Goal: Transaction & Acquisition: Book appointment/travel/reservation

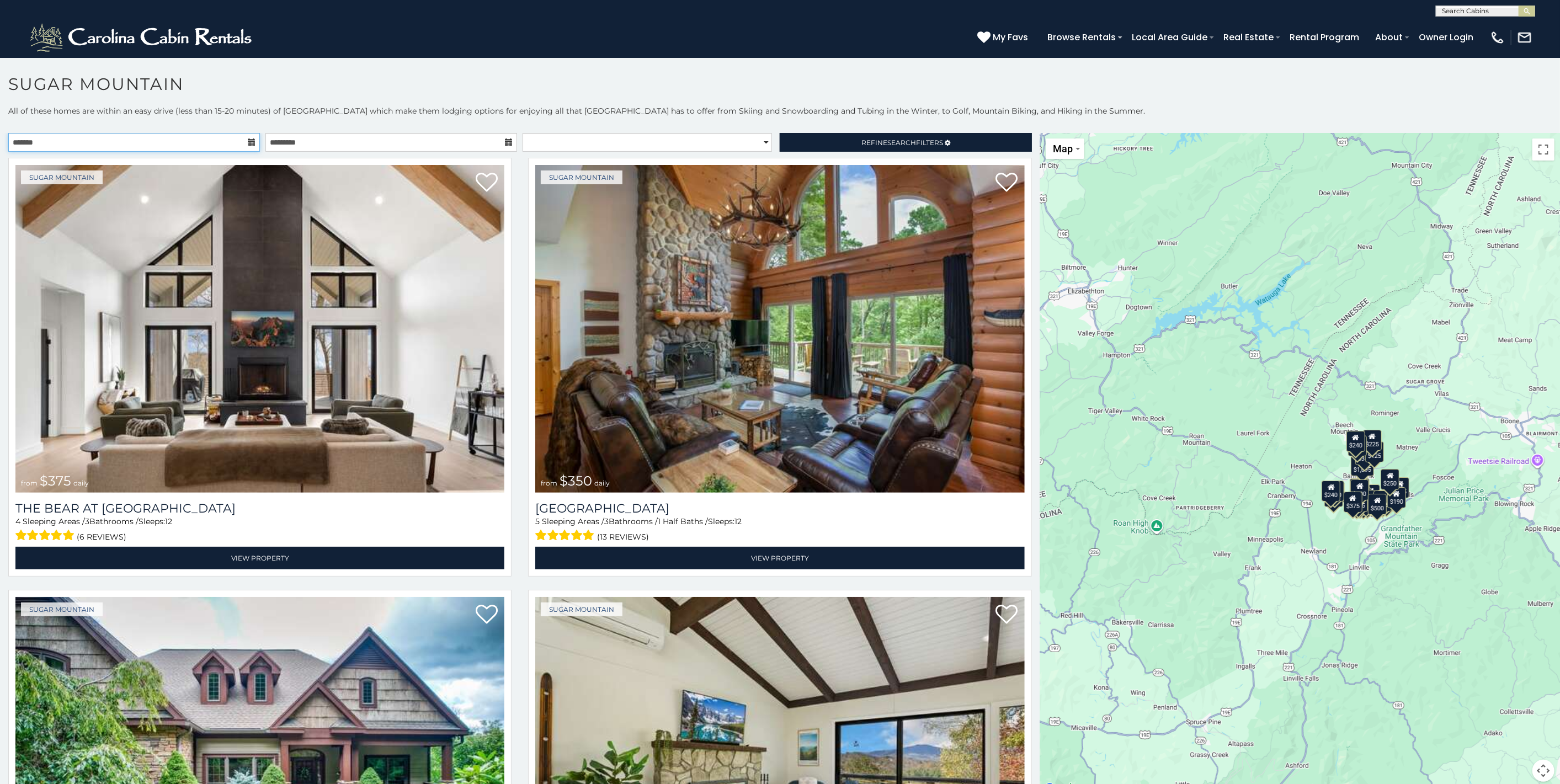
click at [162, 141] on input "text" at bounding box center [134, 142] width 252 height 18
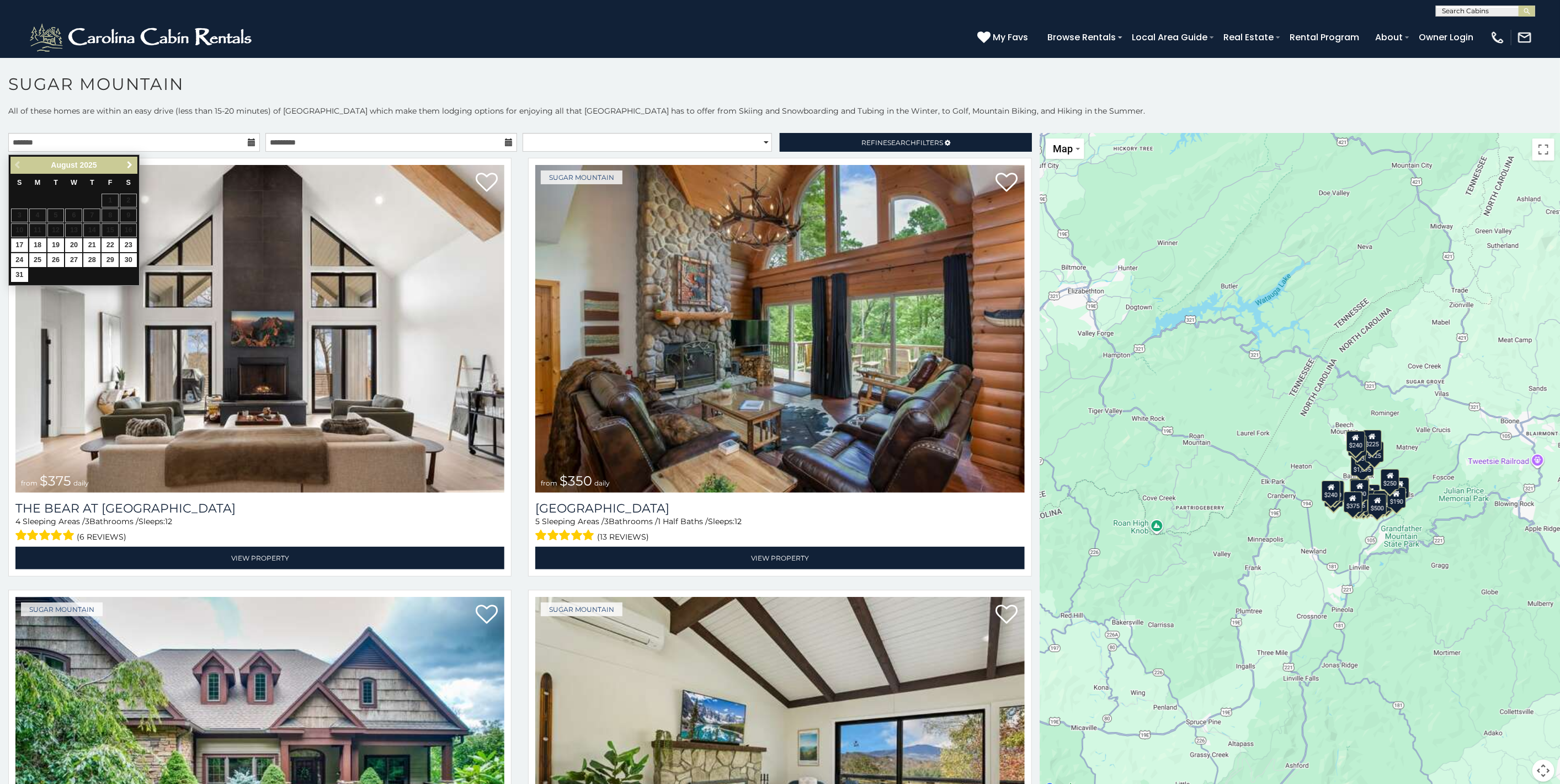
click at [128, 166] on span "Next" at bounding box center [130, 165] width 9 height 9
click at [102, 236] on link "17" at bounding box center [110, 230] width 17 height 13
type input "**********"
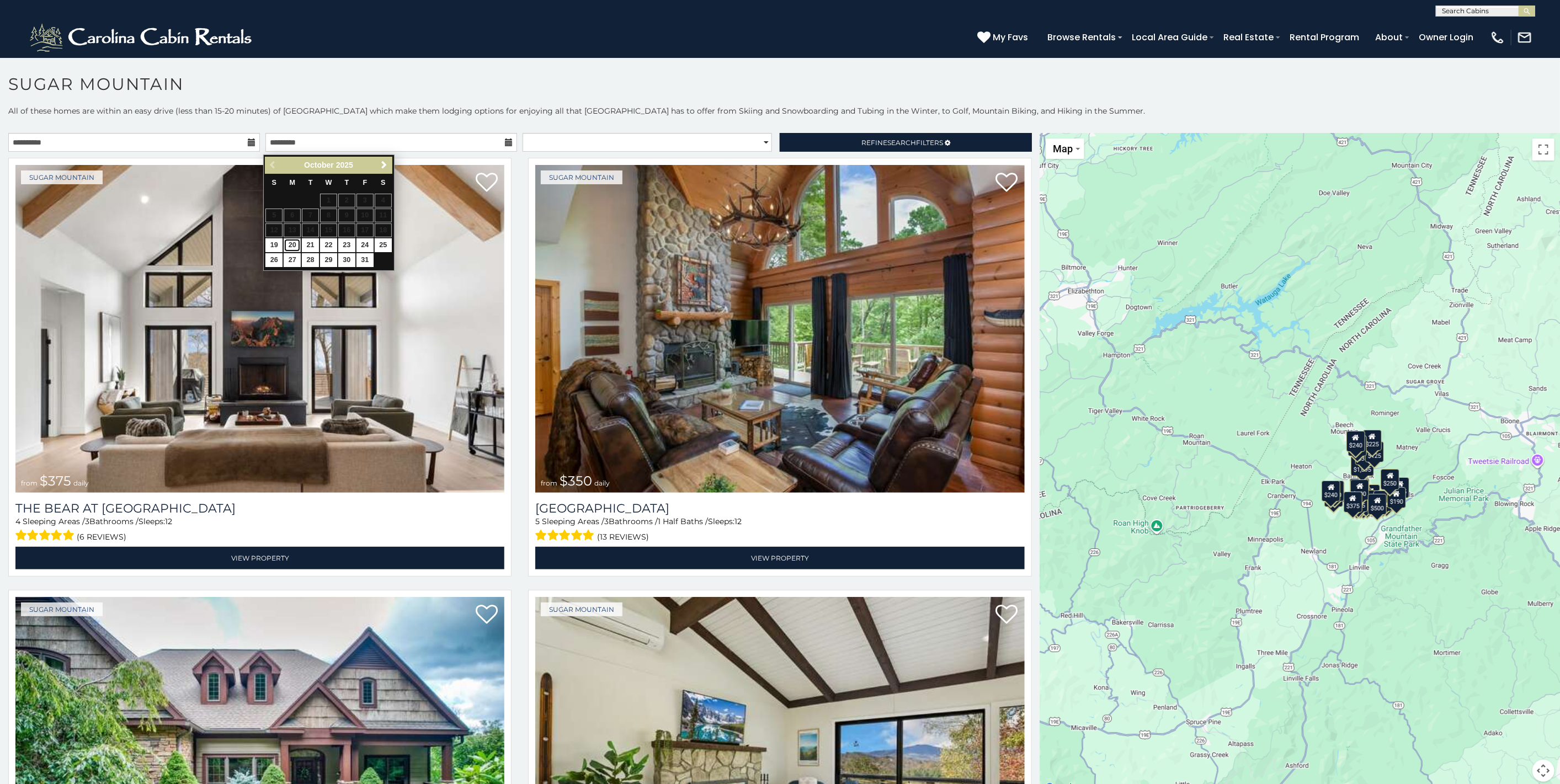
click at [295, 252] on link "20" at bounding box center [292, 245] width 17 height 13
type input "**********"
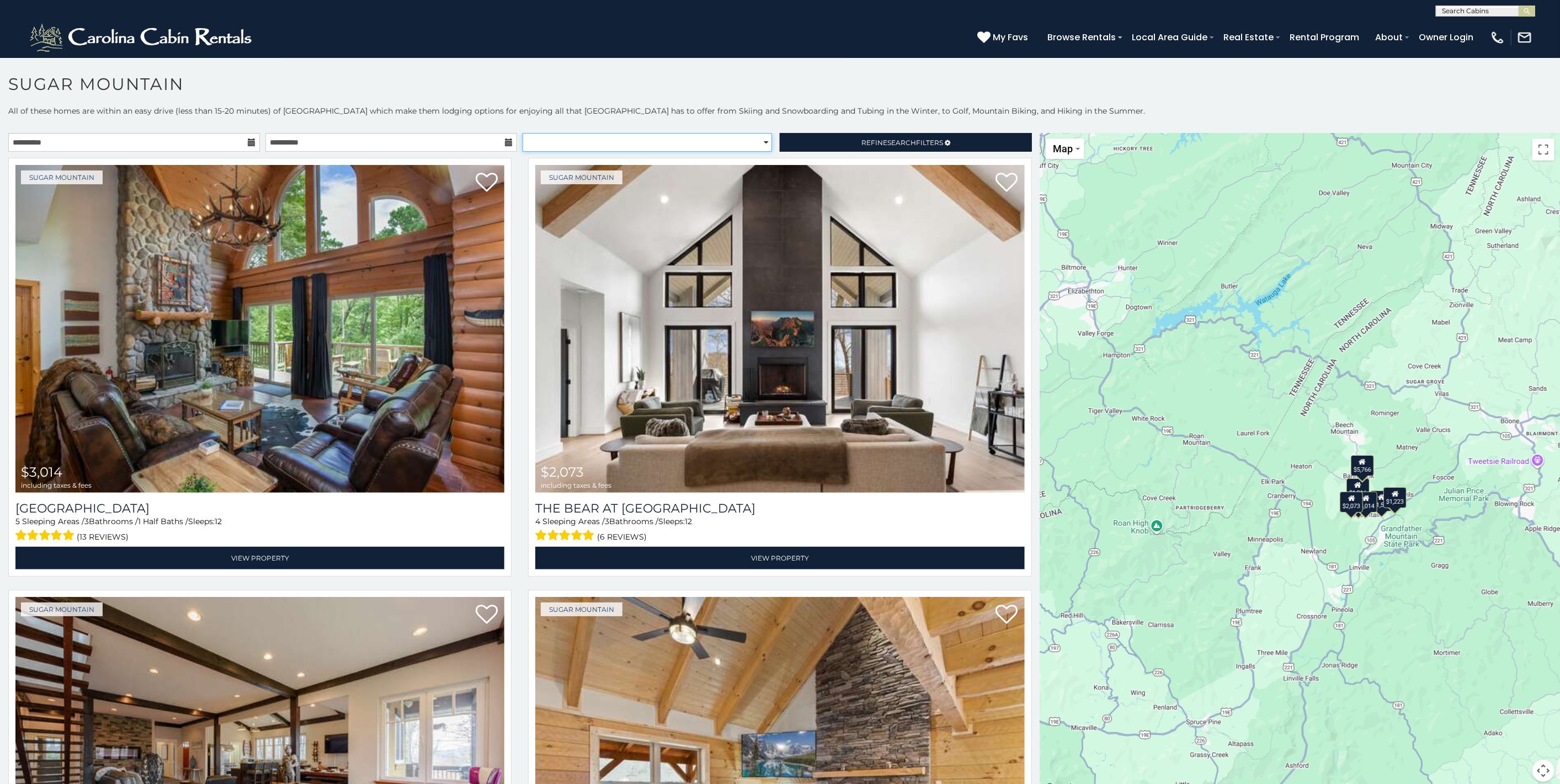
click at [665, 143] on select "**********" at bounding box center [647, 142] width 249 height 18
click at [655, 148] on select "**********" at bounding box center [647, 142] width 249 height 18
select select "**********"
click at [522, 136] on select "**********" at bounding box center [647, 142] width 249 height 18
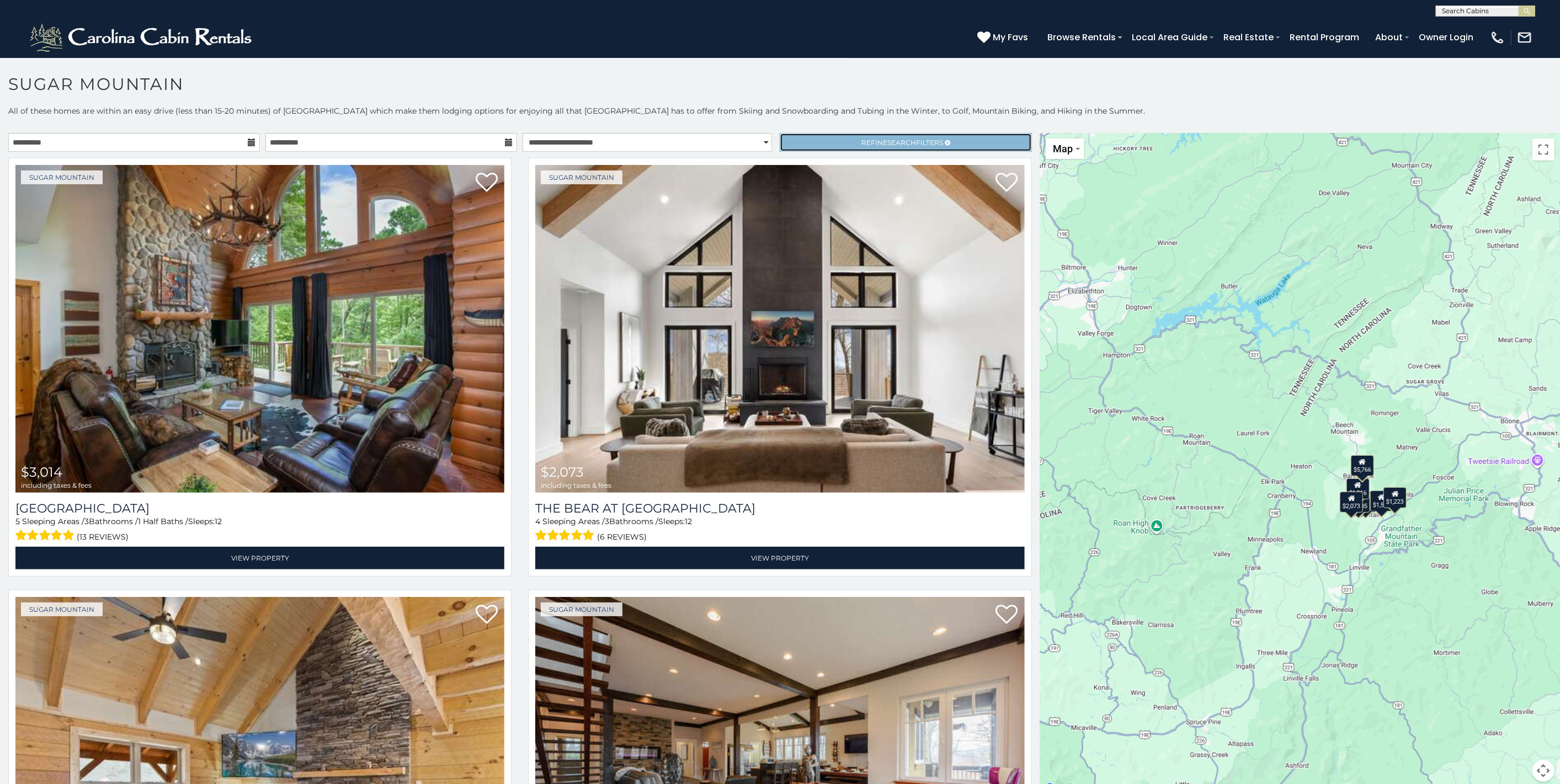
click at [828, 140] on link "Refine Search Filters" at bounding box center [906, 142] width 252 height 18
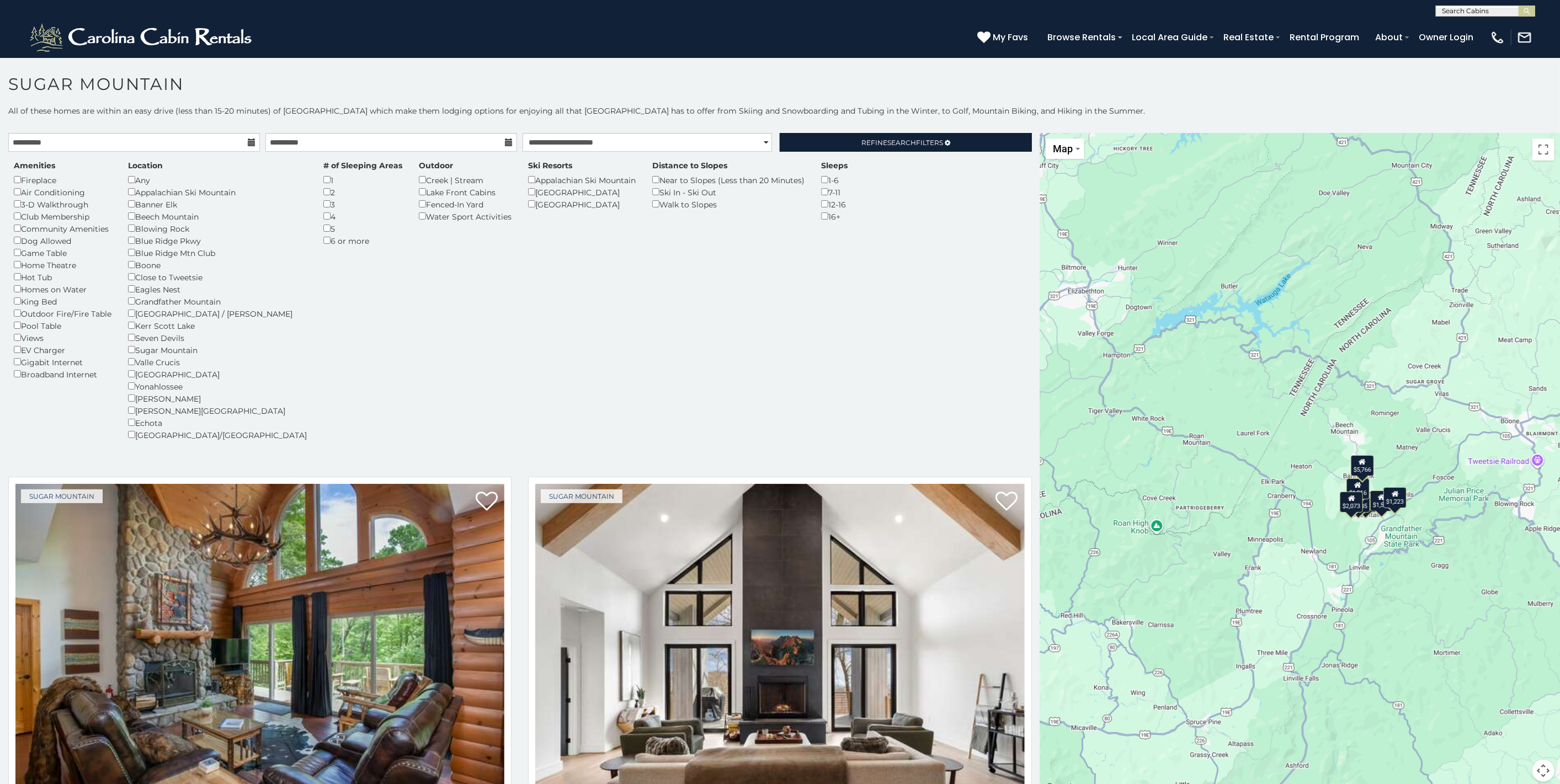
click at [64, 267] on div "Home Theatre" at bounding box center [62, 264] width 98 height 13
click at [64, 259] on div "Game Table" at bounding box center [62, 253] width 98 height 13
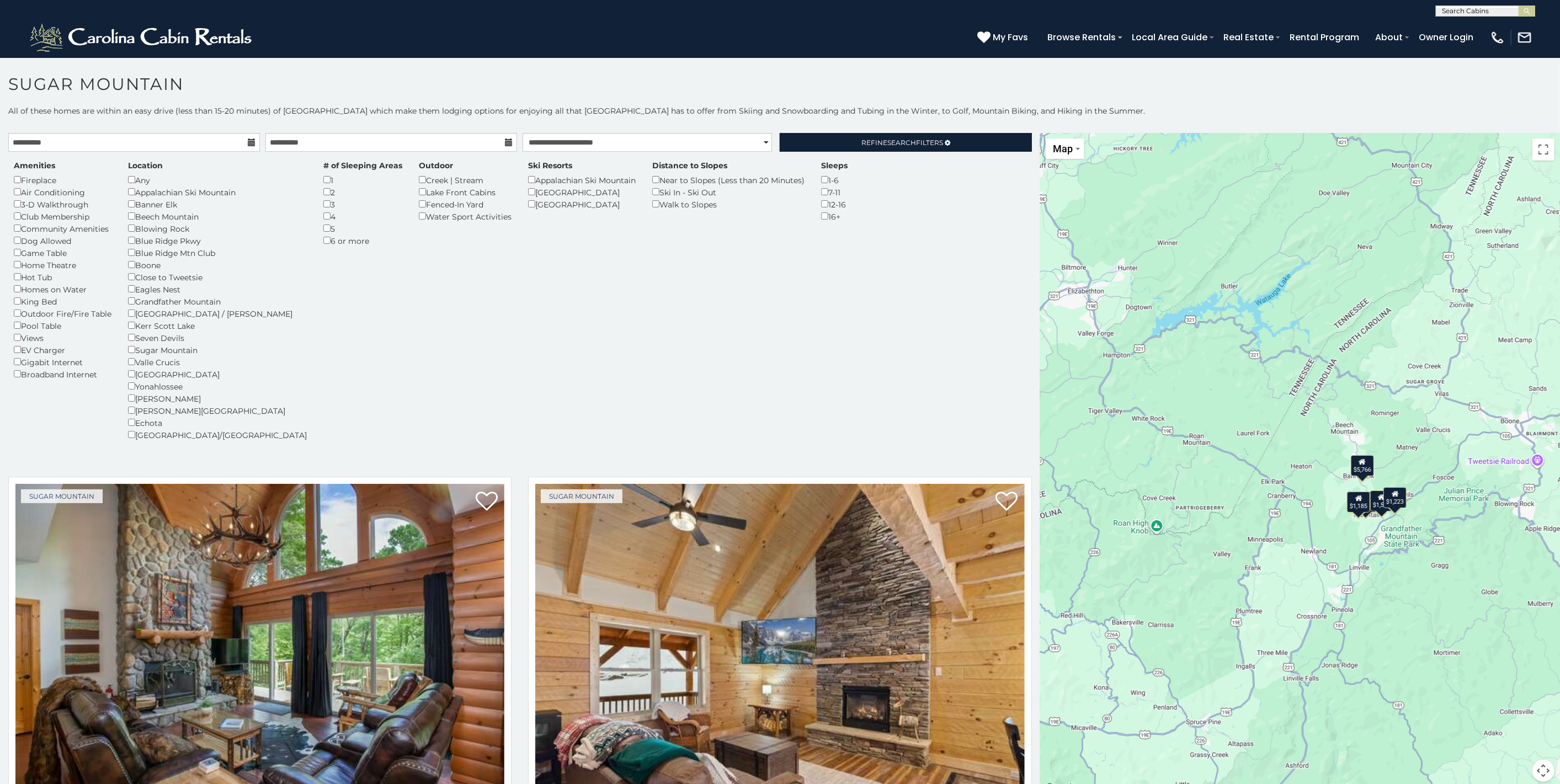
click at [723, 361] on div "Amenities Fireplace Air Conditioning 3-D Walkthrough Club Membership Community …" at bounding box center [521, 306] width 1029 height 294
click at [620, 278] on div "Amenities Fireplace Air Conditioning 3-D Walkthrough Club Membership Community …" at bounding box center [521, 306] width 1029 height 294
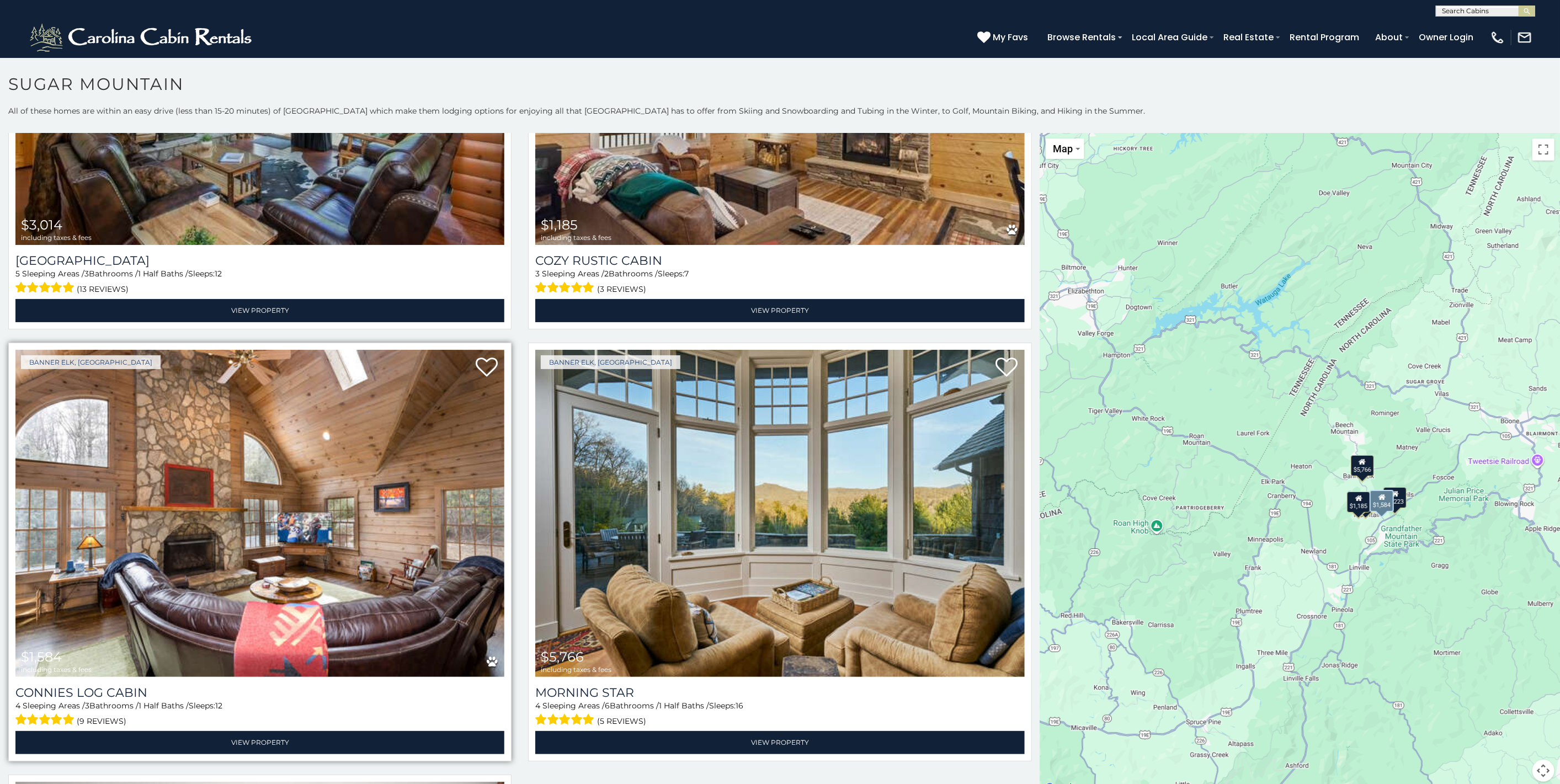
scroll to position [563, 0]
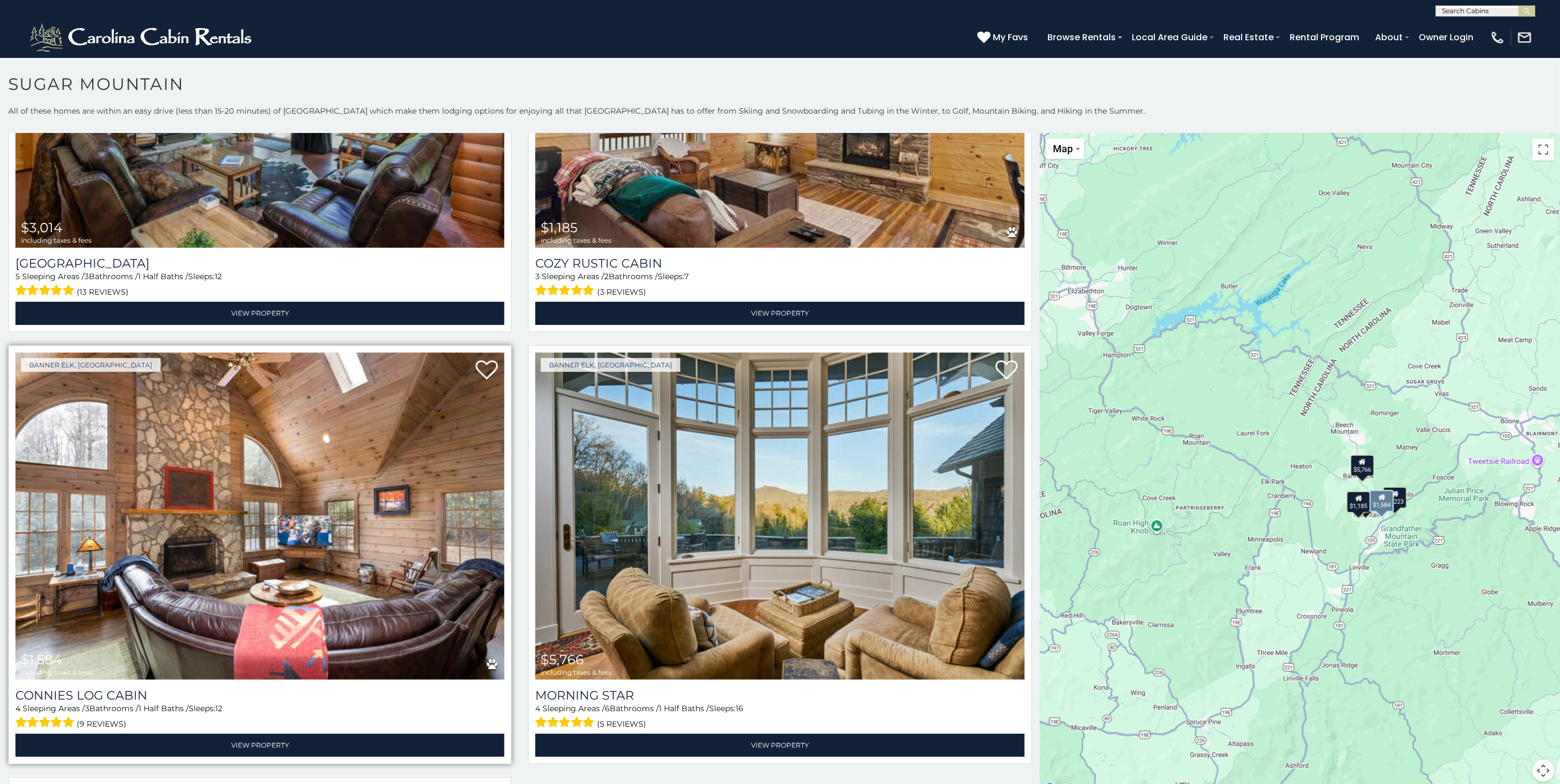
click at [277, 535] on img at bounding box center [259, 516] width 489 height 328
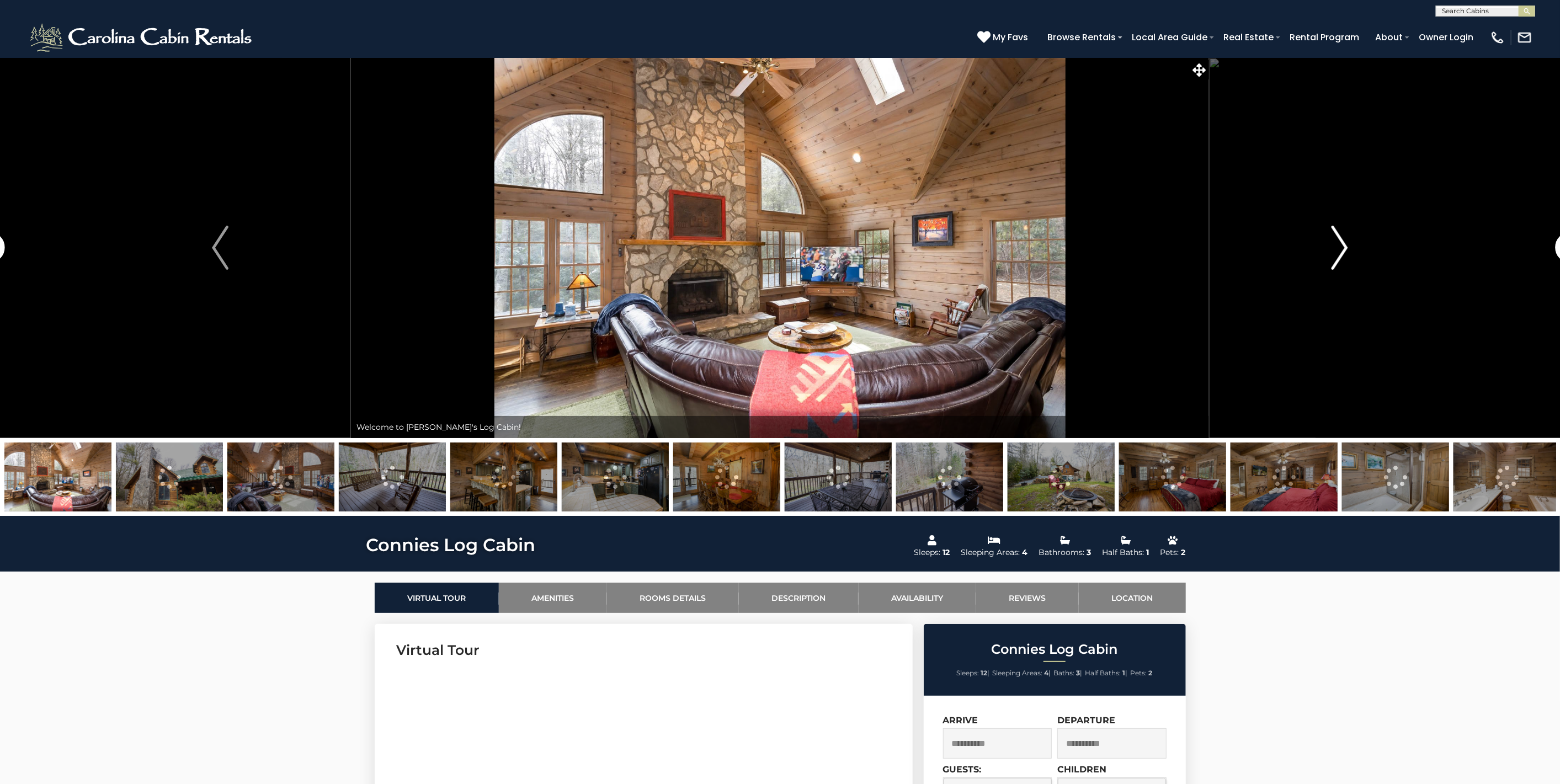
click at [1346, 242] on img "Next" at bounding box center [1340, 248] width 17 height 44
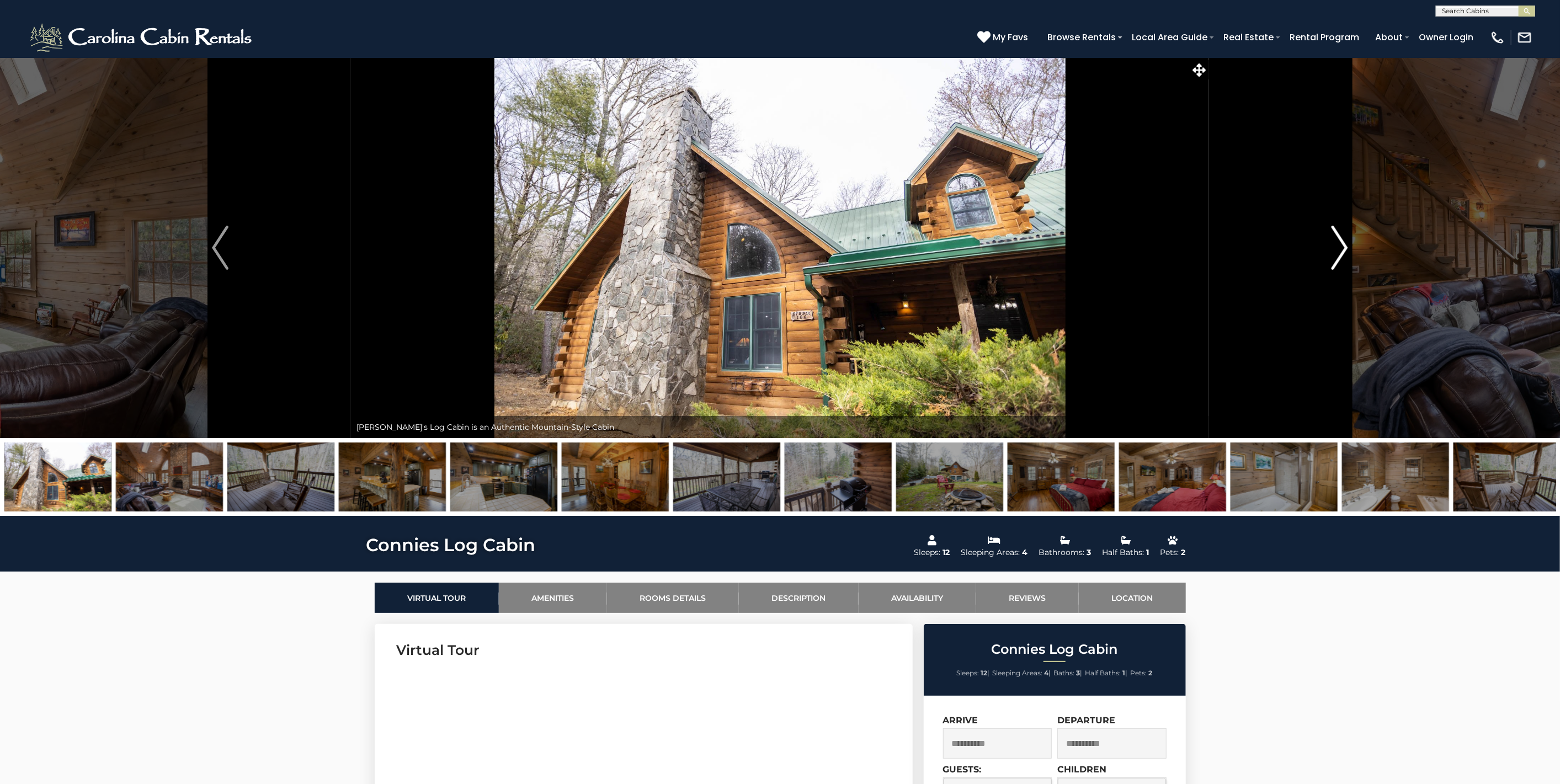
click at [1346, 242] on img "Next" at bounding box center [1340, 248] width 17 height 44
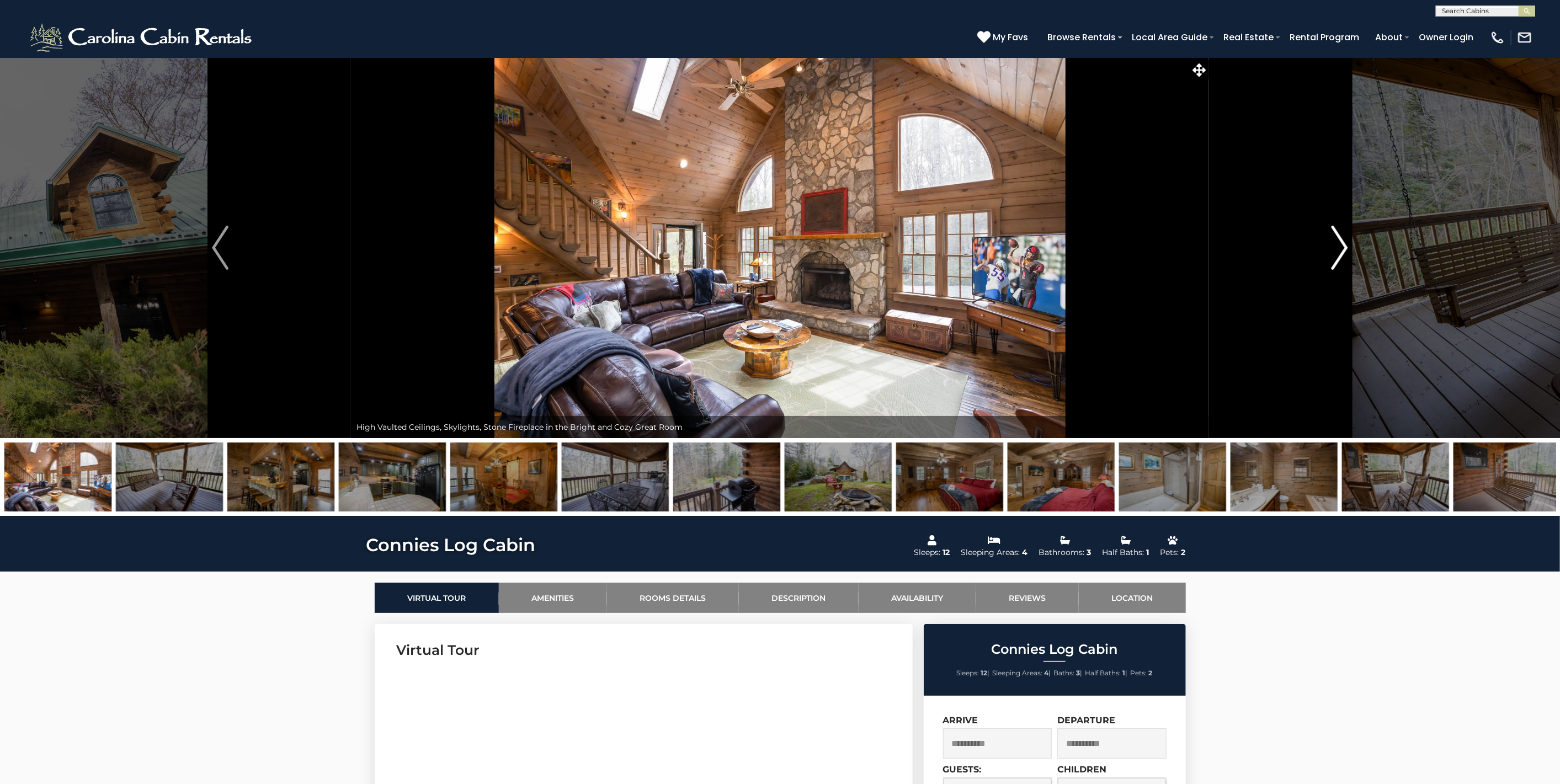
click at [1346, 242] on img "Next" at bounding box center [1340, 248] width 17 height 44
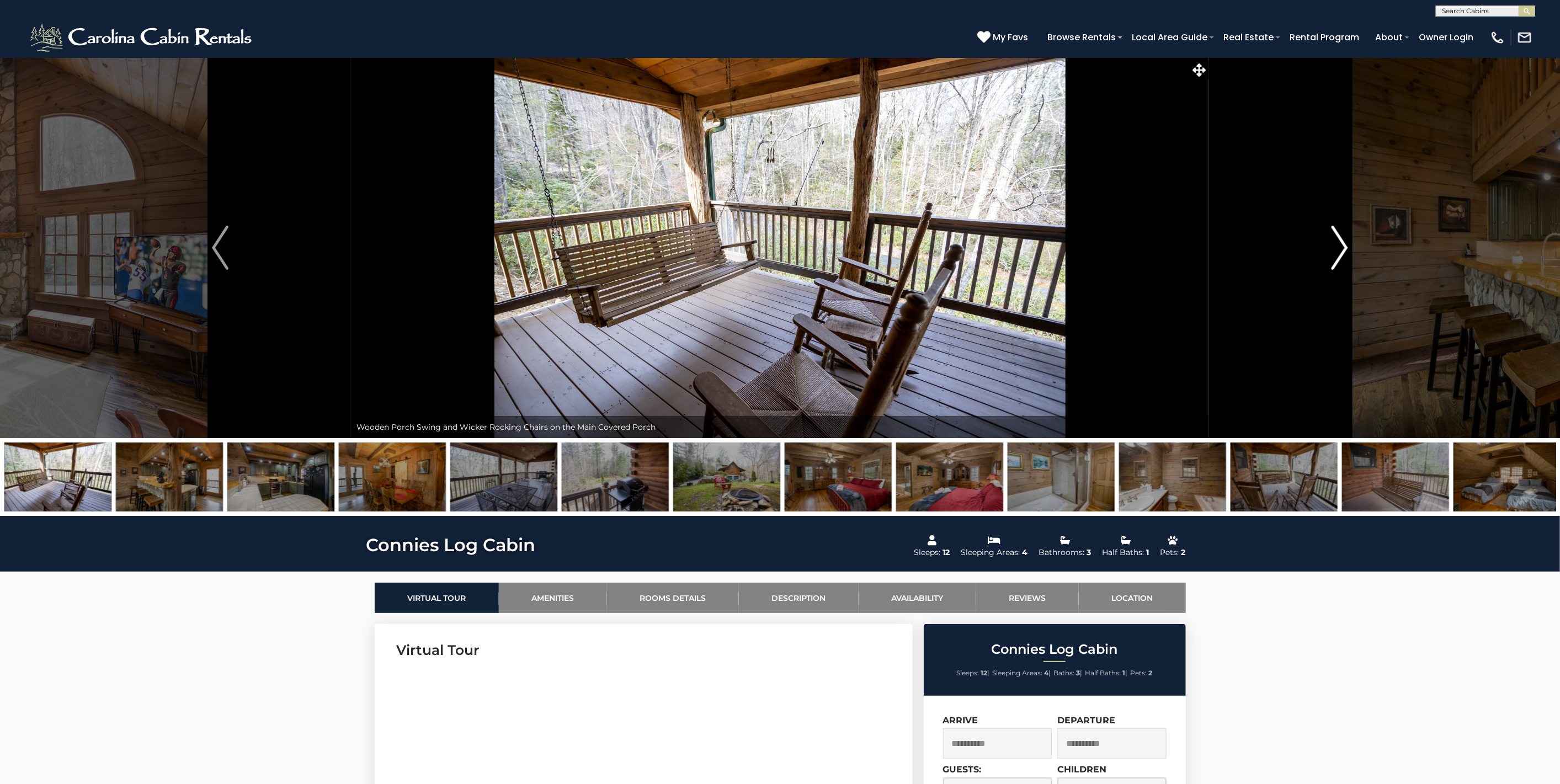
click at [1346, 242] on img "Next" at bounding box center [1340, 248] width 17 height 44
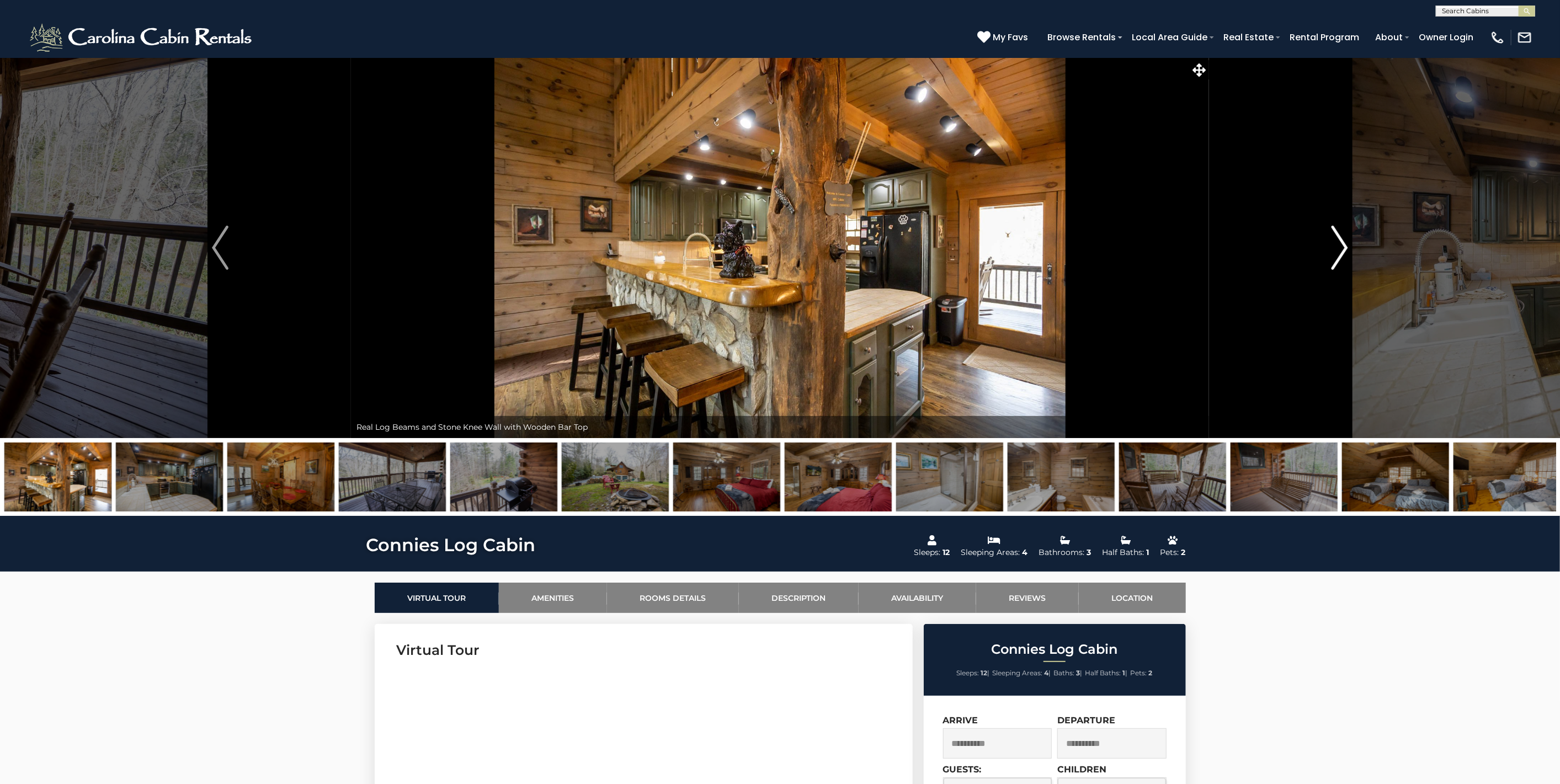
click at [1346, 242] on img "Next" at bounding box center [1340, 248] width 17 height 44
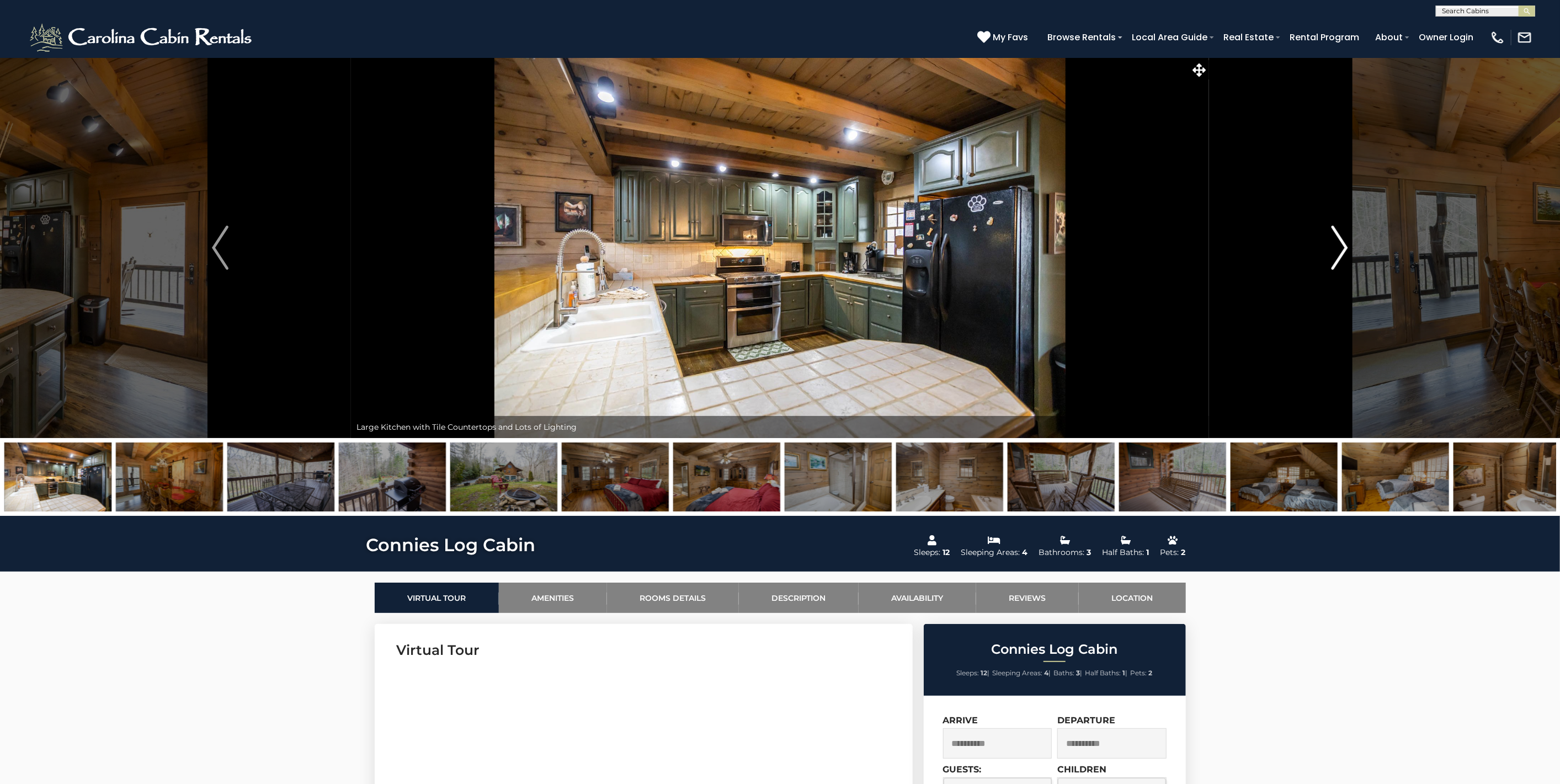
click at [1346, 242] on img "Next" at bounding box center [1340, 248] width 17 height 44
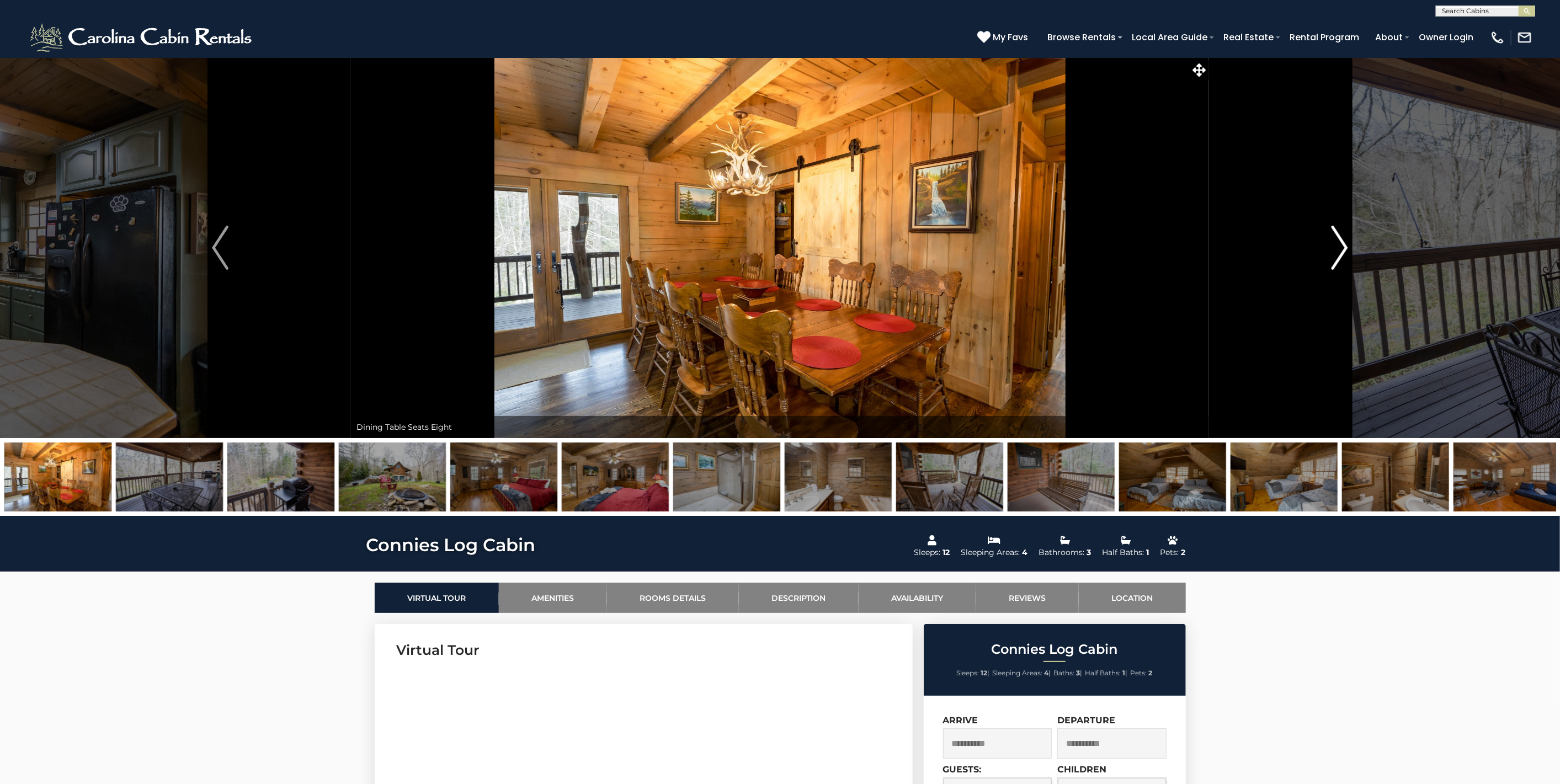
click at [1346, 242] on img "Next" at bounding box center [1340, 248] width 17 height 44
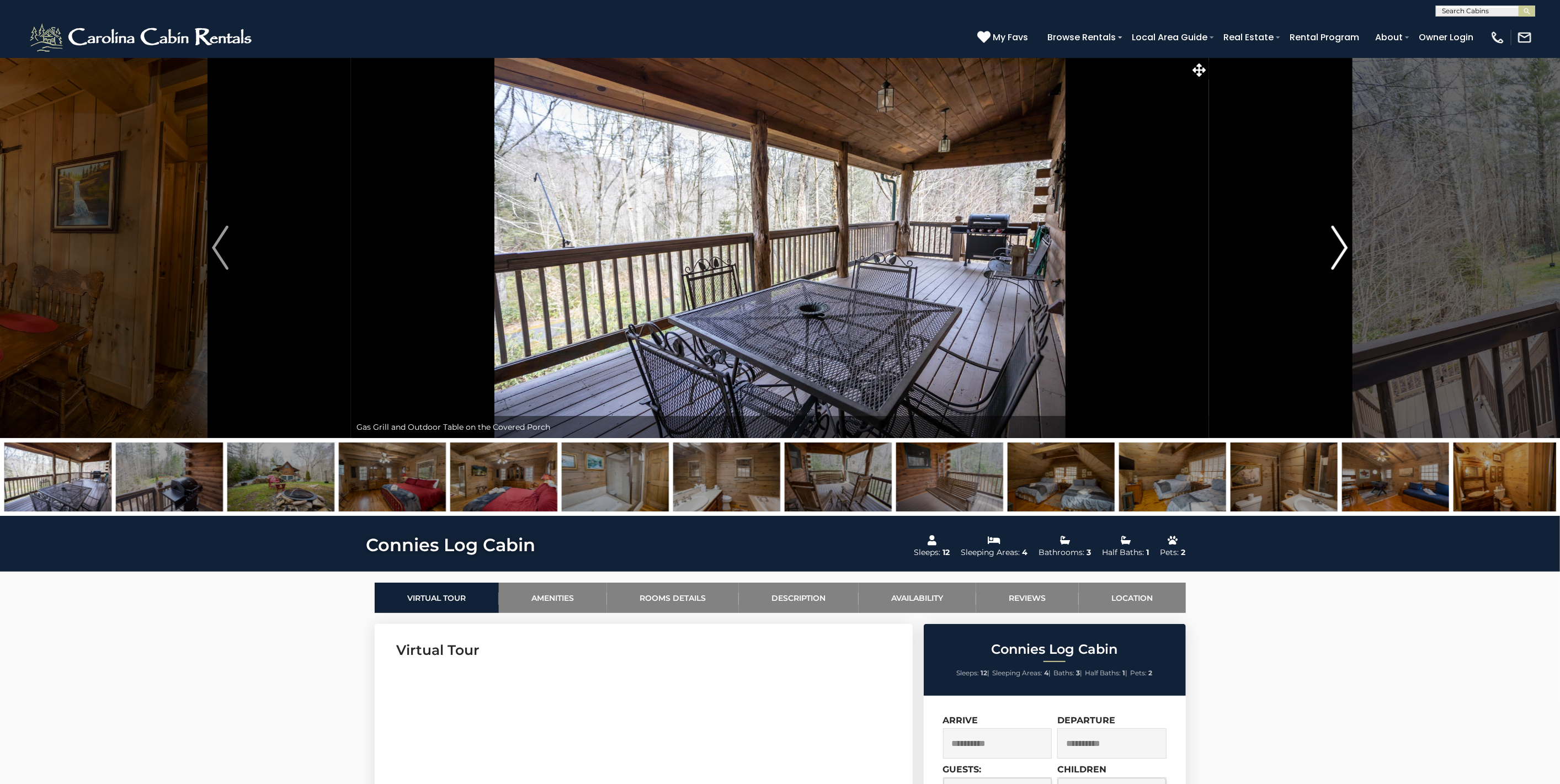
click at [1346, 242] on img "Next" at bounding box center [1340, 248] width 17 height 44
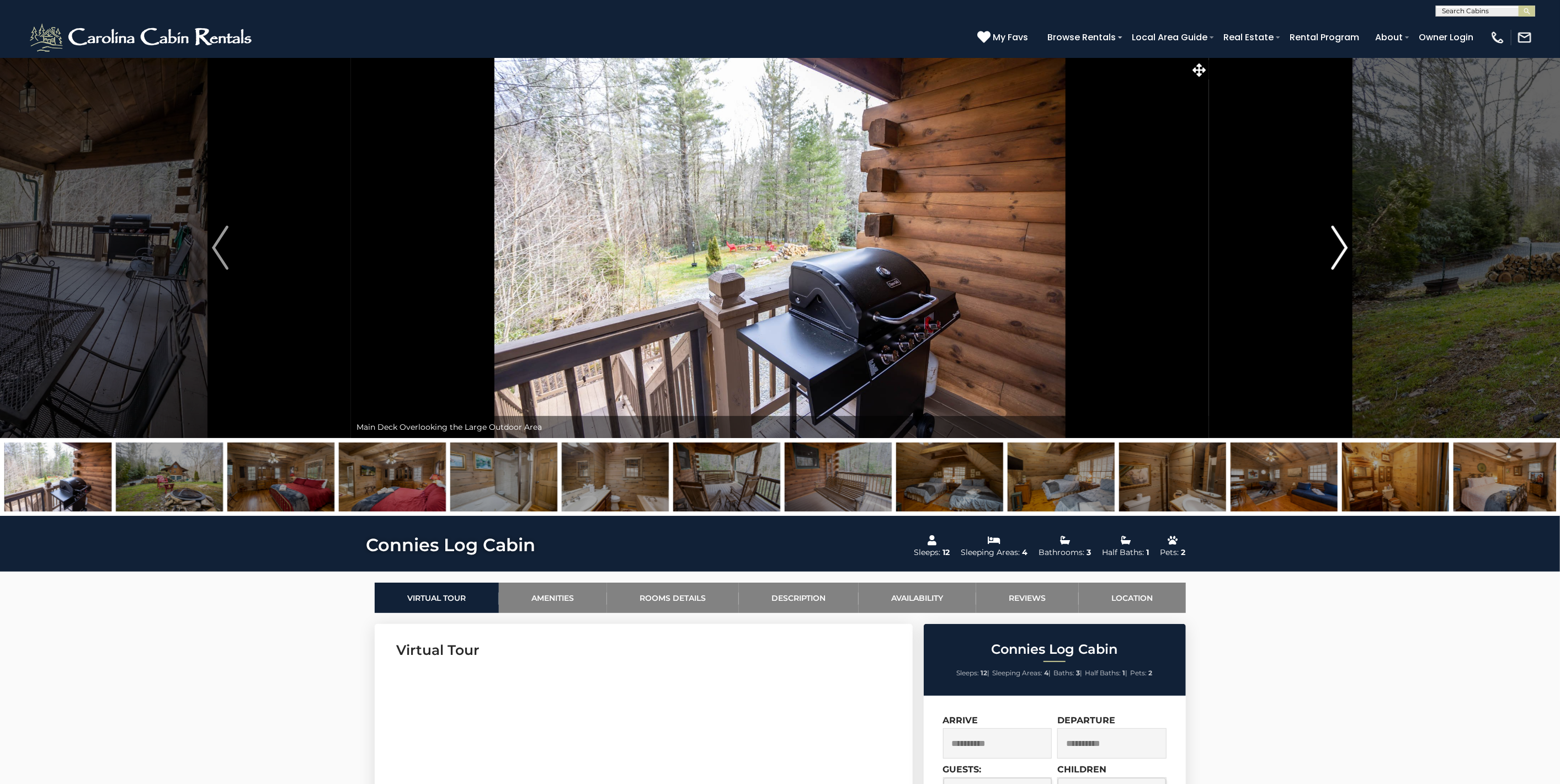
click at [1346, 242] on img "Next" at bounding box center [1340, 248] width 17 height 44
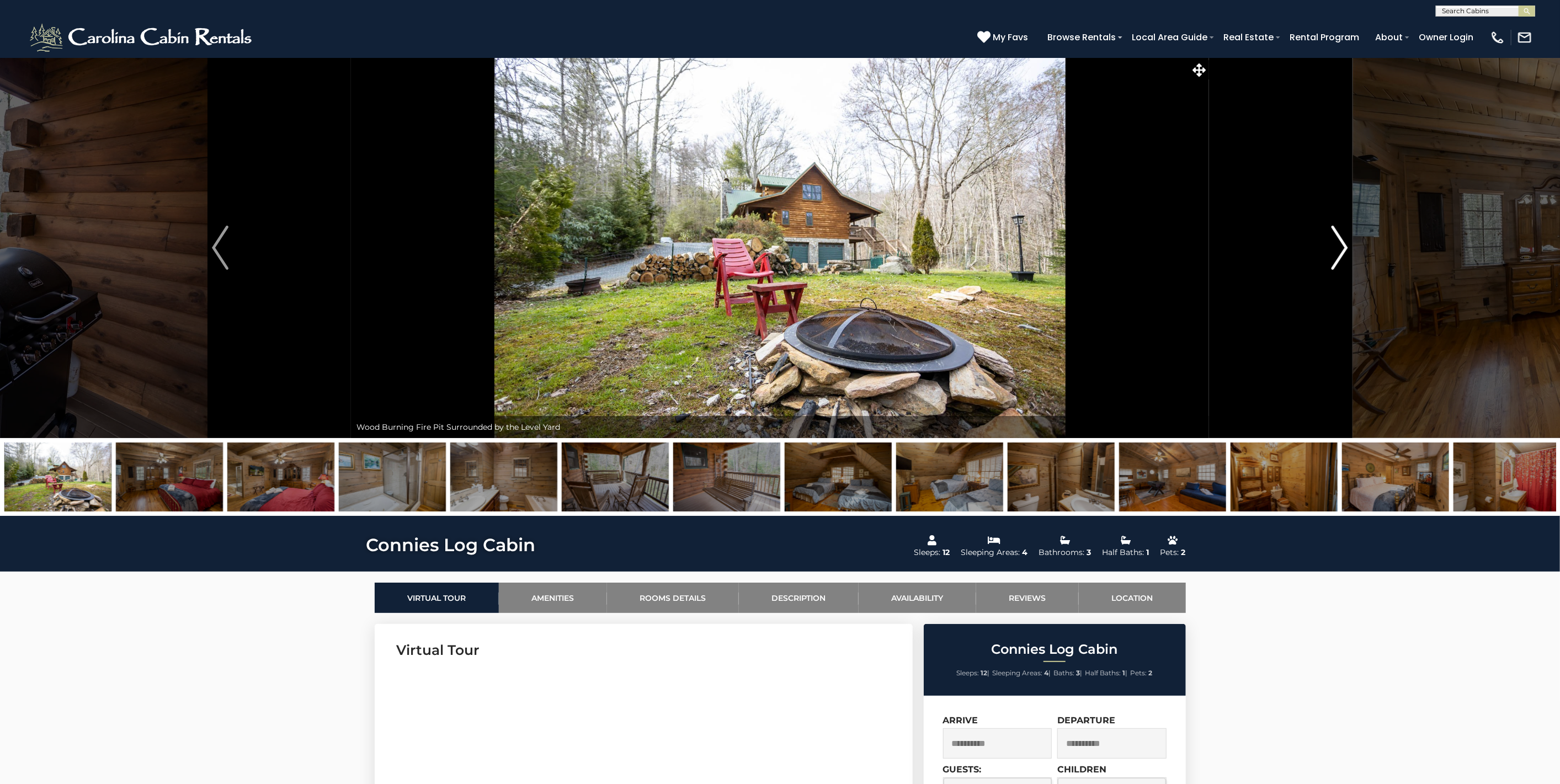
click at [1346, 242] on img "Next" at bounding box center [1340, 248] width 17 height 44
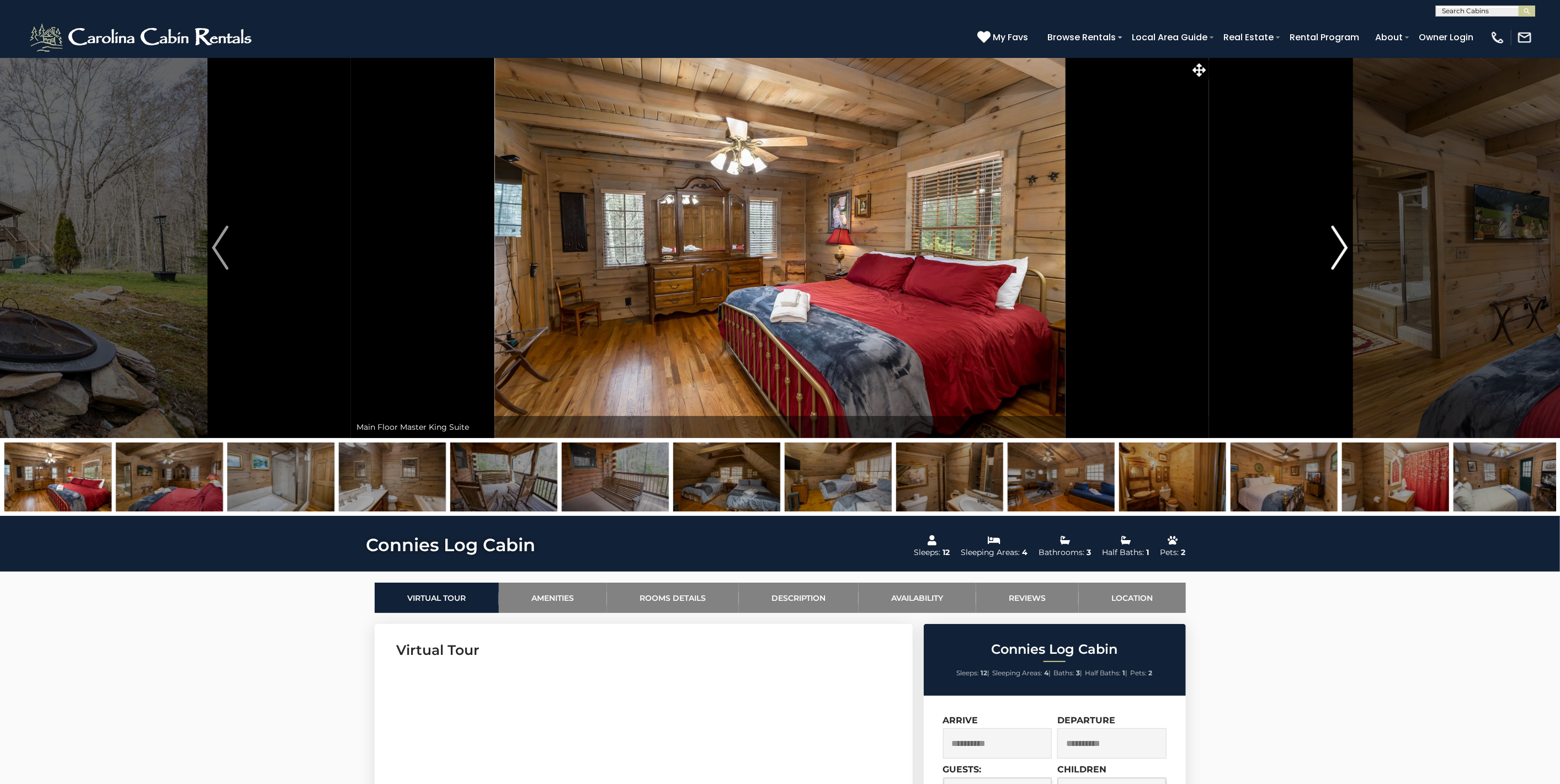
click at [1346, 242] on img "Next" at bounding box center [1340, 248] width 17 height 44
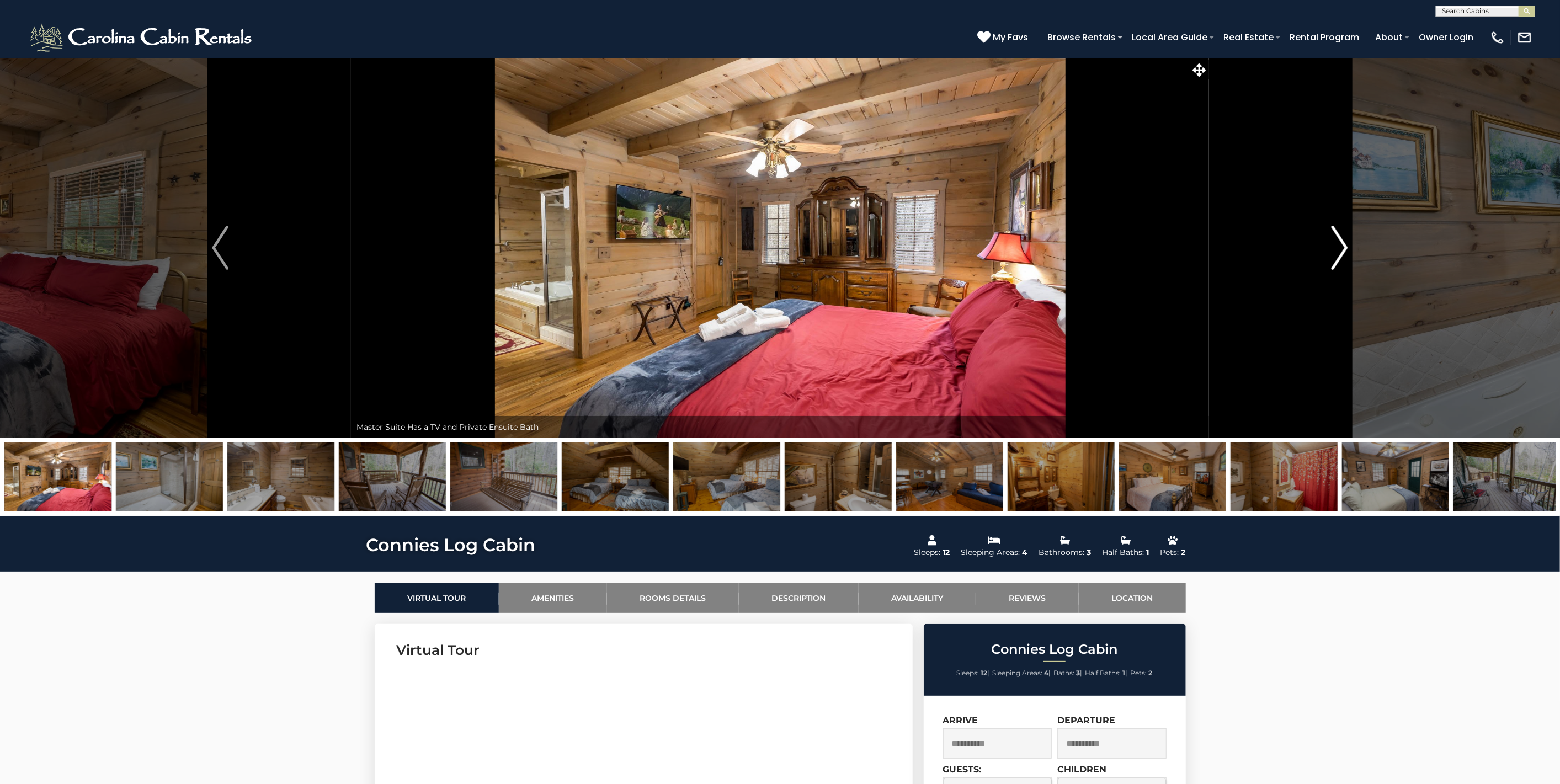
click at [1346, 242] on img "Next" at bounding box center [1340, 248] width 17 height 44
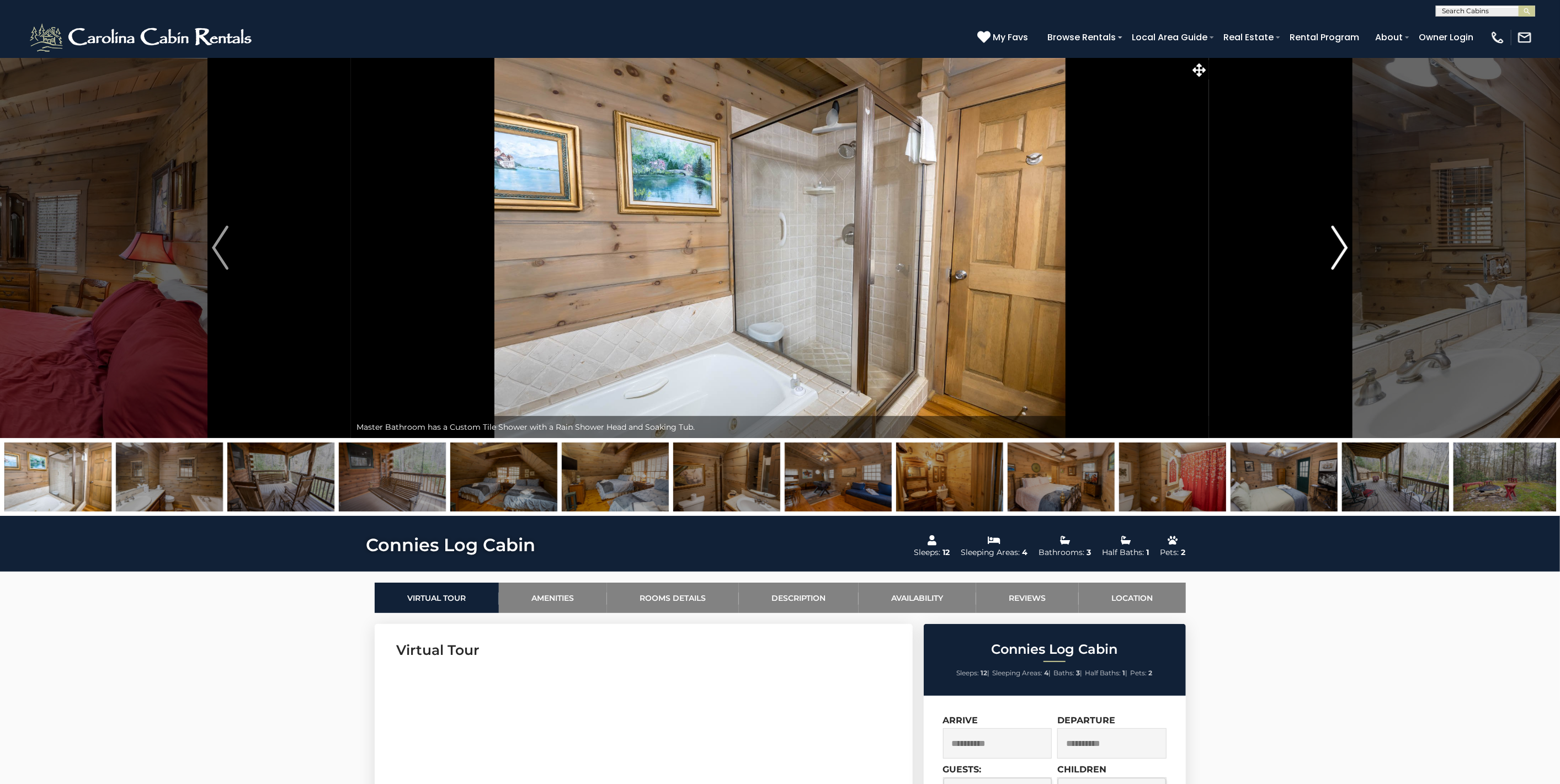
click at [1346, 242] on img "Next" at bounding box center [1340, 248] width 17 height 44
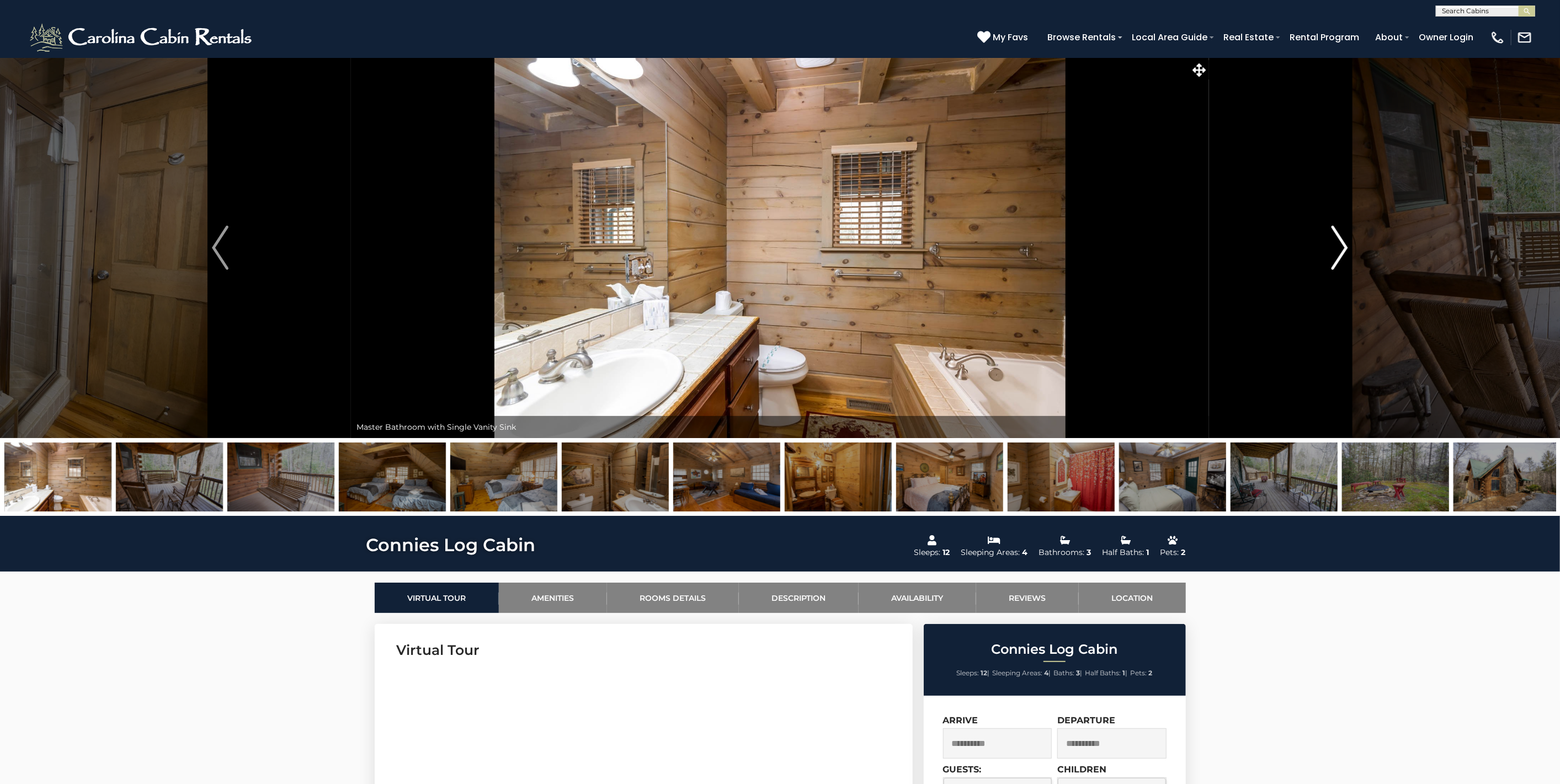
click at [1346, 242] on img "Next" at bounding box center [1340, 248] width 17 height 44
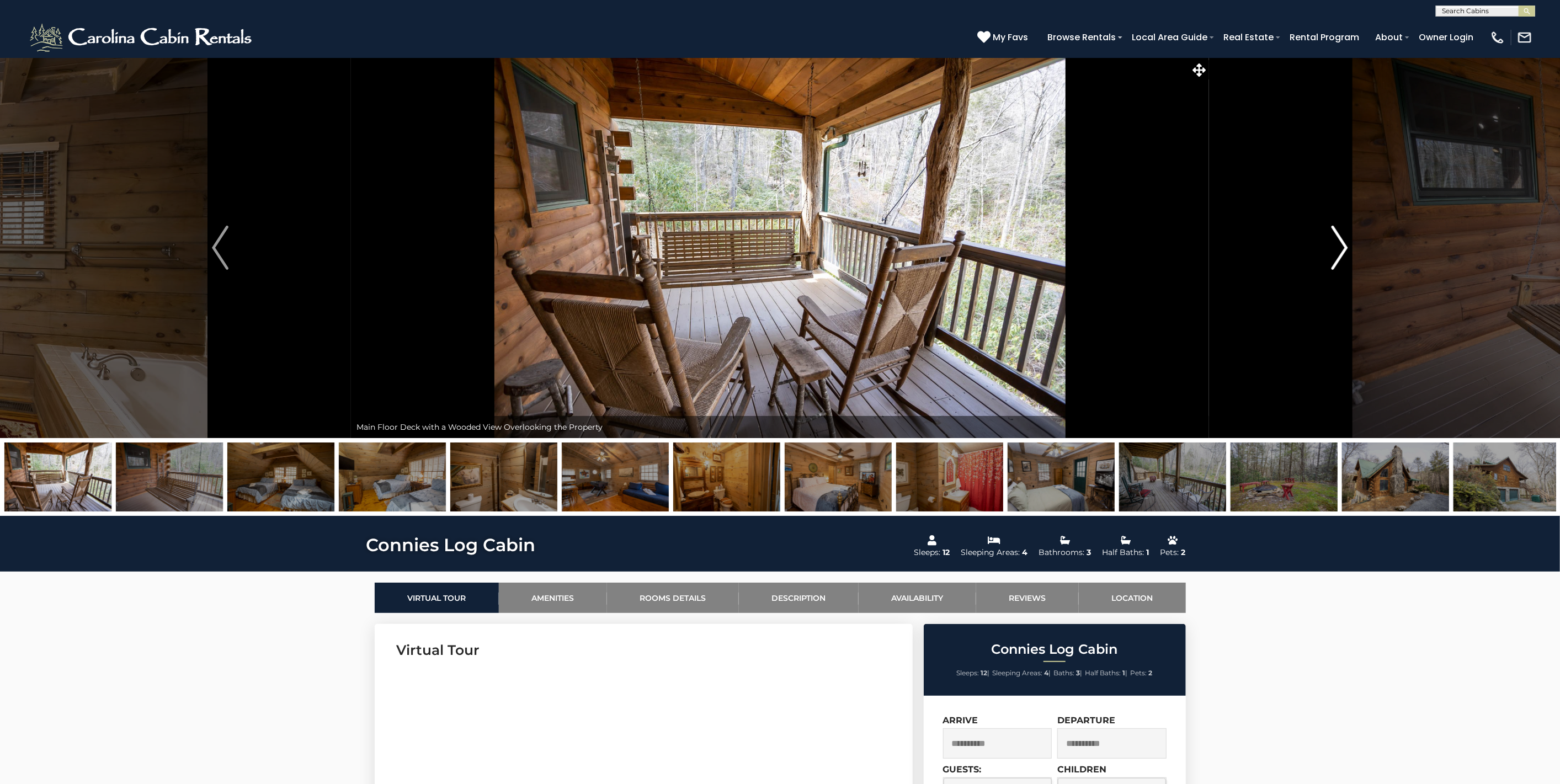
click at [1346, 242] on img "Next" at bounding box center [1340, 248] width 17 height 44
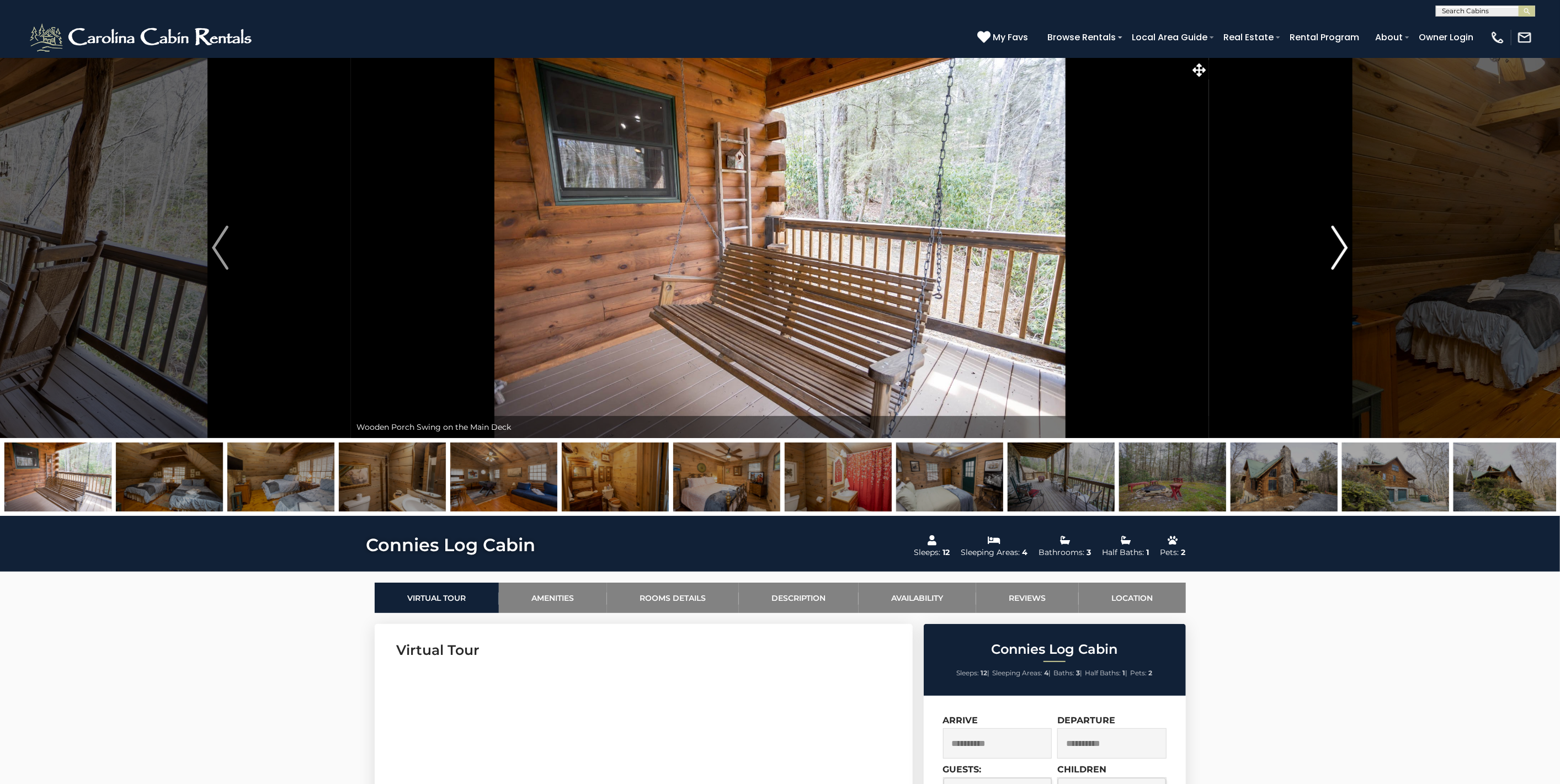
click at [1346, 242] on img "Next" at bounding box center [1340, 248] width 17 height 44
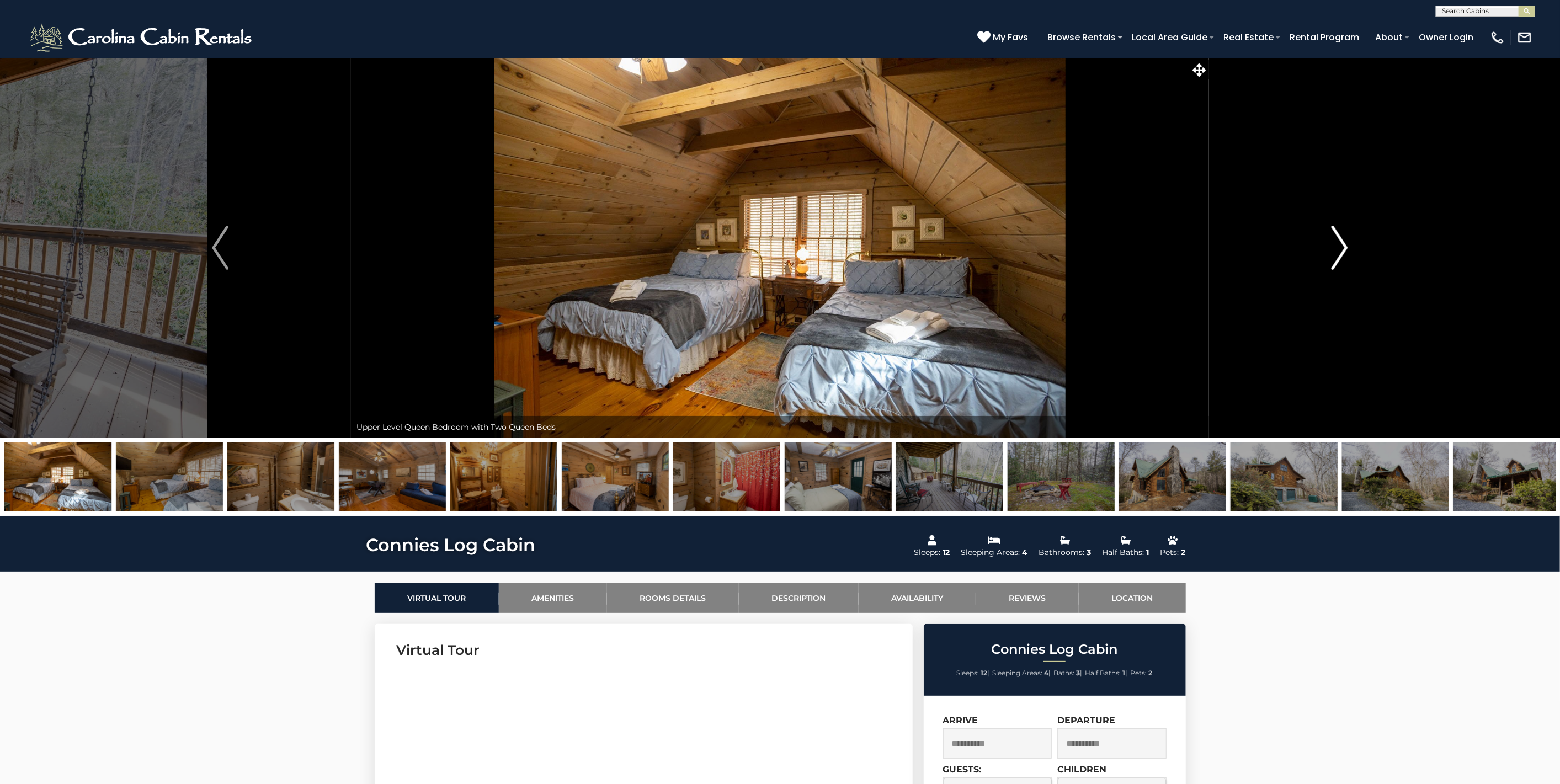
click at [1346, 242] on img "Next" at bounding box center [1340, 248] width 17 height 44
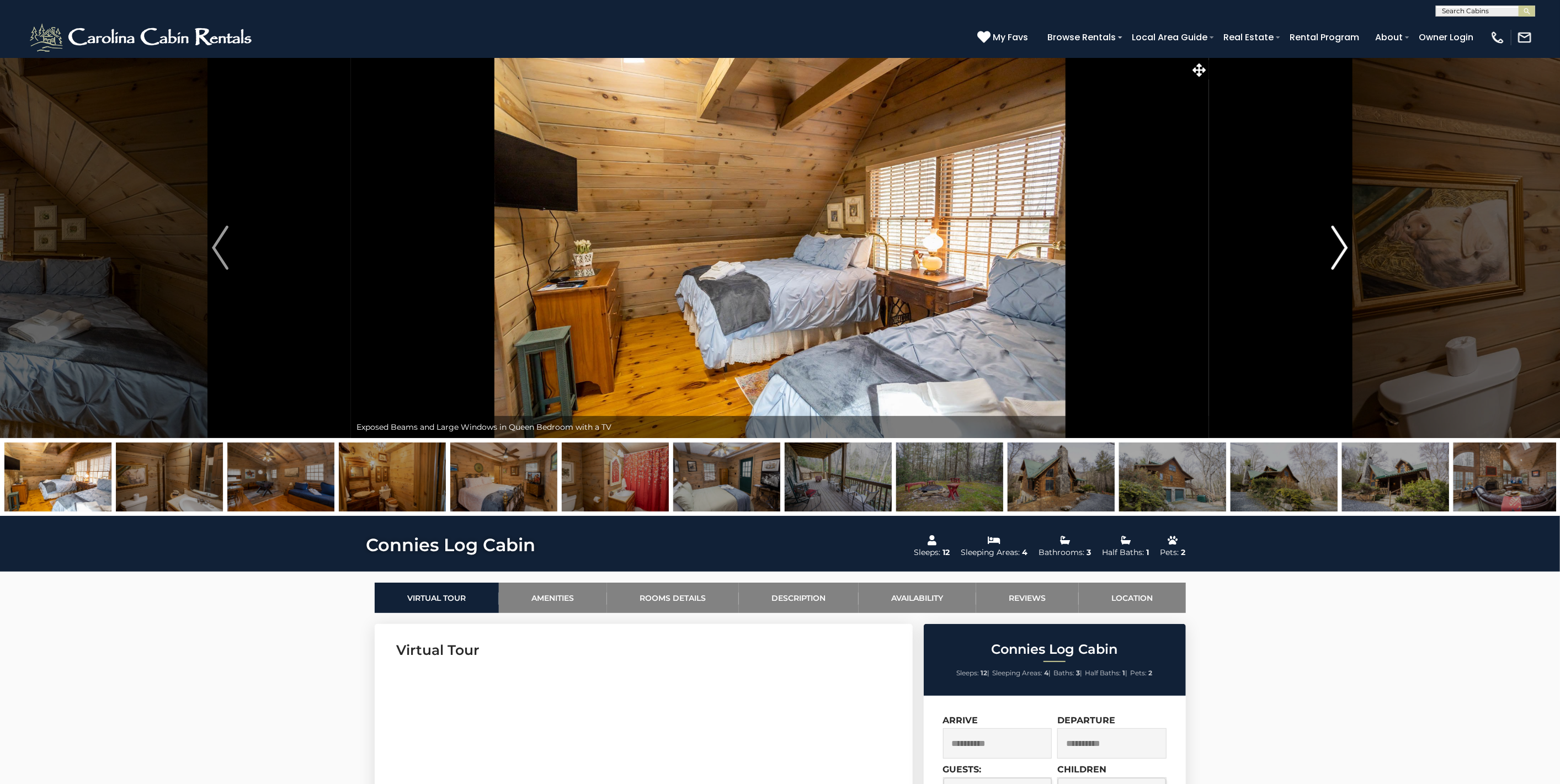
click at [1346, 242] on img "Next" at bounding box center [1340, 248] width 17 height 44
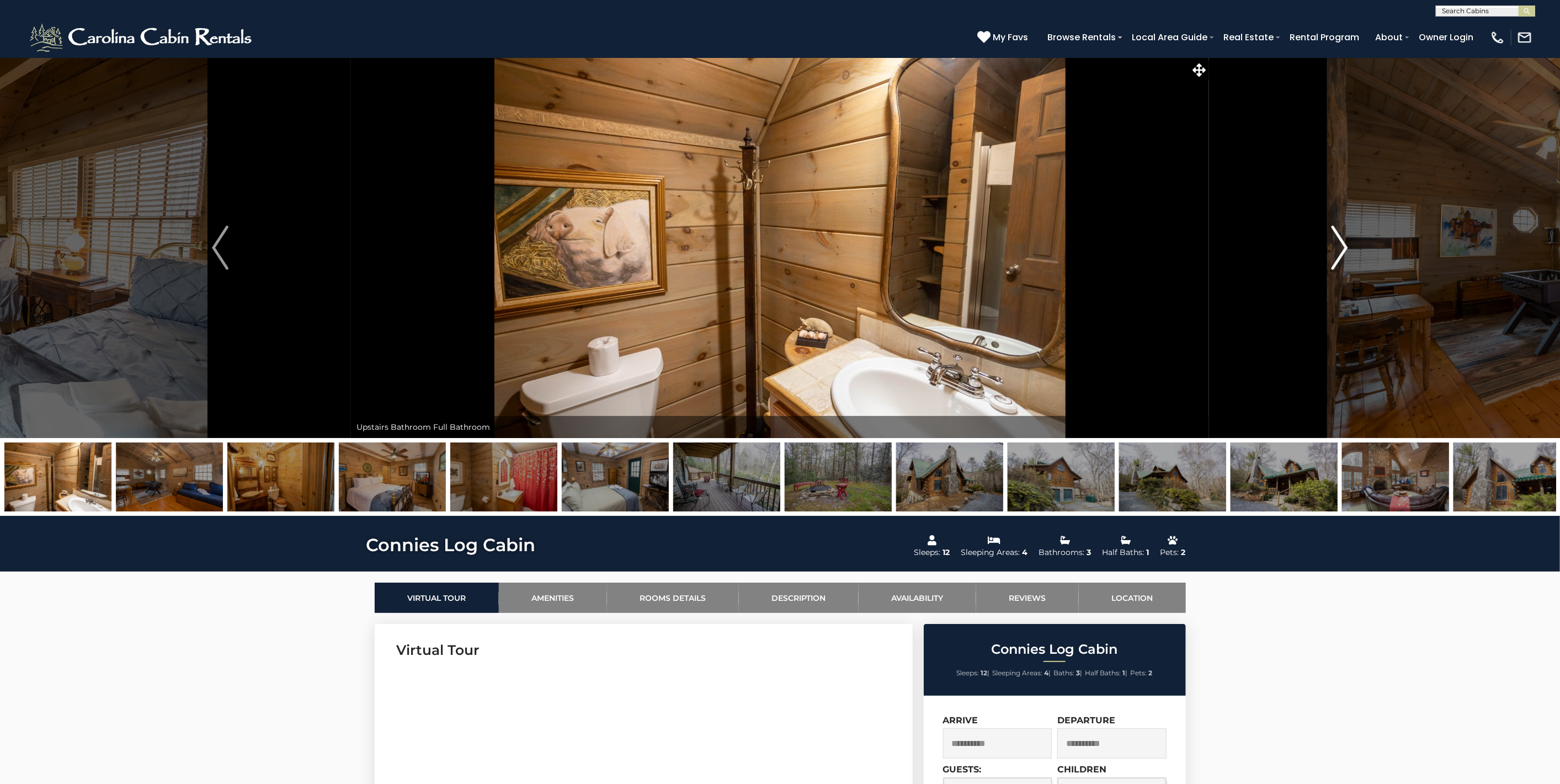
click at [1346, 242] on img "Next" at bounding box center [1340, 248] width 17 height 44
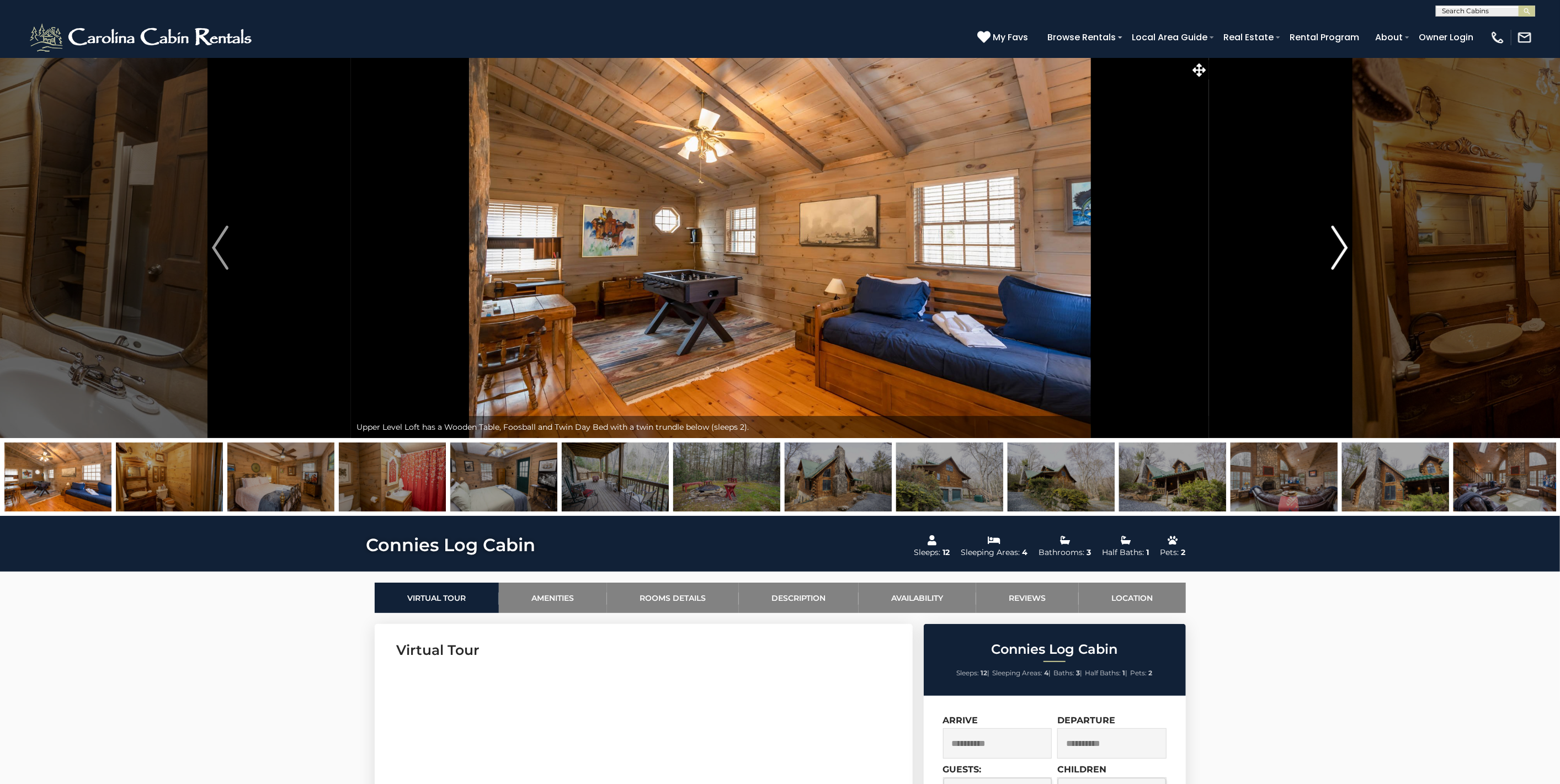
click at [1346, 242] on img "Next" at bounding box center [1340, 248] width 17 height 44
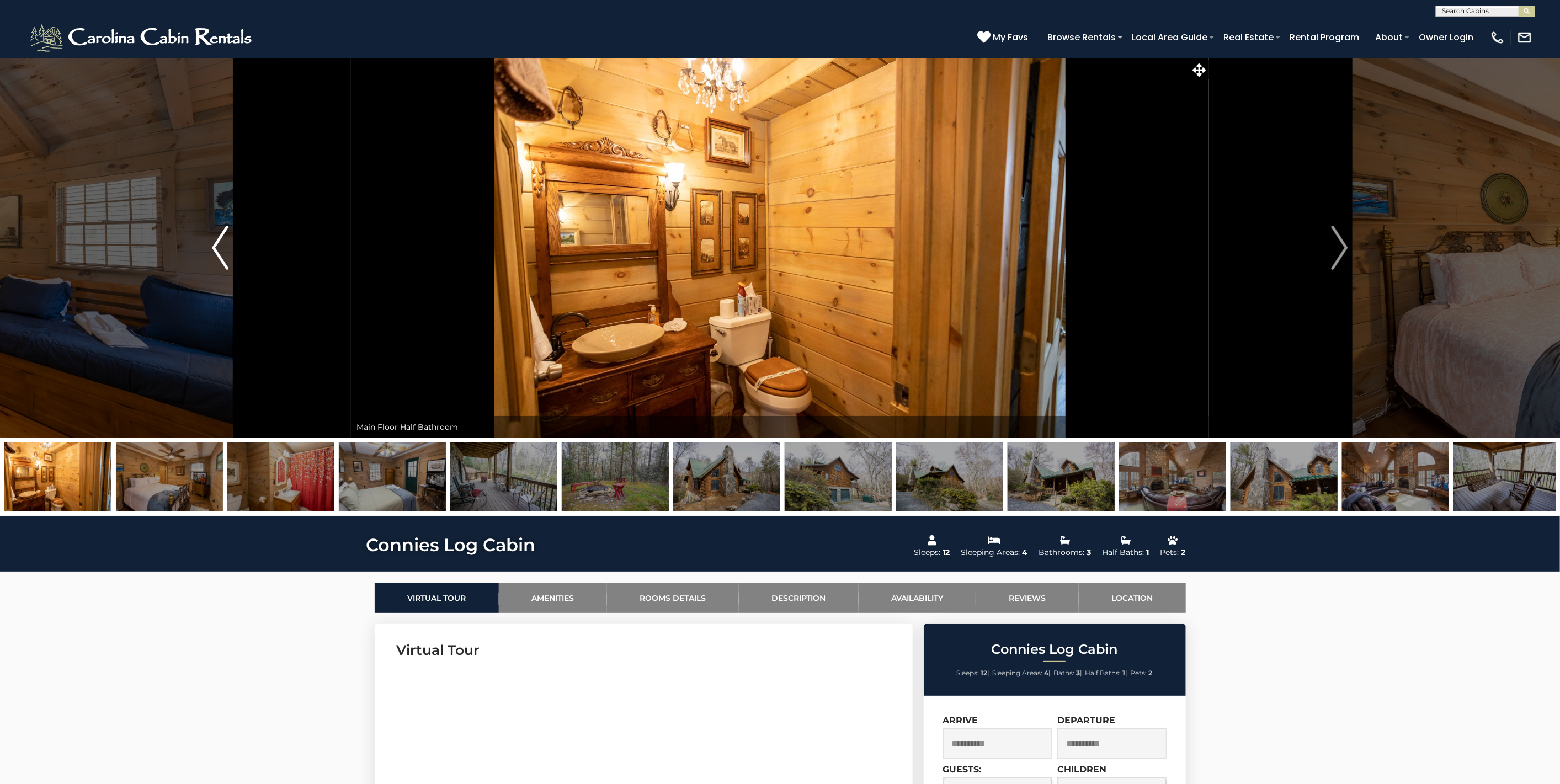
click at [213, 224] on button "Previous" at bounding box center [220, 248] width 262 height 381
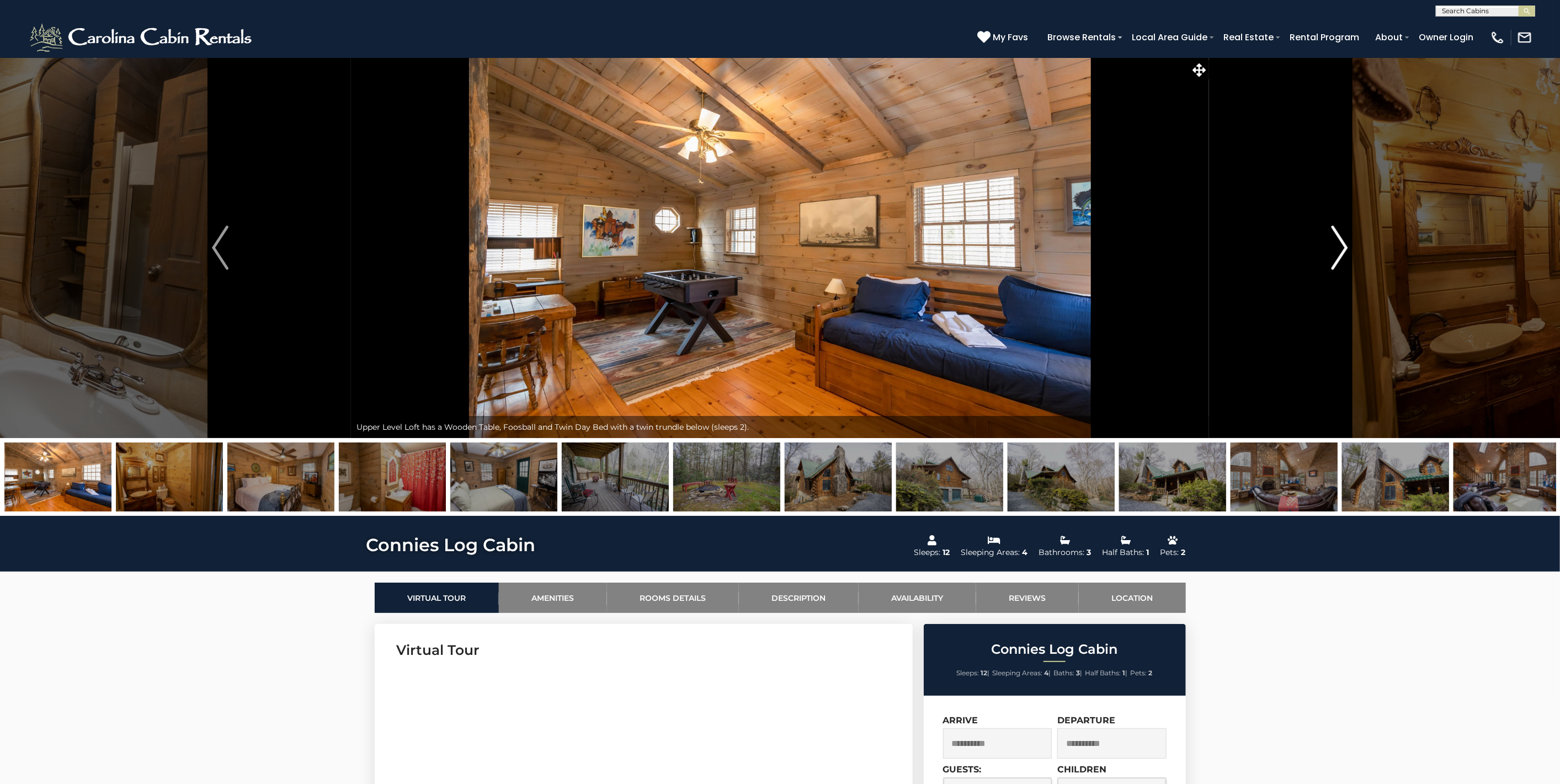
click at [1327, 243] on button "Next" at bounding box center [1340, 248] width 262 height 381
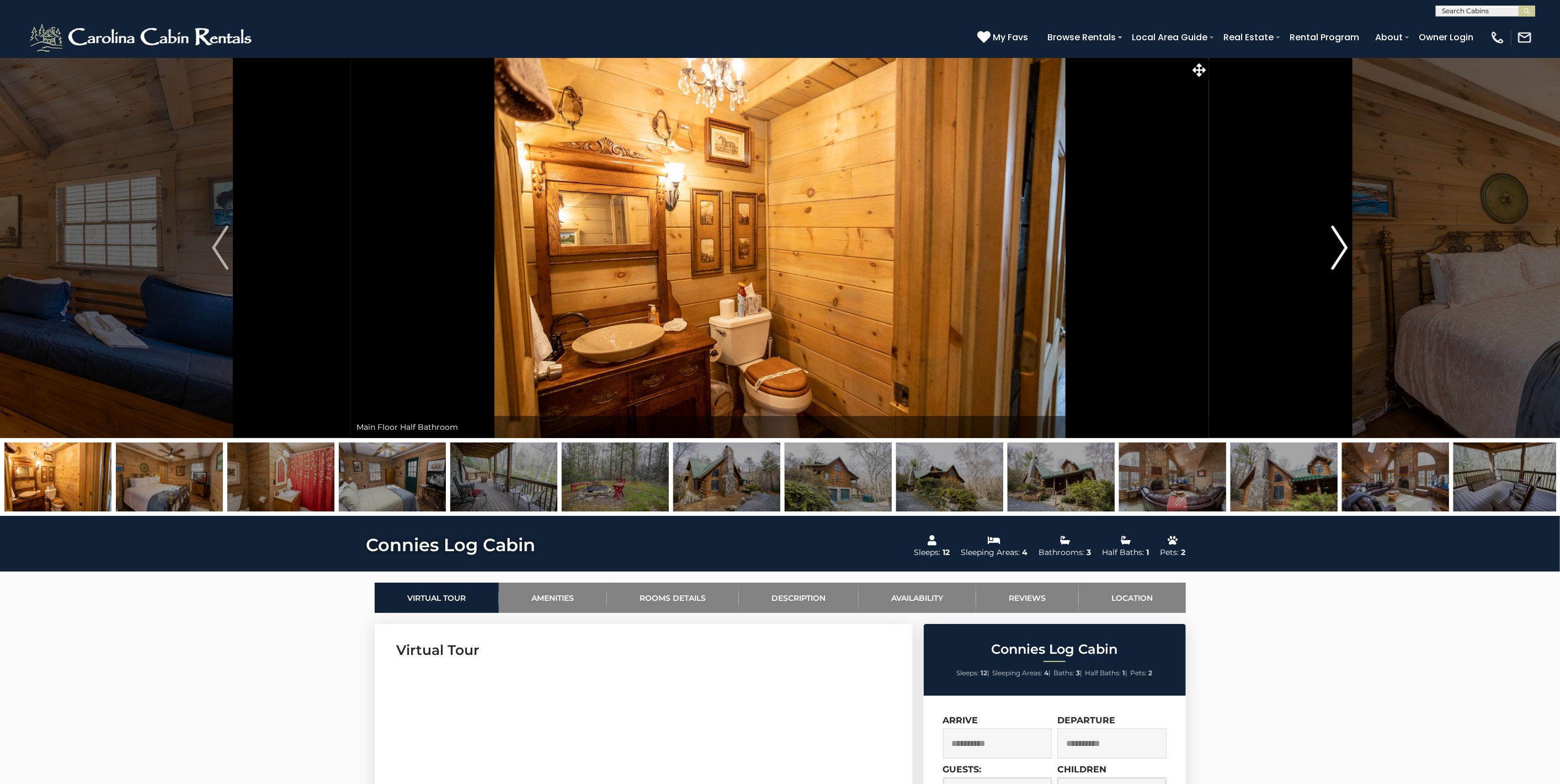
click at [1327, 243] on button "Next" at bounding box center [1340, 248] width 262 height 381
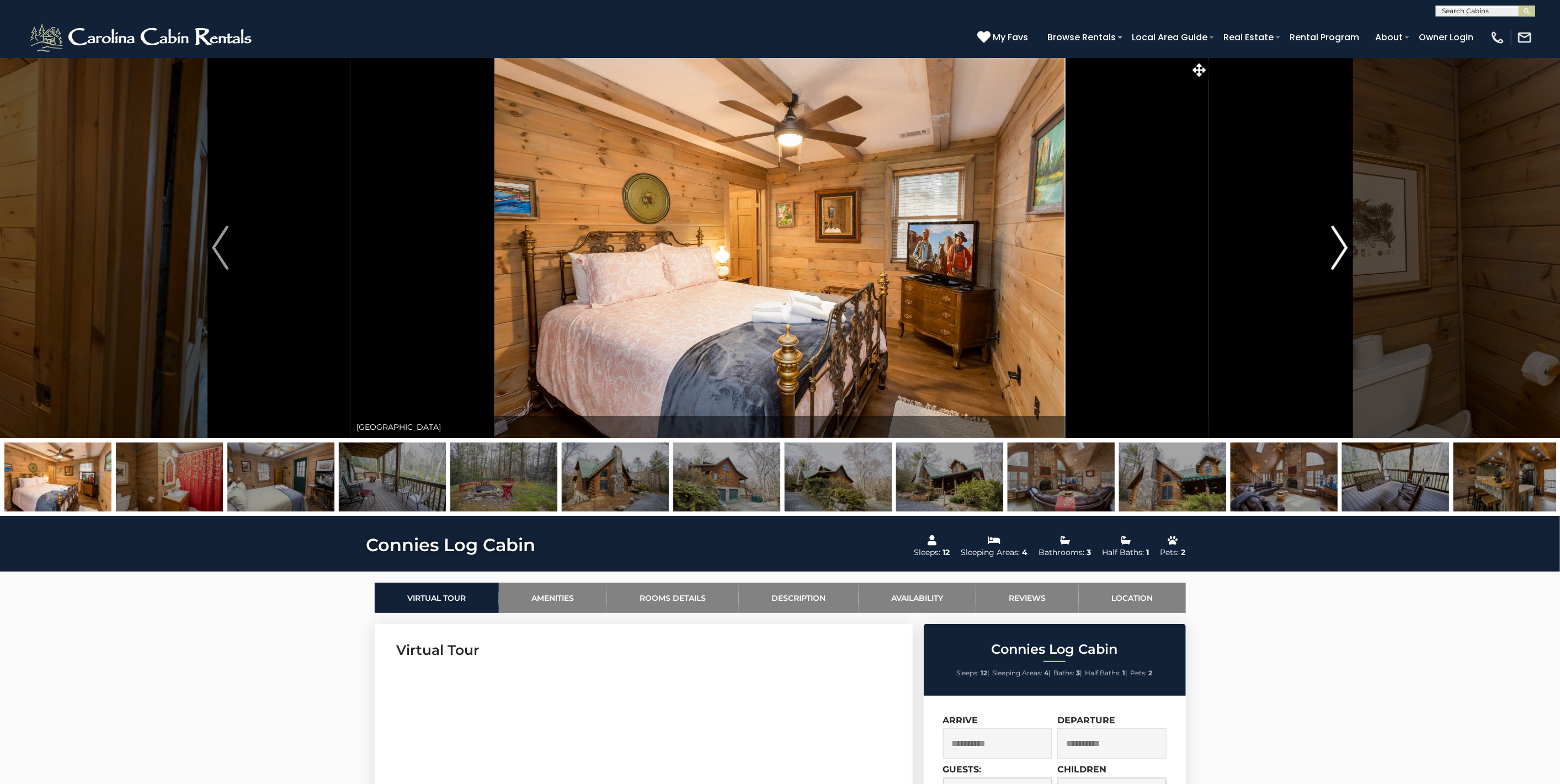
click at [1327, 243] on button "Next" at bounding box center [1340, 248] width 262 height 381
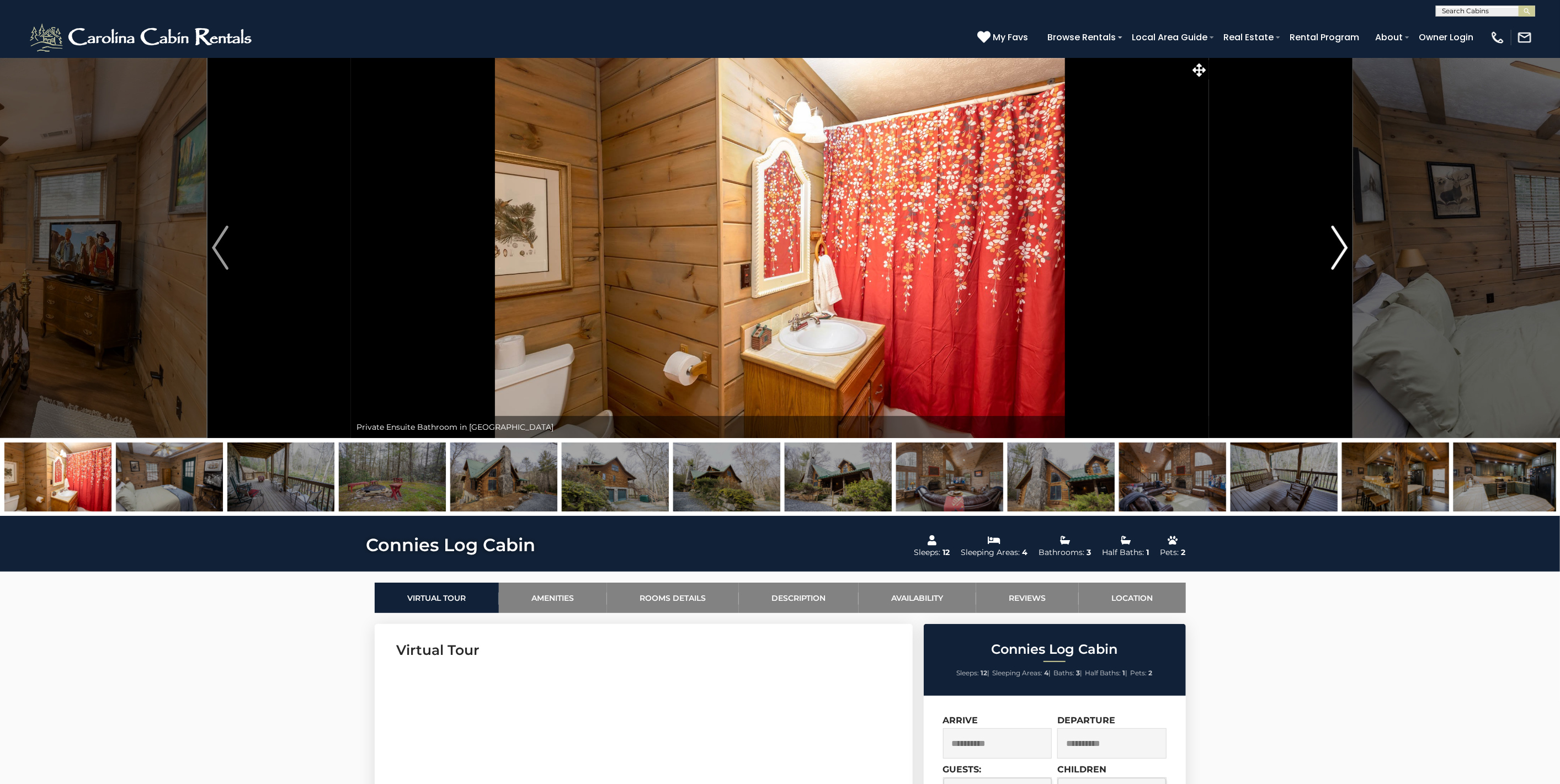
click at [1327, 243] on button "Next" at bounding box center [1340, 248] width 262 height 381
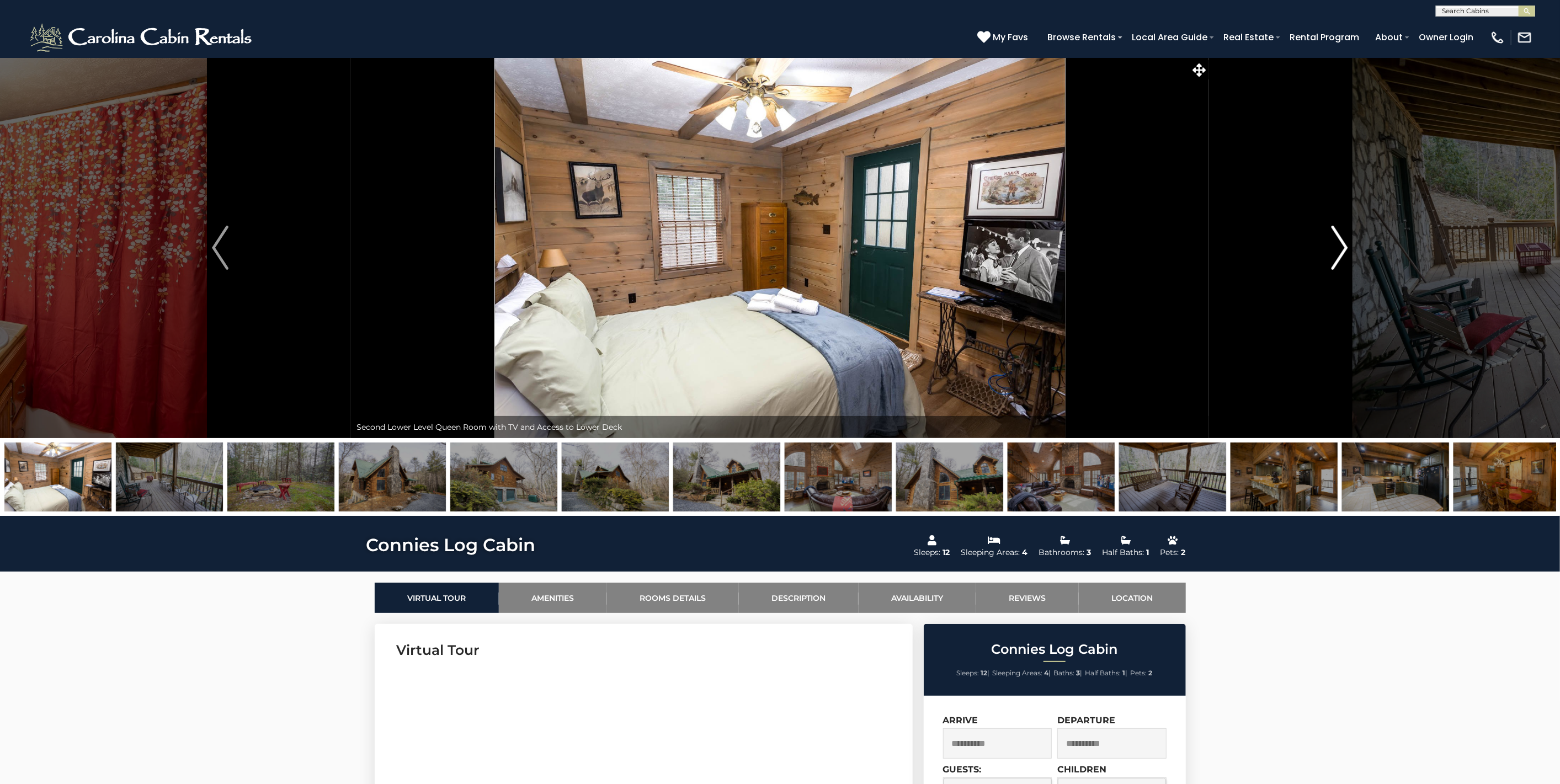
click at [1327, 243] on button "Next" at bounding box center [1340, 248] width 262 height 381
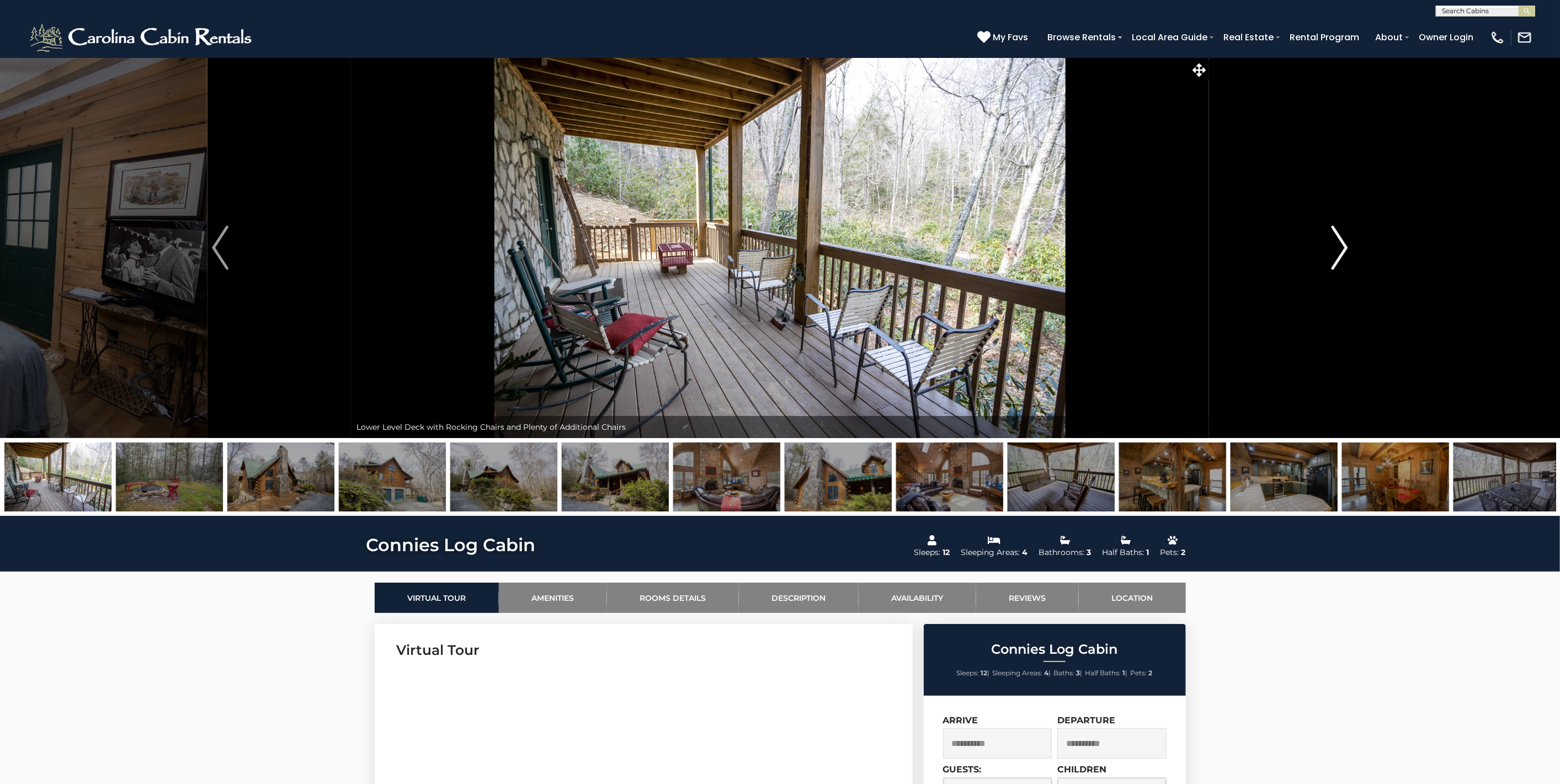
click at [1327, 243] on button "Next" at bounding box center [1340, 248] width 262 height 381
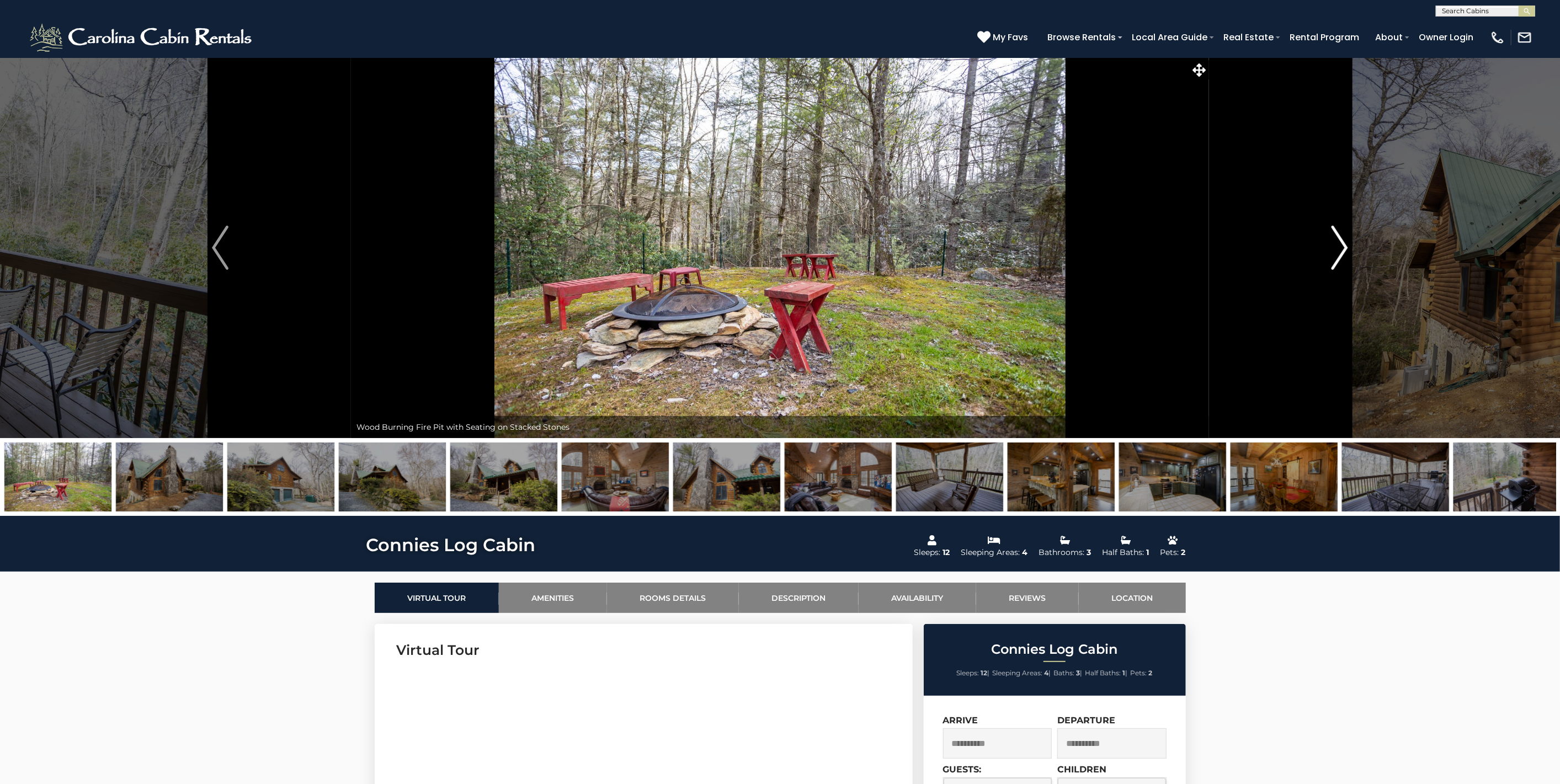
click at [1327, 243] on button "Next" at bounding box center [1340, 248] width 262 height 381
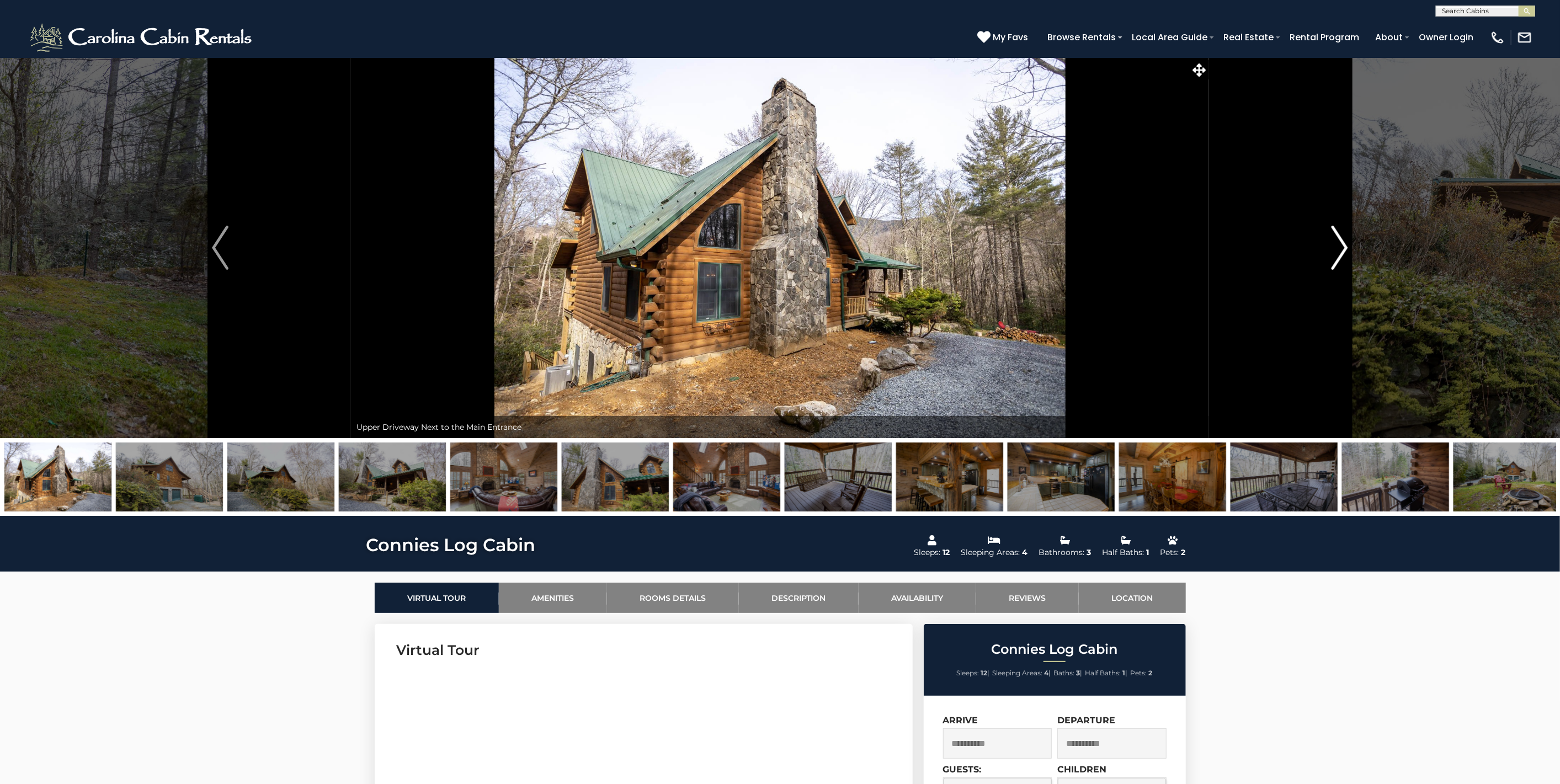
click at [1327, 243] on button "Next" at bounding box center [1340, 248] width 262 height 381
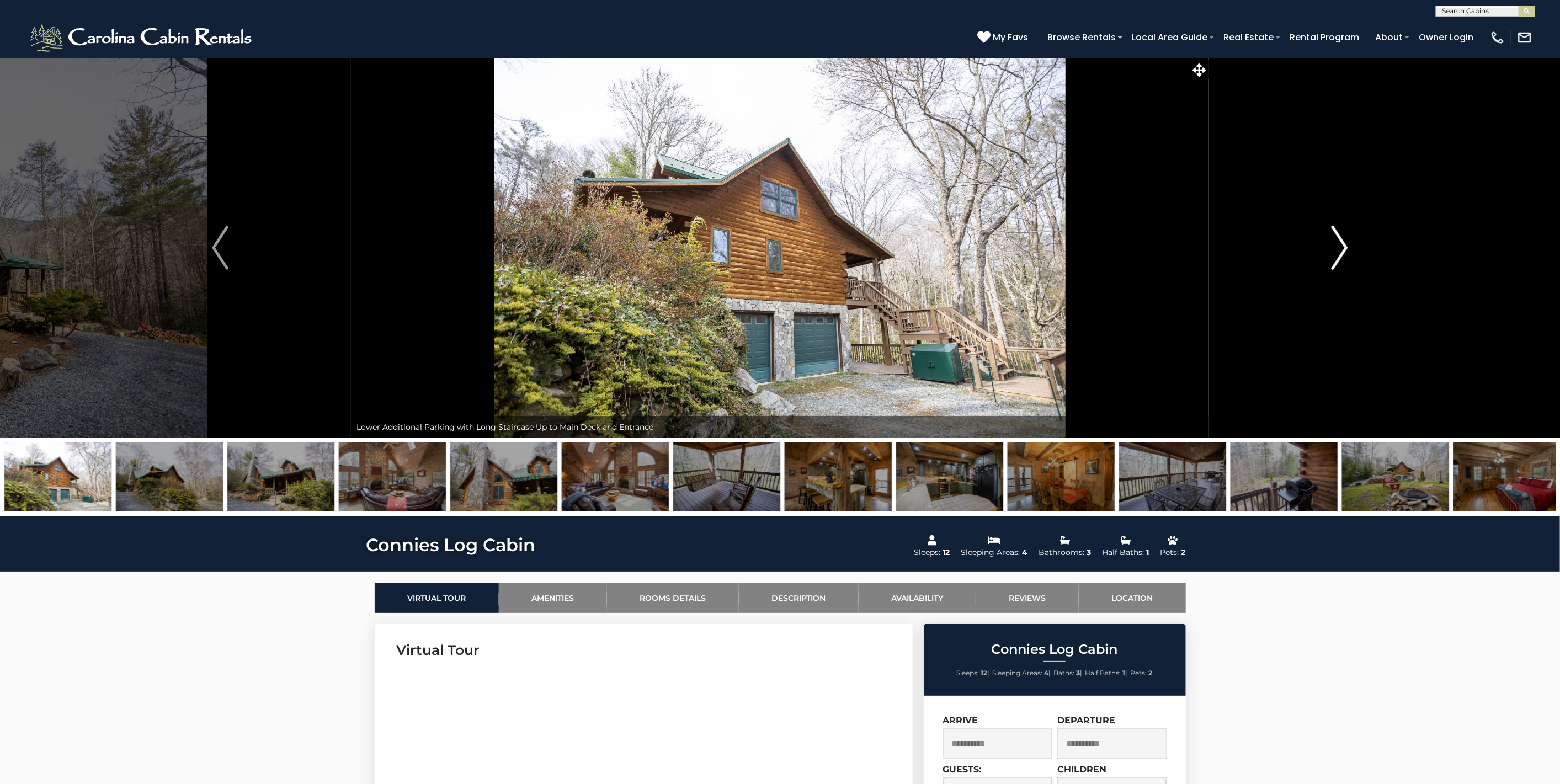
click at [1327, 243] on button "Next" at bounding box center [1340, 248] width 262 height 381
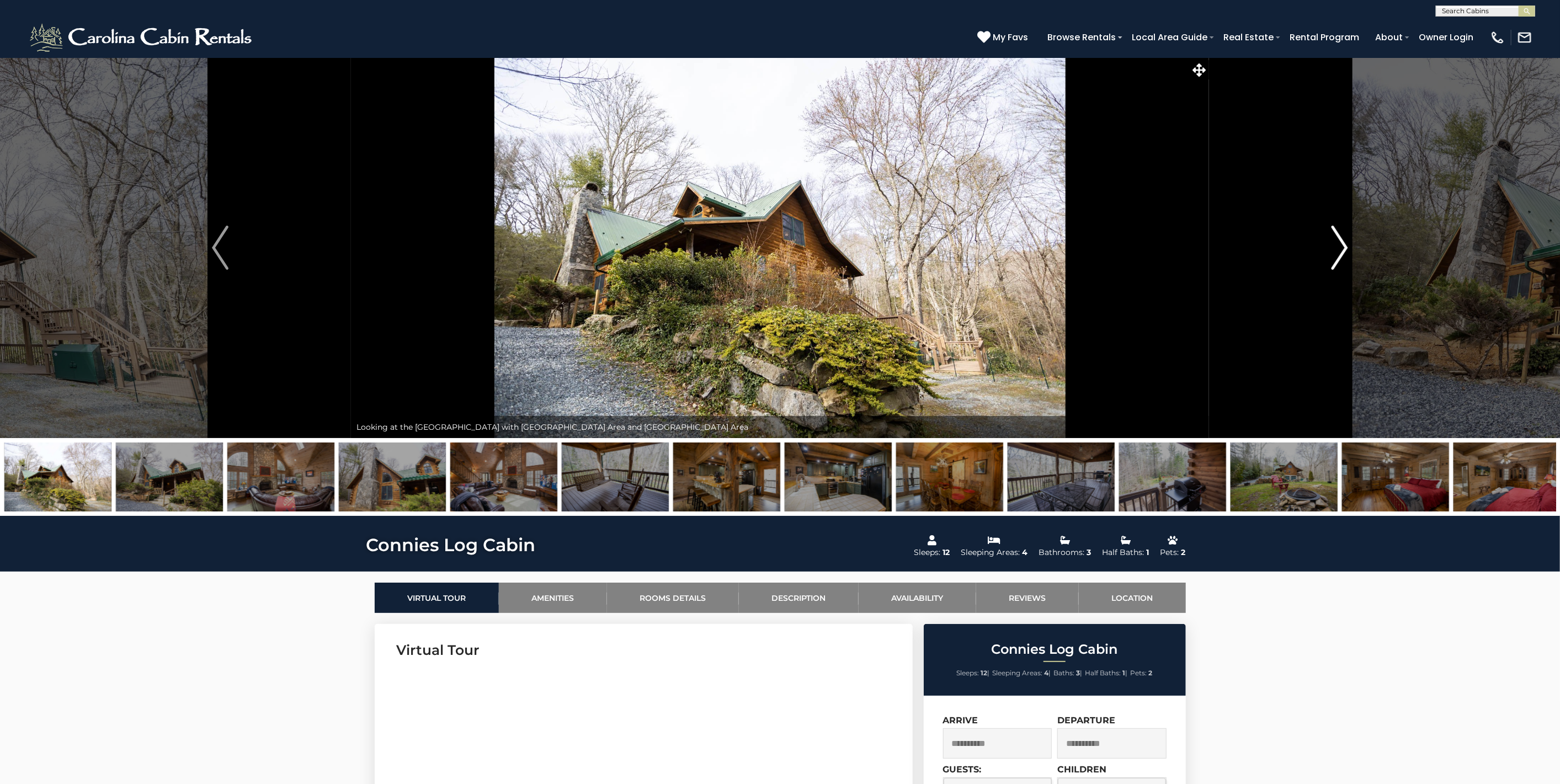
click at [1327, 243] on button "Next" at bounding box center [1340, 248] width 262 height 381
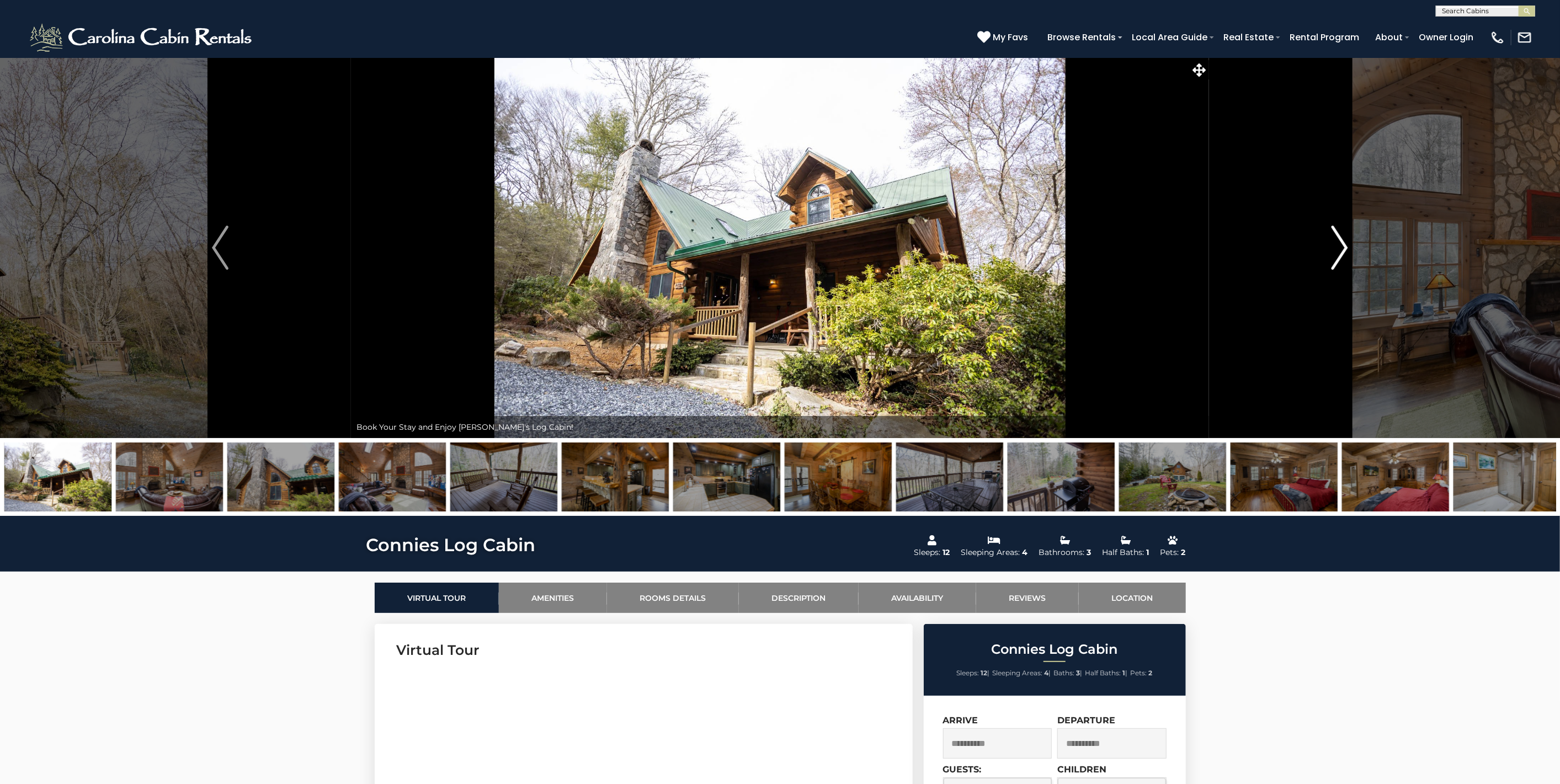
click at [1327, 243] on button "Next" at bounding box center [1340, 248] width 262 height 381
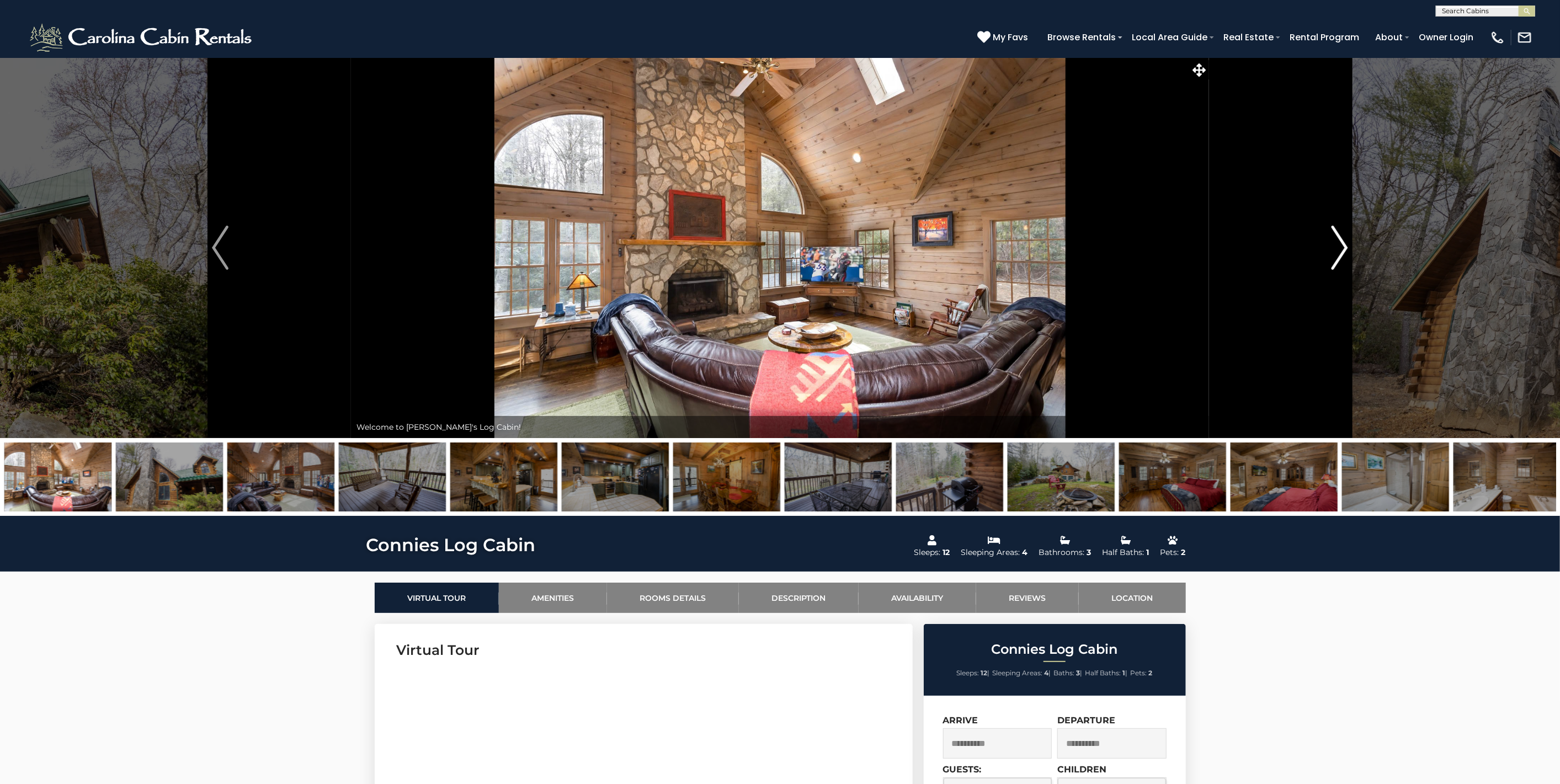
click at [1327, 243] on button "Next" at bounding box center [1340, 248] width 262 height 381
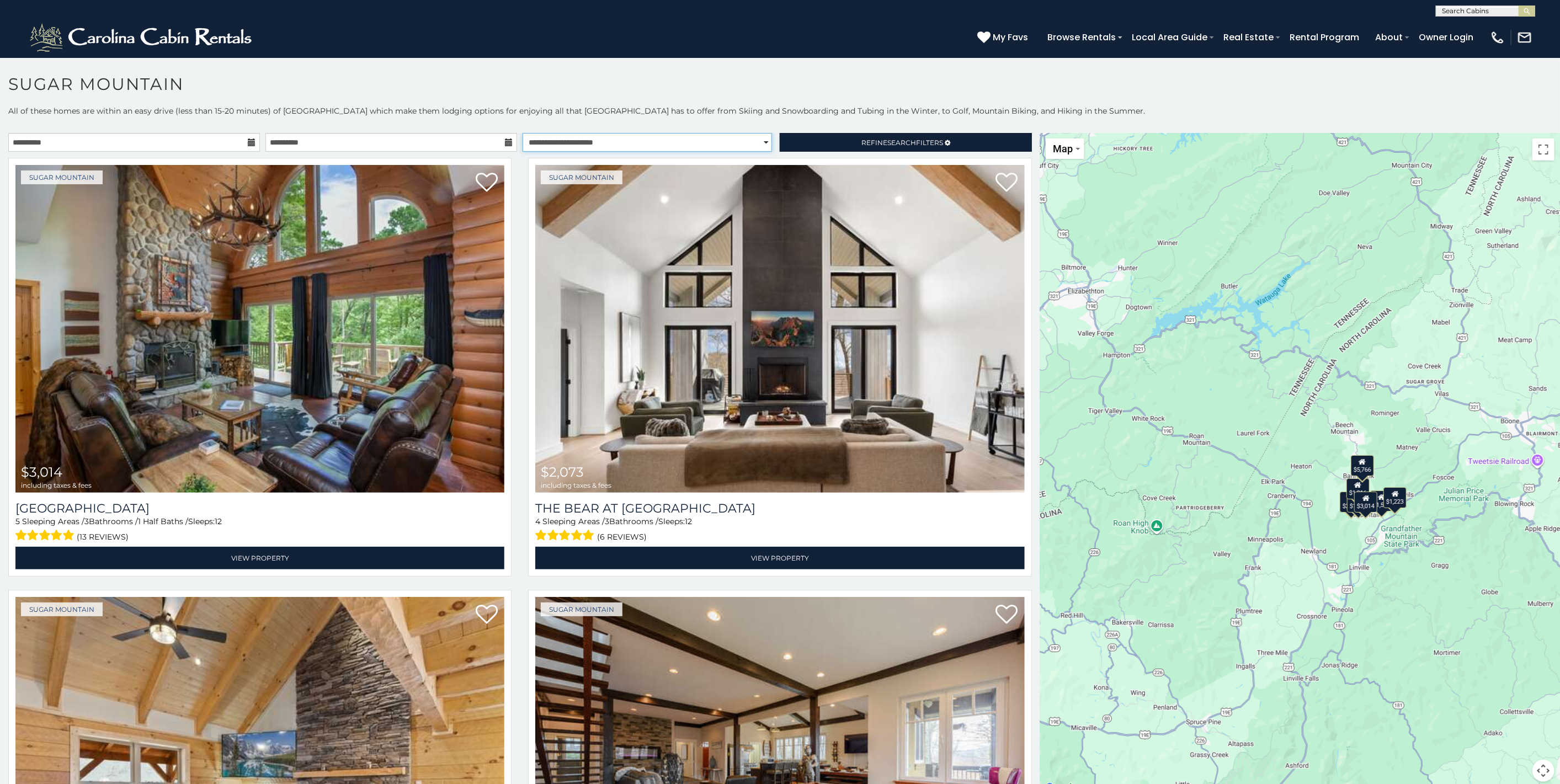
click at [552, 145] on select "**********" at bounding box center [647, 142] width 249 height 18
click at [807, 143] on link "Refine Search Filters" at bounding box center [906, 142] width 252 height 18
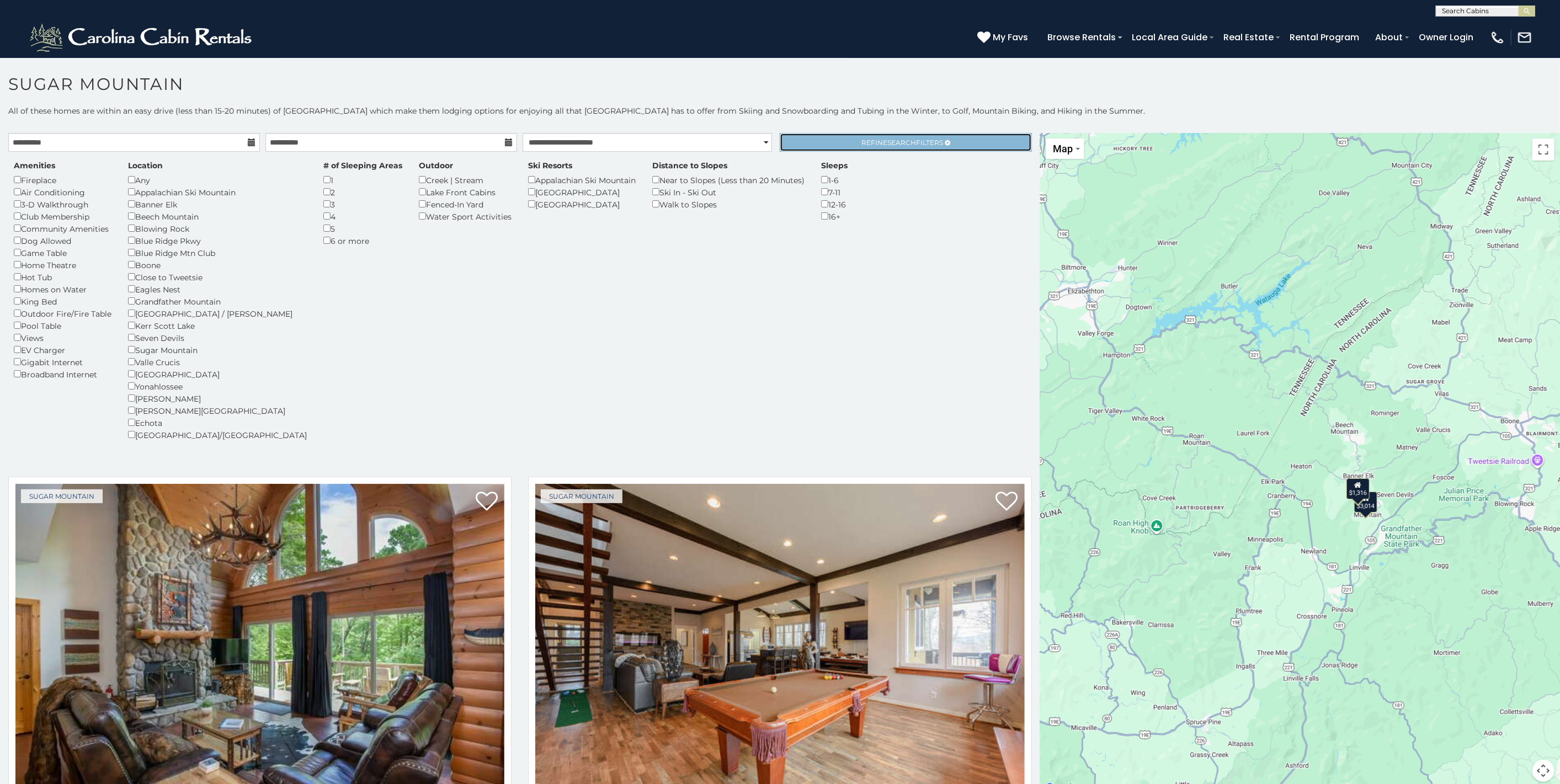
click at [825, 139] on link "Refine Search Filters" at bounding box center [906, 142] width 252 height 18
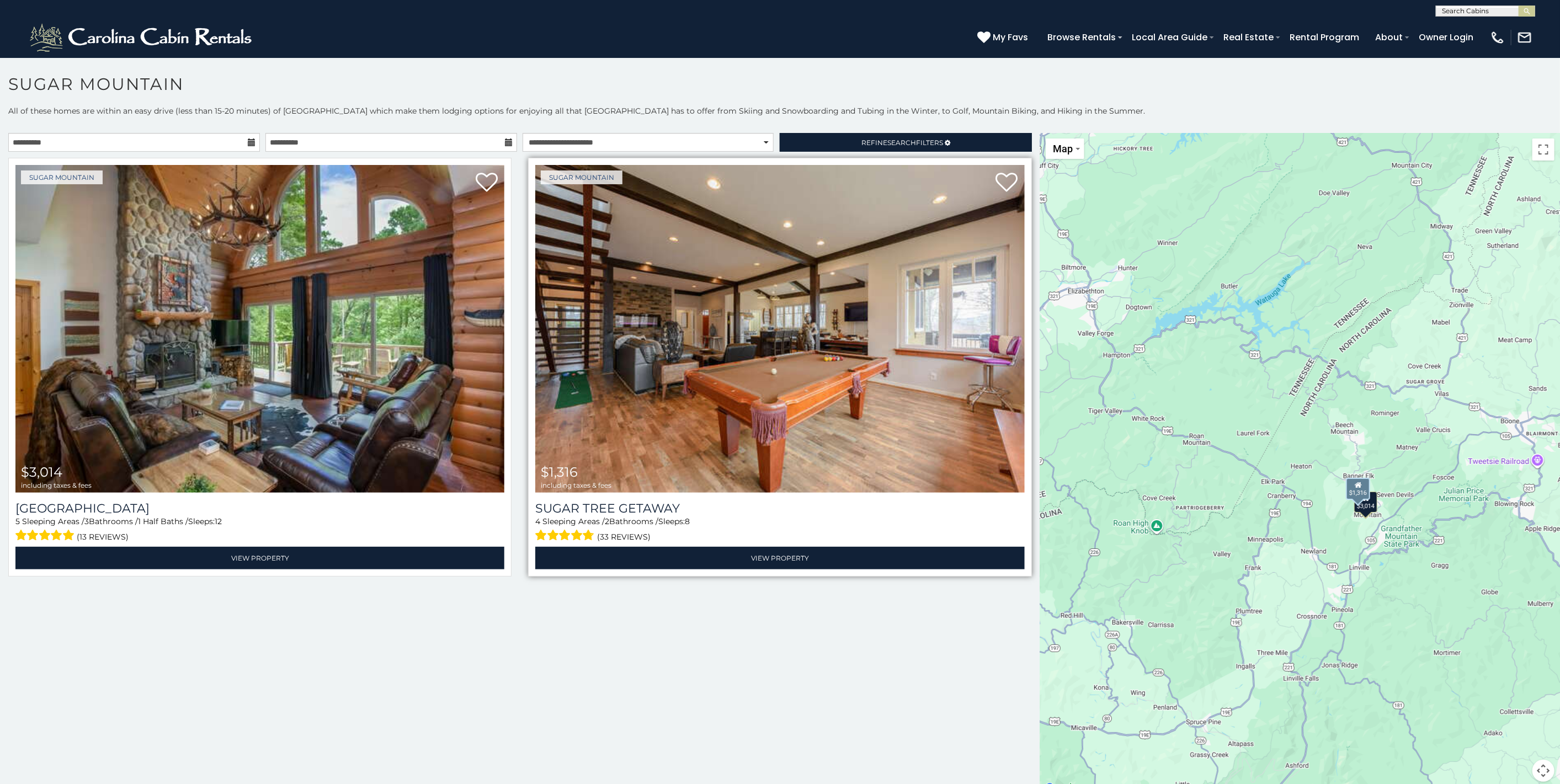
click at [850, 365] on img at bounding box center [780, 329] width 489 height 328
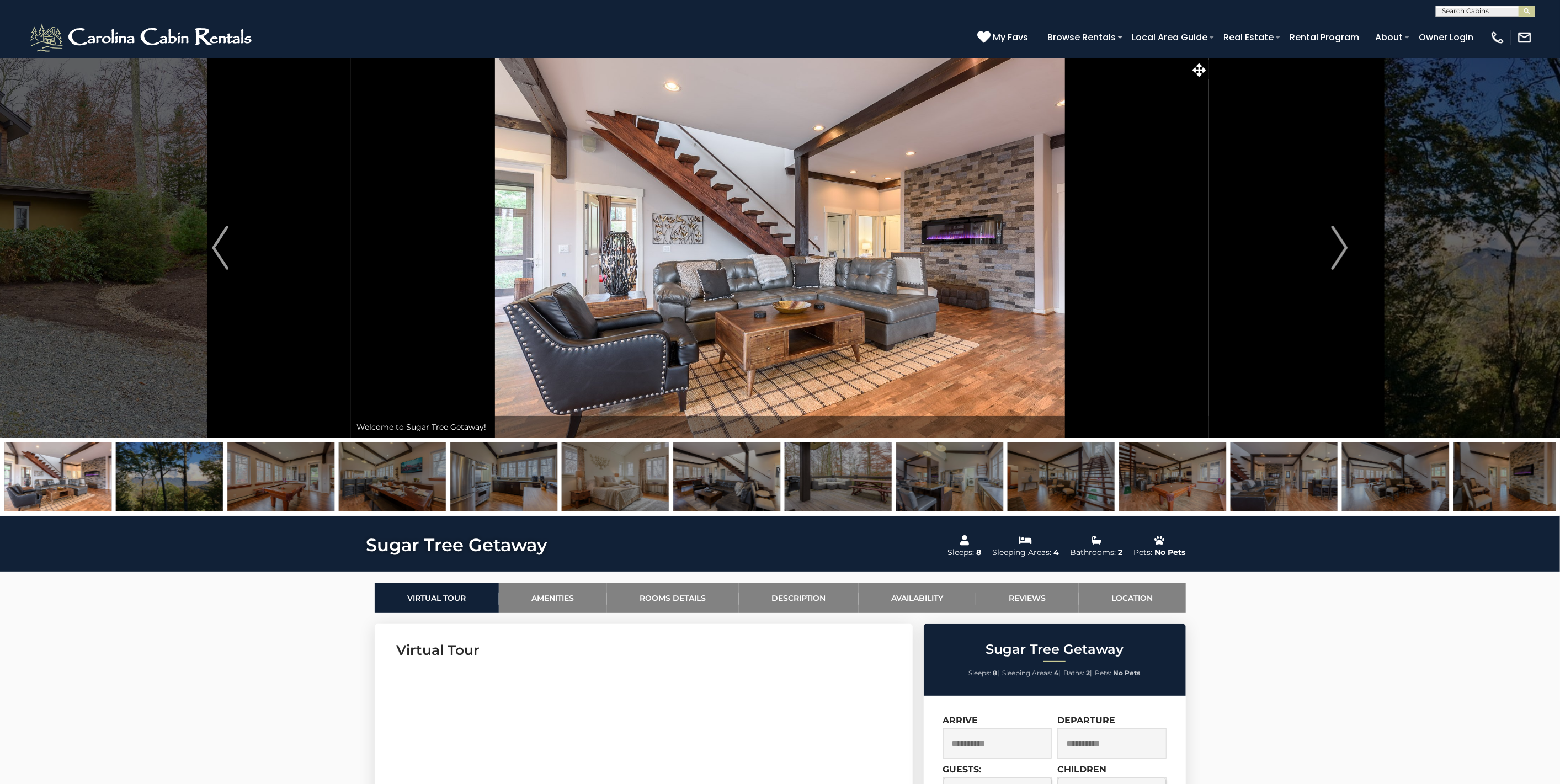
click at [192, 485] on img at bounding box center [169, 477] width 107 height 69
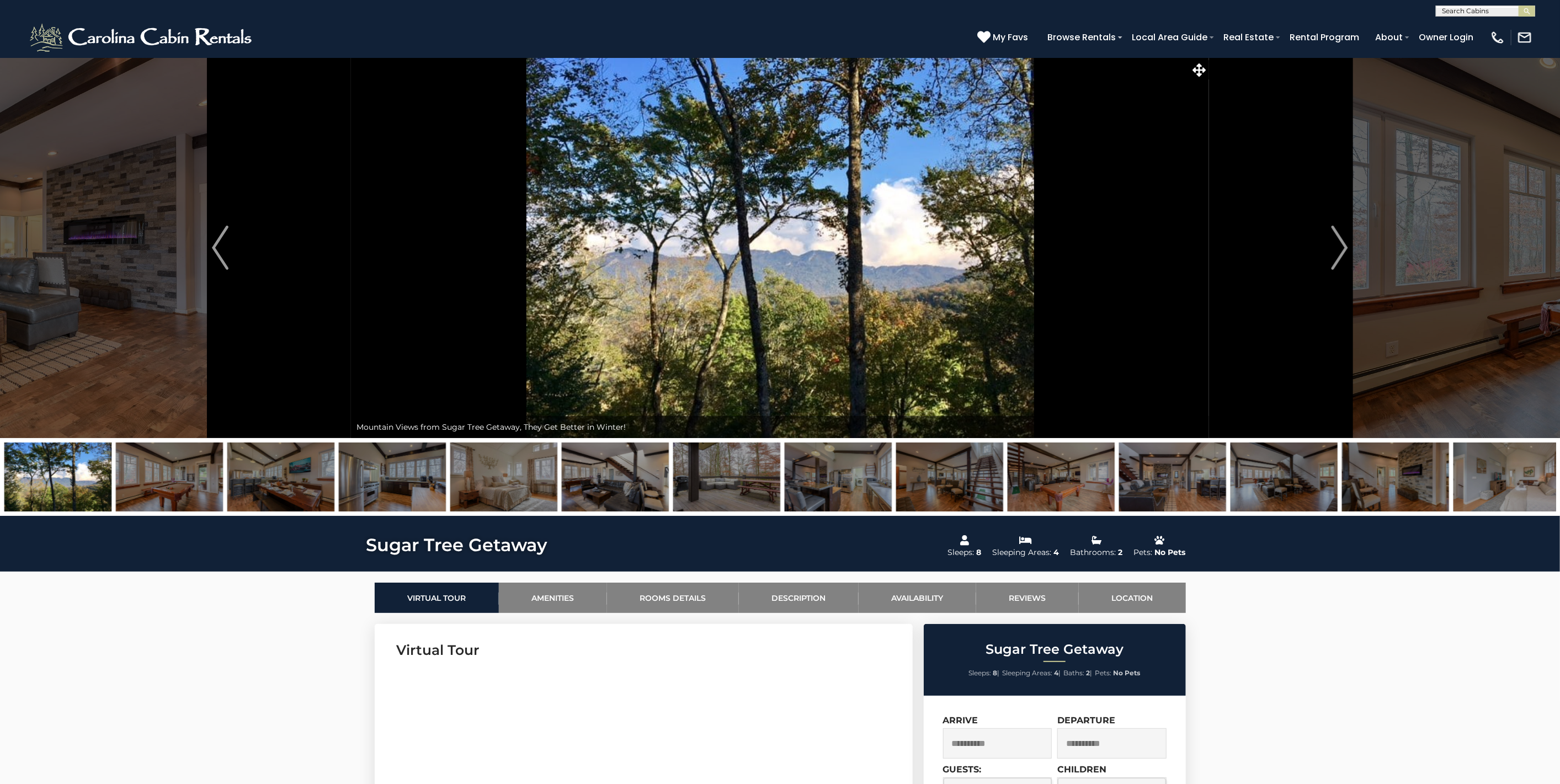
click at [190, 485] on img at bounding box center [169, 477] width 107 height 69
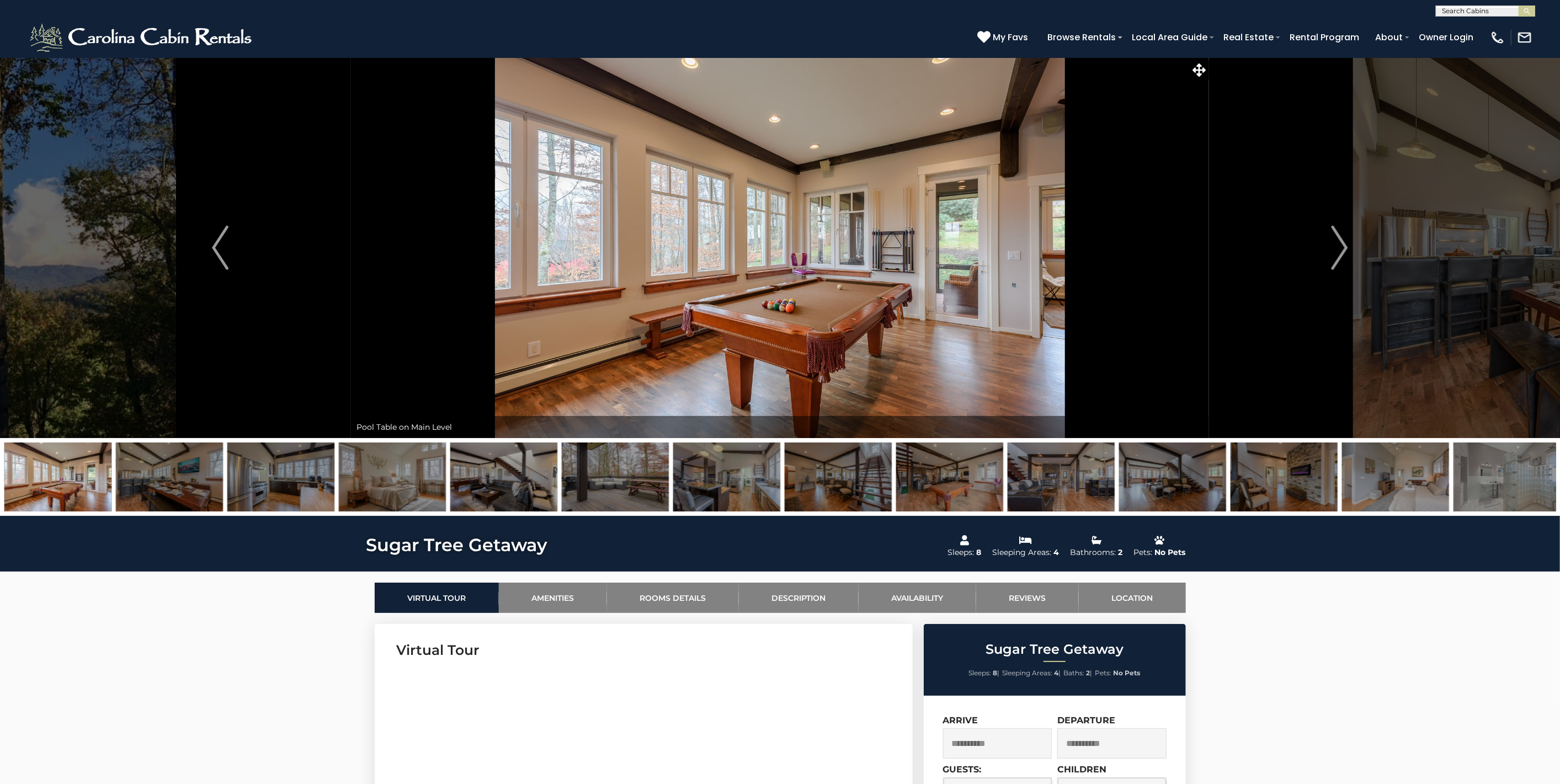
click at [190, 485] on img at bounding box center [169, 477] width 107 height 69
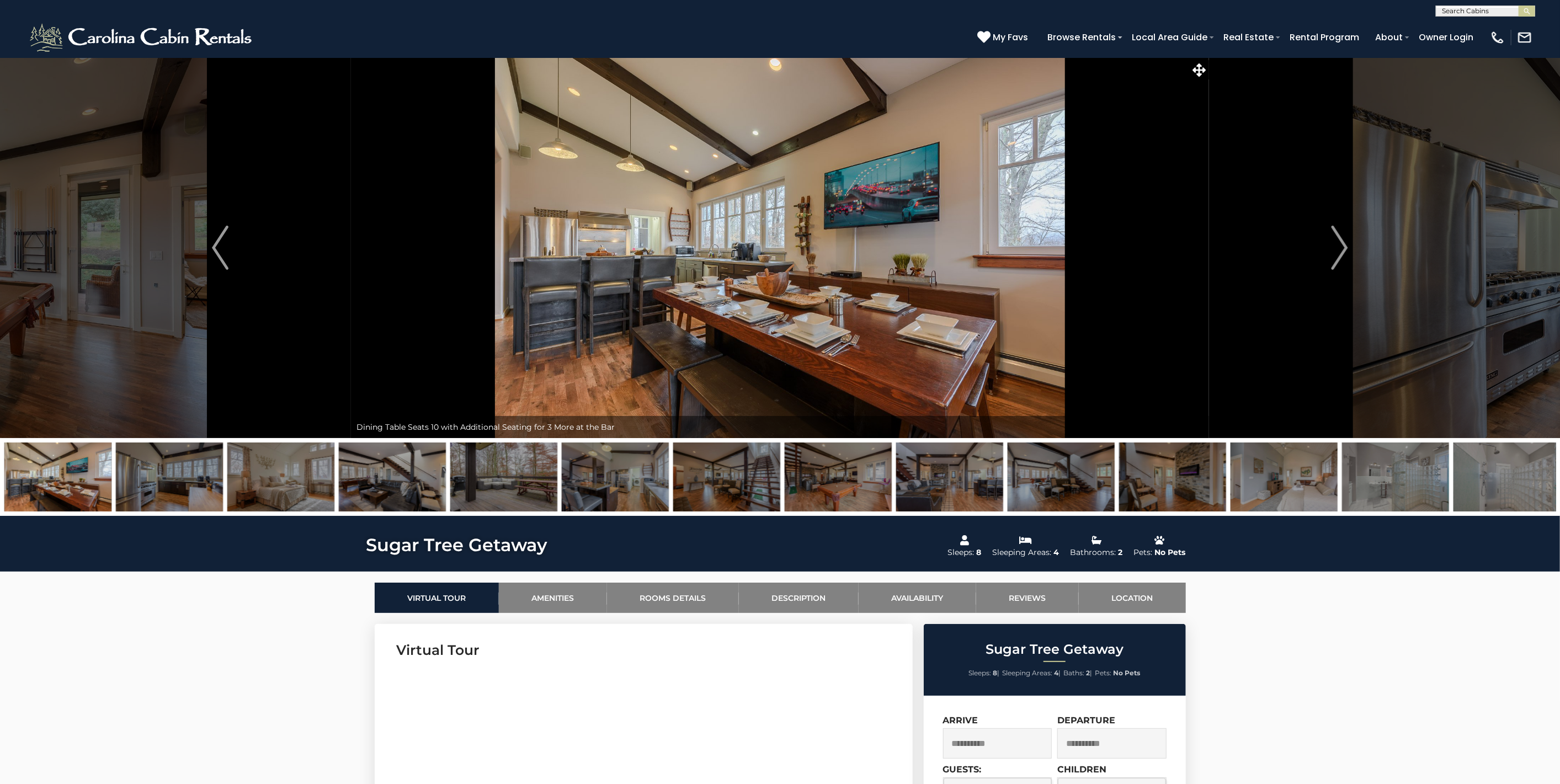
click at [228, 488] on img at bounding box center [281, 477] width 107 height 69
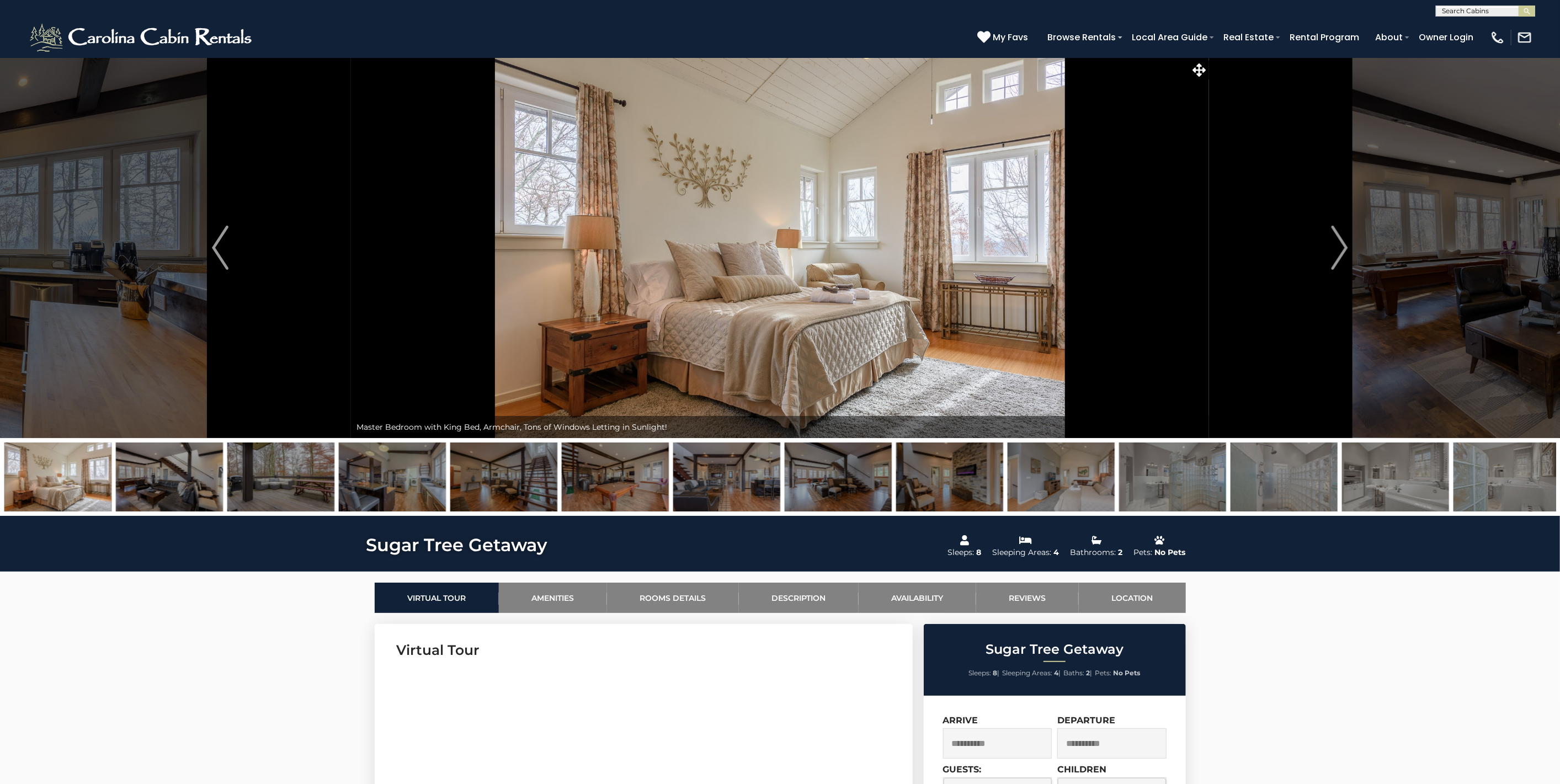
click at [249, 488] on img at bounding box center [281, 477] width 107 height 69
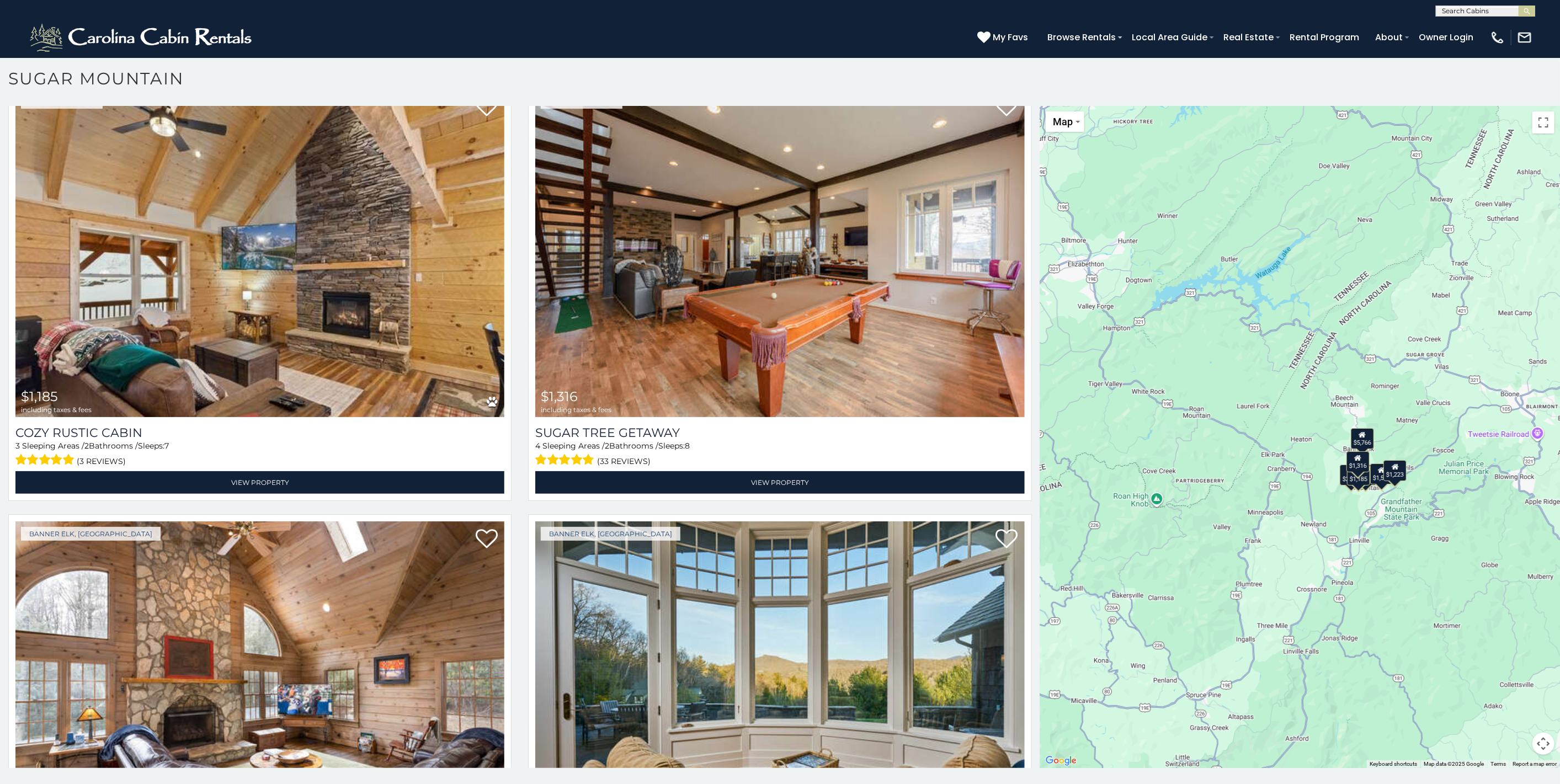
scroll to position [359, 0]
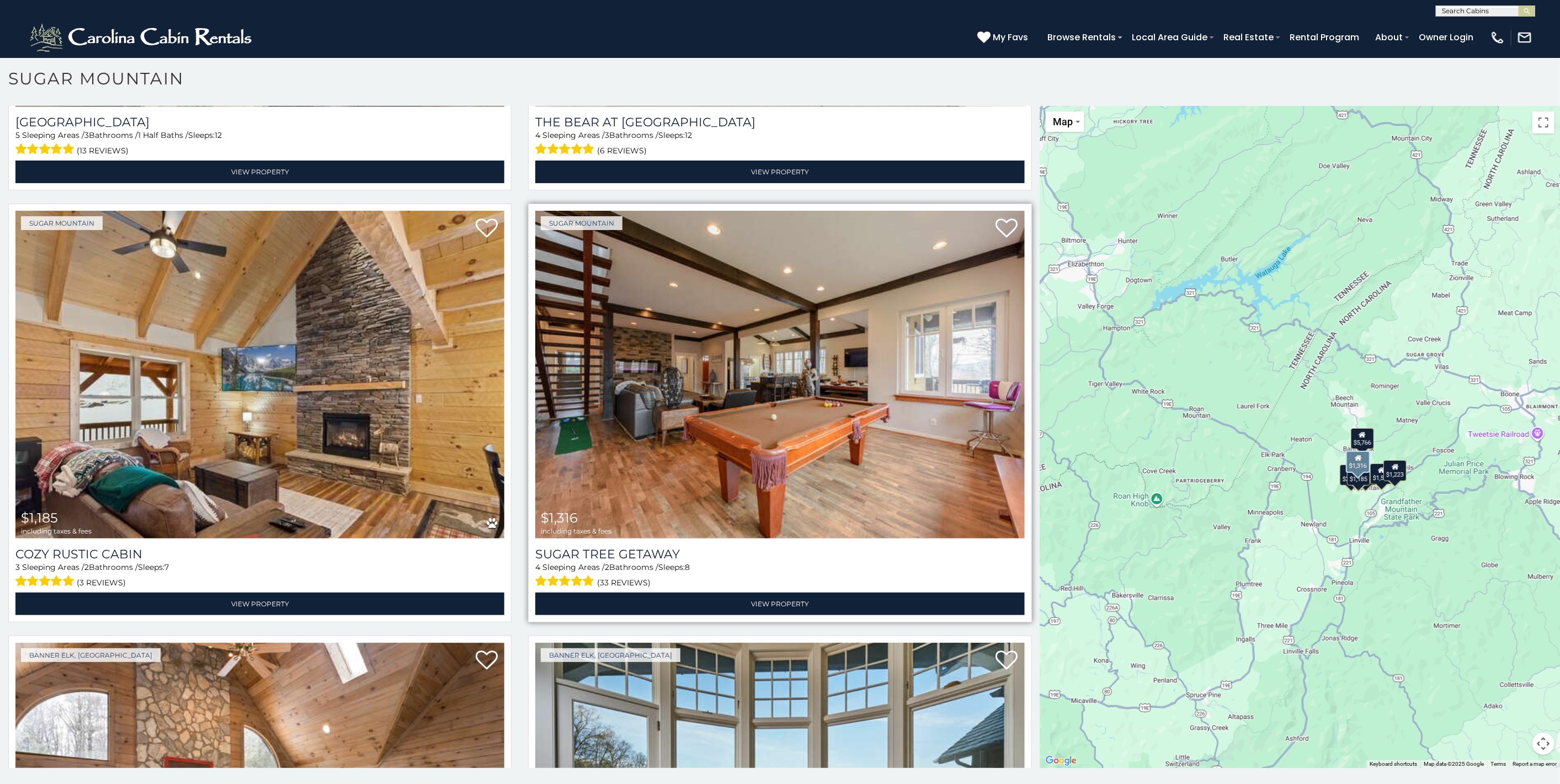
click at [665, 437] on img at bounding box center [780, 375] width 489 height 328
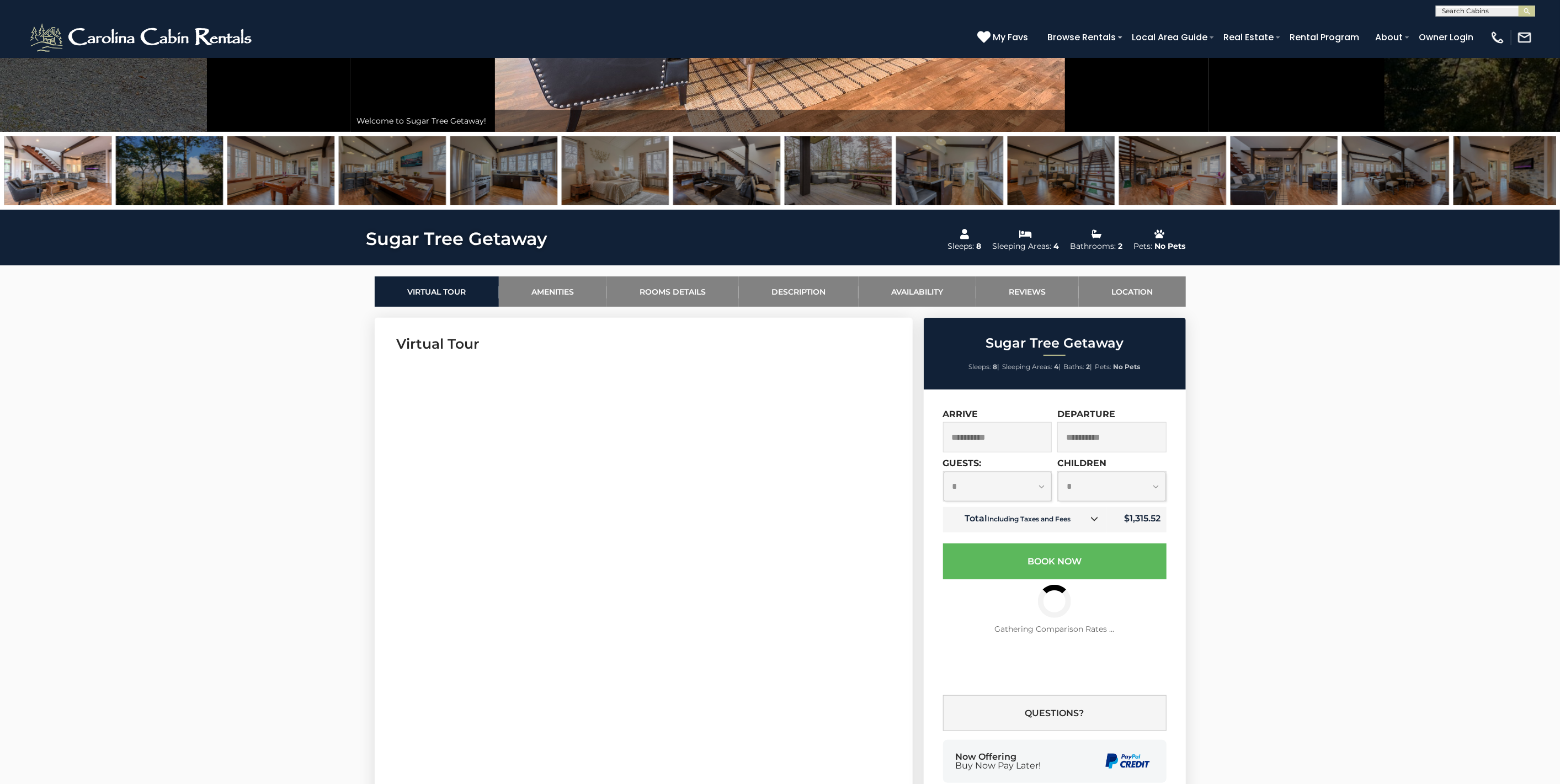
scroll to position [428, 0]
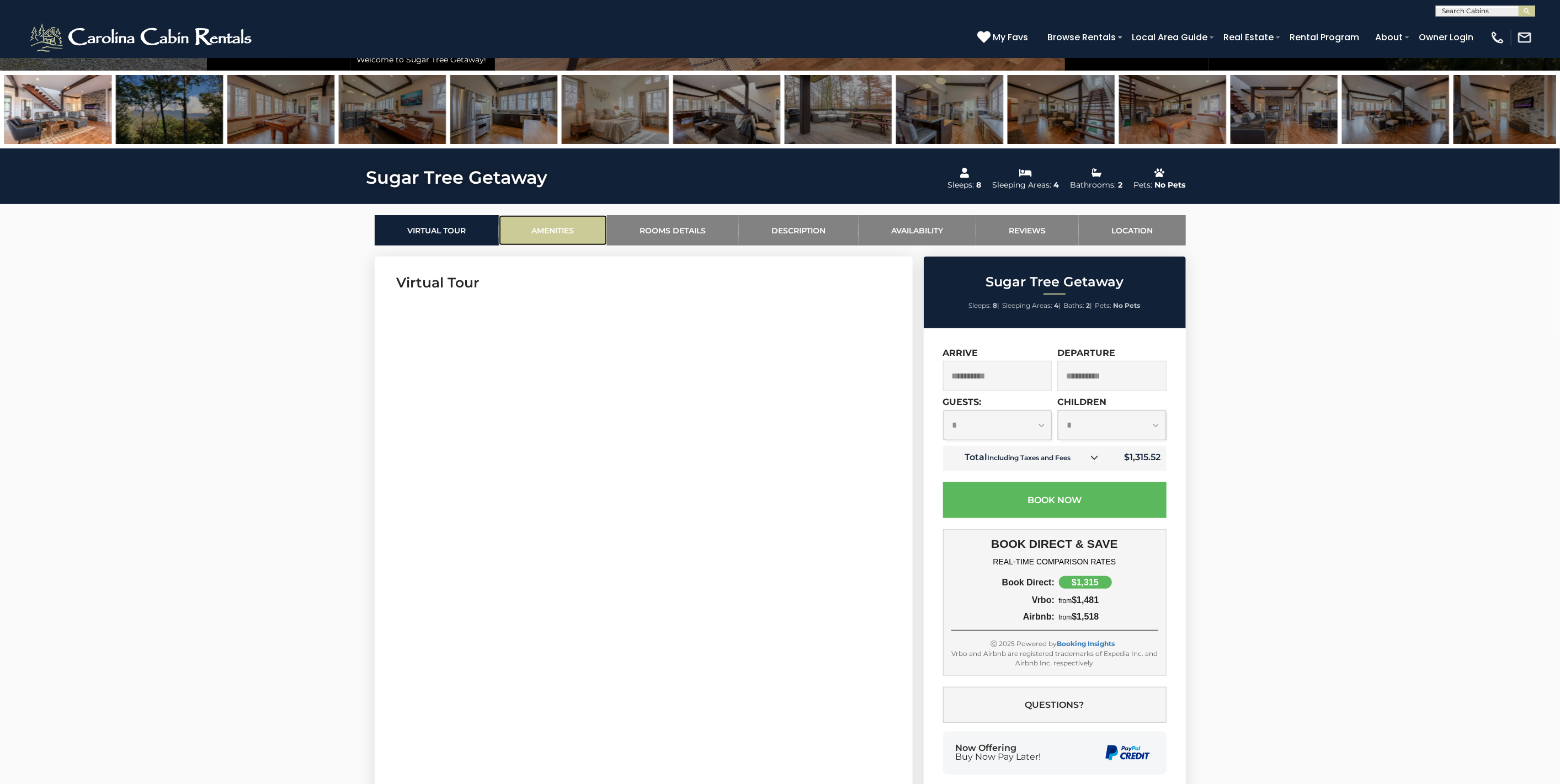
click at [582, 243] on link "Amenities" at bounding box center [552, 230] width 108 height 30
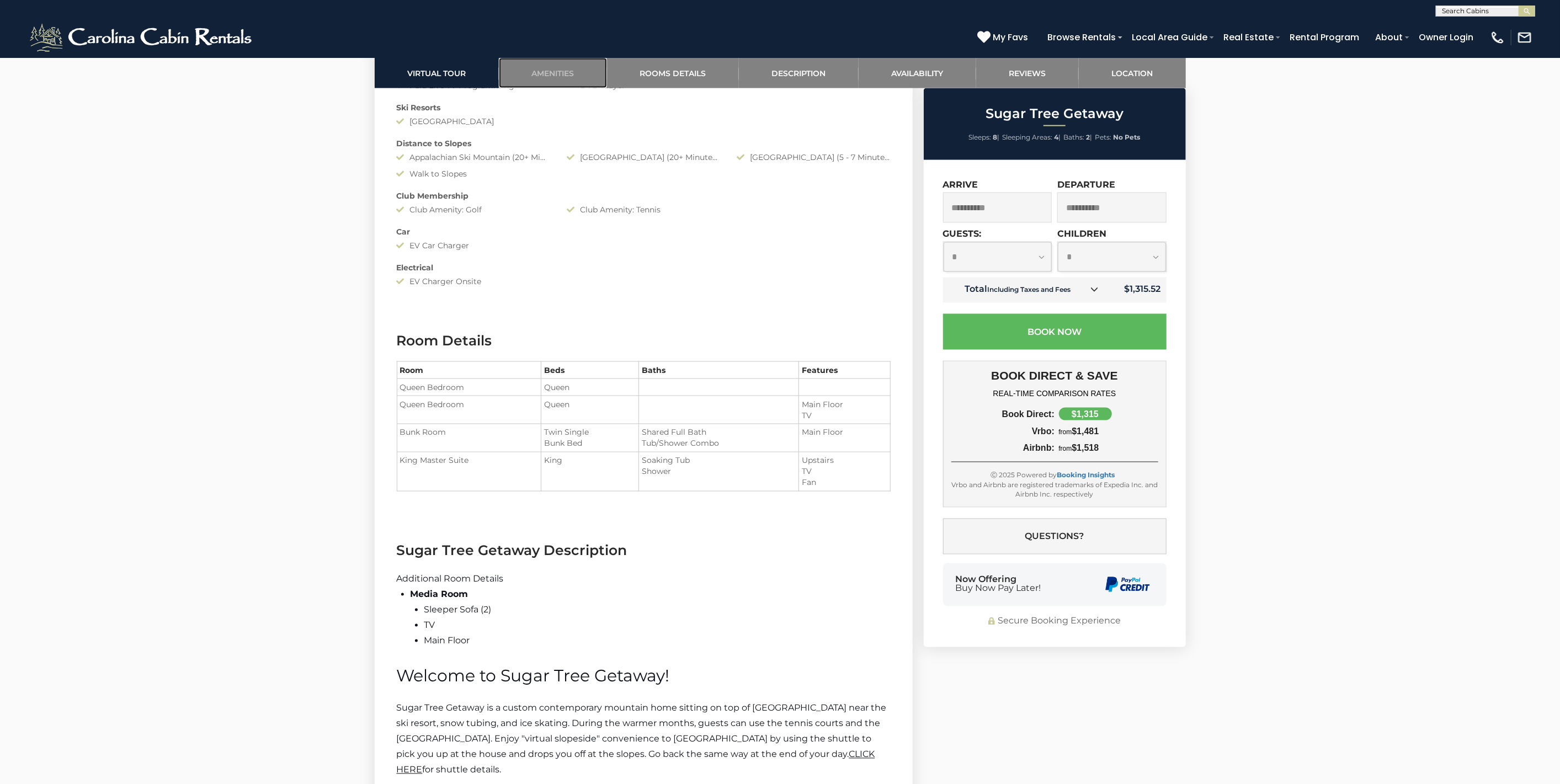
scroll to position [1516, 0]
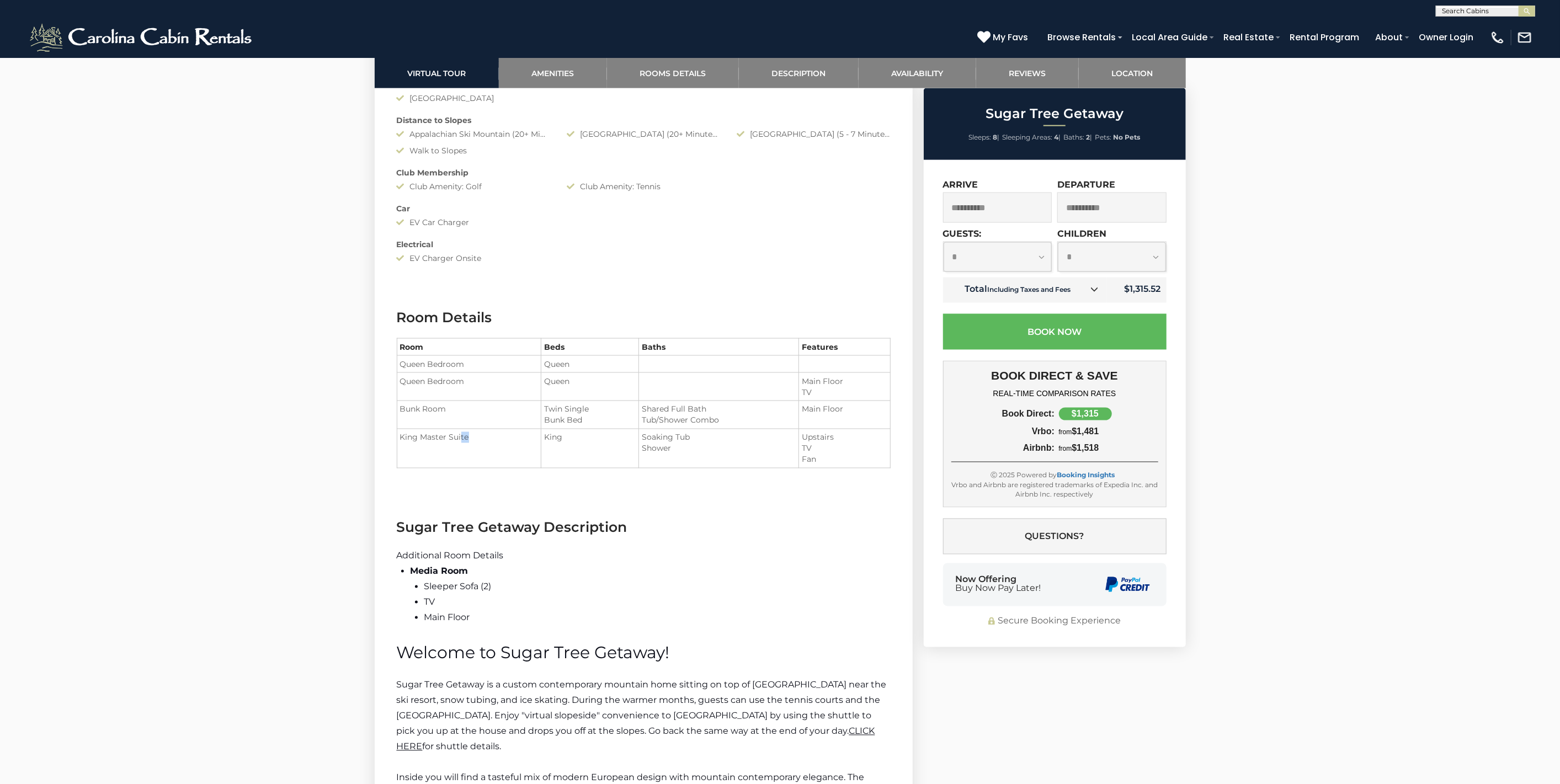
click at [498, 469] on td "King Master Suite" at bounding box center [469, 448] width 144 height 39
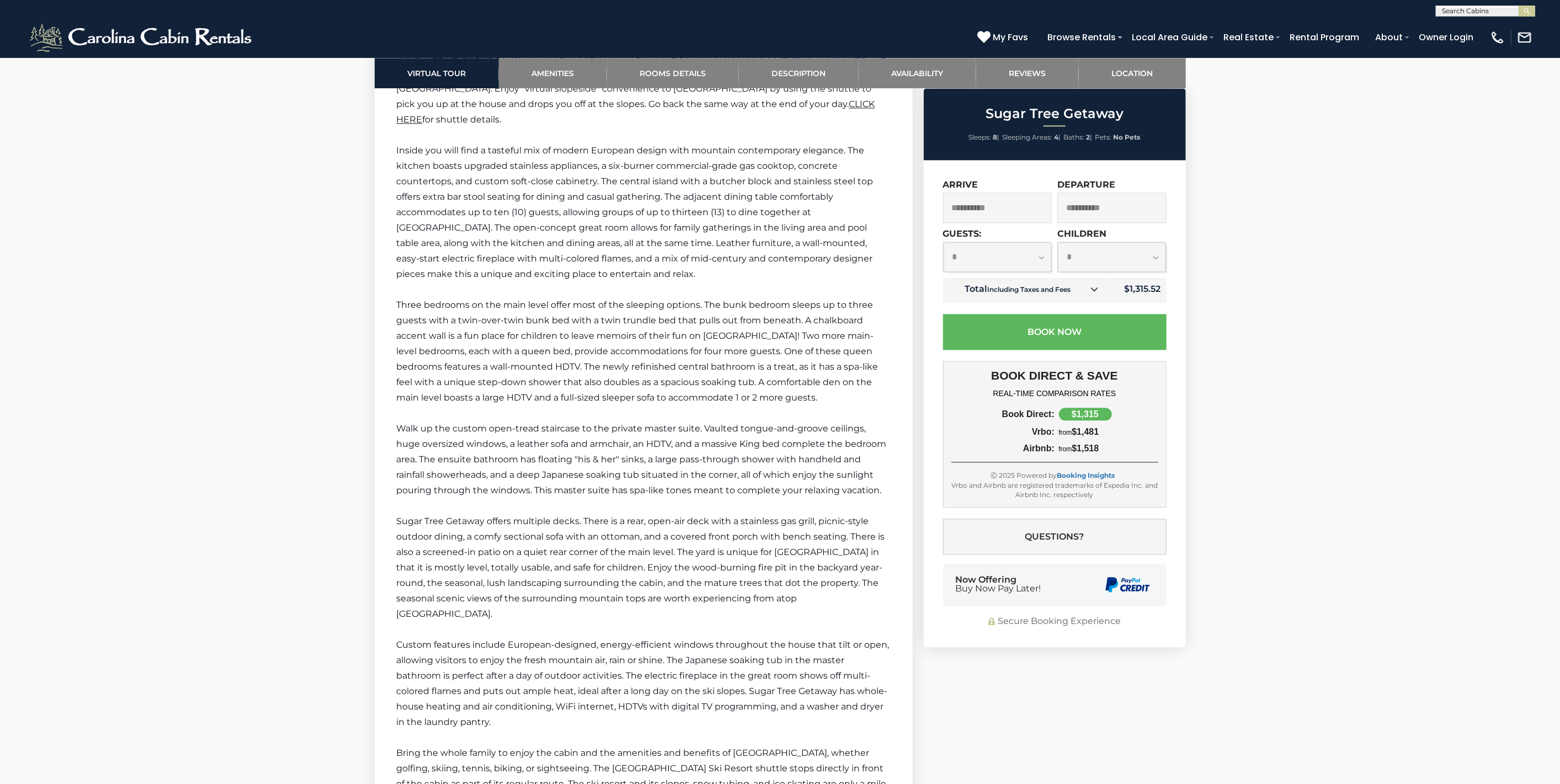
scroll to position [2191, 0]
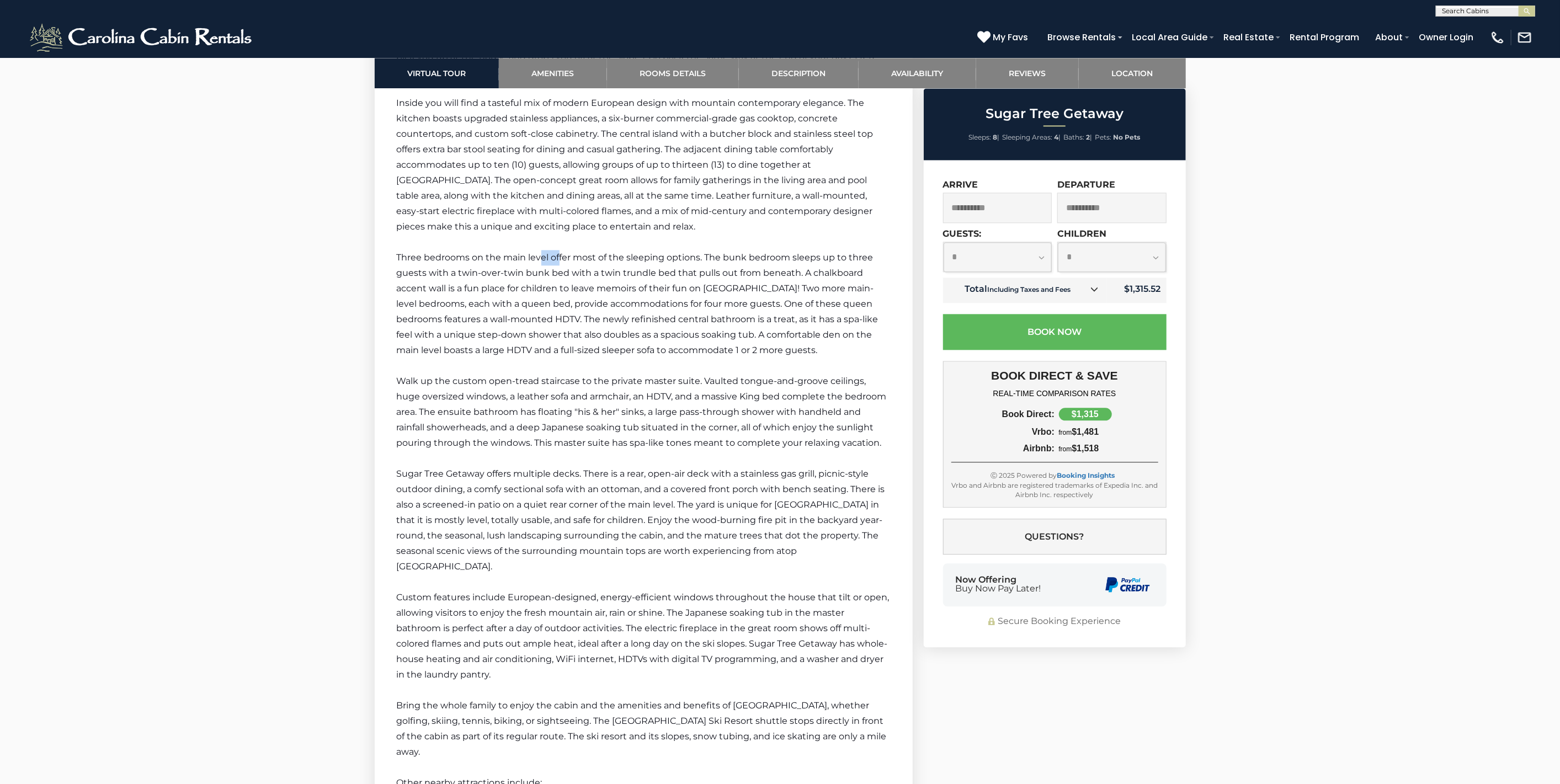
drag, startPoint x: 538, startPoint y: 316, endPoint x: 560, endPoint y: 315, distance: 22.0
click at [560, 315] on span "Three bedrooms on the main level offer most of the sleeping options. The bunk b…" at bounding box center [638, 303] width 482 height 103
drag, startPoint x: 487, startPoint y: 335, endPoint x: 506, endPoint y: 334, distance: 19.0
click at [506, 334] on span "Three bedrooms on the main level offer most of the sleeping options. The bunk b…" at bounding box center [638, 303] width 482 height 103
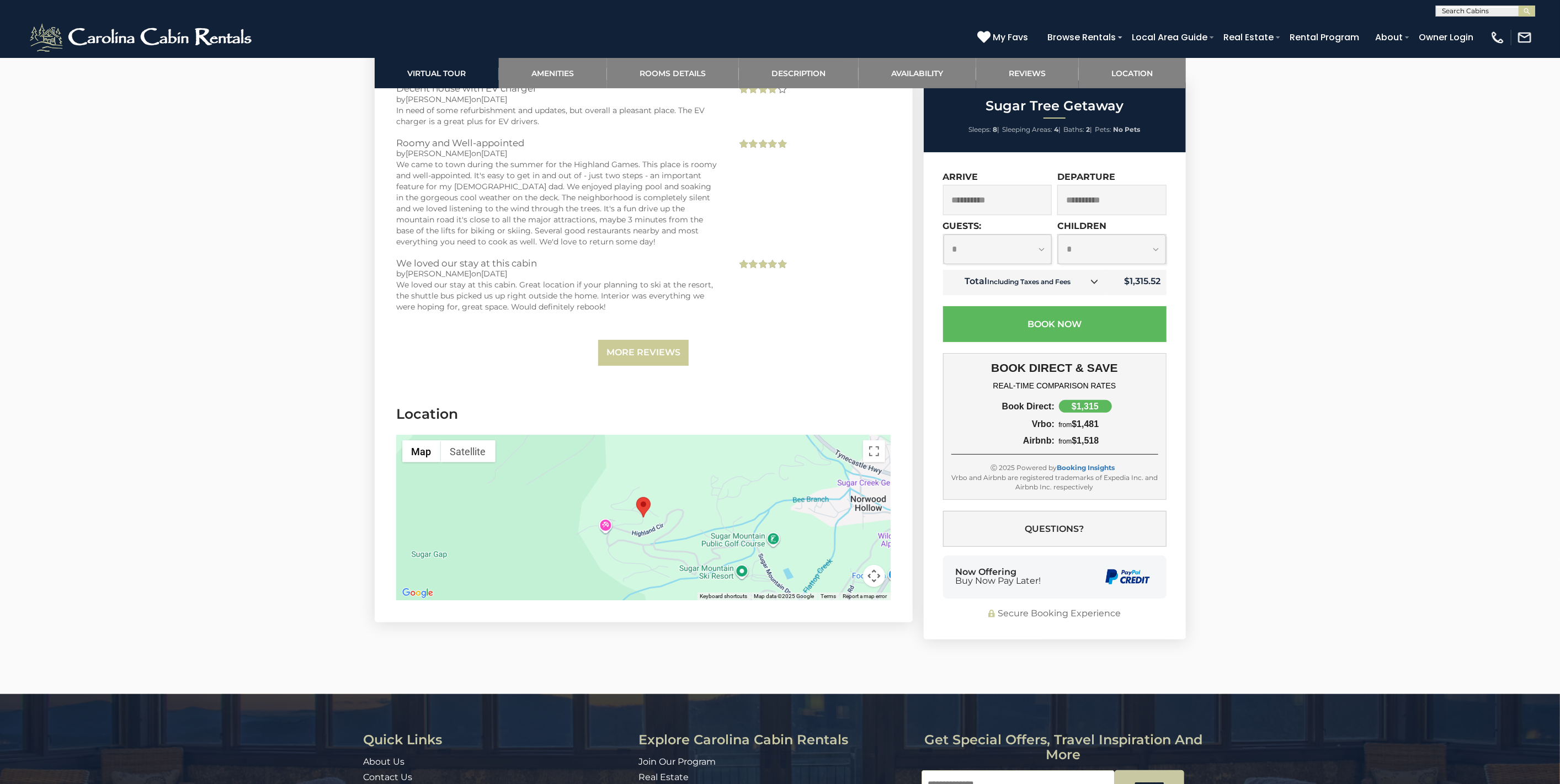
scroll to position [3907, 0]
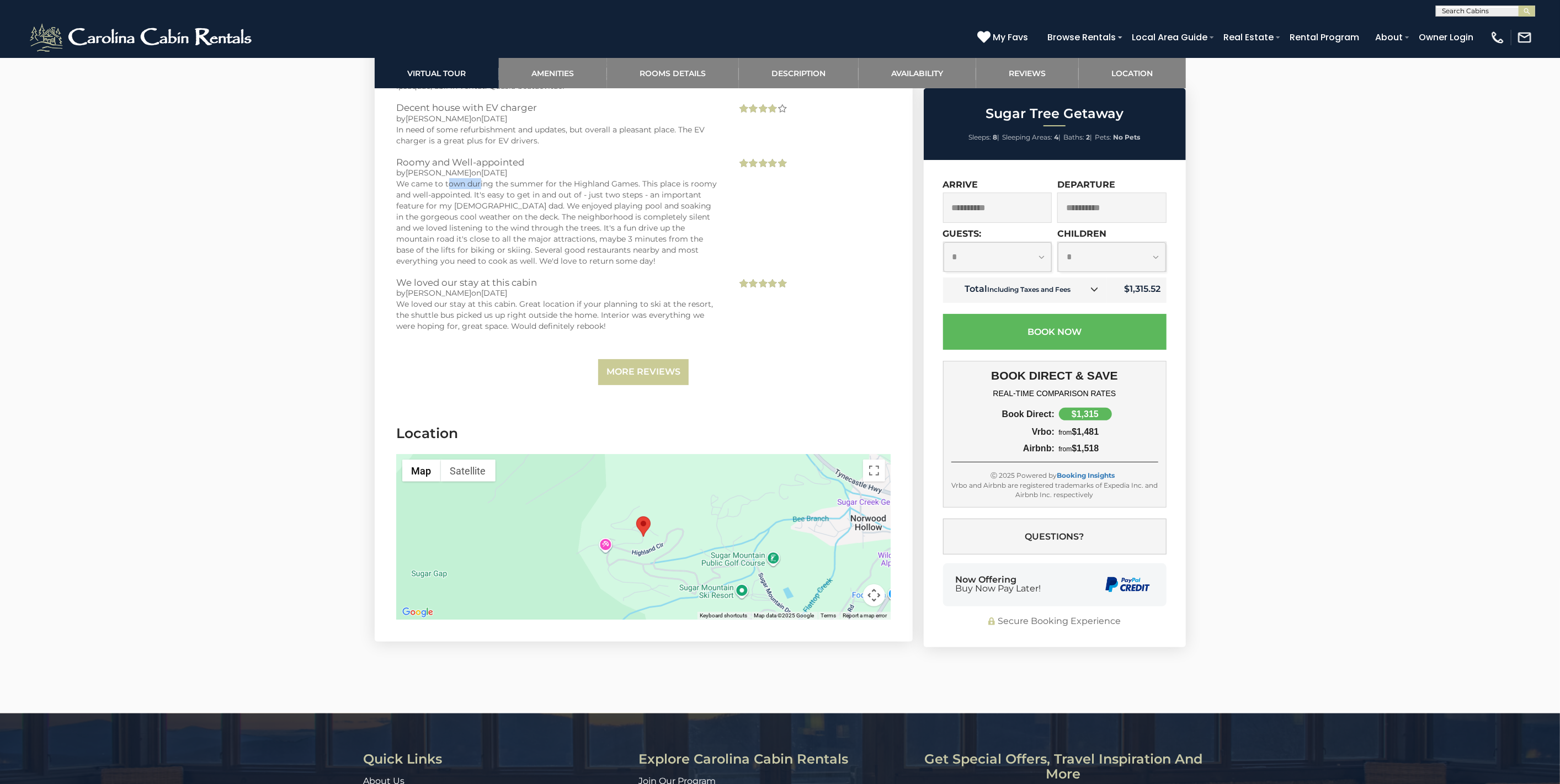
drag, startPoint x: 457, startPoint y: 291, endPoint x: 491, endPoint y: 289, distance: 34.1
click at [491, 266] on div "We came to town during the summer for the Highland Games. This place is roomy a…" at bounding box center [558, 223] width 324 height 89
drag, startPoint x: 444, startPoint y: 300, endPoint x: 462, endPoint y: 304, distance: 18.4
click at [462, 266] on div "We came to town during the summer for the Highland Games. This place is roomy a…" at bounding box center [558, 223] width 324 height 89
drag, startPoint x: 454, startPoint y: 315, endPoint x: 460, endPoint y: 315, distance: 6.0
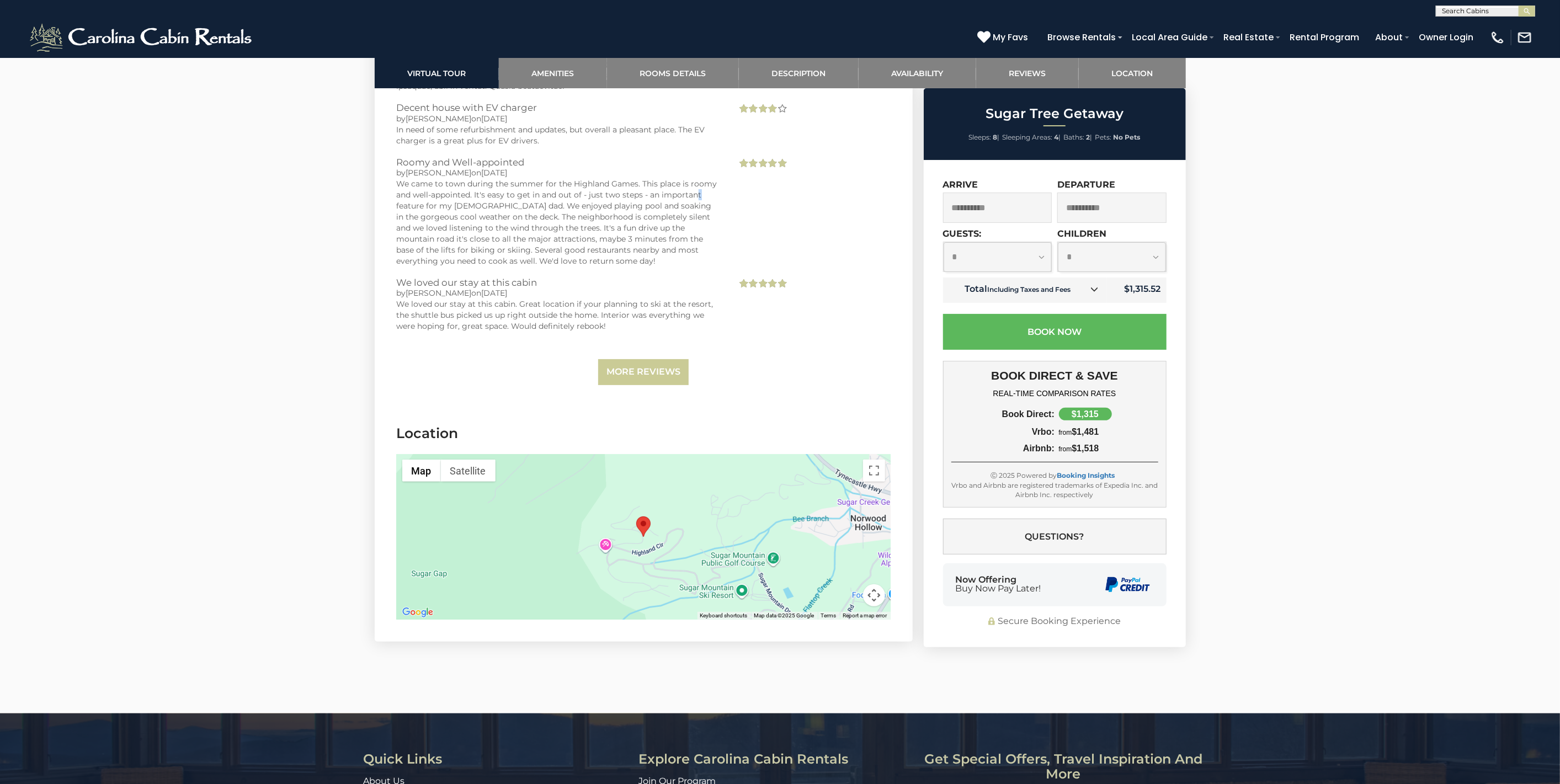
click at [460, 266] on div "We came to town during the summer for the Highland Games. This place is roomy a…" at bounding box center [558, 223] width 324 height 89
drag, startPoint x: 454, startPoint y: 341, endPoint x: 460, endPoint y: 341, distance: 6.0
click at [460, 266] on div "We came to town during the summer for the Highland Games. This place is roomy a…" at bounding box center [558, 223] width 324 height 89
drag, startPoint x: 443, startPoint y: 364, endPoint x: 479, endPoint y: 368, distance: 36.2
click at [479, 266] on div "We came to town during the summer for the Highland Games. This place is roomy a…" at bounding box center [558, 223] width 324 height 89
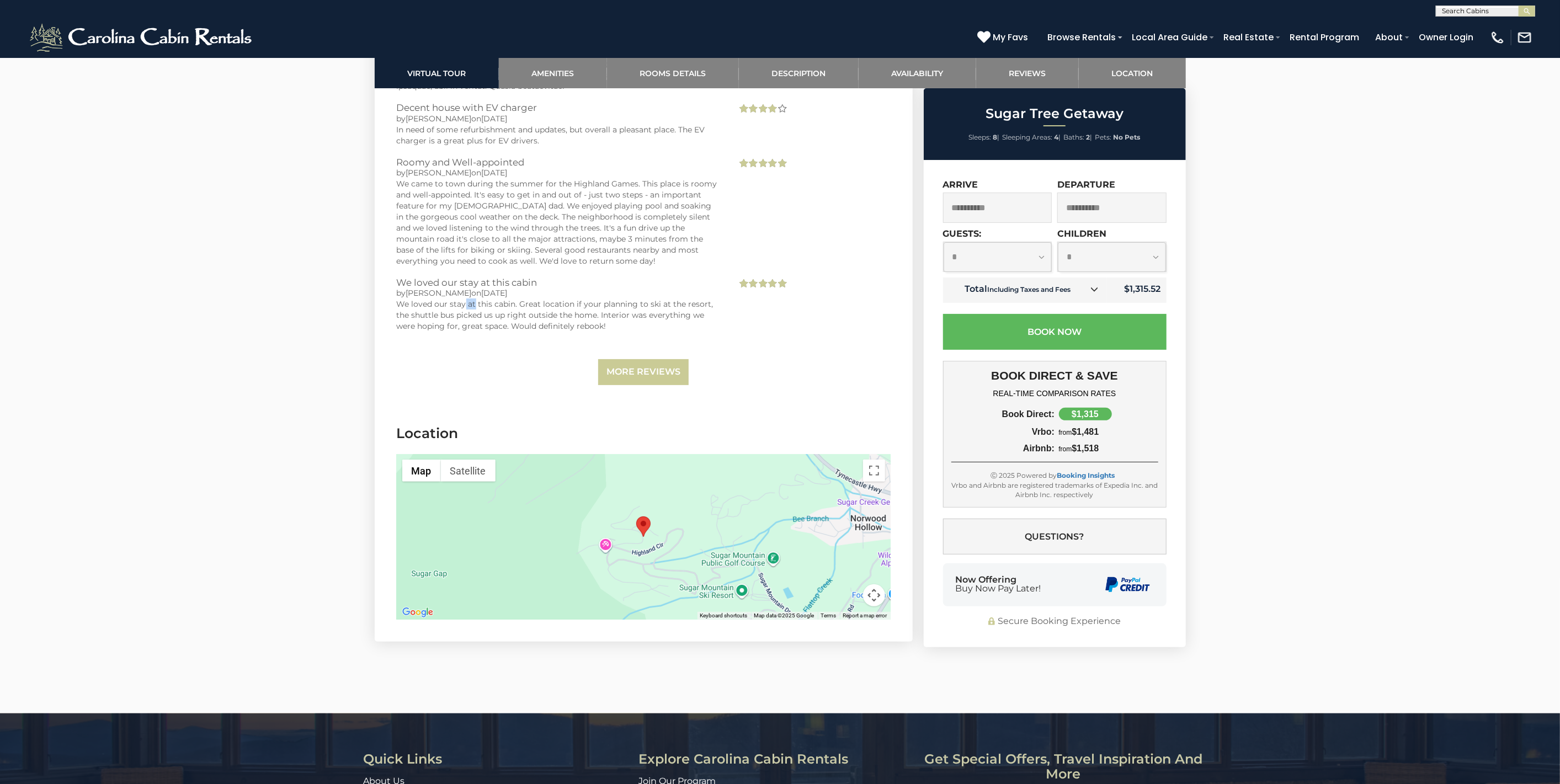
drag, startPoint x: 474, startPoint y: 438, endPoint x: 486, endPoint y: 438, distance: 12.0
click at [486, 331] on div "We loved our stay at this cabin. Great location if your planning to ski at the …" at bounding box center [558, 315] width 324 height 33
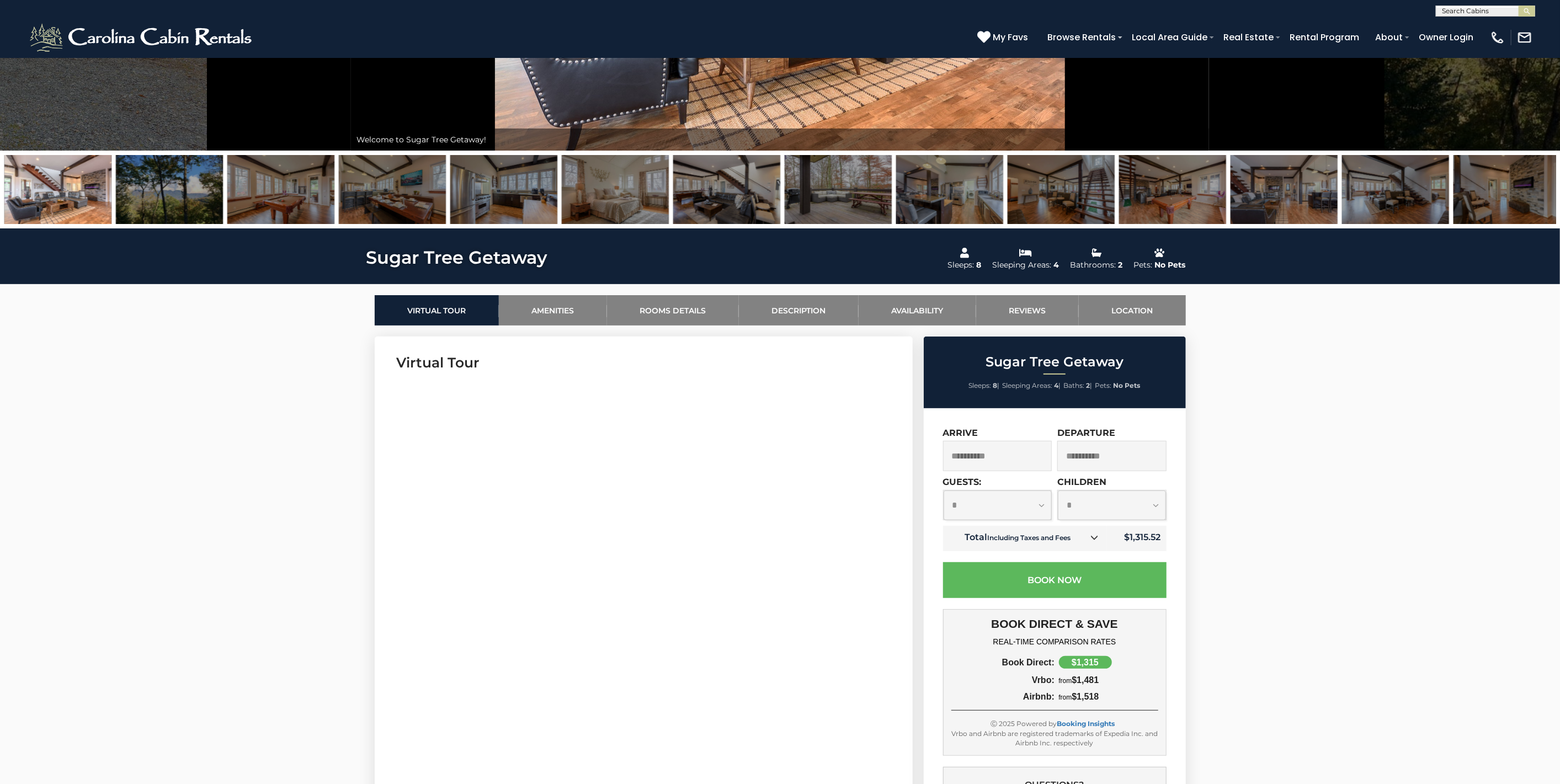
scroll to position [0, 0]
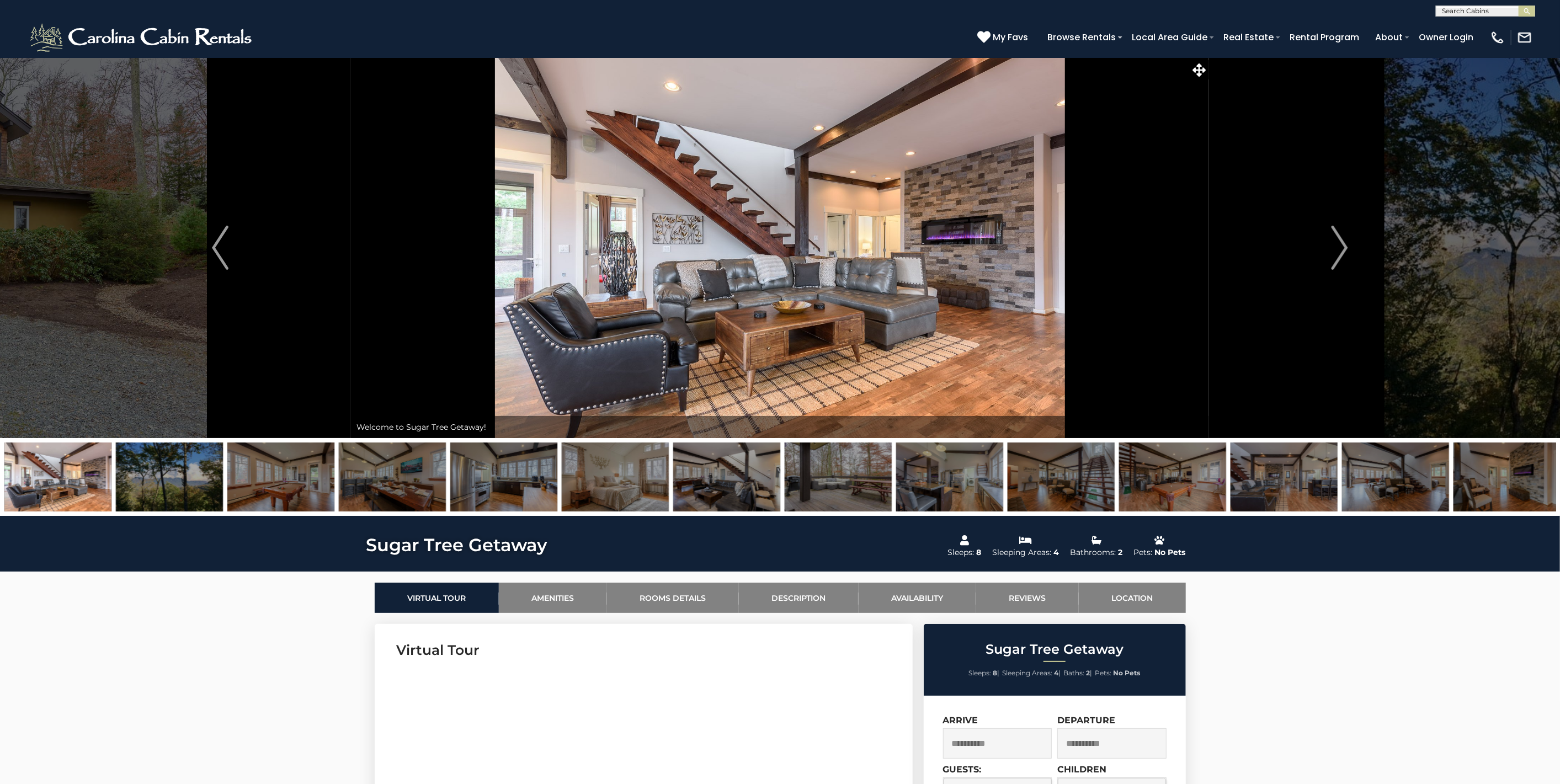
click at [61, 463] on img at bounding box center [58, 477] width 107 height 69
click at [634, 611] on link "Rooms Details" at bounding box center [673, 597] width 132 height 30
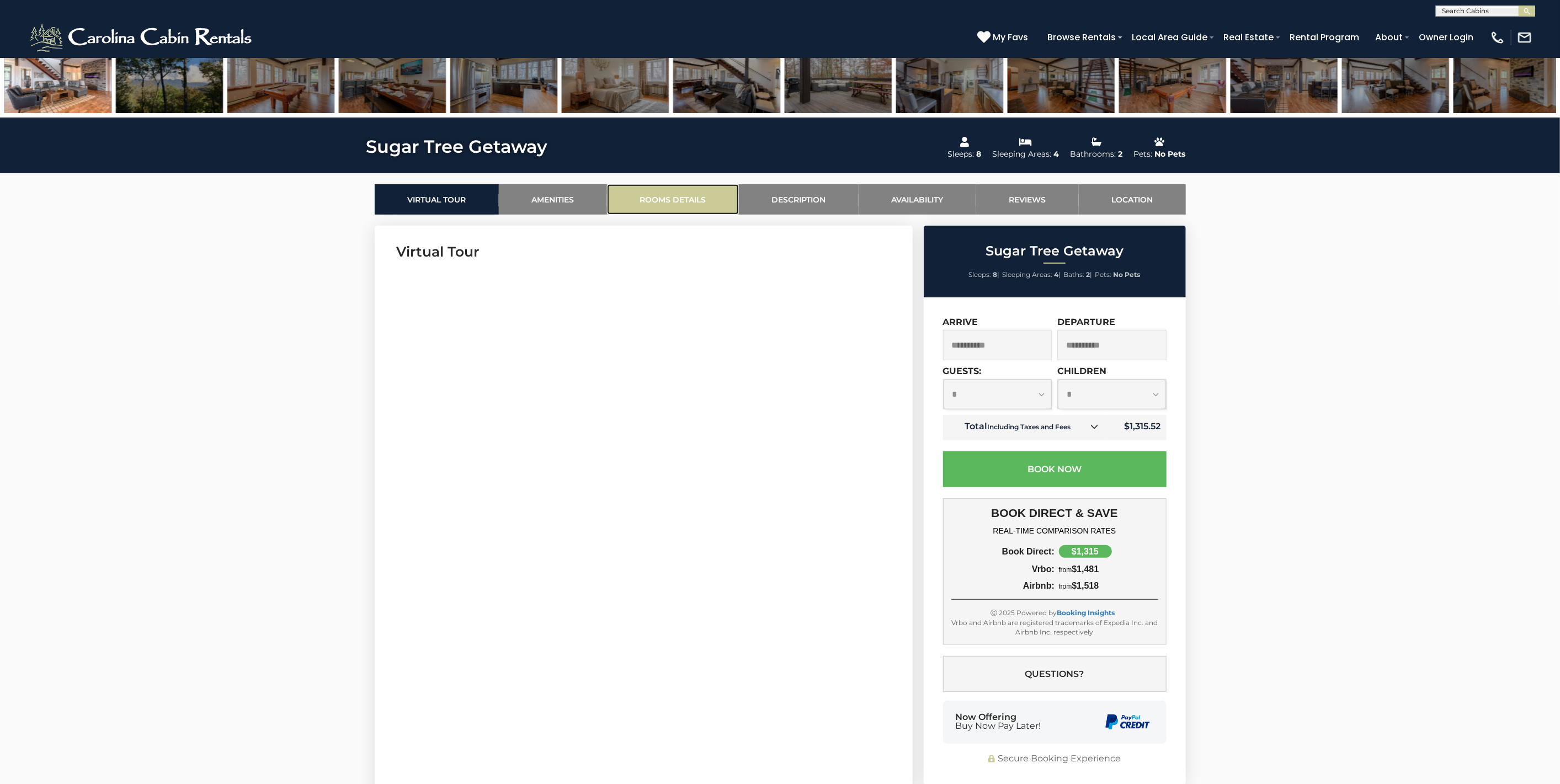
scroll to position [363, 0]
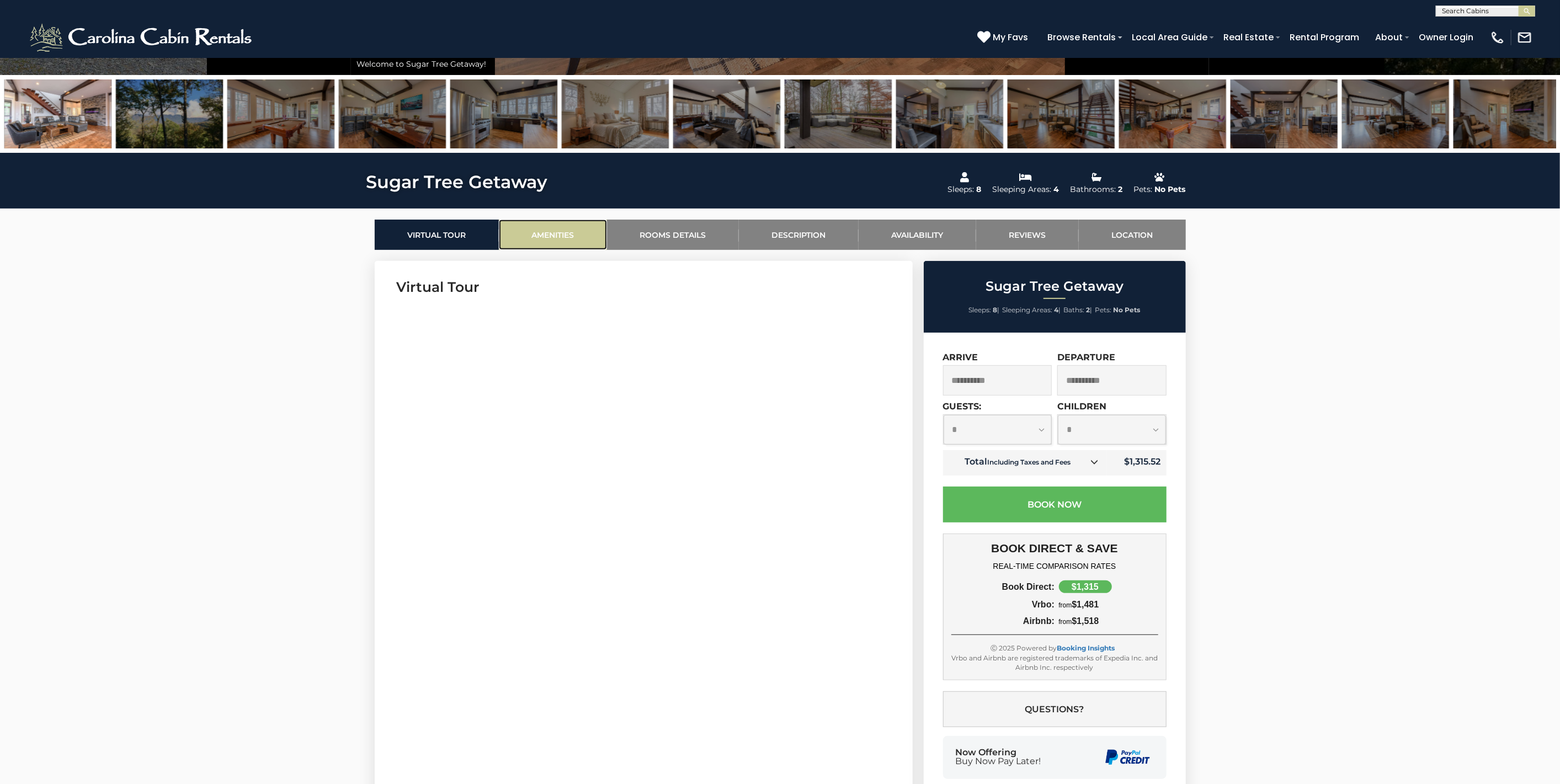
click at [520, 222] on link "Amenities" at bounding box center [552, 234] width 108 height 30
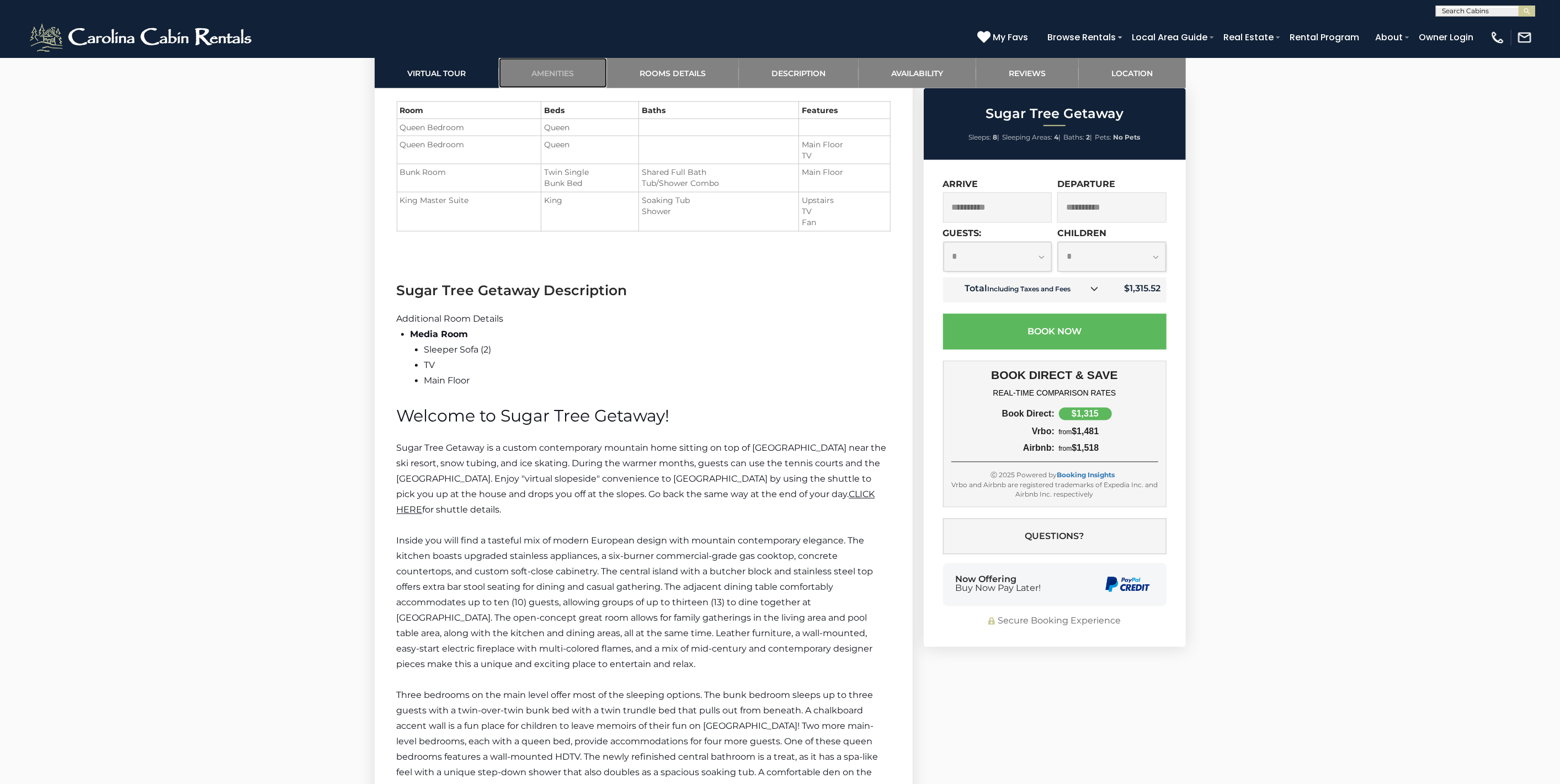
scroll to position [1761, 0]
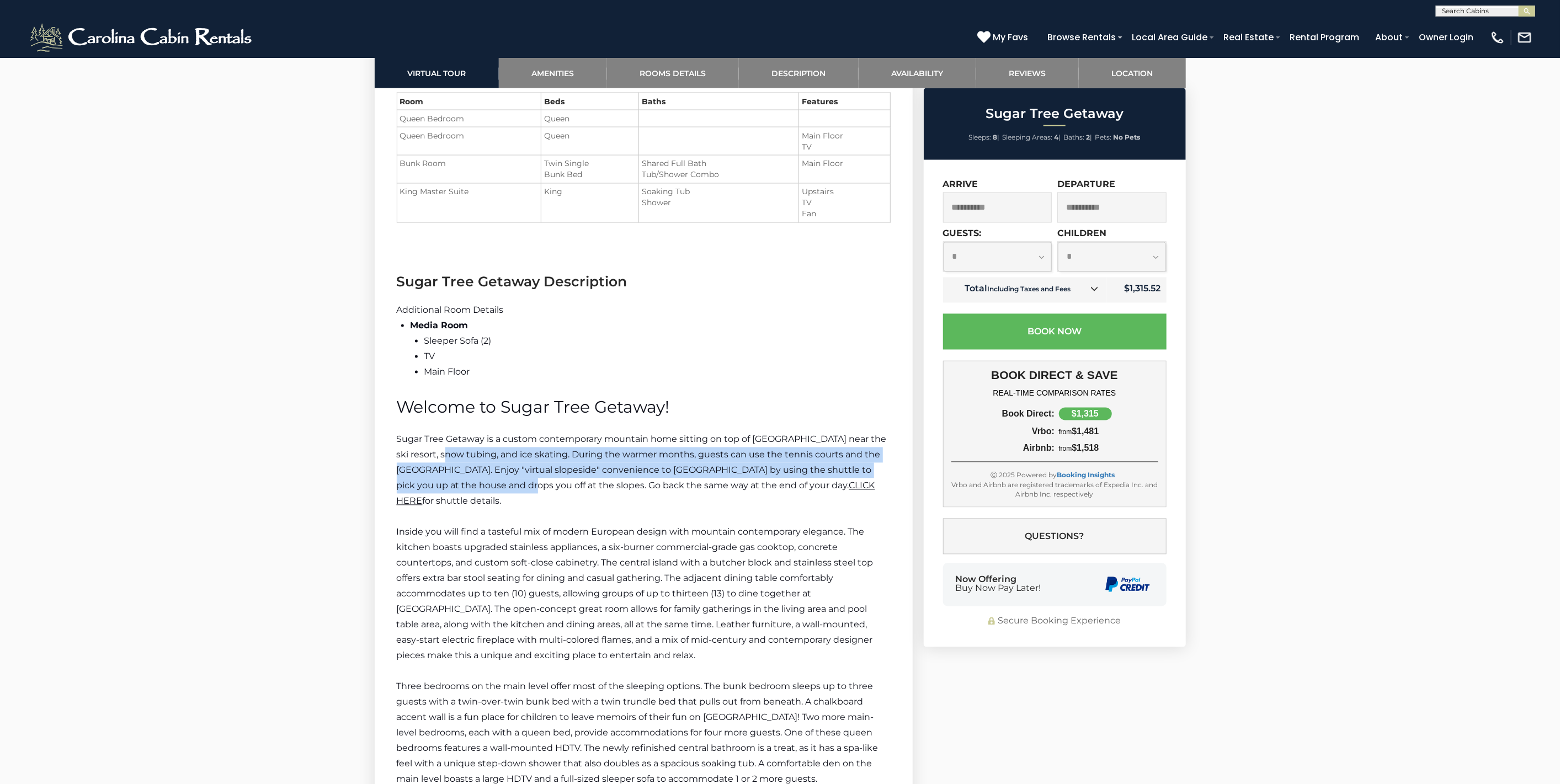
drag, startPoint x: 448, startPoint y: 518, endPoint x: 505, endPoint y: 547, distance: 64.0
click at [505, 491] on span "Sugar Tree Getaway is a custom contemporary mountain home sitting on top of [GE…" at bounding box center [642, 463] width 490 height 57
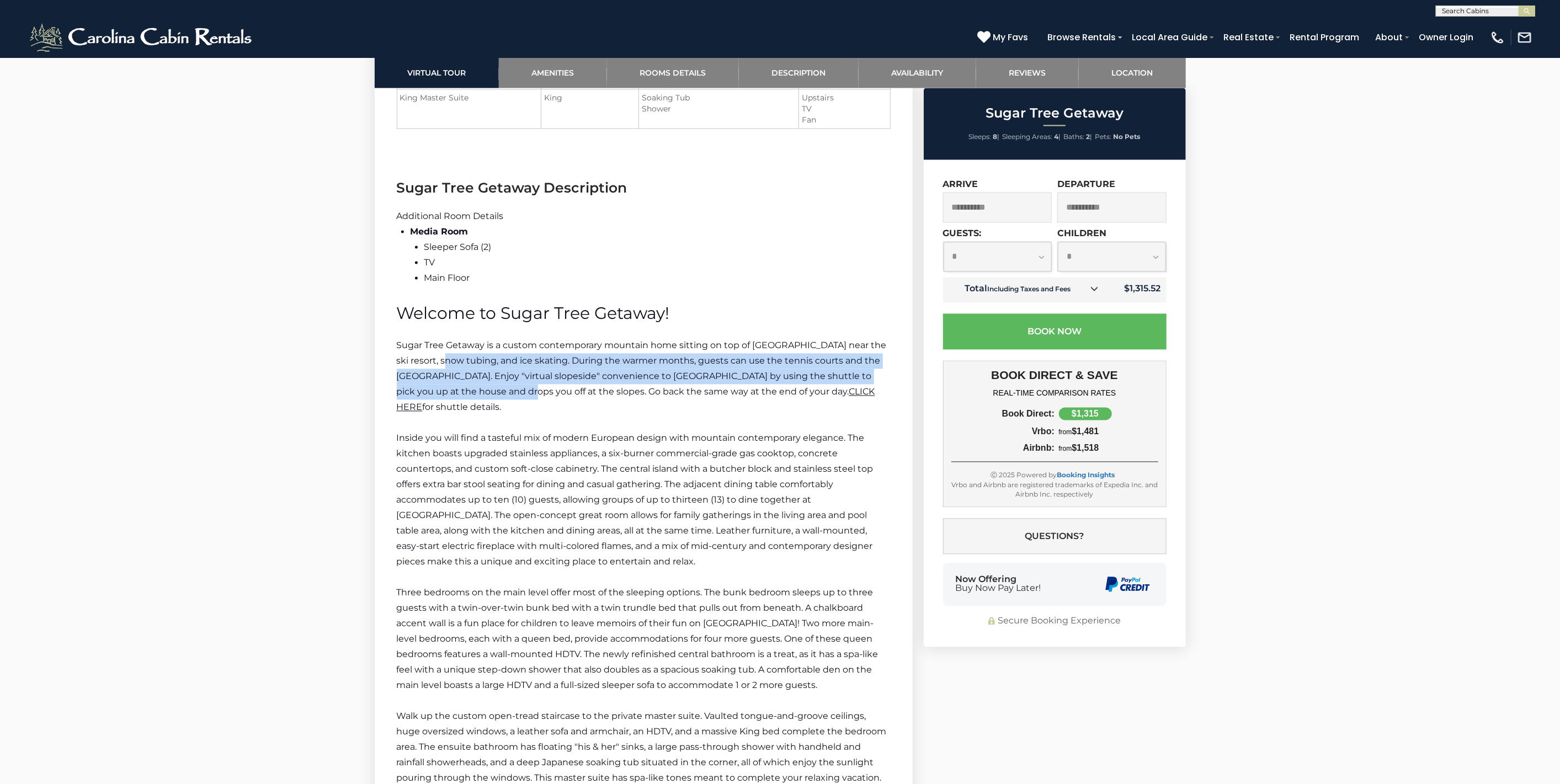
scroll to position [1884, 0]
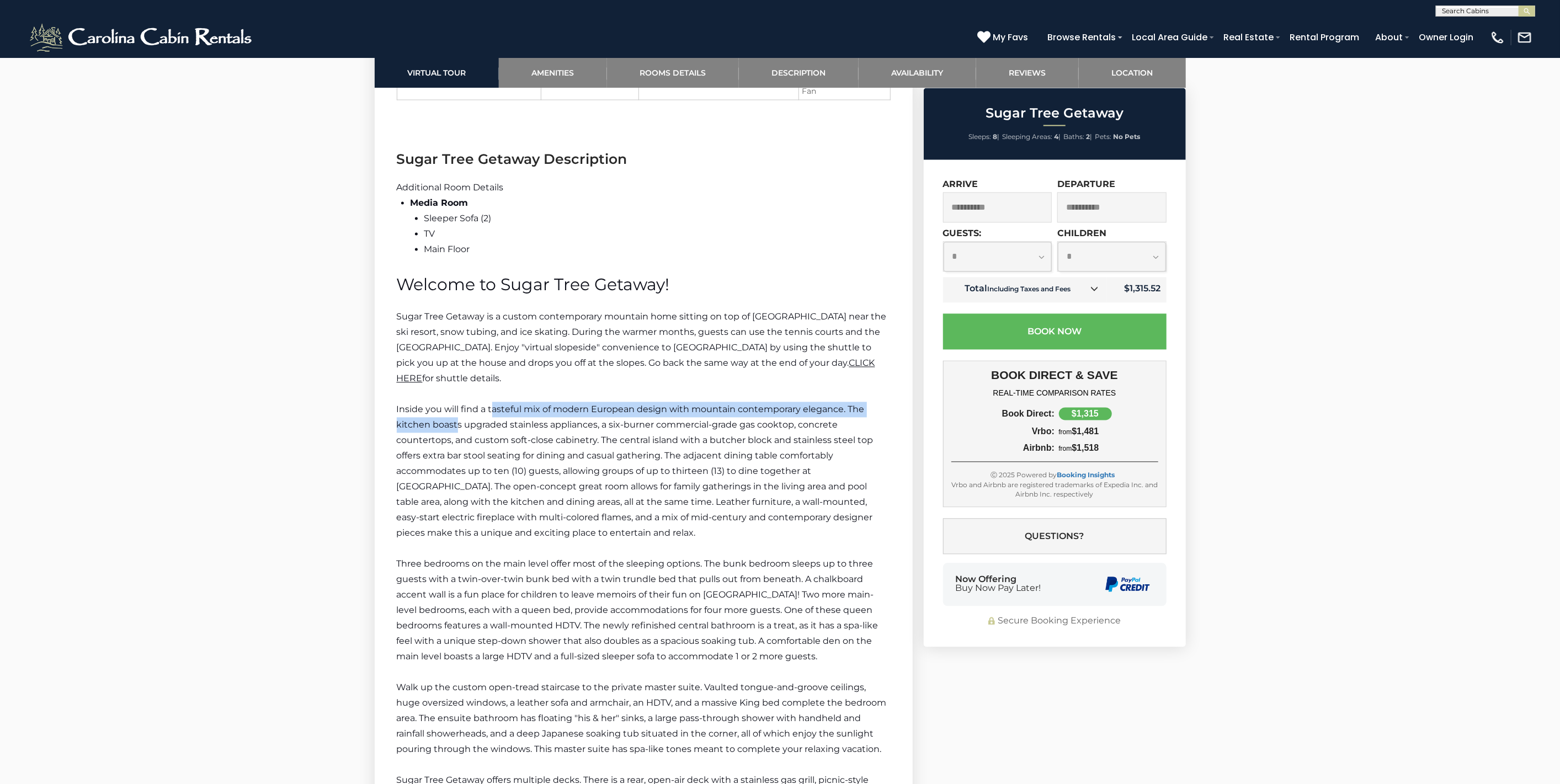
drag, startPoint x: 458, startPoint y: 481, endPoint x: 494, endPoint y: 472, distance: 37.1
click at [494, 472] on span "Inside you will find a tasteful mix of modern European design with mountain con…" at bounding box center [635, 471] width 477 height 134
drag, startPoint x: 496, startPoint y: 484, endPoint x: 534, endPoint y: 482, distance: 38.1
click at [534, 482] on span "Inside you will find a tasteful mix of modern European design with mountain con…" at bounding box center [635, 471] width 477 height 134
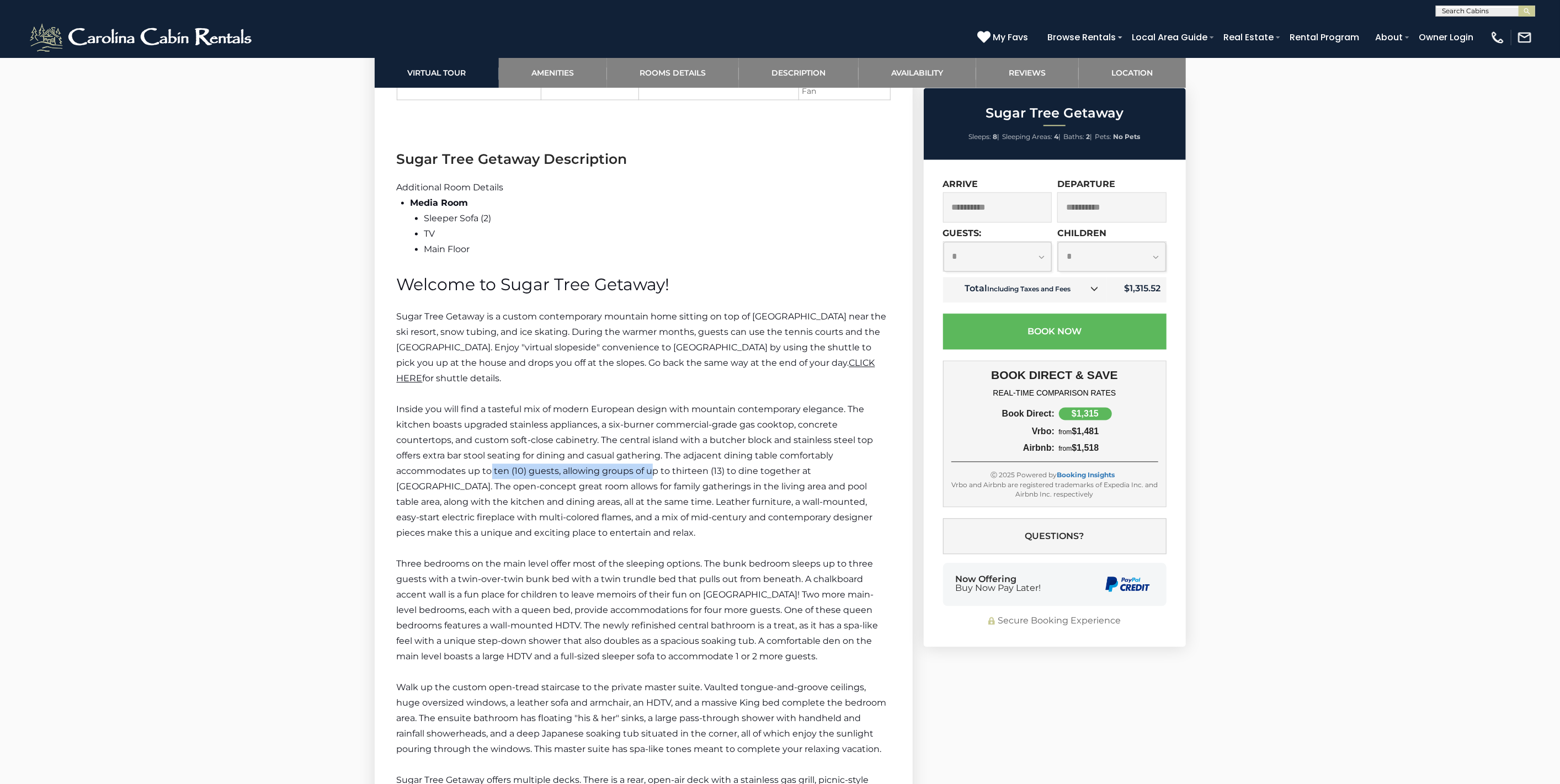
drag, startPoint x: 490, startPoint y: 529, endPoint x: 652, endPoint y: 529, distance: 162.0
click at [652, 529] on span "Inside you will find a tasteful mix of modern European design with mountain con…" at bounding box center [635, 471] width 477 height 134
drag, startPoint x: 538, startPoint y: 545, endPoint x: 586, endPoint y: 545, distance: 48.0
click at [586, 539] on span "Inside you will find a tasteful mix of modern European design with mountain con…" at bounding box center [635, 471] width 477 height 134
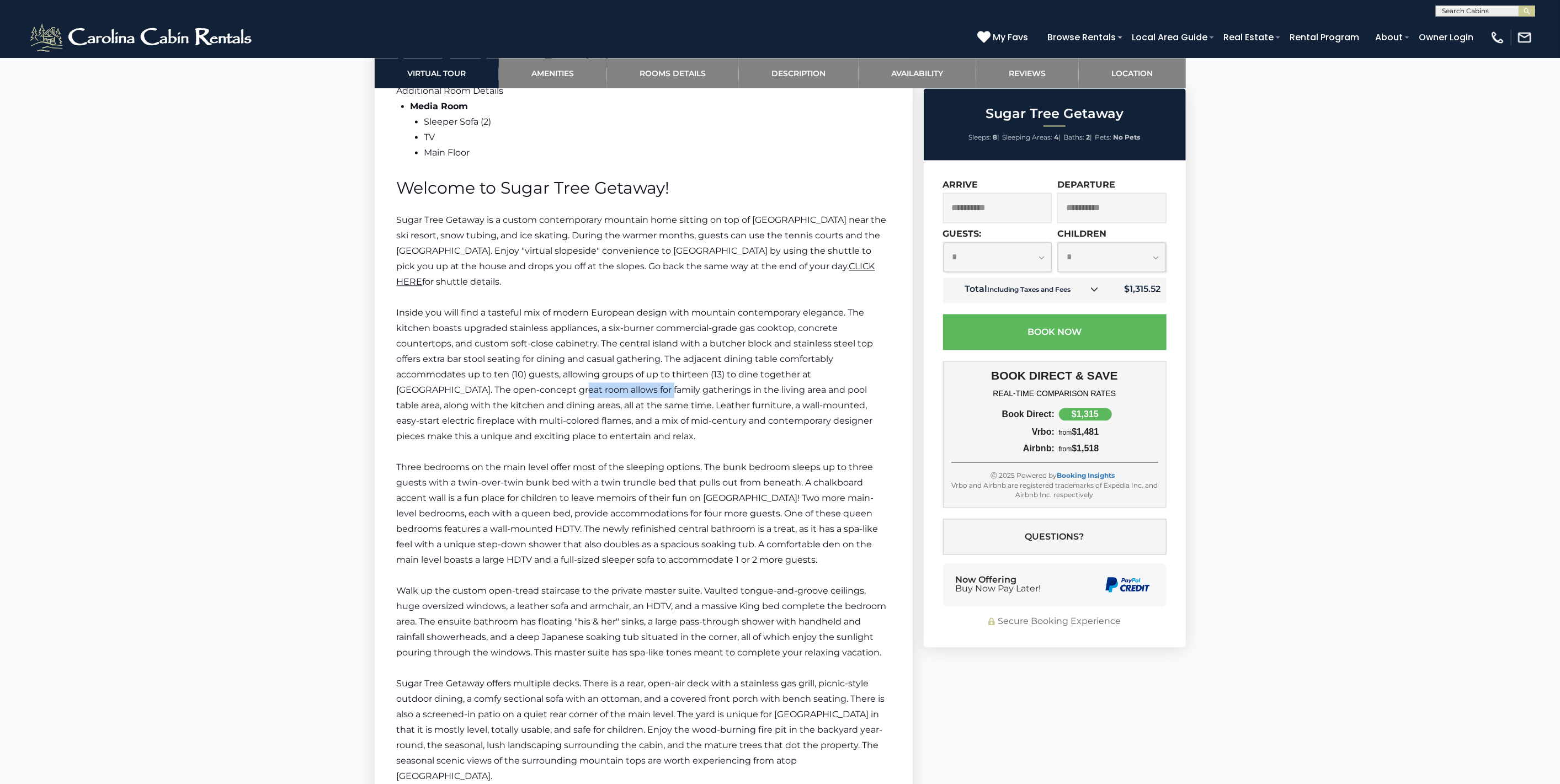
scroll to position [2006, 0]
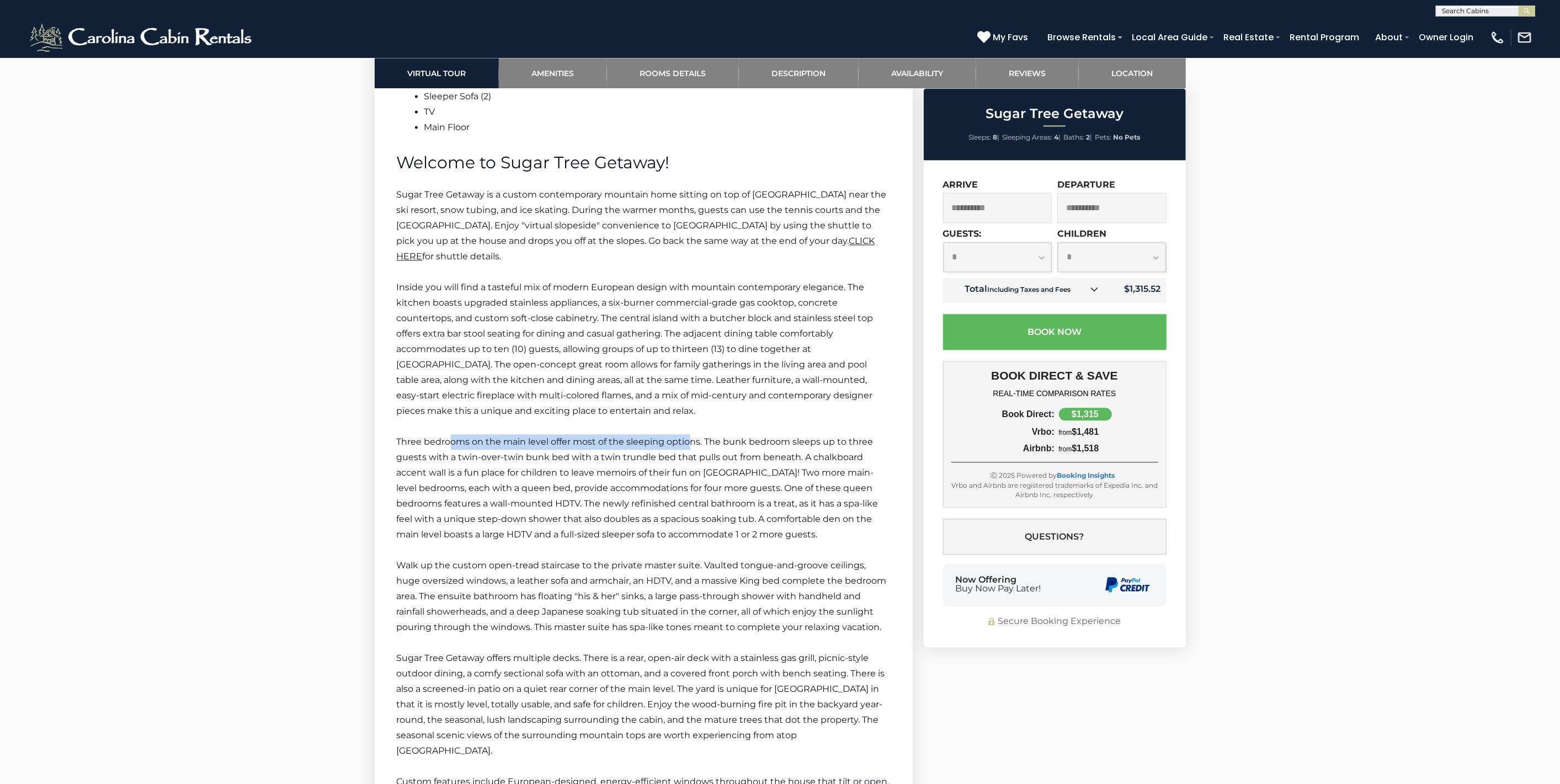
drag, startPoint x: 449, startPoint y: 505, endPoint x: 690, endPoint y: 506, distance: 241.0
click at [690, 506] on span "Three bedrooms on the main level offer most of the sleeping options. The bunk b…" at bounding box center [638, 488] width 482 height 103
drag, startPoint x: 736, startPoint y: 508, endPoint x: 818, endPoint y: 502, distance: 82.2
click at [818, 502] on p "Three bedrooms on the main level offer most of the sleeping options. The bunk b…" at bounding box center [644, 488] width 494 height 108
drag, startPoint x: 597, startPoint y: 518, endPoint x: 646, endPoint y: 518, distance: 49.0
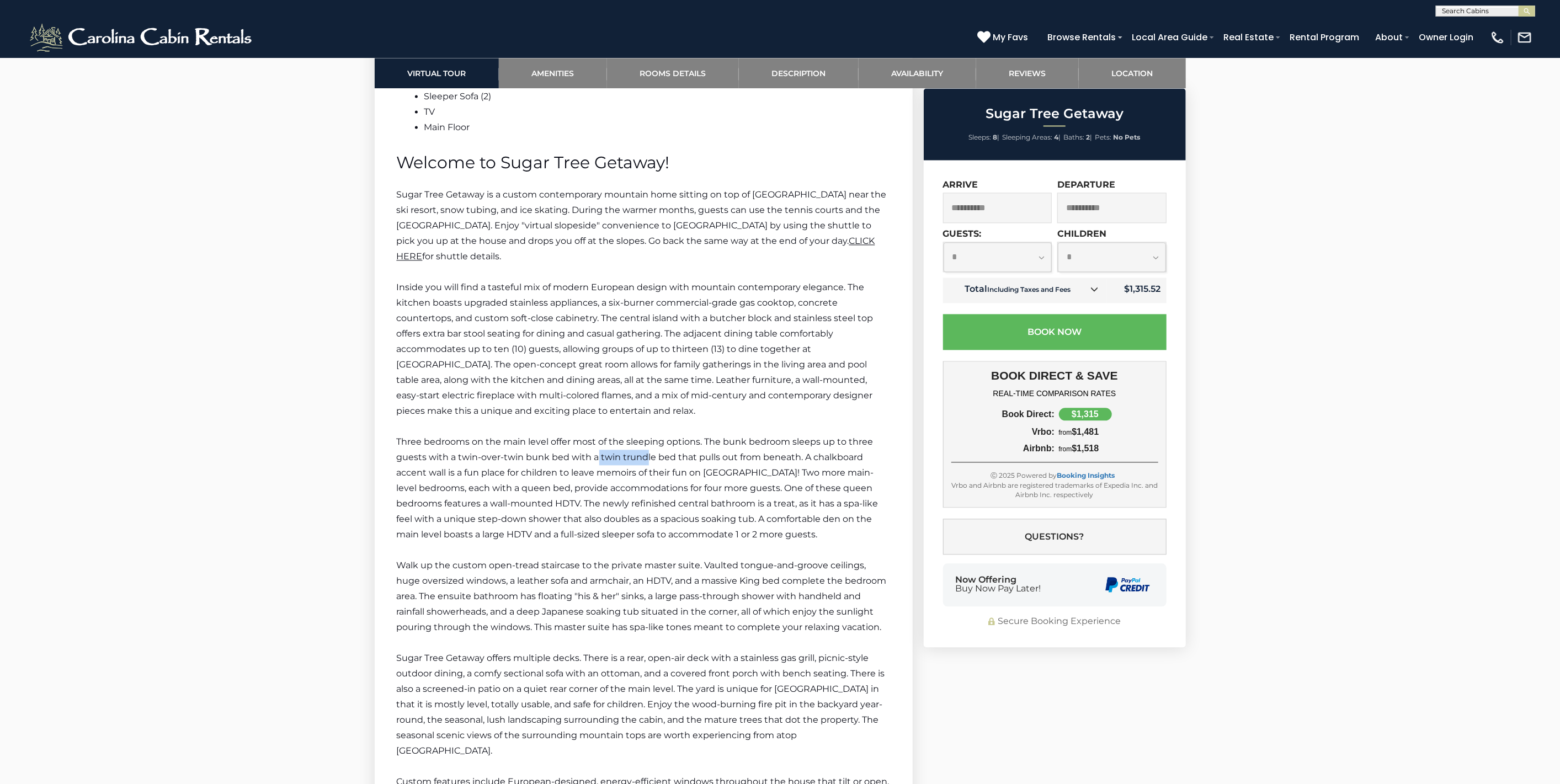
click at [646, 518] on span "Three bedrooms on the main level offer most of the sleeping options. The bunk b…" at bounding box center [638, 488] width 482 height 103
drag, startPoint x: 387, startPoint y: 534, endPoint x: 747, endPoint y: 539, distance: 360.0
click at [747, 539] on section "Sugar Tree Getaway Description Additional Room Details Media Room Sleeper Sofa …" at bounding box center [644, 769] width 538 height 1517
drag, startPoint x: 451, startPoint y: 551, endPoint x: 615, endPoint y: 547, distance: 164.0
click at [615, 540] on span "Three bedrooms on the main level offer most of the sleeping options. The bunk b…" at bounding box center [638, 488] width 482 height 103
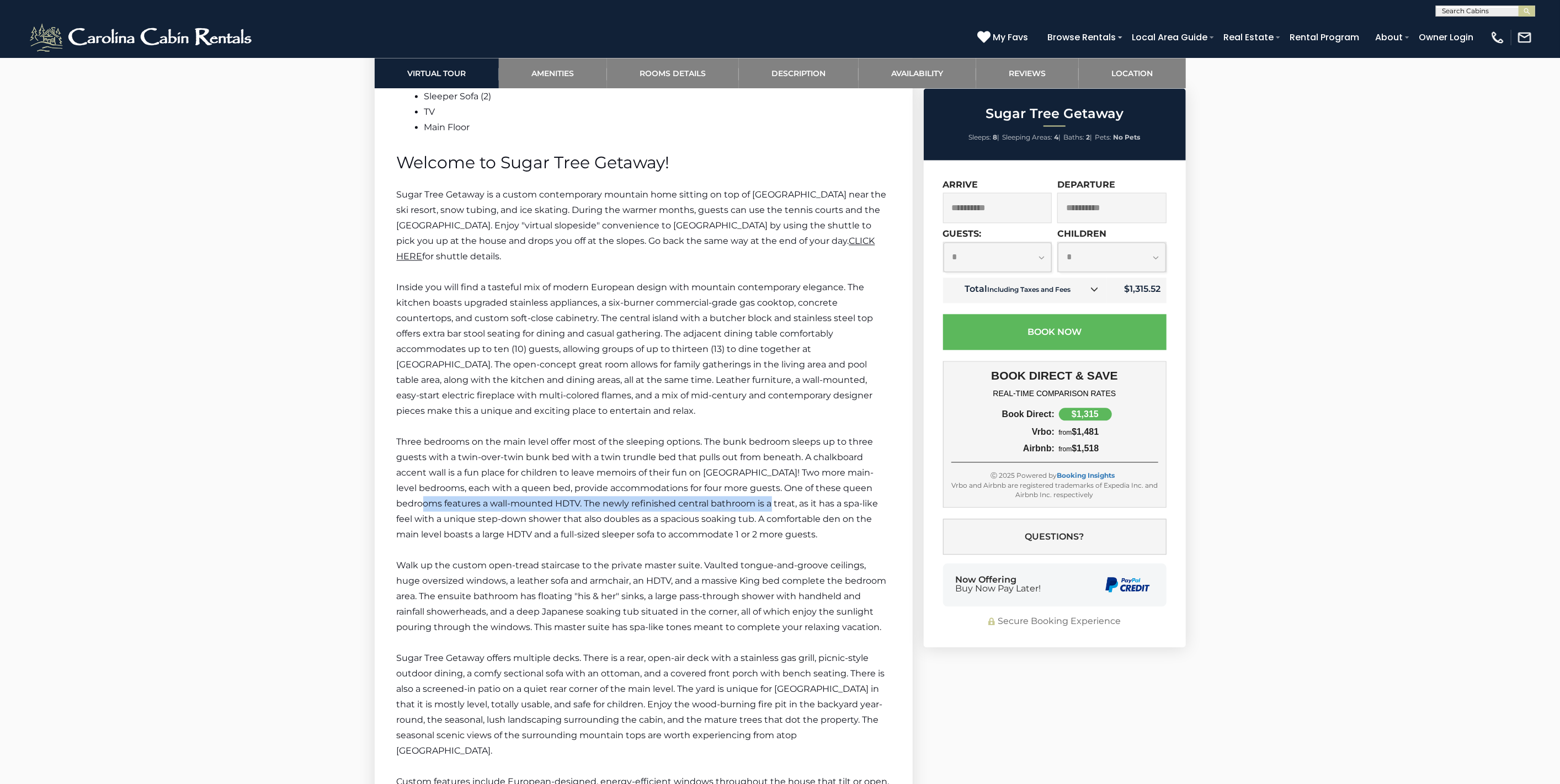
drag, startPoint x: 443, startPoint y: 567, endPoint x: 782, endPoint y: 561, distance: 339.1
click at [782, 540] on span "Three bedrooms on the main level offer most of the sleeping options. The bunk b…" at bounding box center [638, 488] width 482 height 103
click at [526, 540] on span "Three bedrooms on the main level offer most of the sleeping options. The bunk b…" at bounding box center [638, 488] width 482 height 103
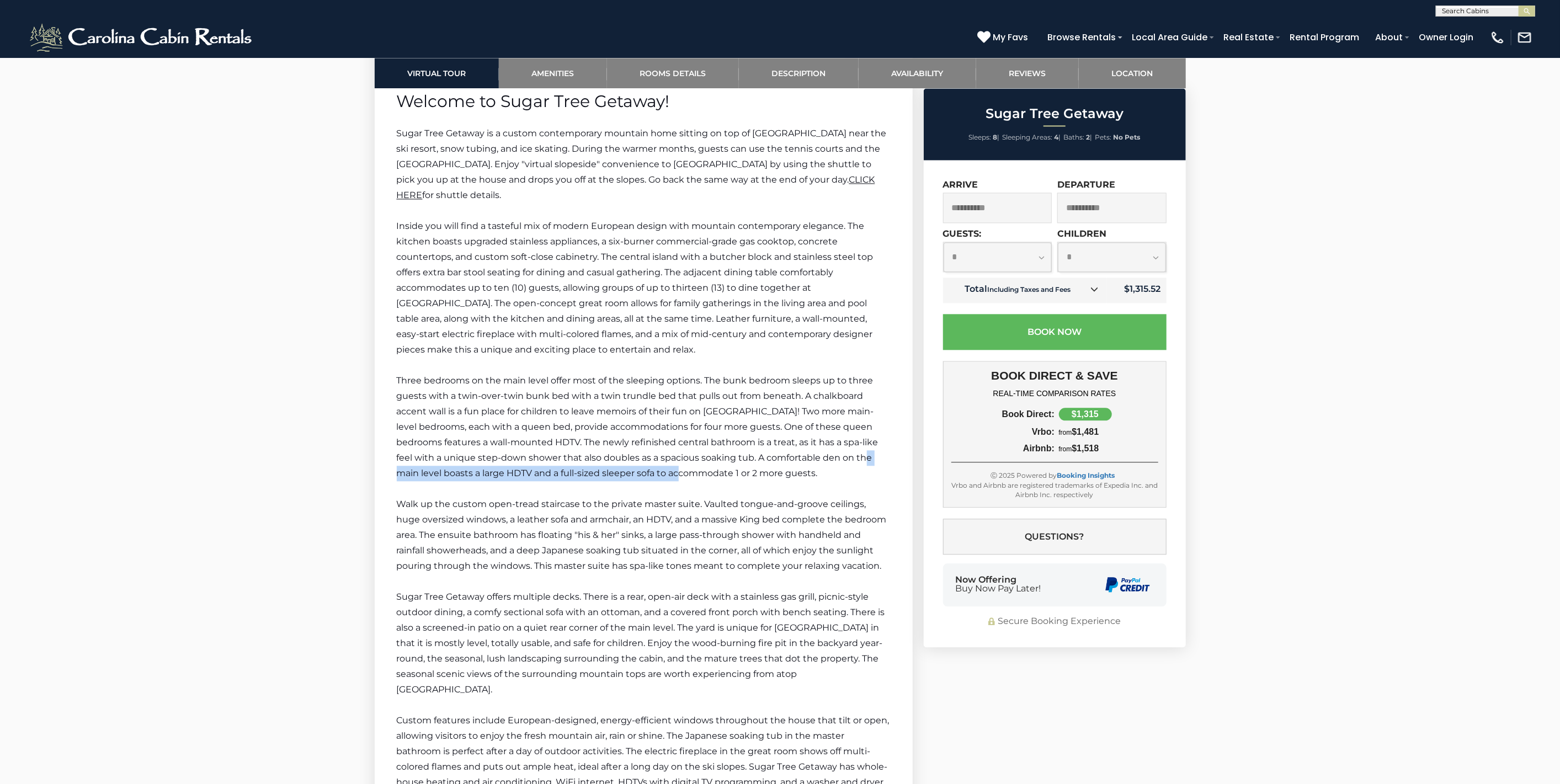
drag, startPoint x: 406, startPoint y: 540, endPoint x: 697, endPoint y: 533, distance: 291.1
click at [697, 481] on p "Three bedrooms on the main level offer most of the sleeping options. The bunk b…" at bounding box center [644, 427] width 494 height 108
click at [564, 496] on p at bounding box center [644, 489] width 494 height 15
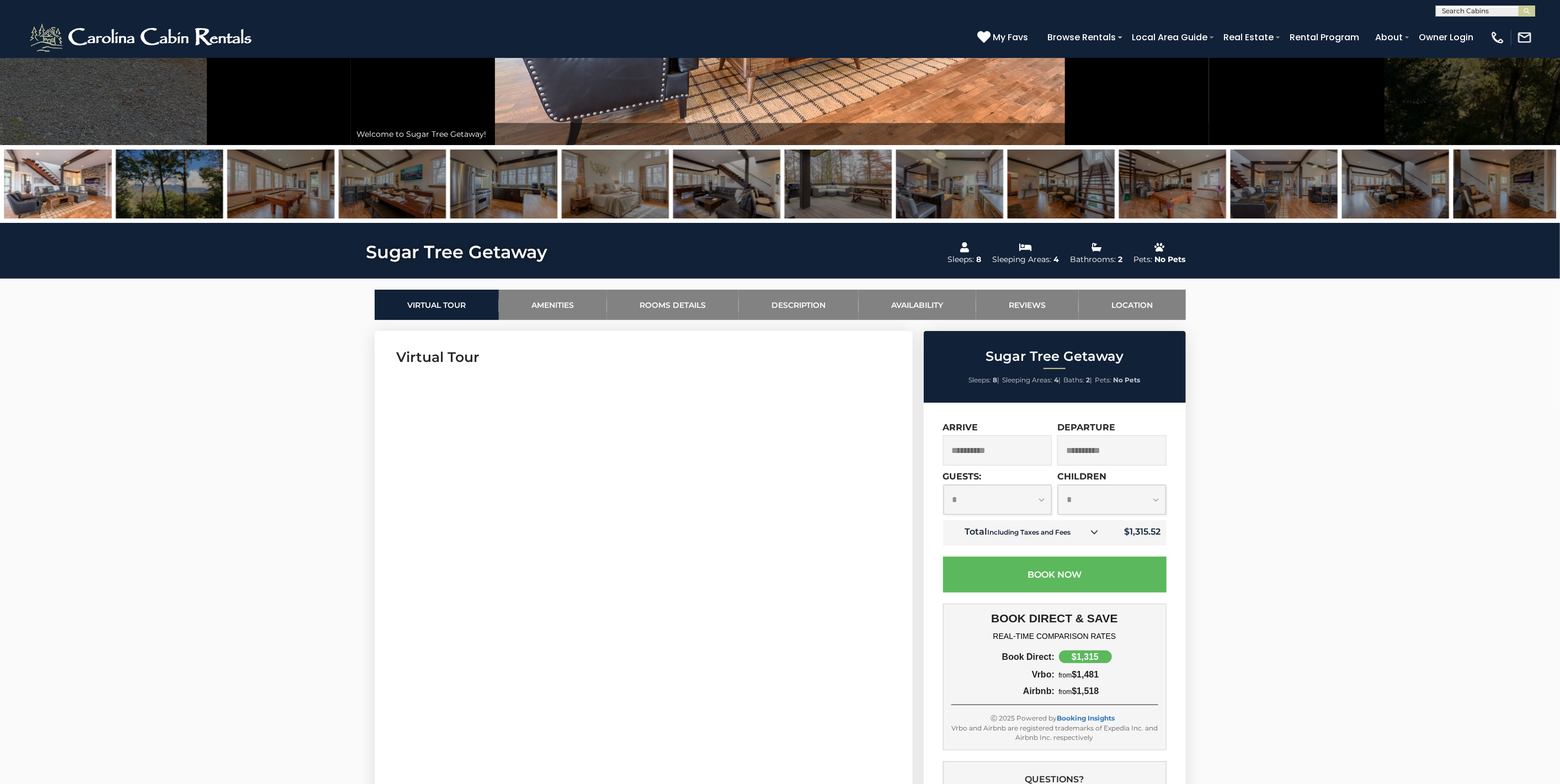
scroll to position [306, 0]
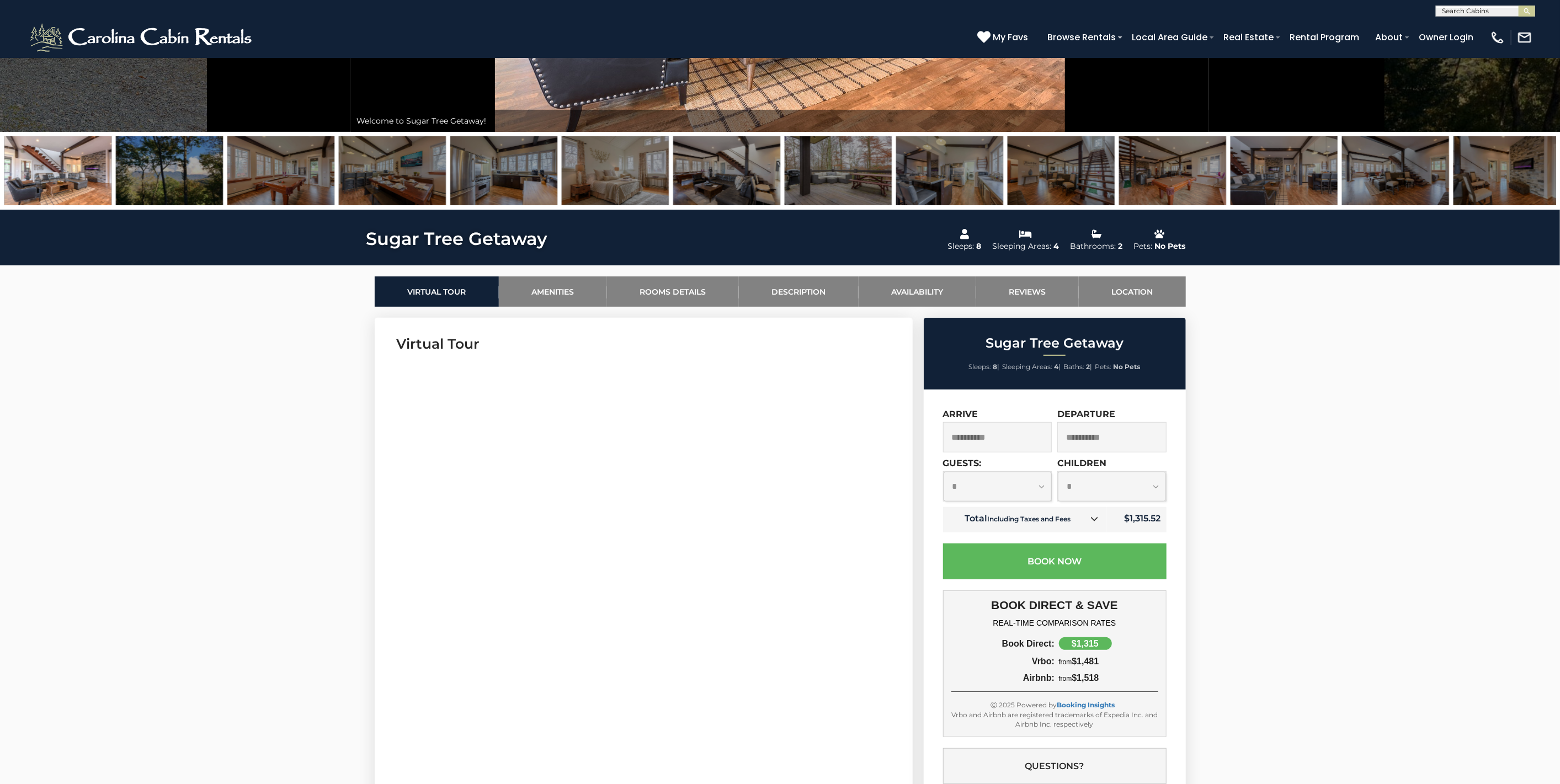
drag, startPoint x: 950, startPoint y: 240, endPoint x: 953, endPoint y: 247, distance: 7.6
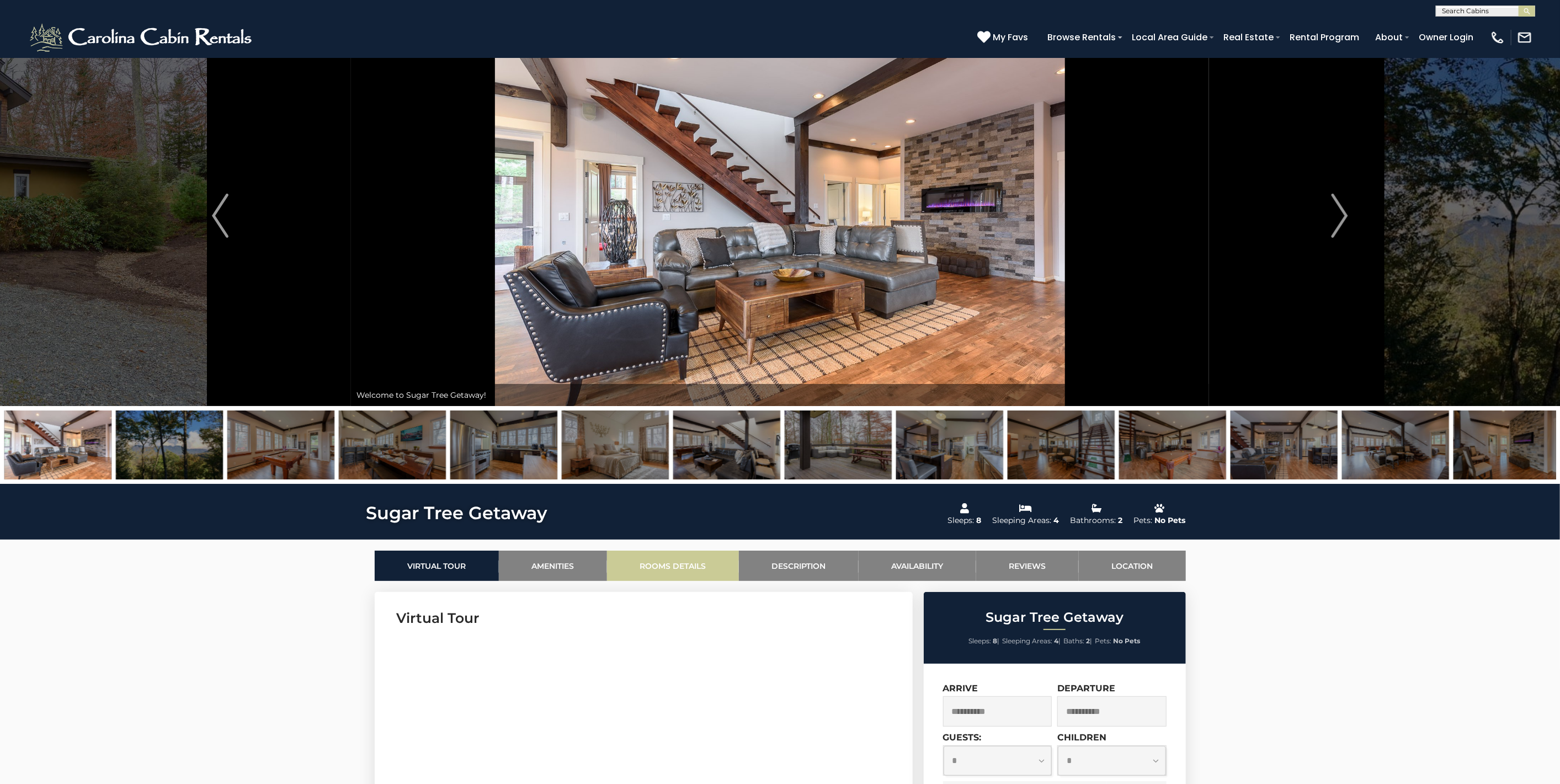
scroll to position [0, 0]
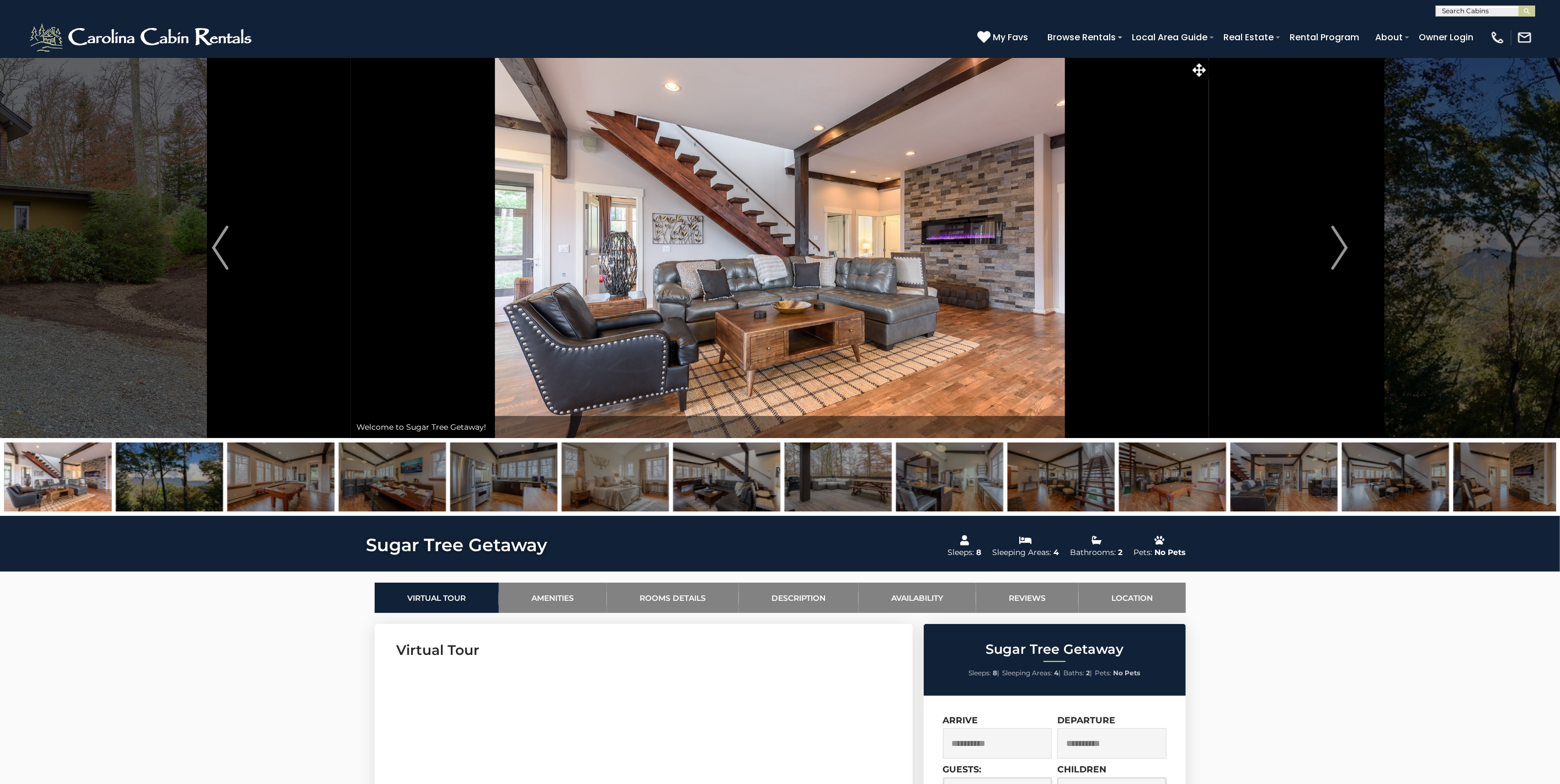
click at [609, 490] on img at bounding box center [615, 477] width 107 height 69
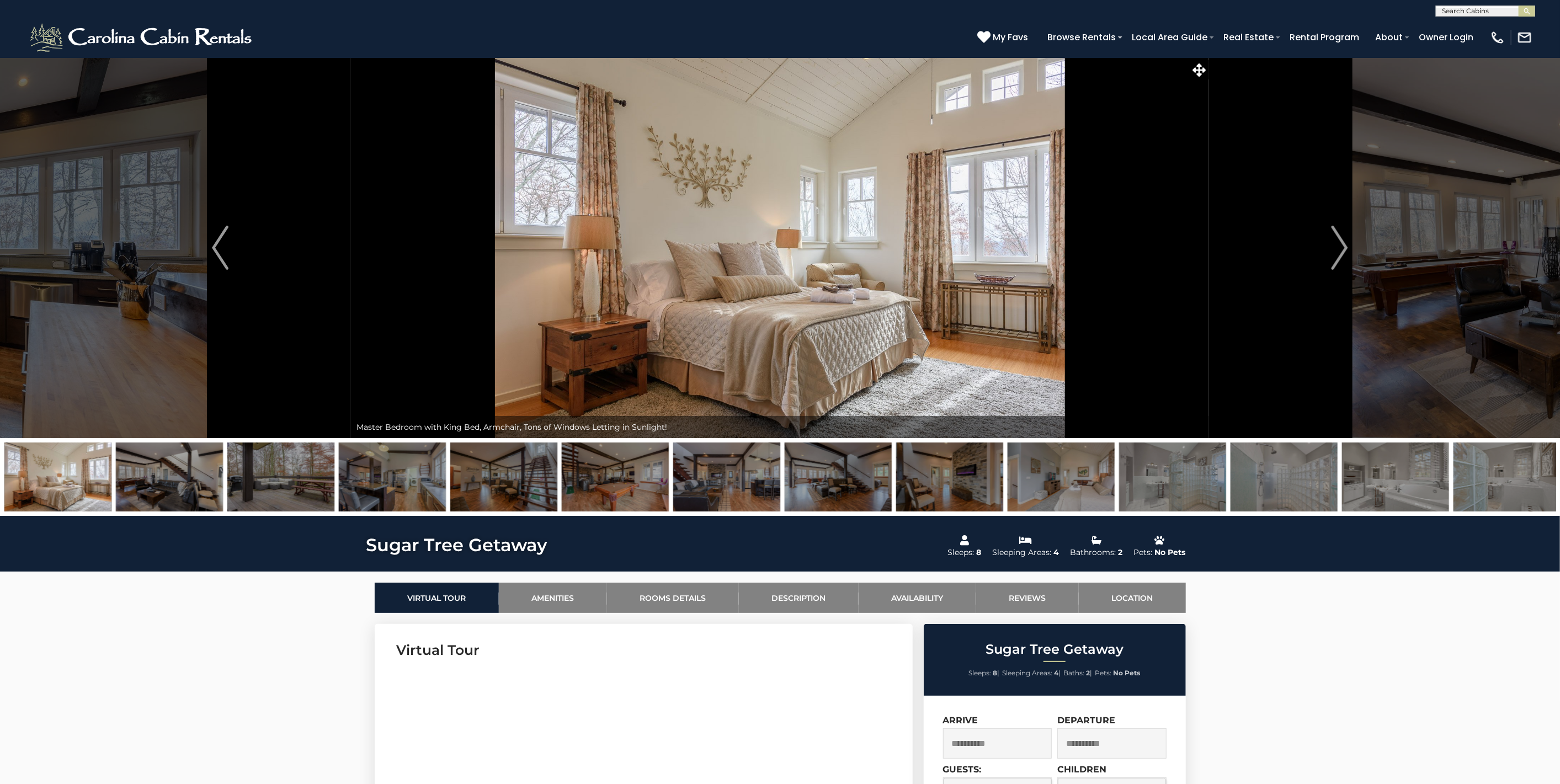
click at [496, 484] on img at bounding box center [504, 477] width 107 height 69
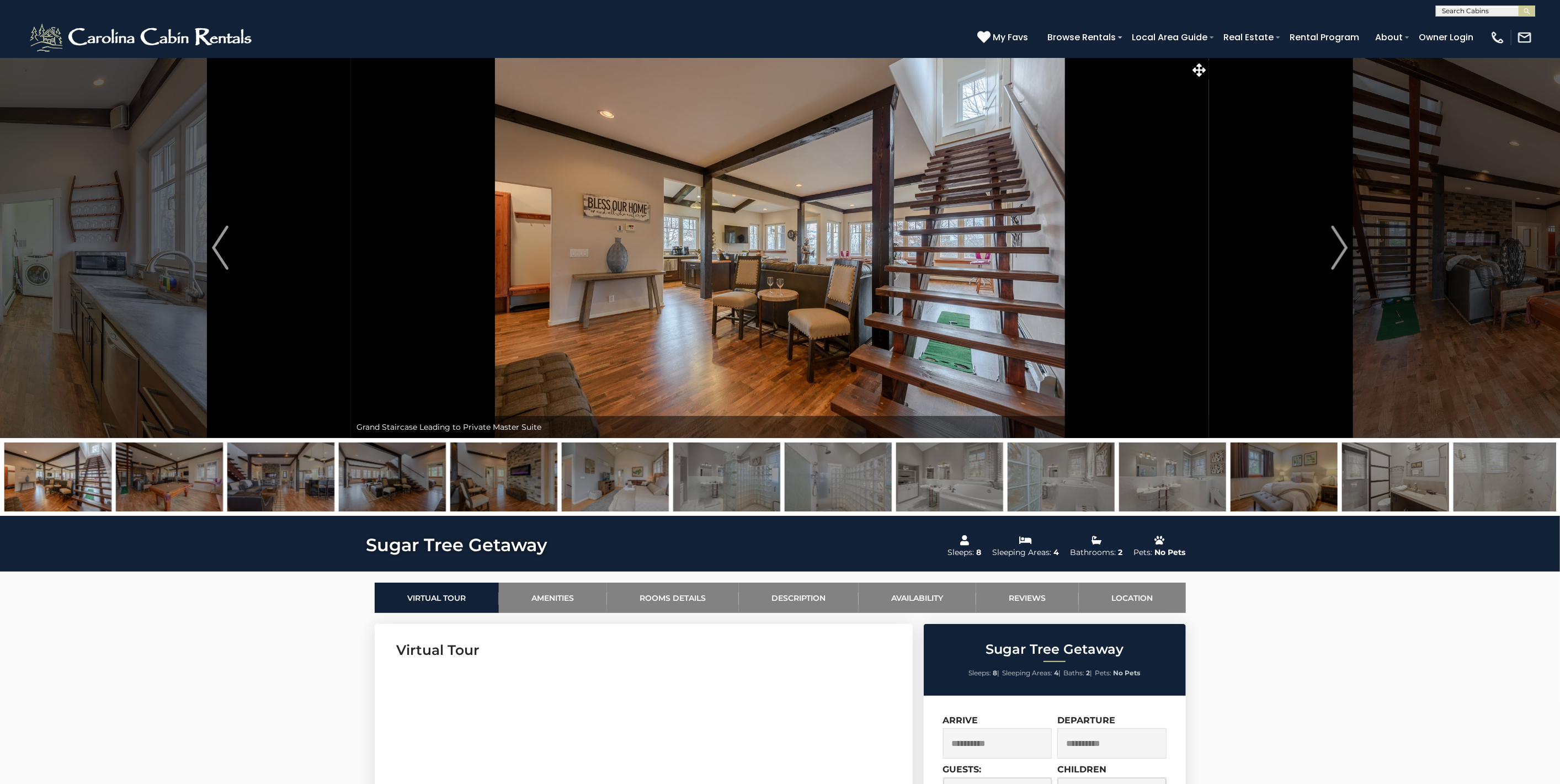
click at [593, 479] on img at bounding box center [615, 477] width 107 height 69
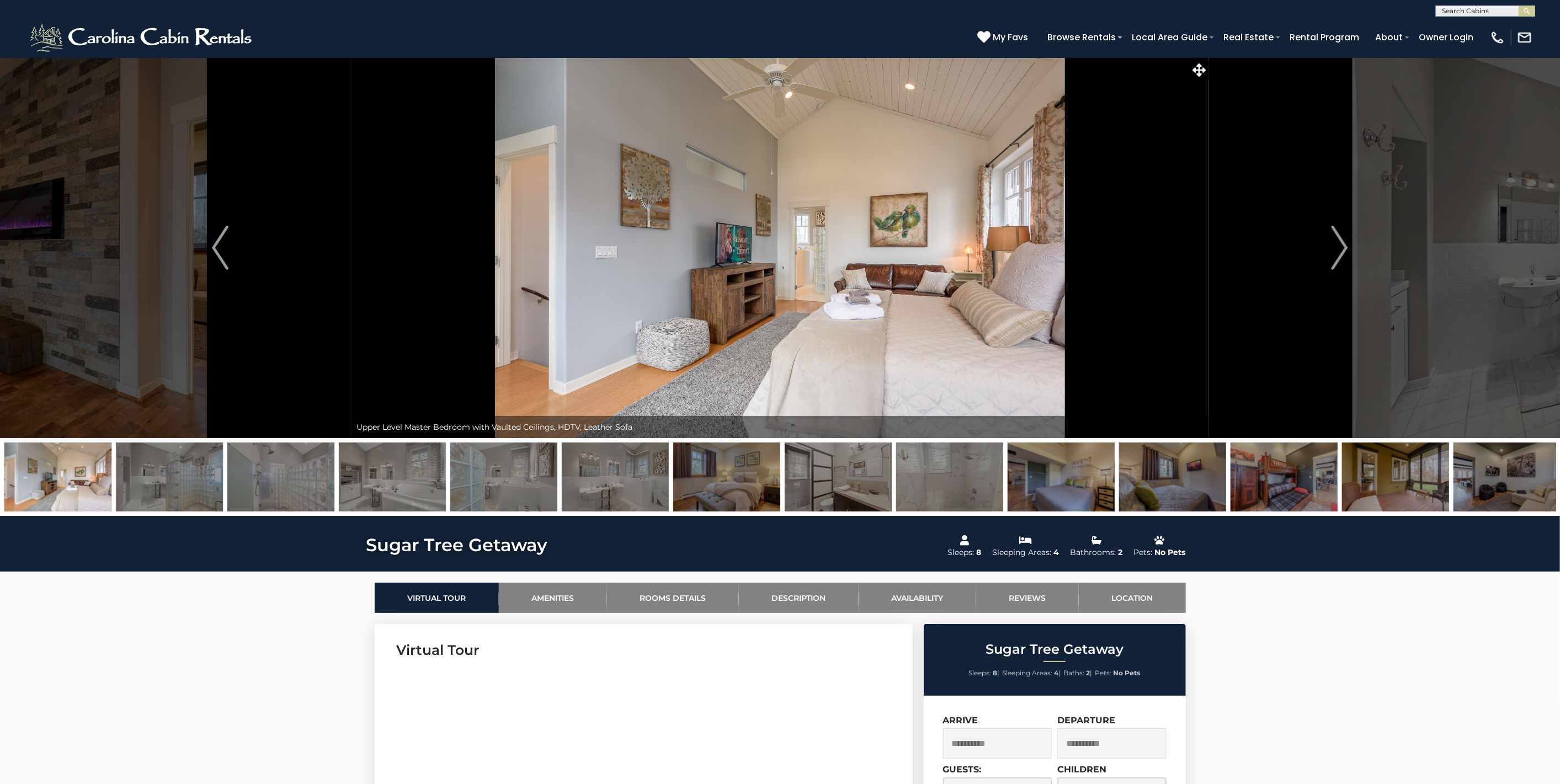
click at [515, 475] on img at bounding box center [504, 477] width 107 height 69
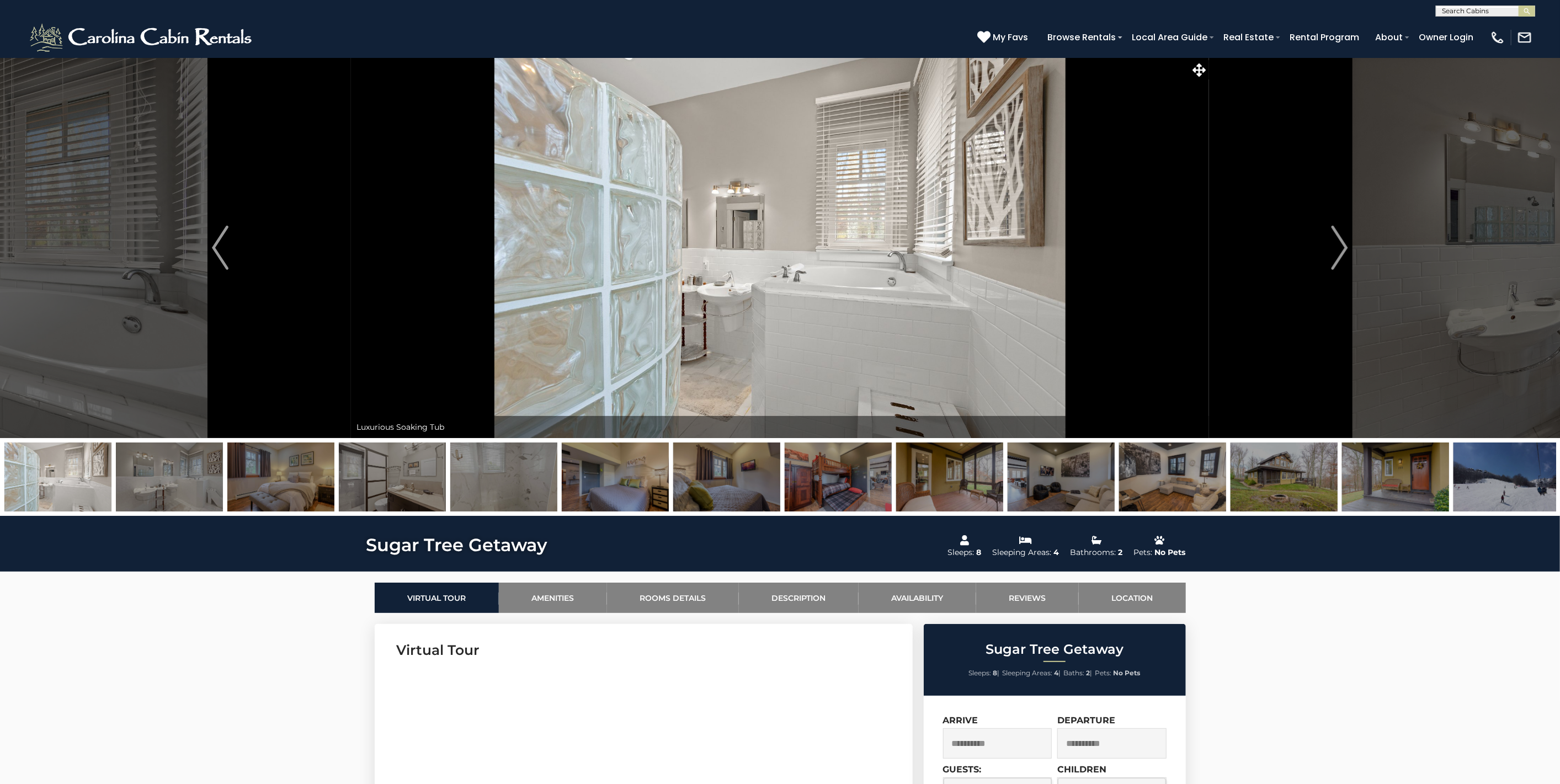
click at [516, 486] on img at bounding box center [504, 477] width 107 height 69
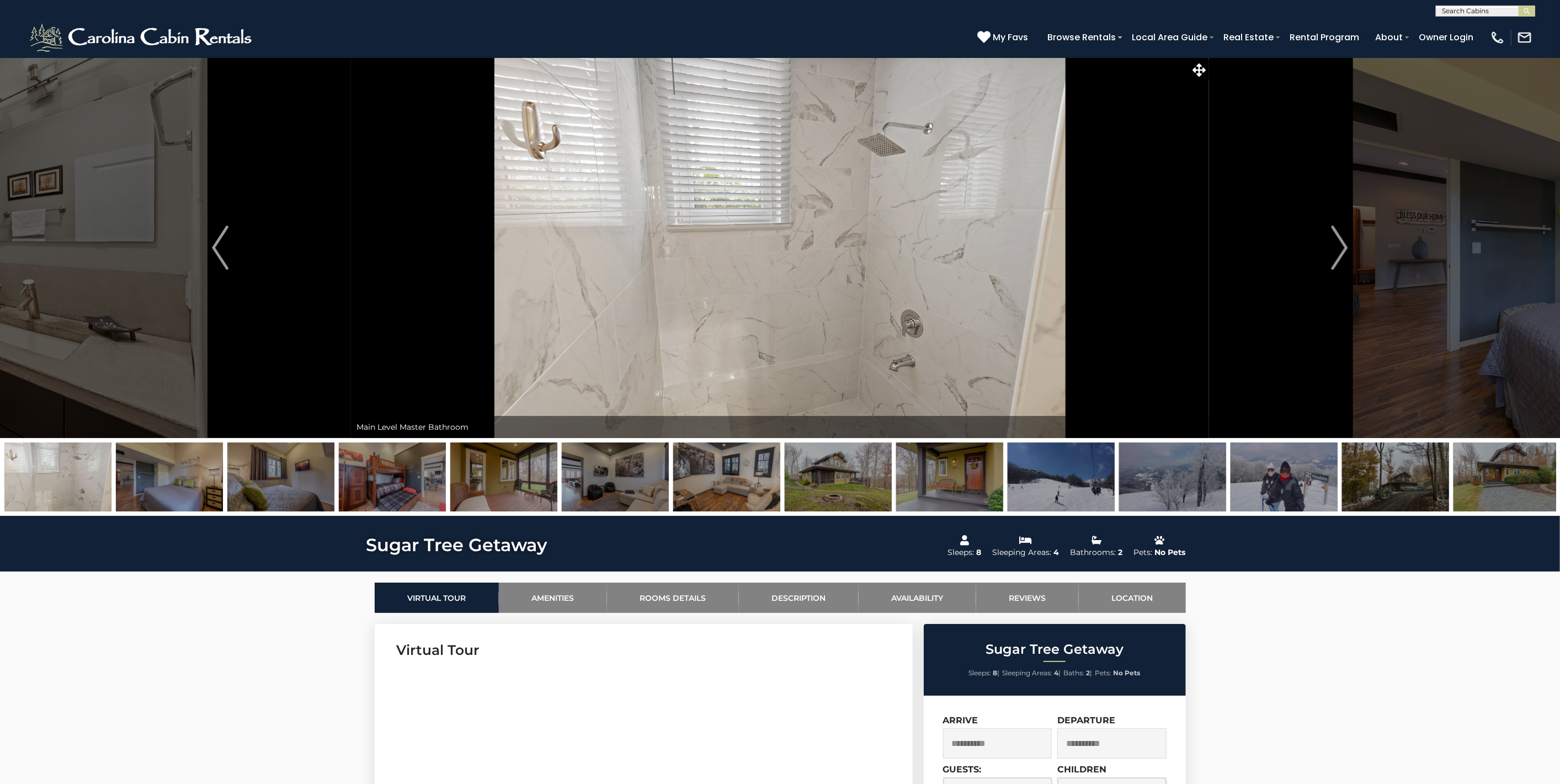
click at [553, 486] on img at bounding box center [504, 477] width 107 height 69
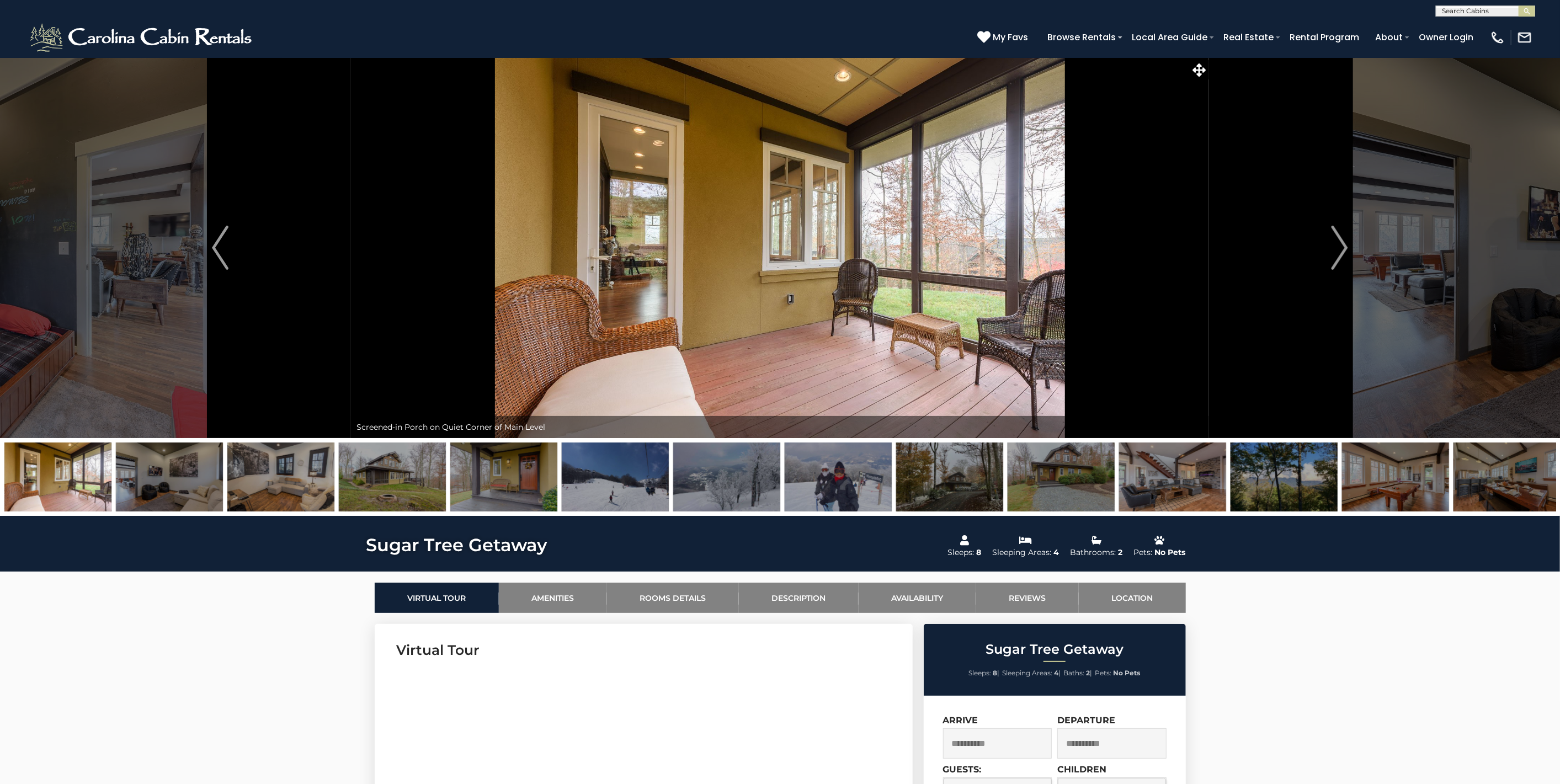
click at [528, 486] on img at bounding box center [504, 477] width 107 height 69
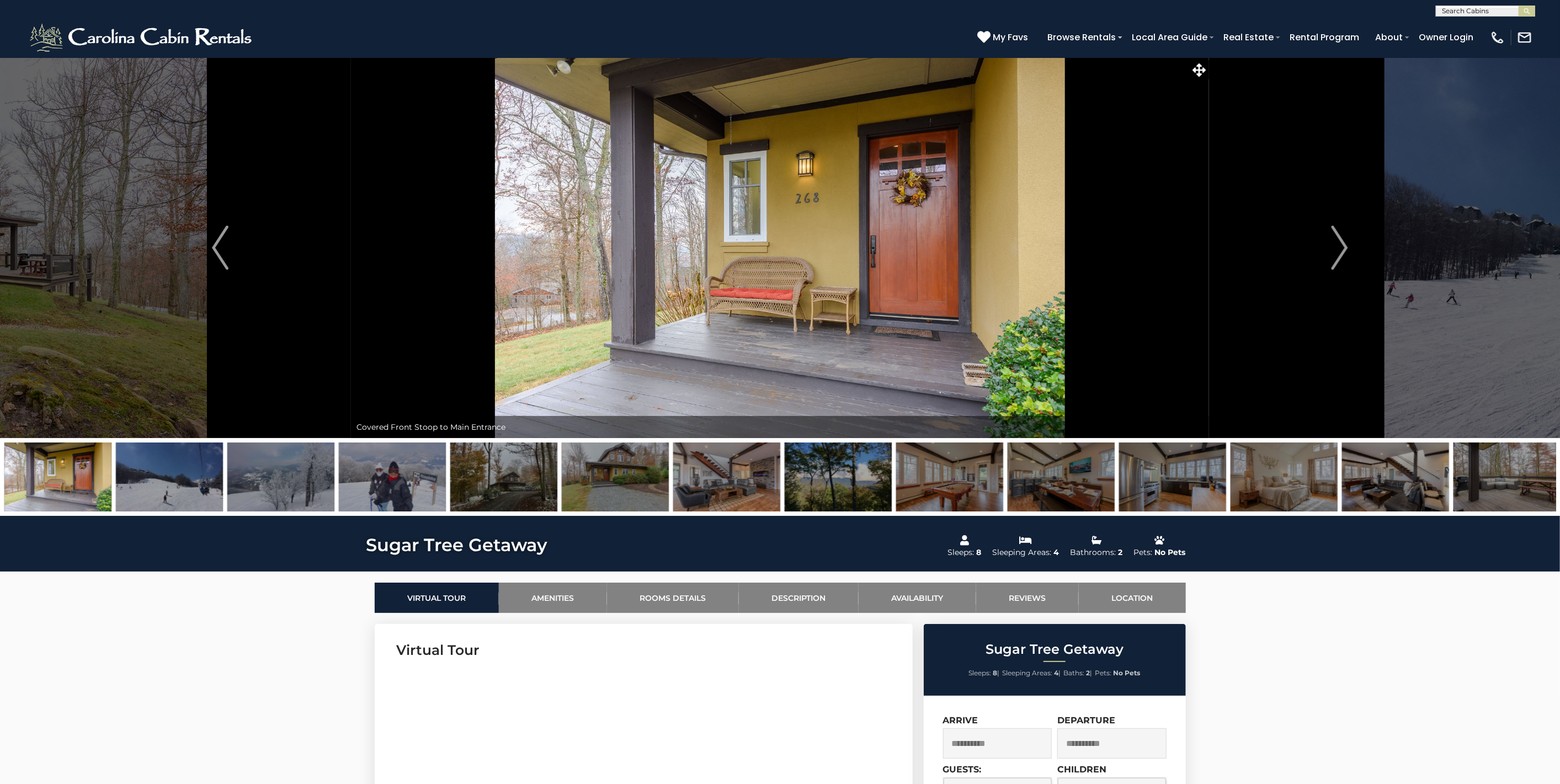
click at [586, 489] on img at bounding box center [615, 477] width 107 height 69
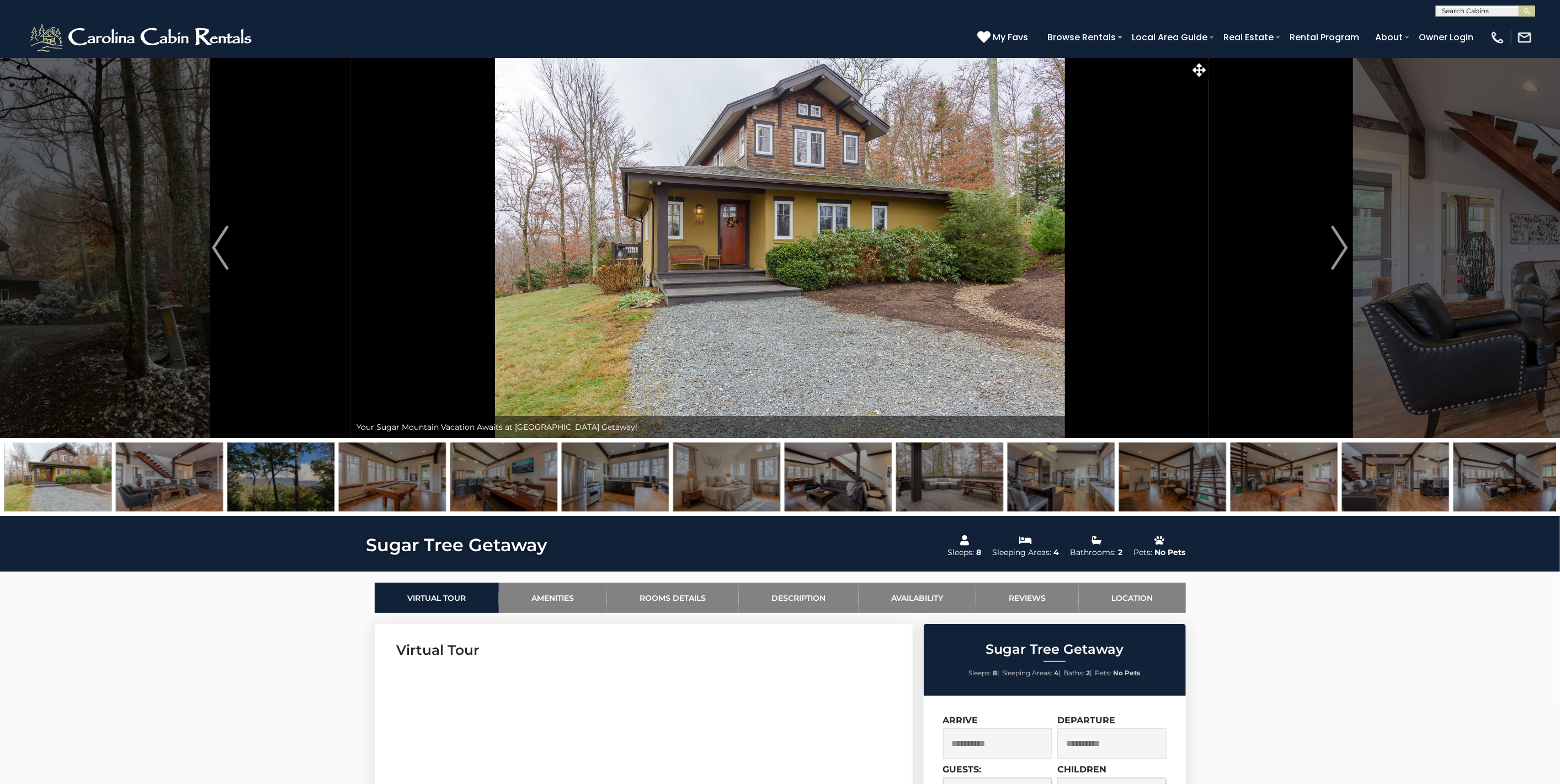
click at [198, 484] on img at bounding box center [169, 477] width 107 height 69
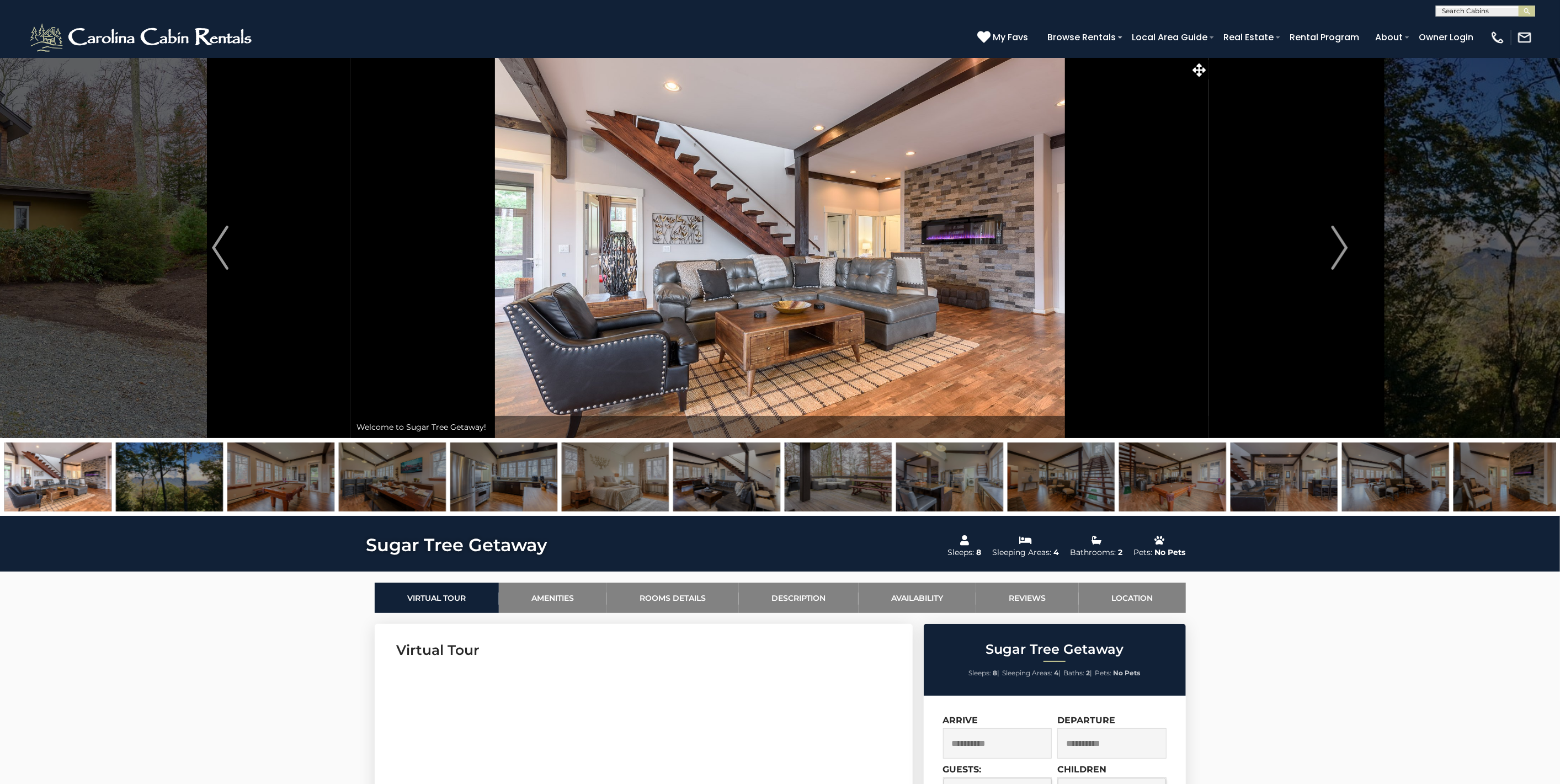
click at [250, 489] on img at bounding box center [281, 477] width 107 height 69
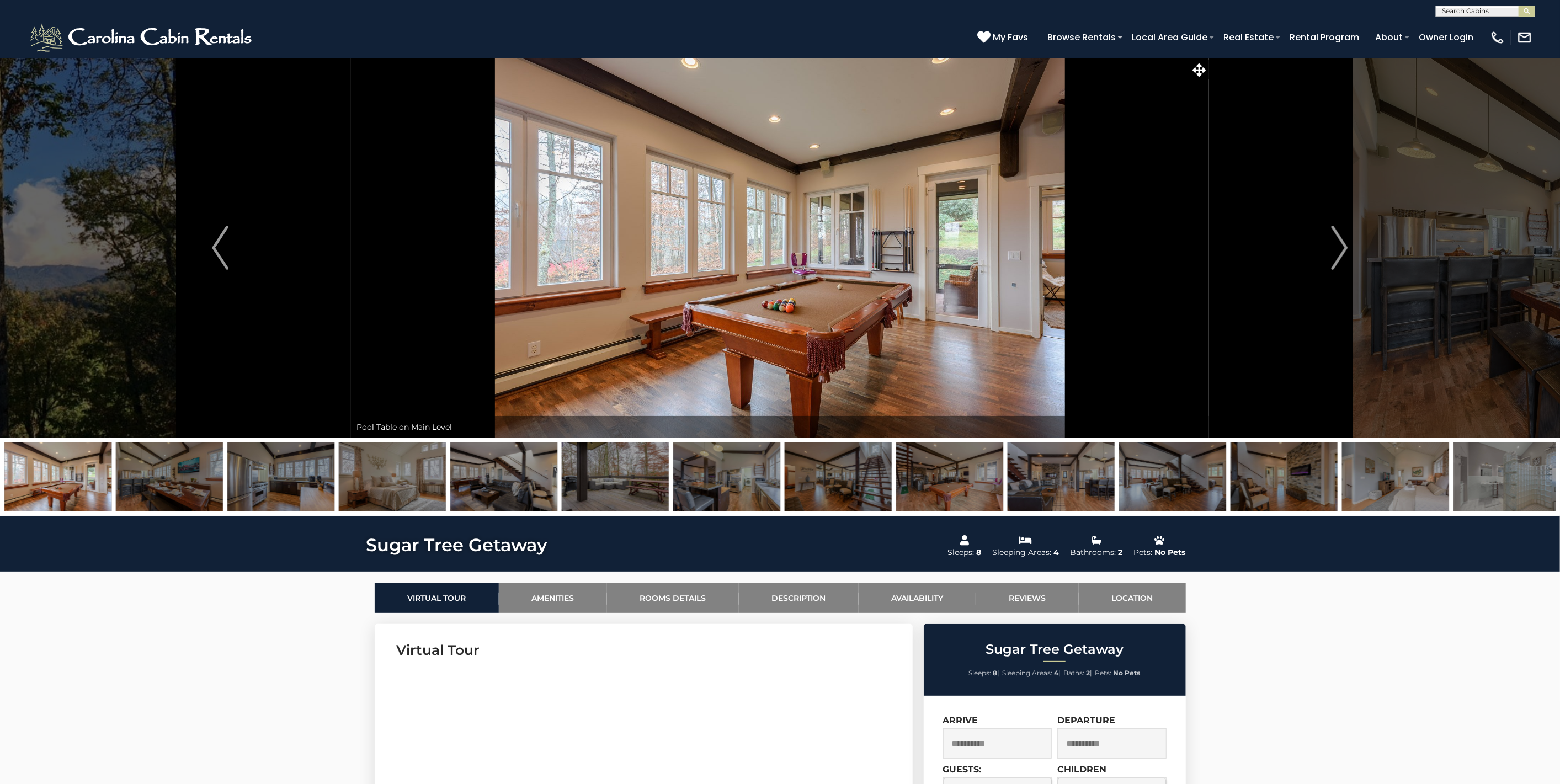
click at [823, 489] on img at bounding box center [839, 477] width 107 height 69
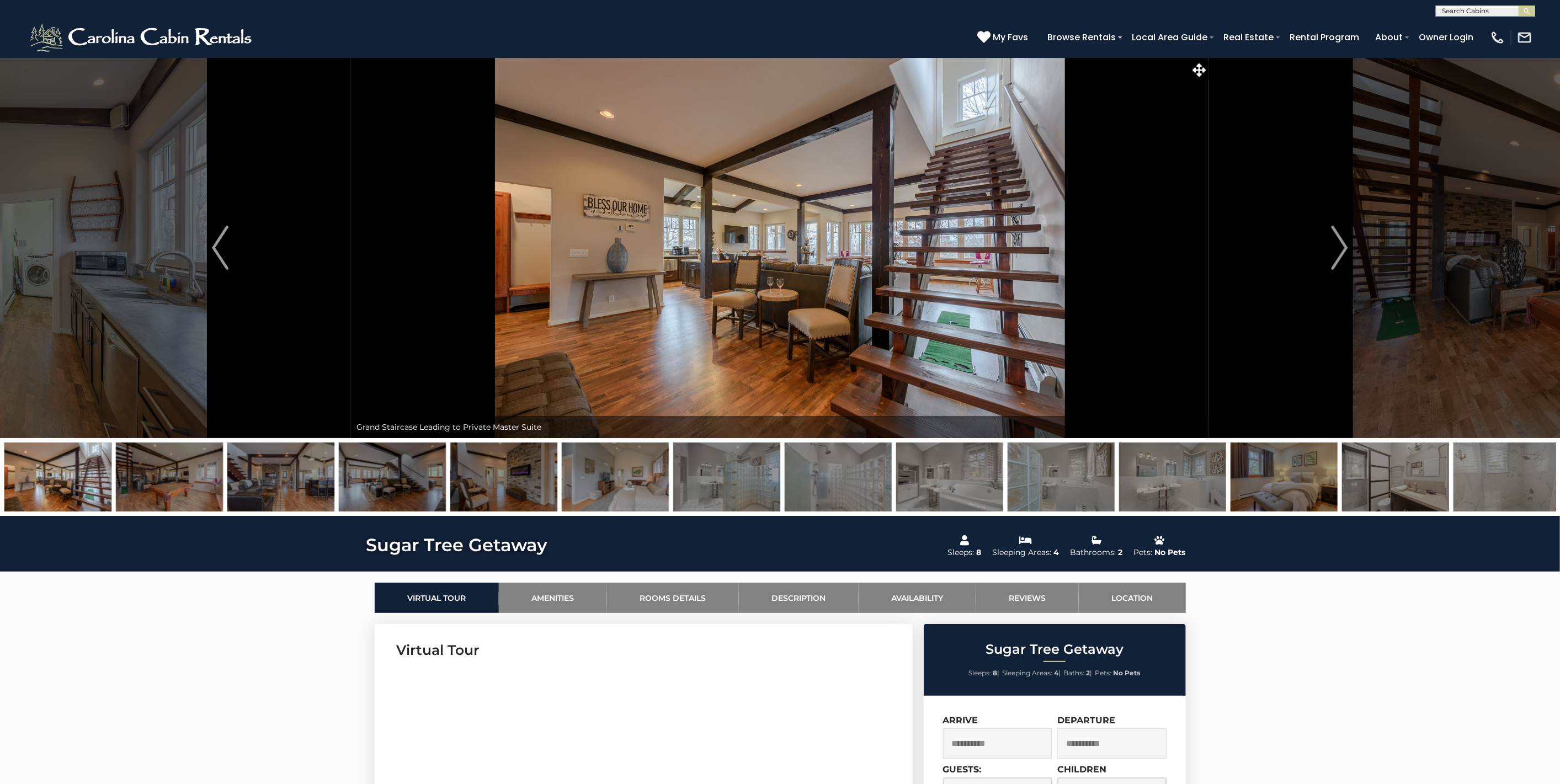
click at [617, 491] on img at bounding box center [615, 477] width 107 height 69
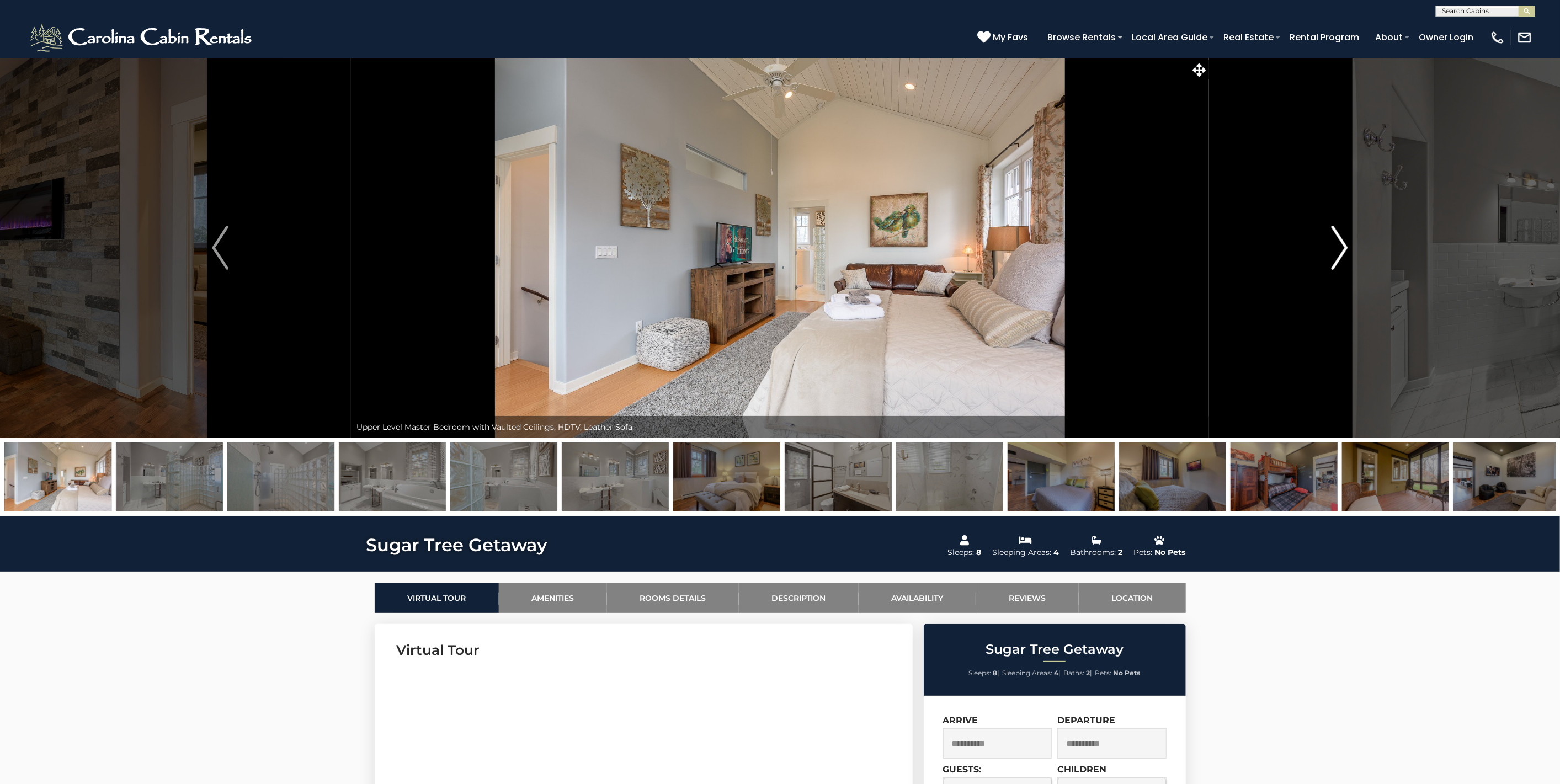
click at [1344, 238] on img "Next" at bounding box center [1340, 248] width 17 height 44
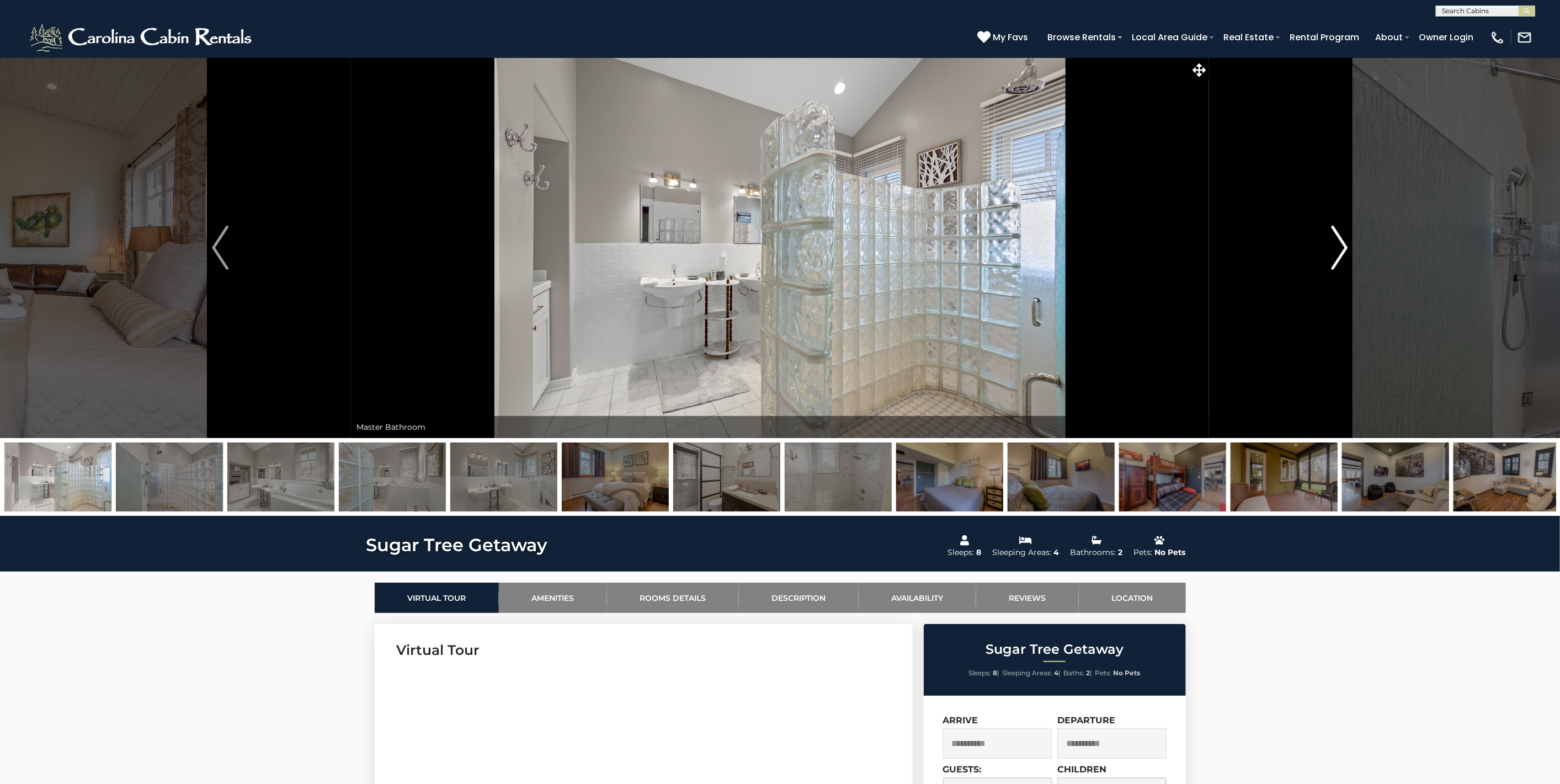
click at [1344, 238] on img "Next" at bounding box center [1340, 248] width 17 height 44
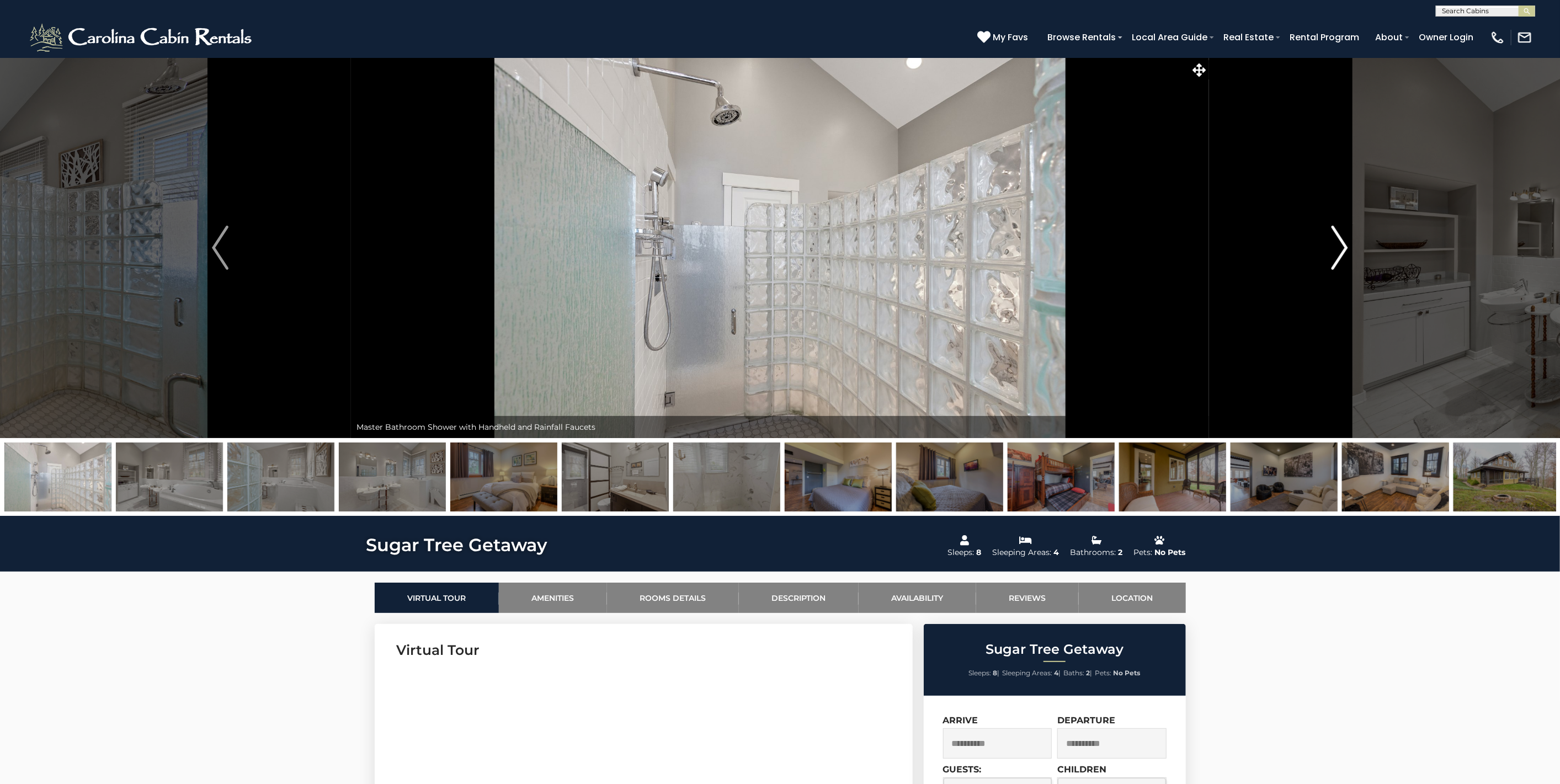
click at [1344, 238] on img "Next" at bounding box center [1340, 248] width 17 height 44
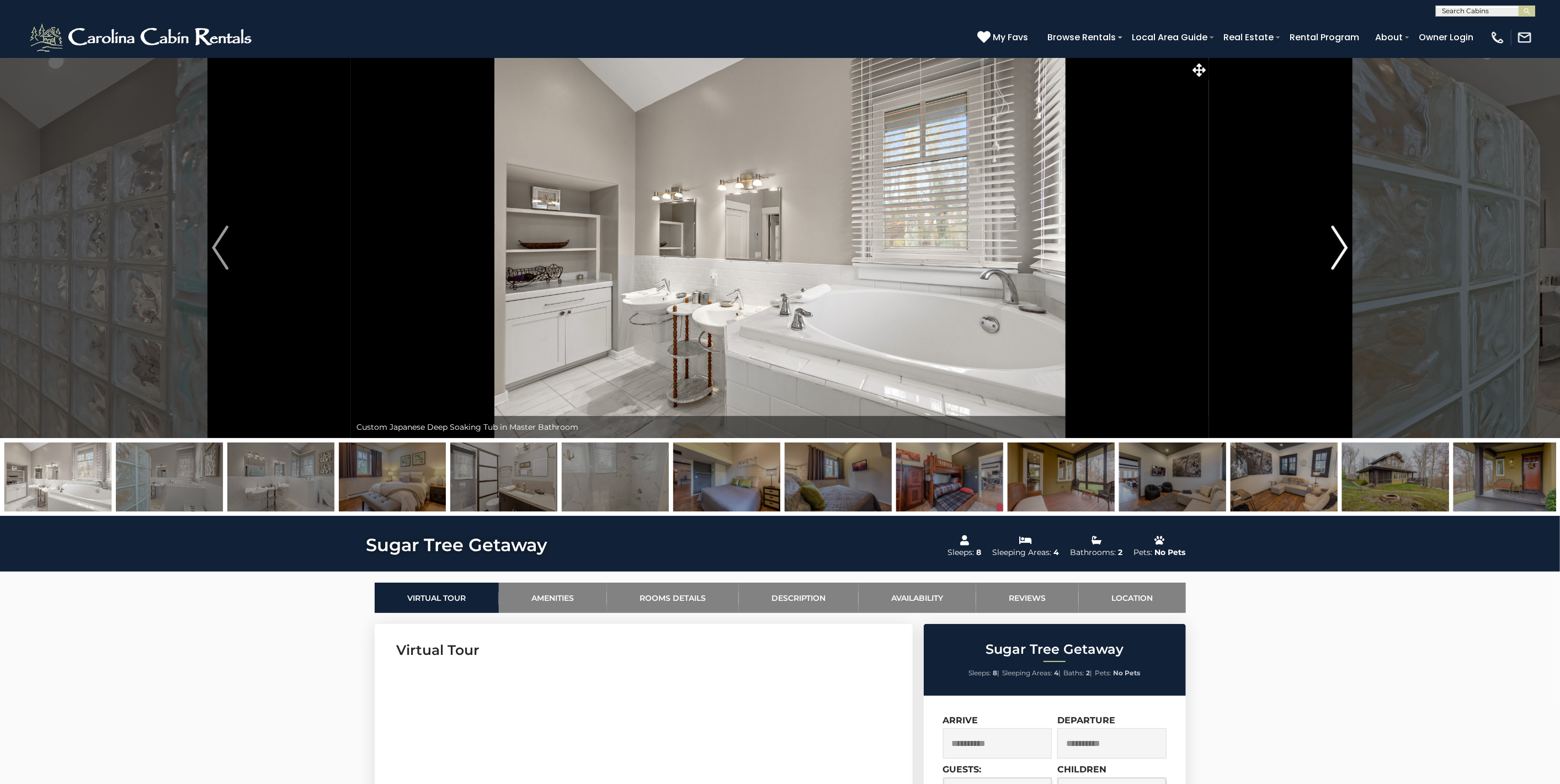
click at [1344, 238] on img "Next" at bounding box center [1340, 248] width 17 height 44
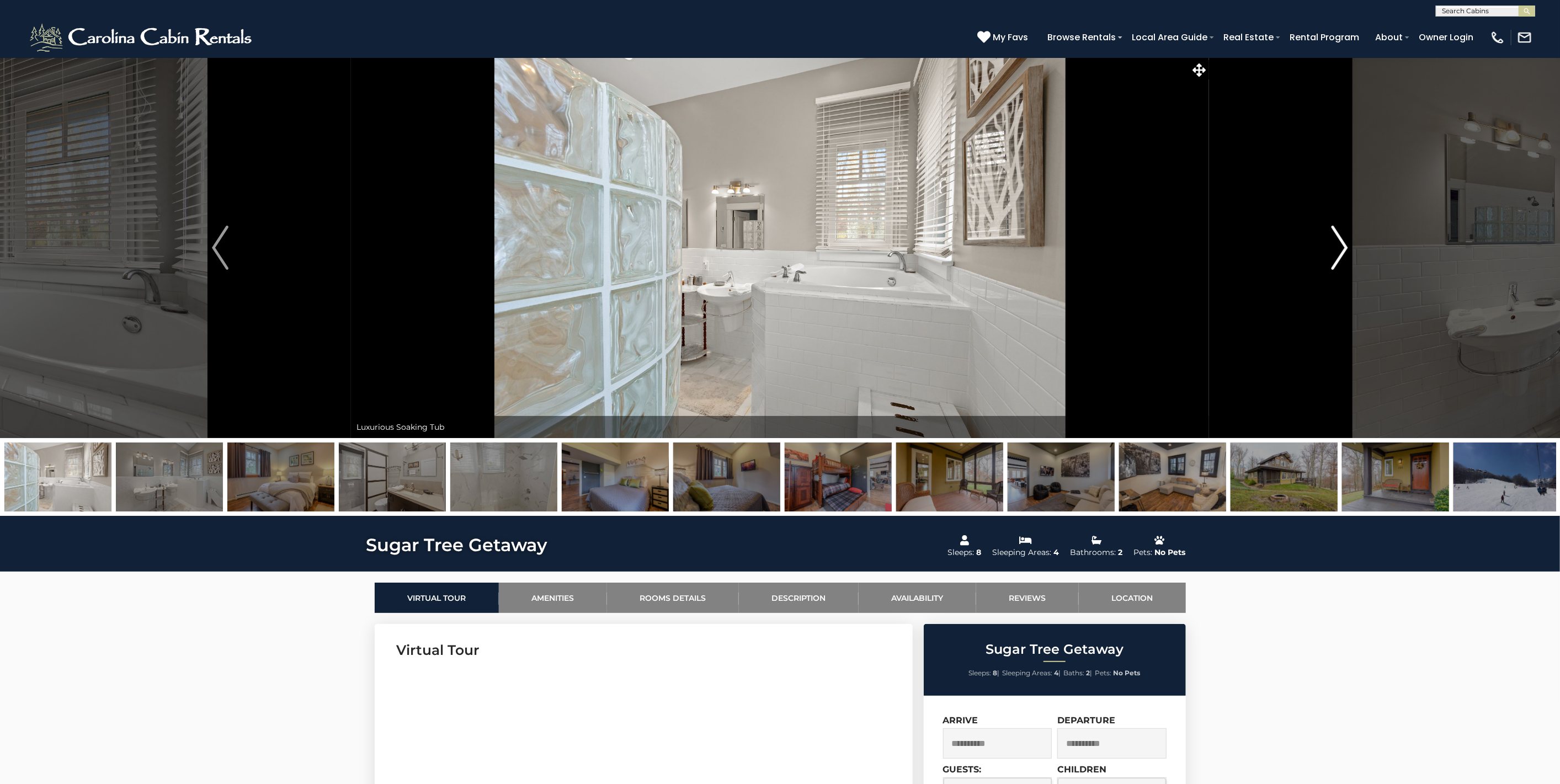
click at [1344, 238] on img "Next" at bounding box center [1340, 248] width 17 height 44
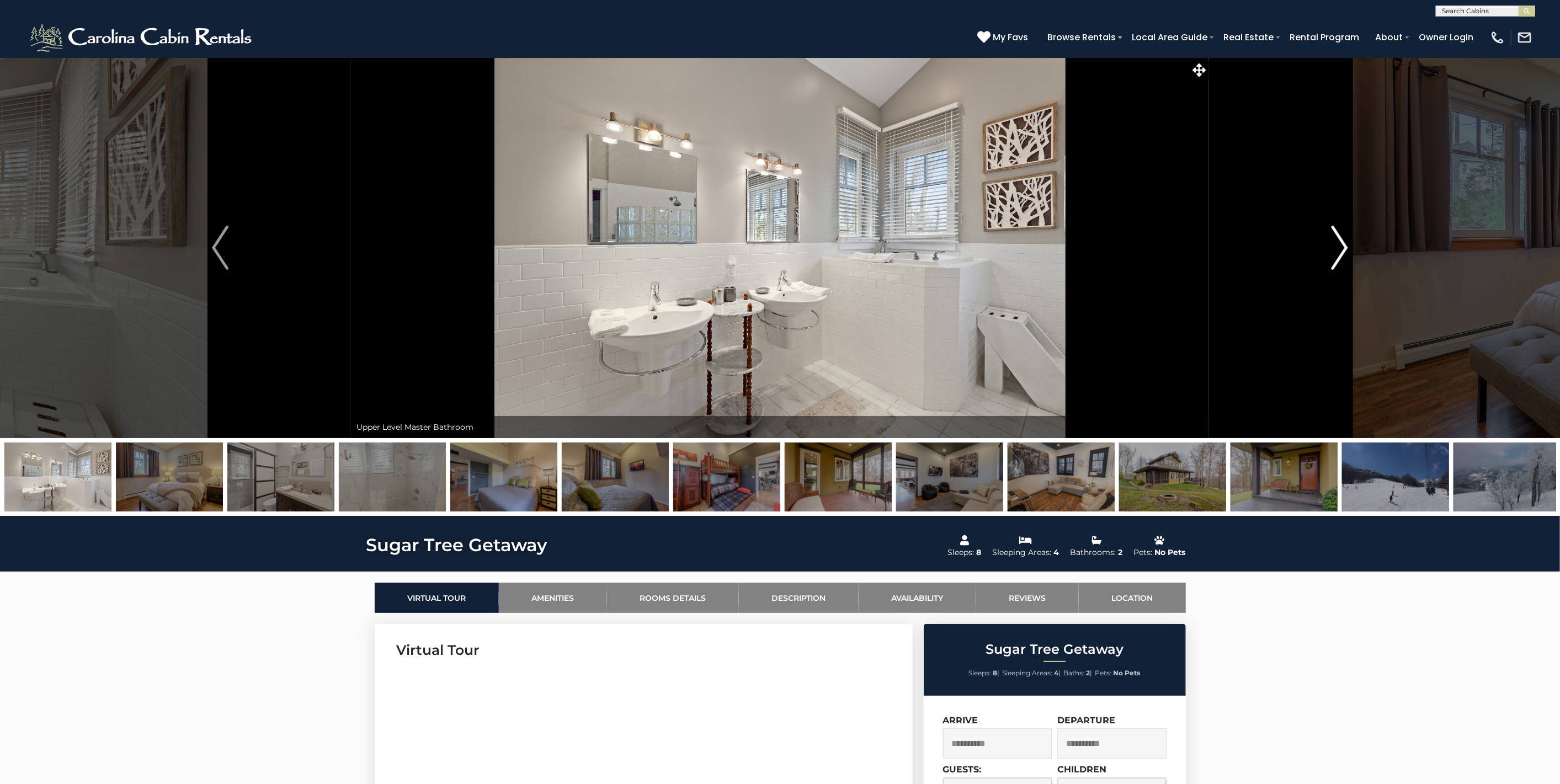
click at [1344, 238] on img "Next" at bounding box center [1340, 248] width 17 height 44
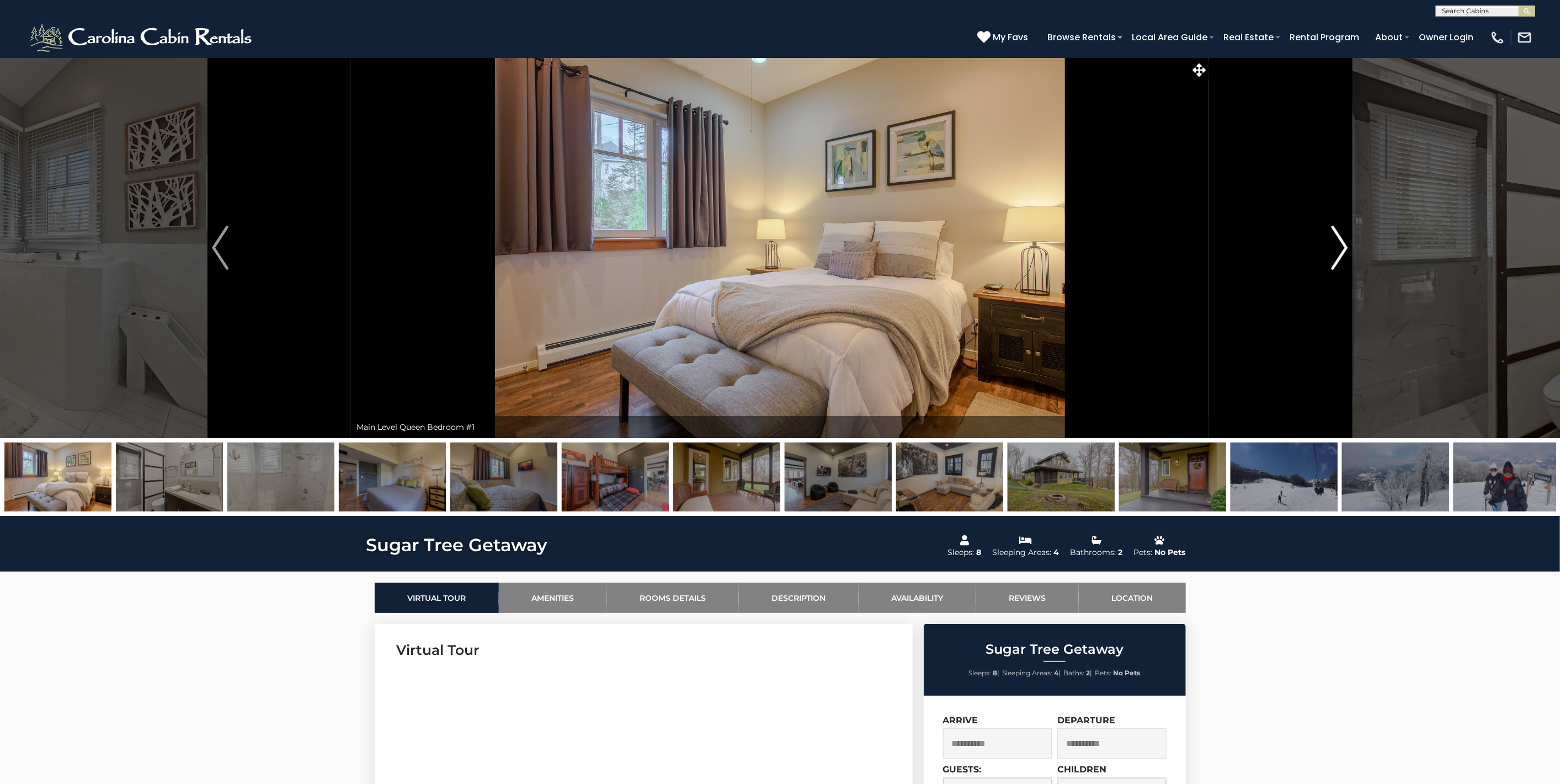
click at [1344, 238] on img "Next" at bounding box center [1340, 248] width 17 height 44
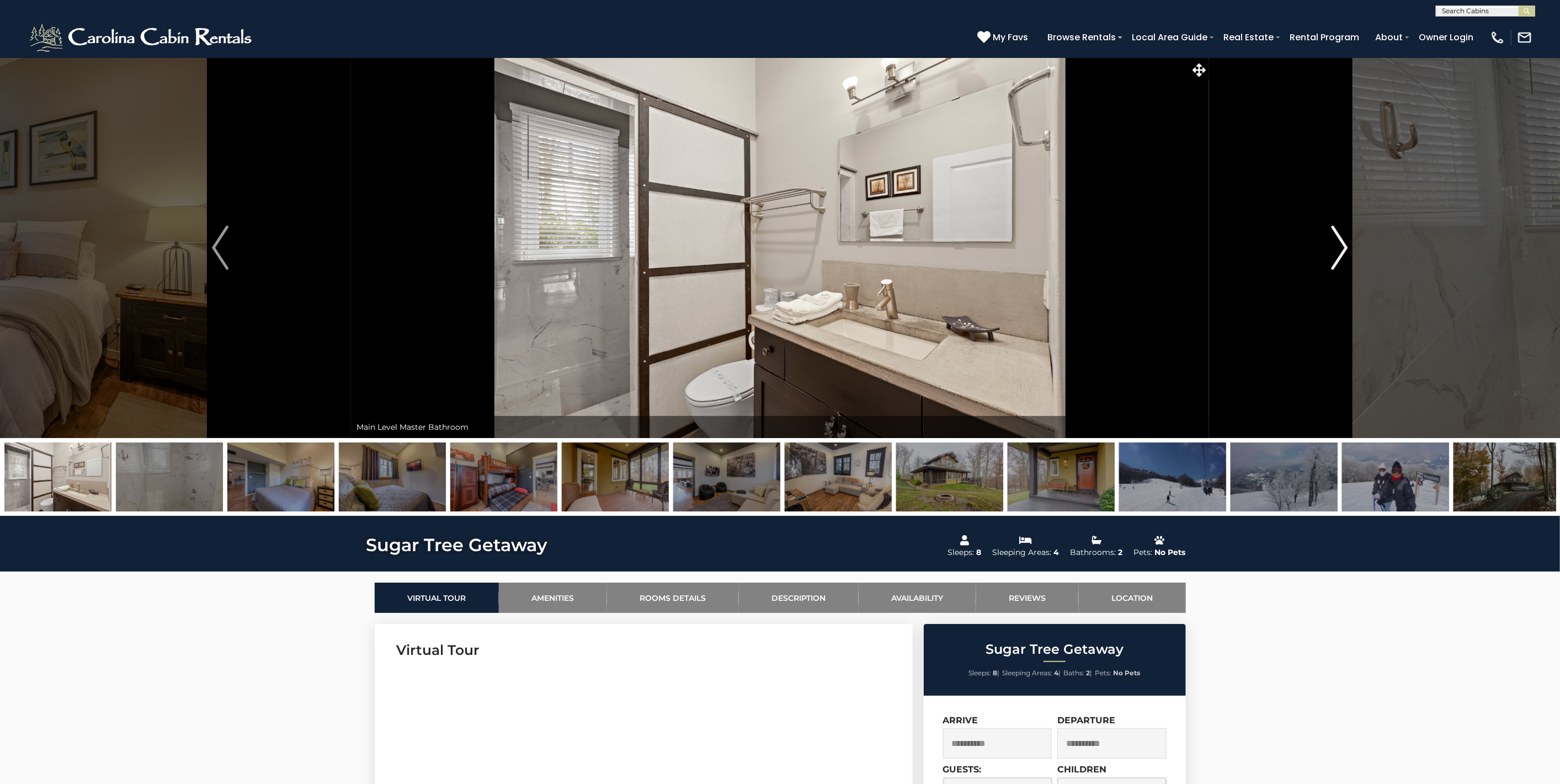
click at [1344, 238] on img "Next" at bounding box center [1340, 248] width 17 height 44
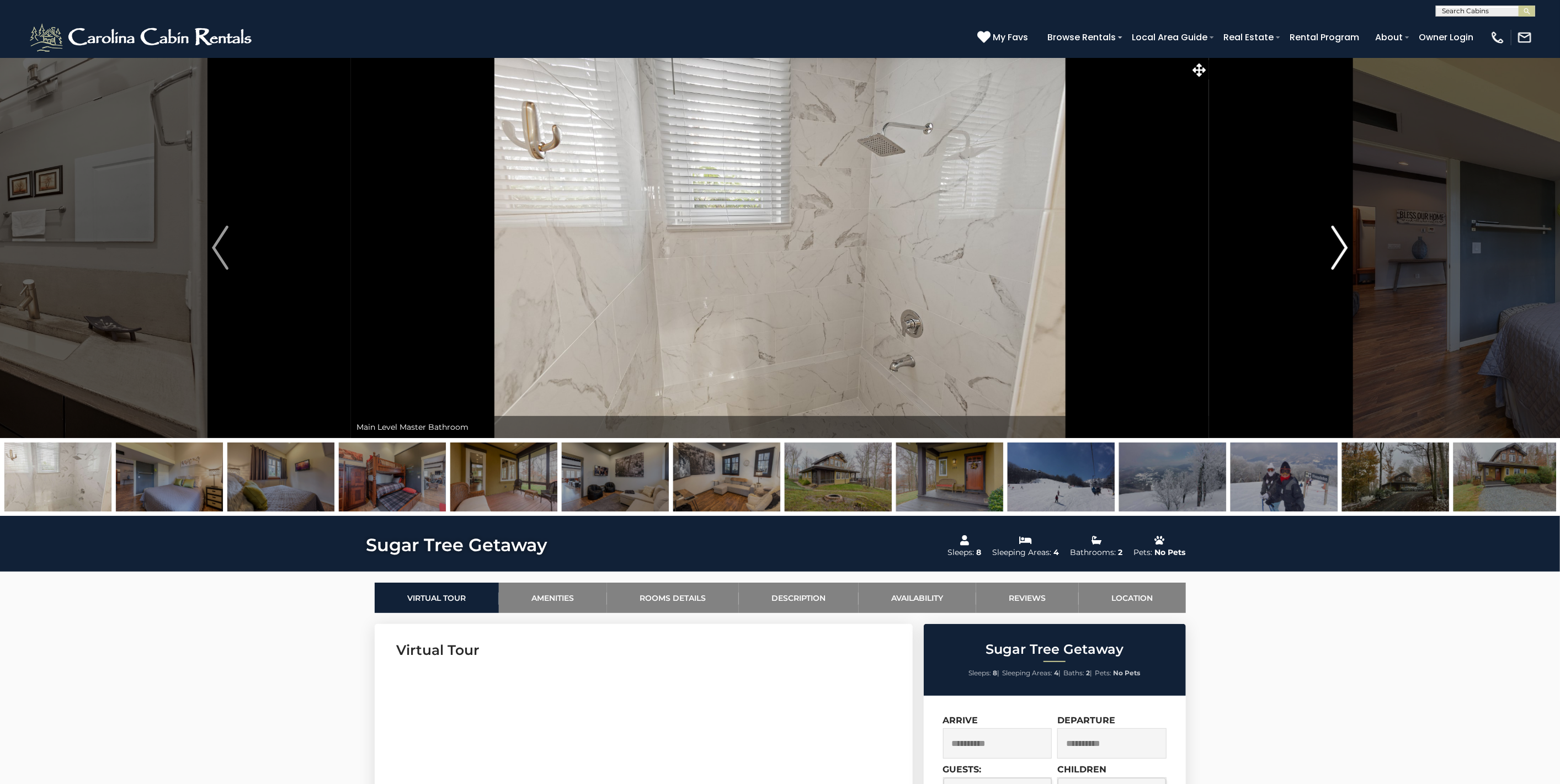
click at [1344, 238] on img "Next" at bounding box center [1340, 248] width 17 height 44
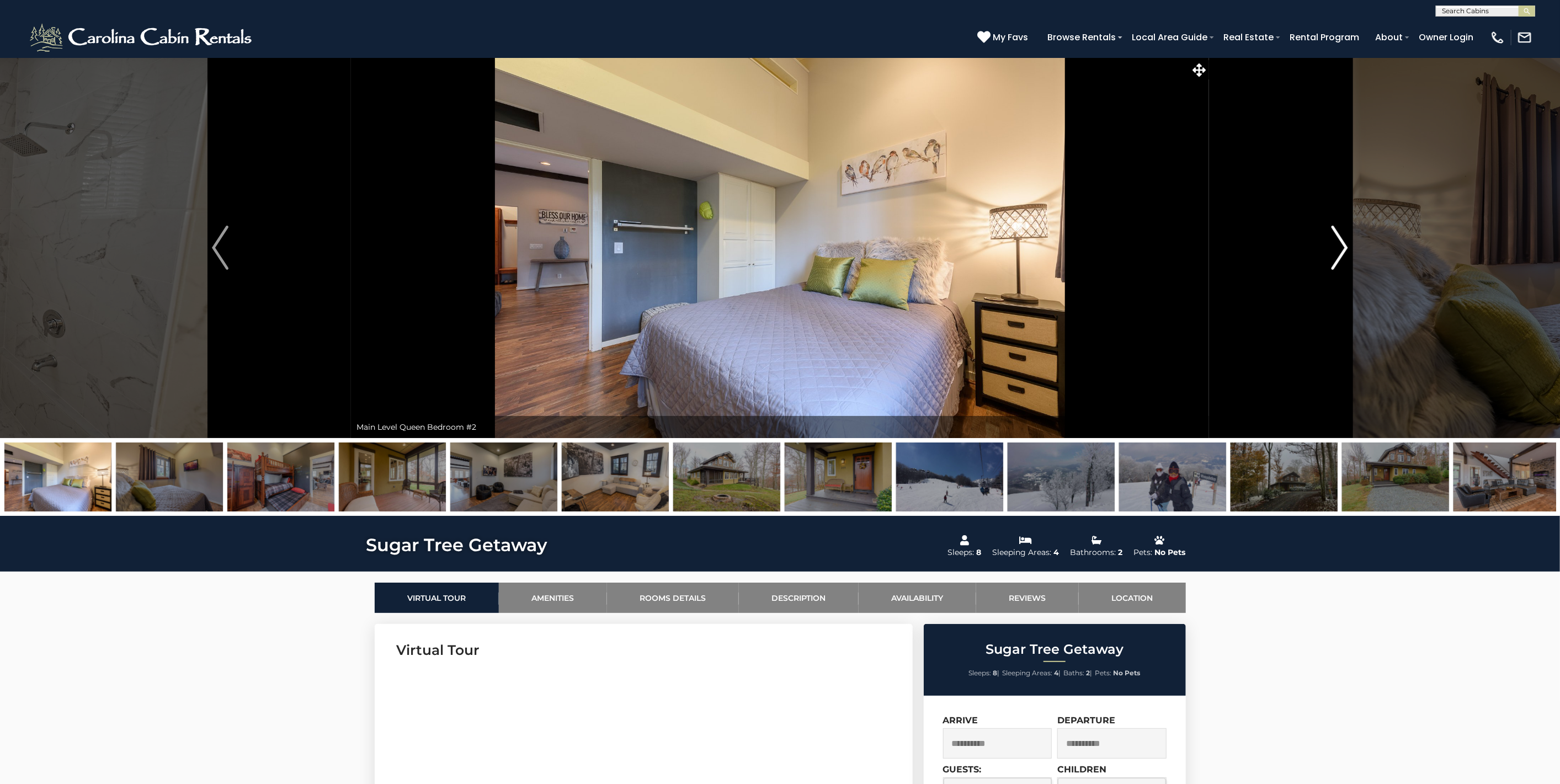
click at [1344, 238] on img "Next" at bounding box center [1340, 248] width 17 height 44
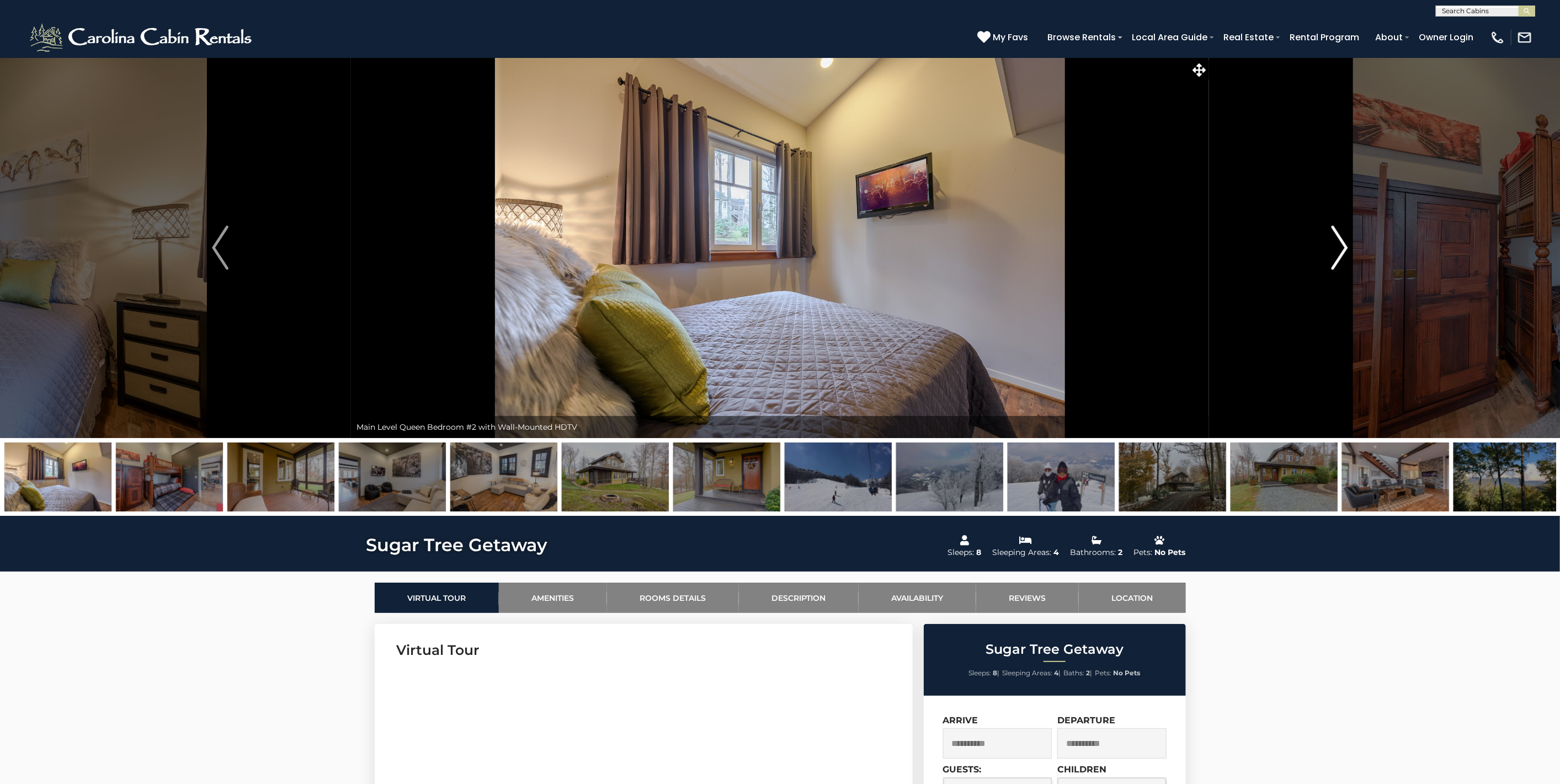
click at [1344, 238] on img "Next" at bounding box center [1340, 248] width 17 height 44
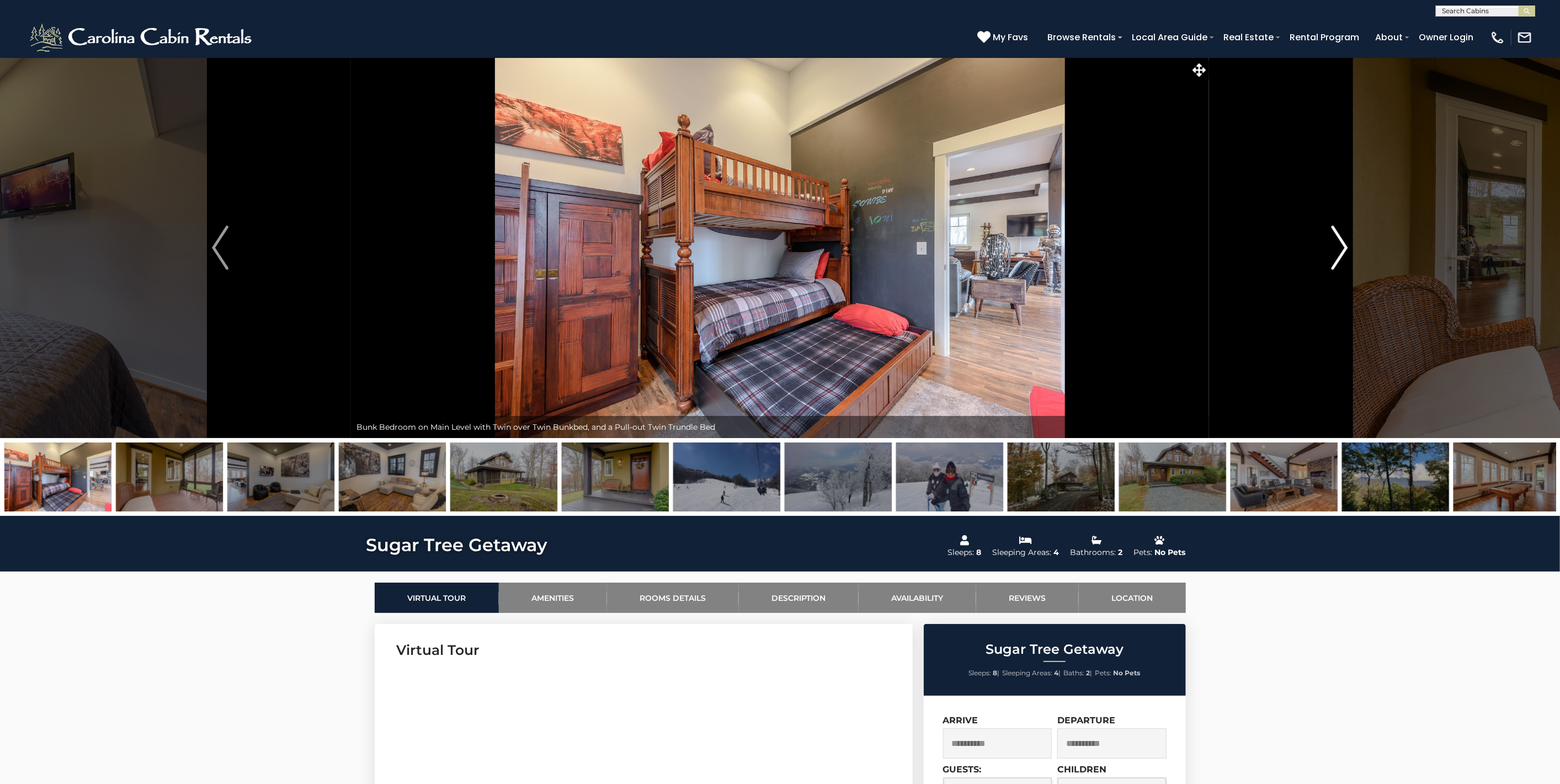
click at [1344, 238] on img "Next" at bounding box center [1340, 248] width 17 height 44
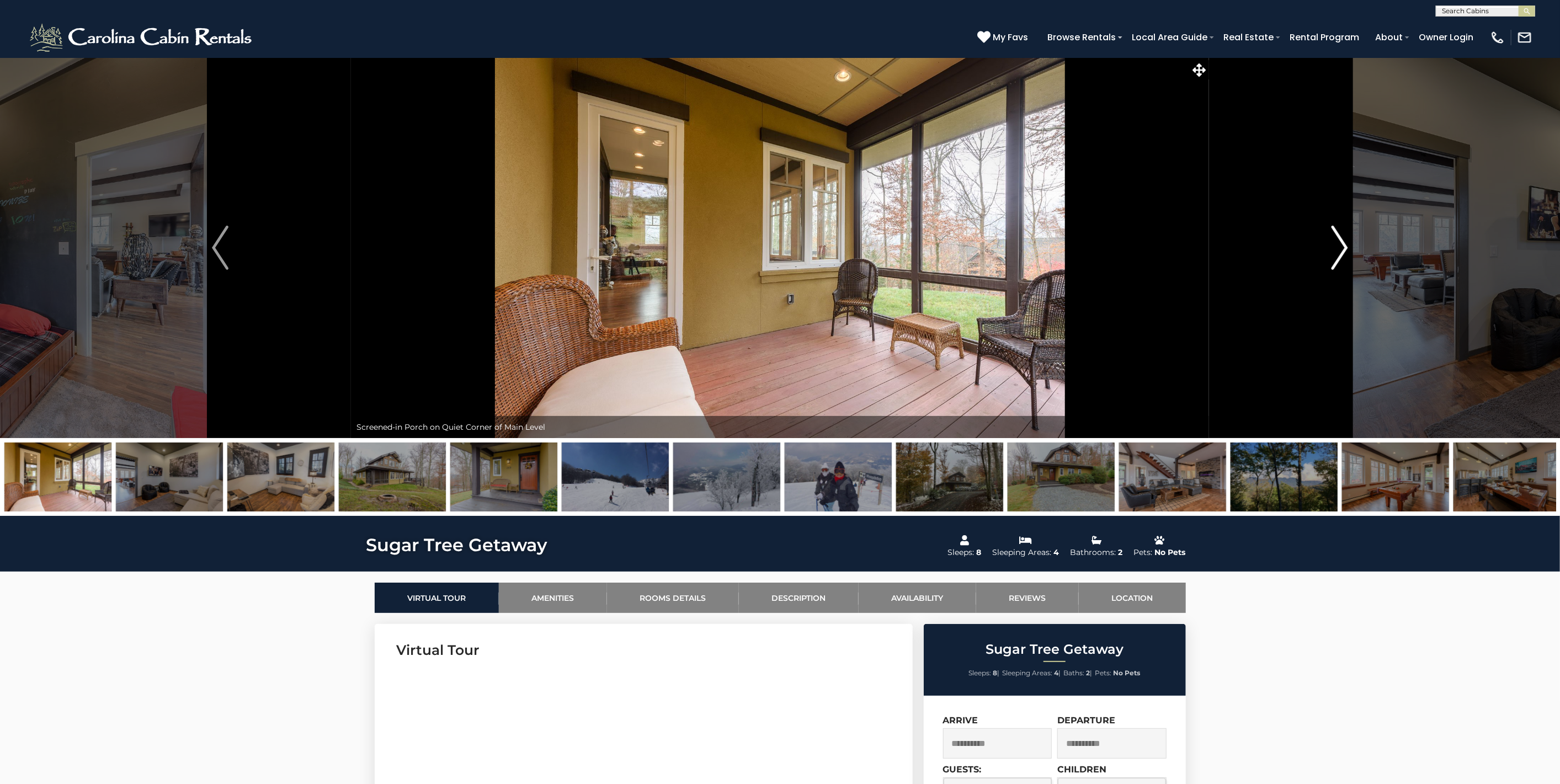
click at [1344, 238] on img "Next" at bounding box center [1340, 248] width 17 height 44
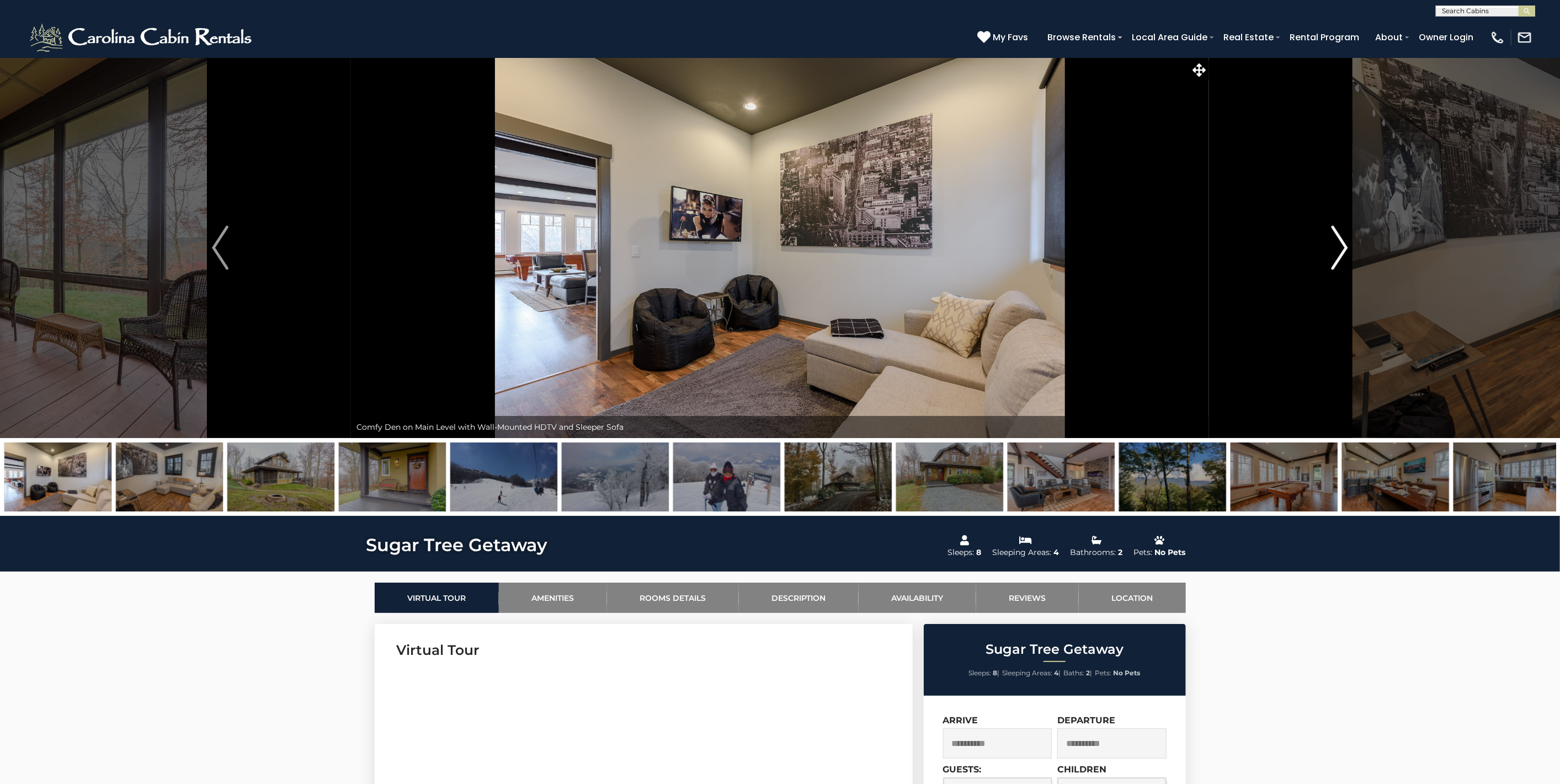
click at [1344, 238] on img "Next" at bounding box center [1340, 248] width 17 height 44
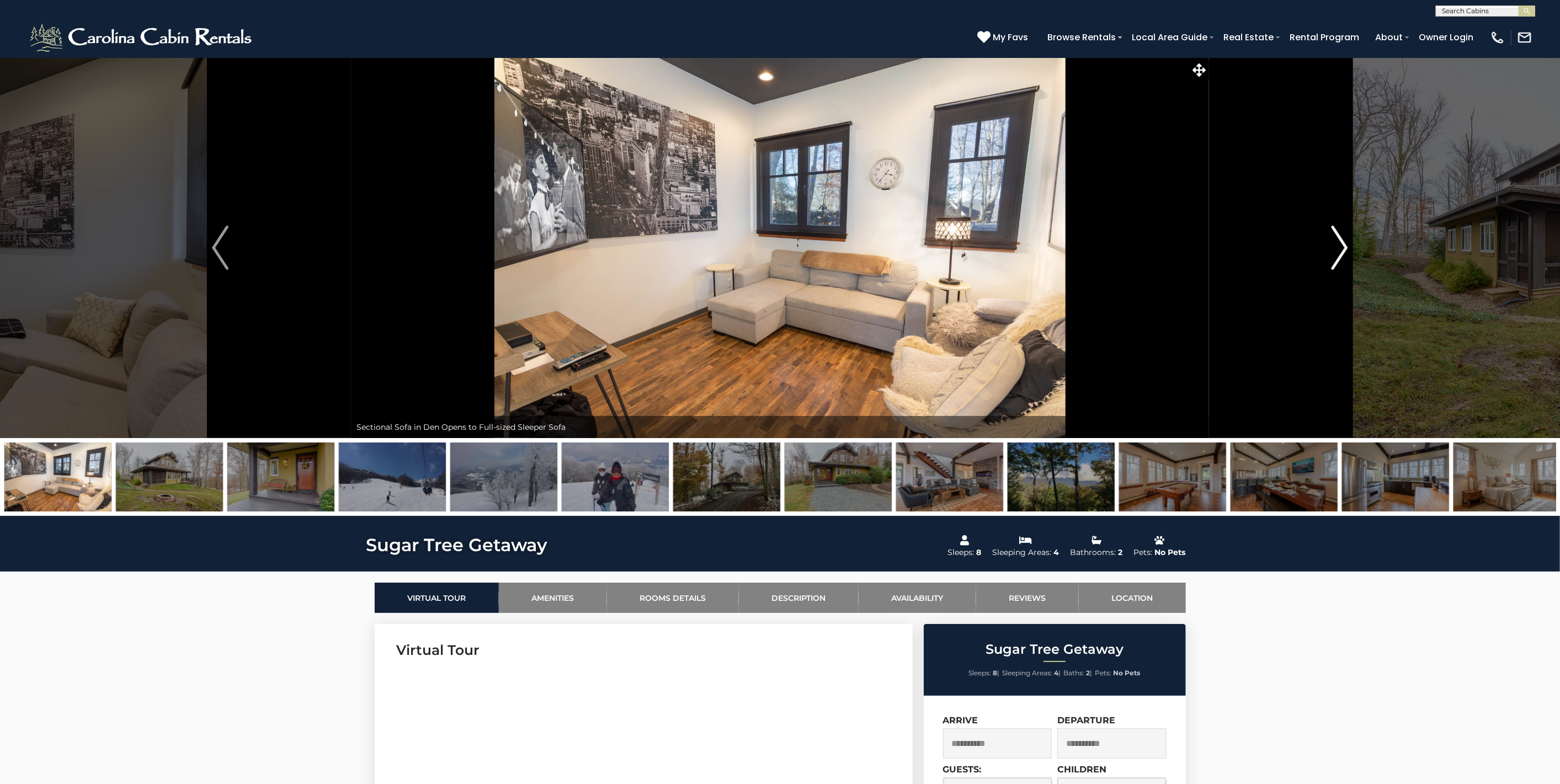
click at [1344, 238] on img "Next" at bounding box center [1340, 248] width 17 height 44
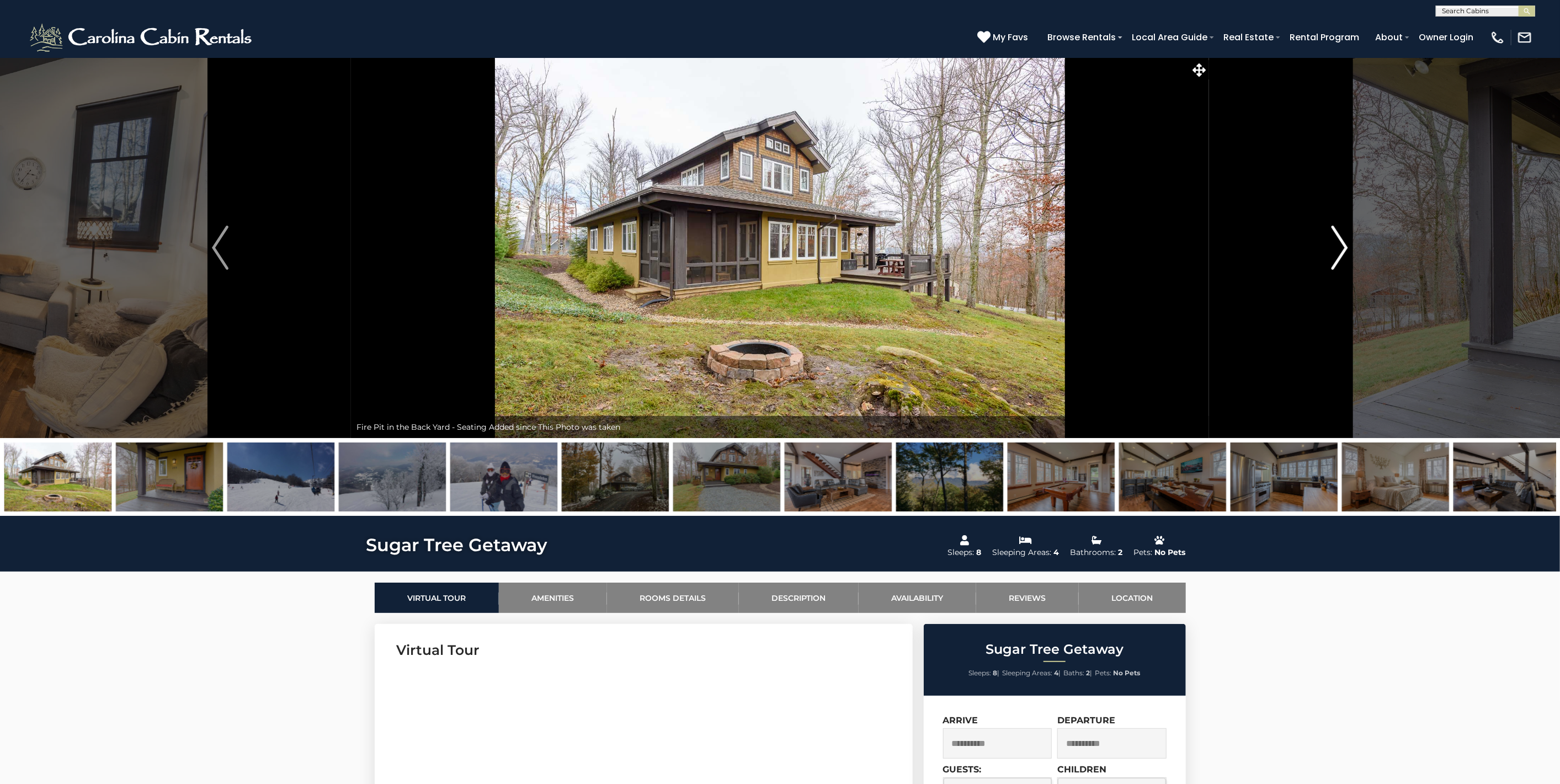
click at [1344, 238] on img "Next" at bounding box center [1340, 248] width 17 height 44
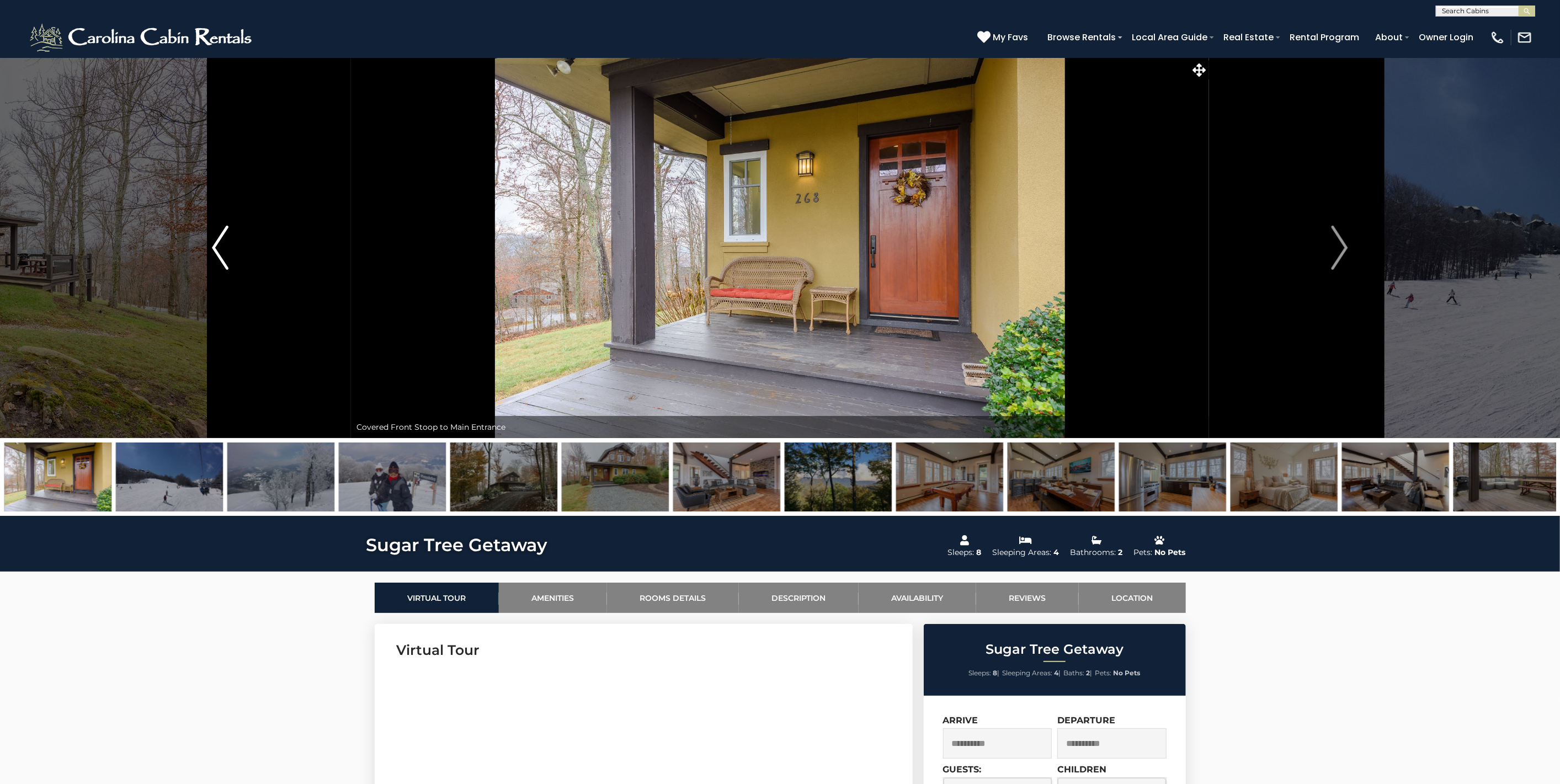
click at [212, 247] on img "Previous" at bounding box center [220, 248] width 17 height 44
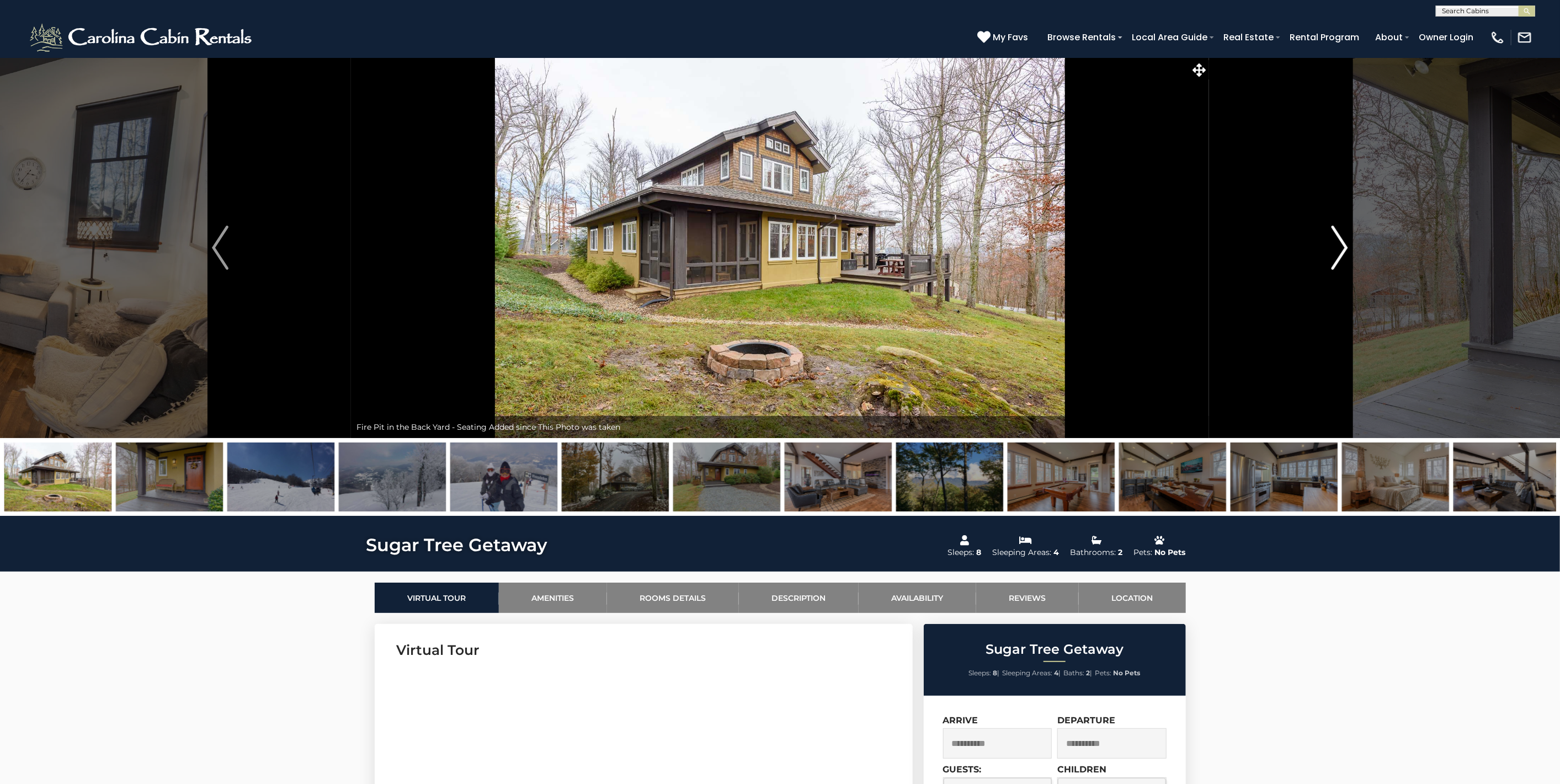
click at [1347, 250] on img "Next" at bounding box center [1340, 248] width 17 height 44
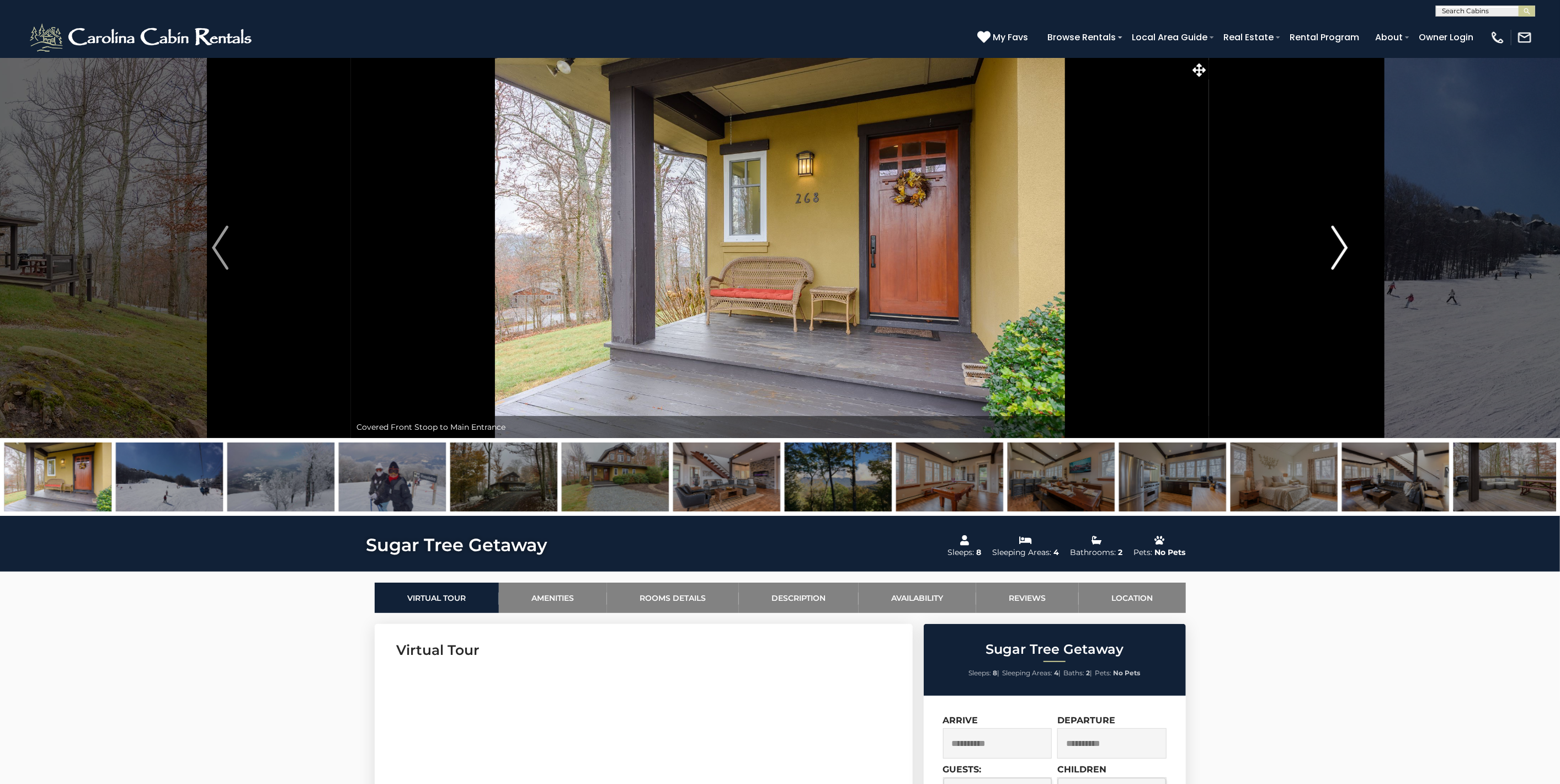
click at [1347, 250] on img "Next" at bounding box center [1340, 248] width 17 height 44
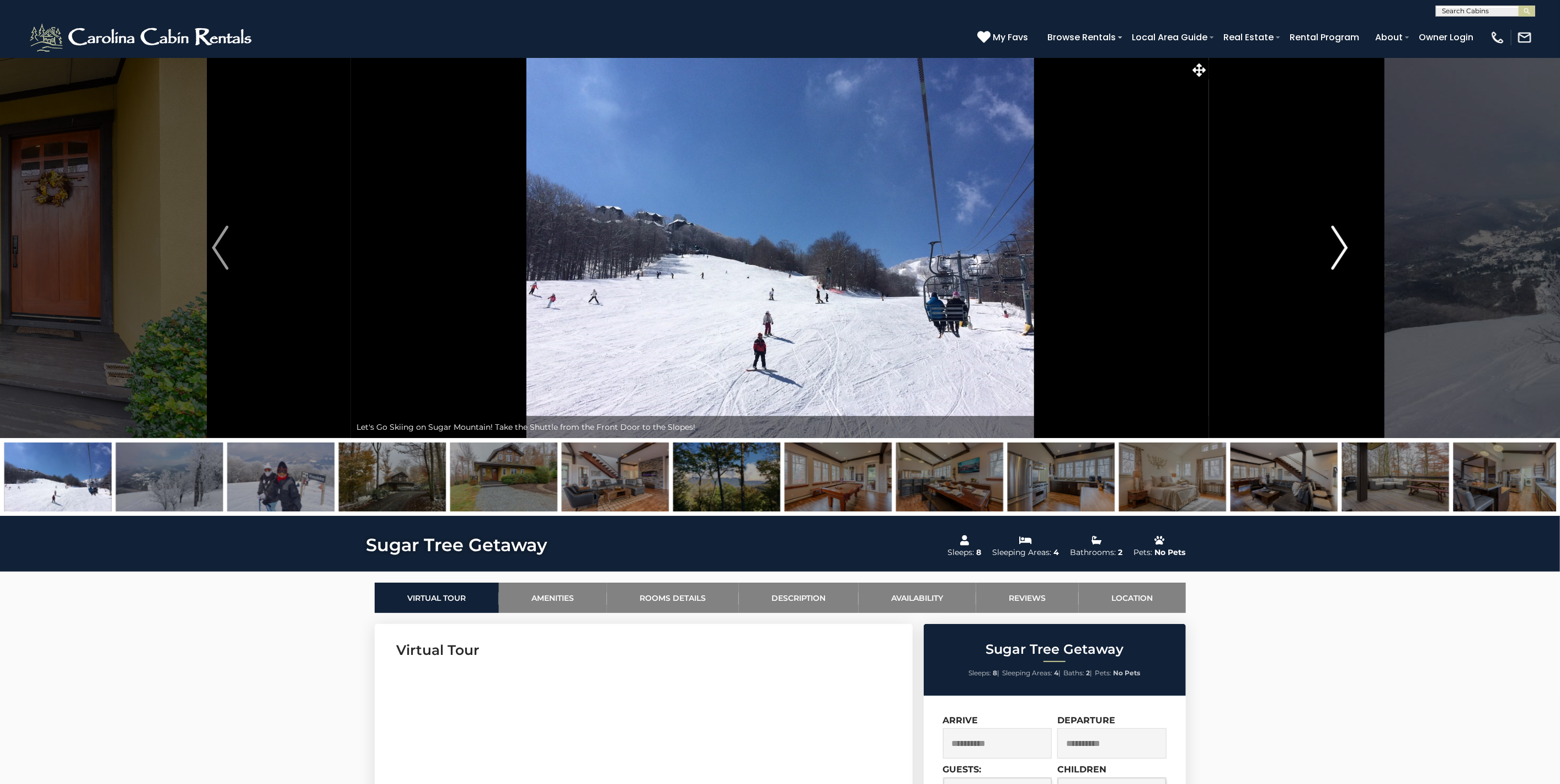
click at [1347, 250] on img "Next" at bounding box center [1340, 248] width 17 height 44
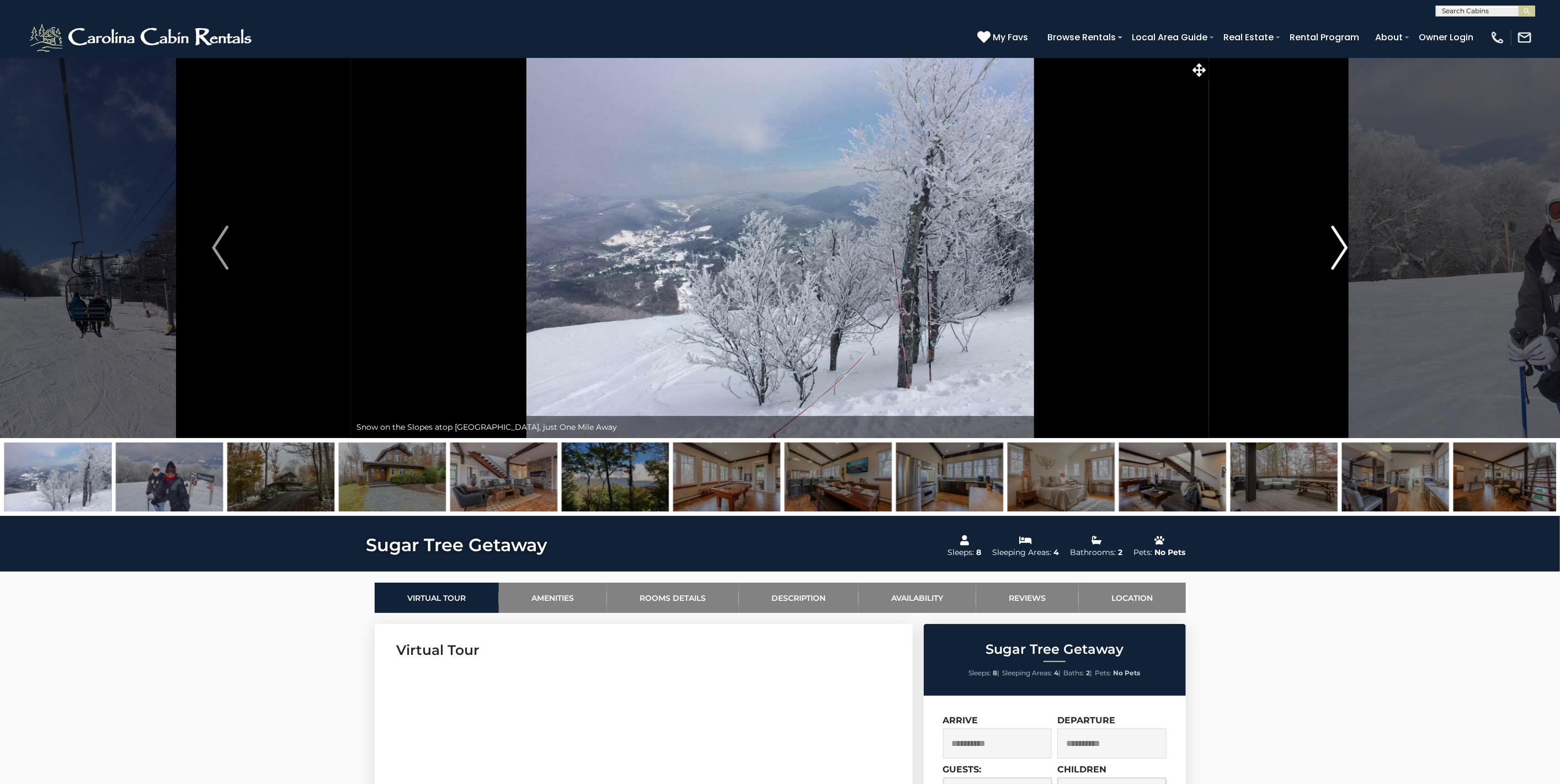
click at [1347, 250] on img "Next" at bounding box center [1340, 248] width 17 height 44
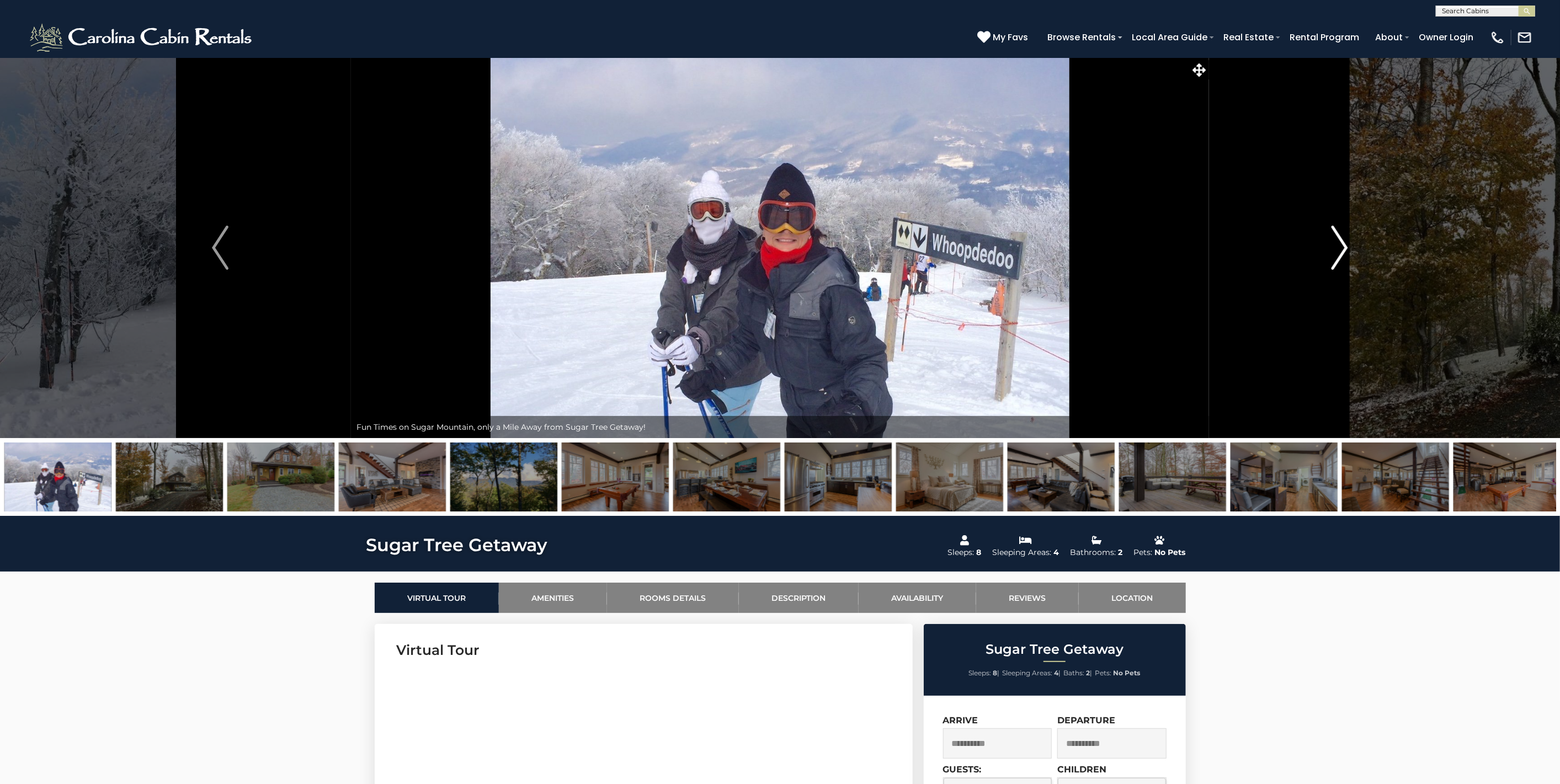
click at [1347, 250] on img "Next" at bounding box center [1340, 248] width 17 height 44
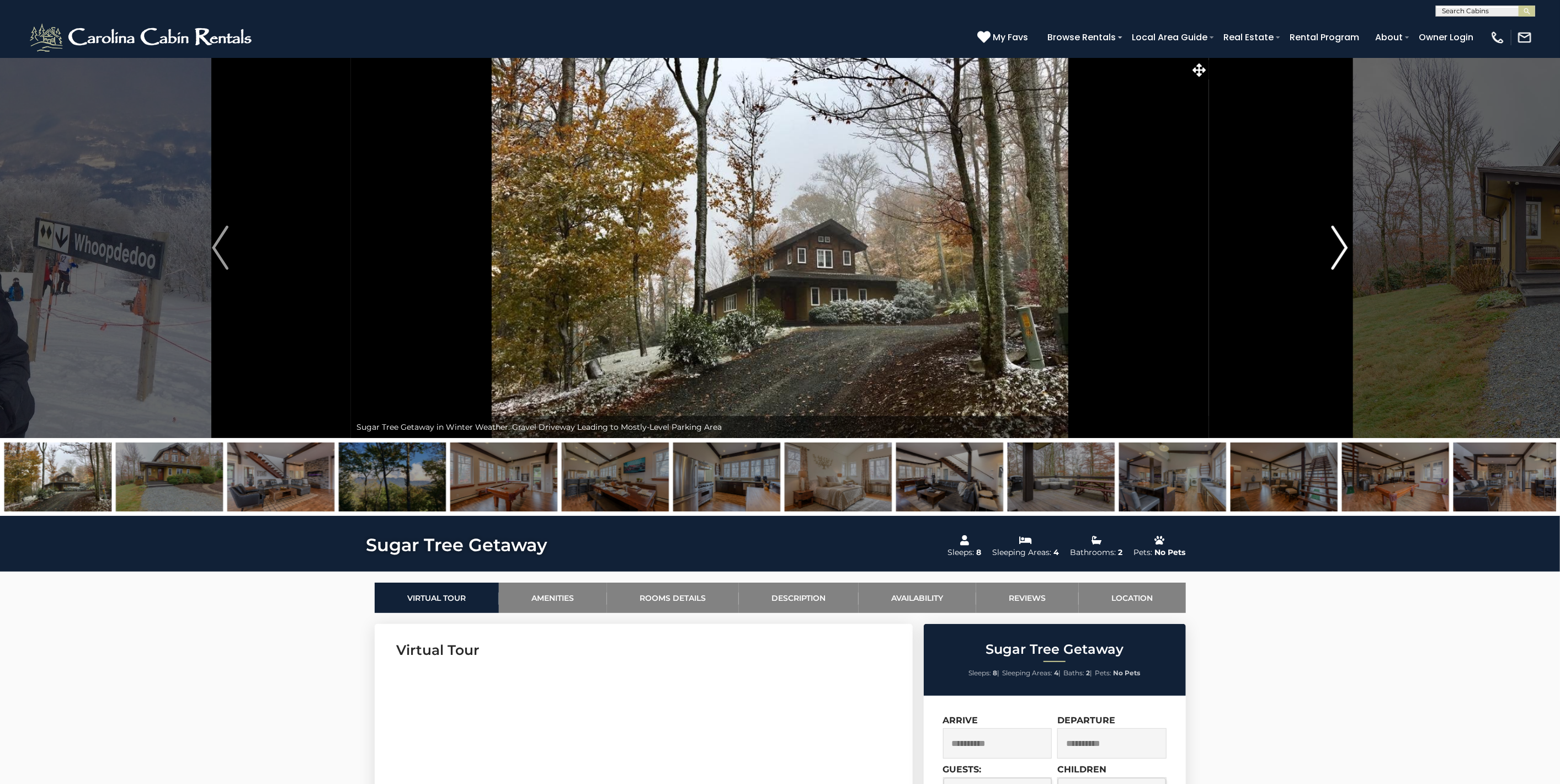
click at [1347, 250] on img "Next" at bounding box center [1340, 248] width 17 height 44
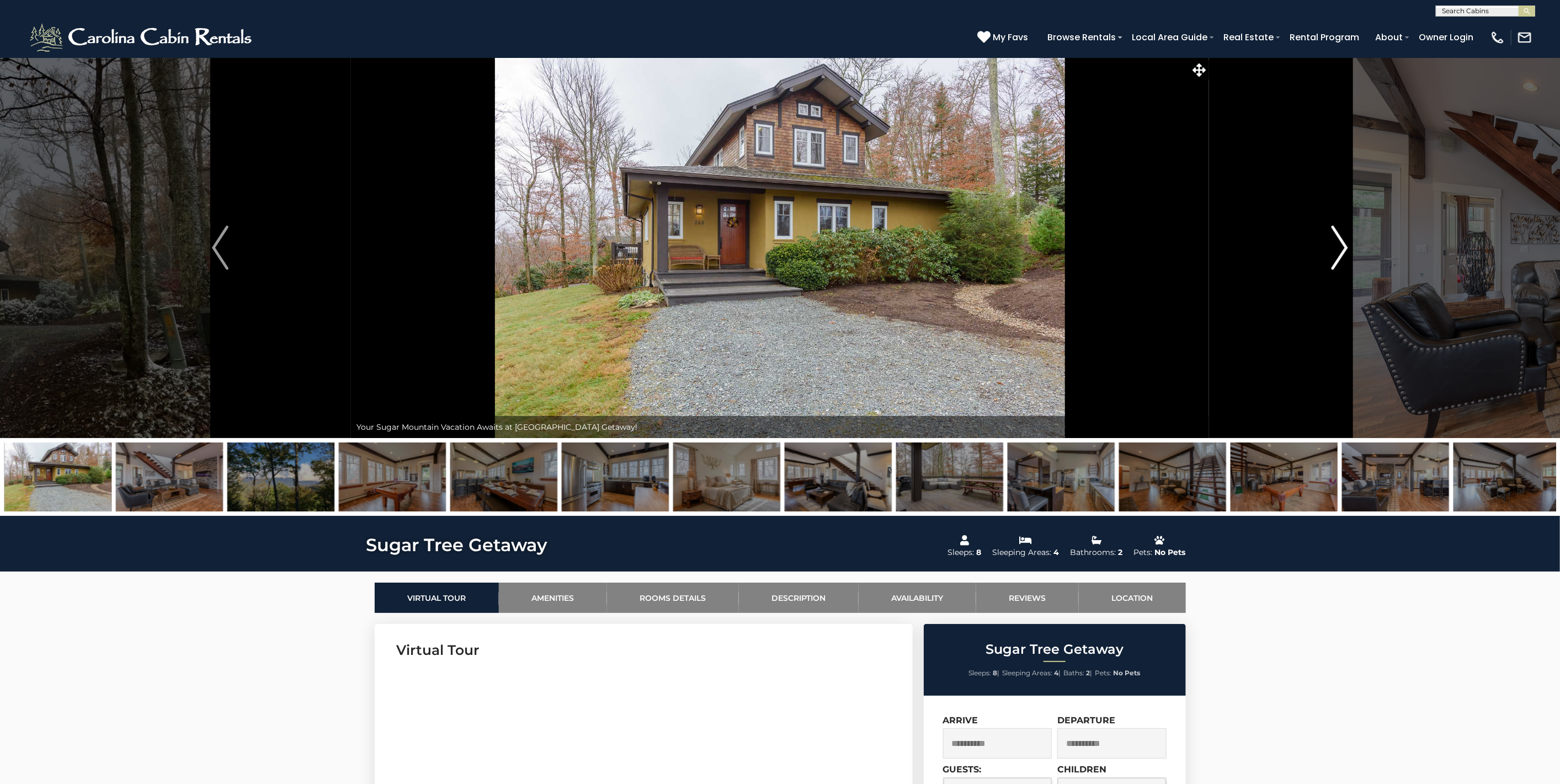
click at [1347, 250] on img "Next" at bounding box center [1340, 248] width 17 height 44
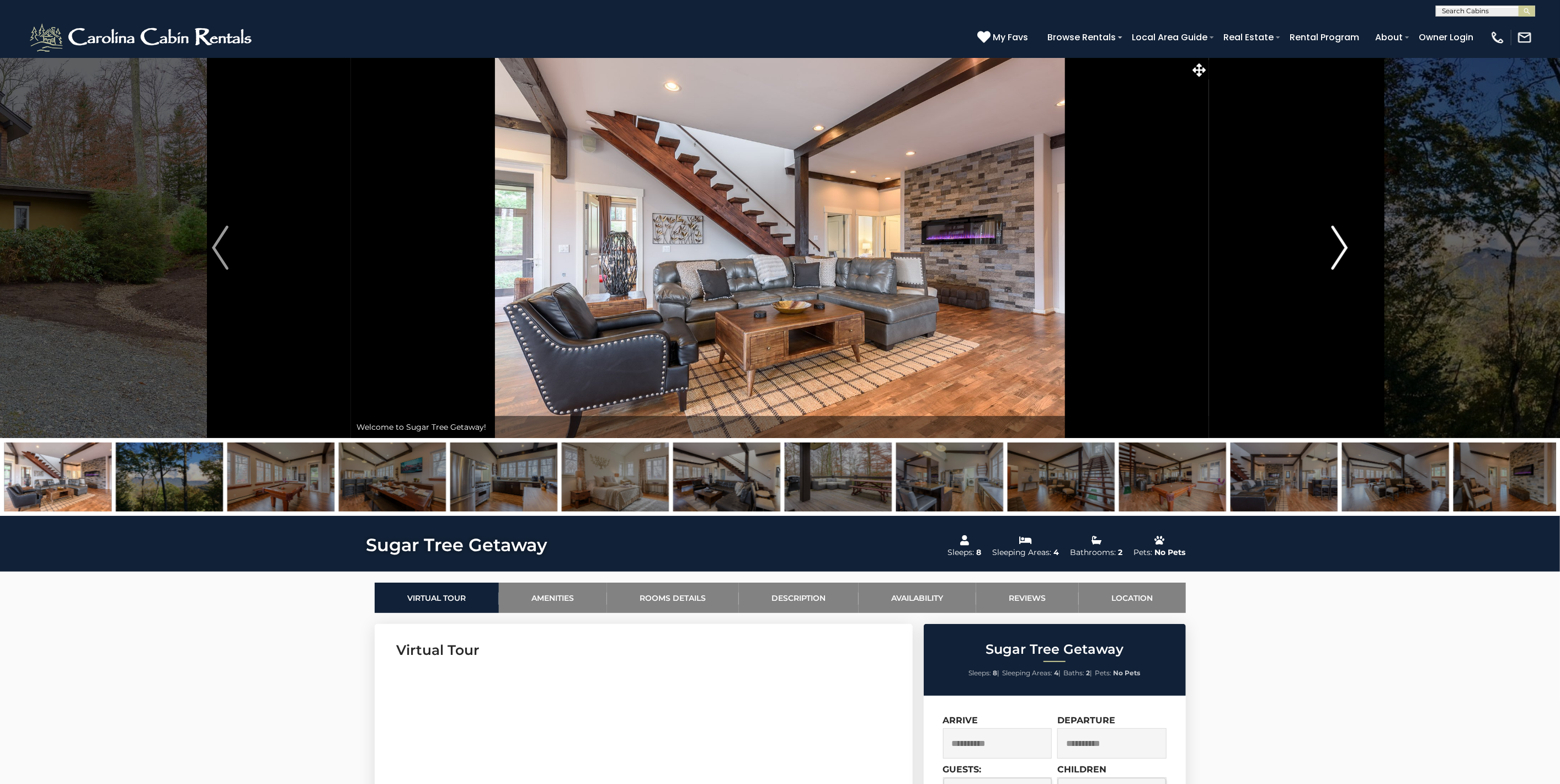
click at [1347, 250] on img "Next" at bounding box center [1340, 248] width 17 height 44
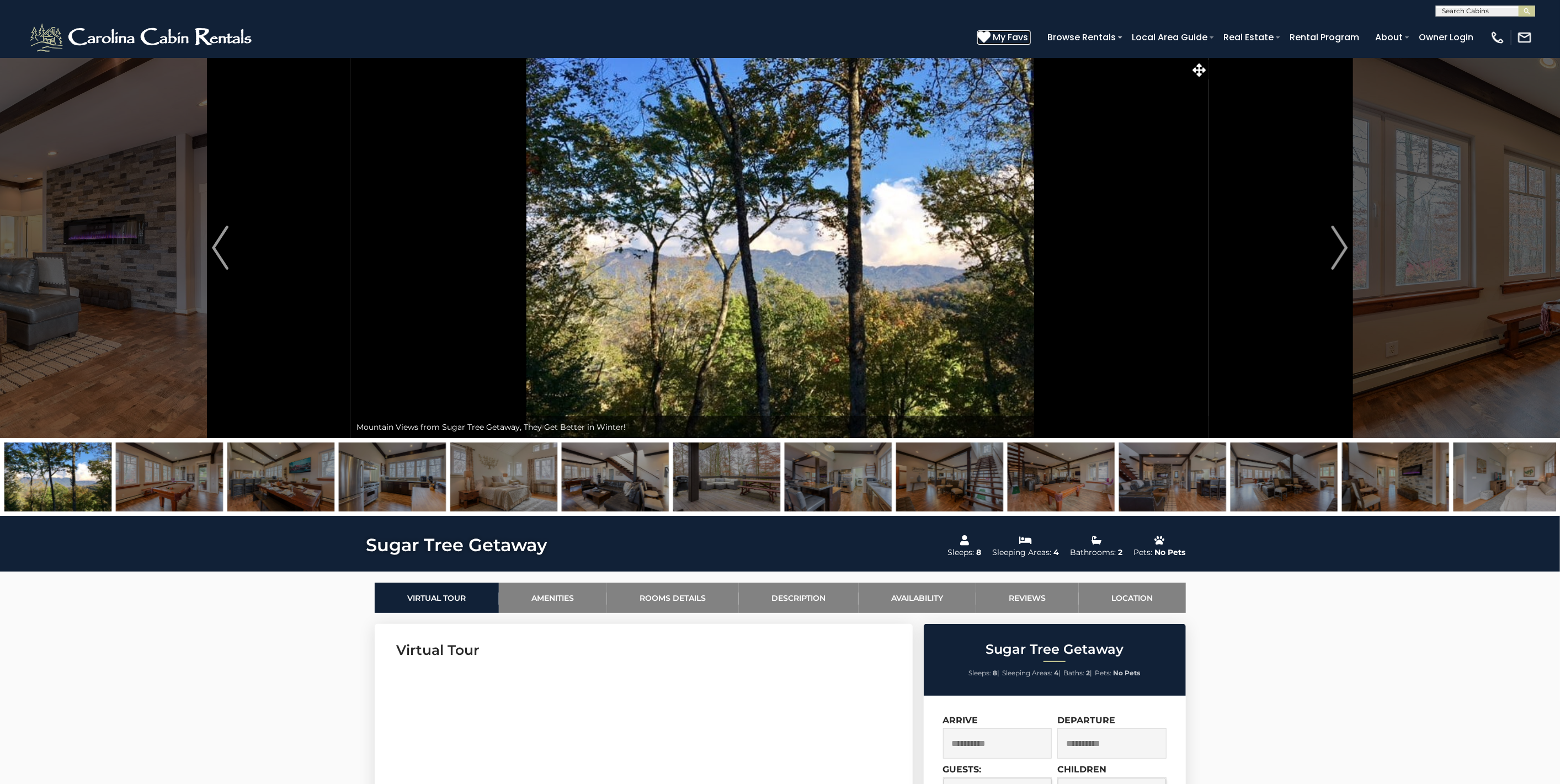
click at [981, 38] on icon at bounding box center [984, 37] width 13 height 13
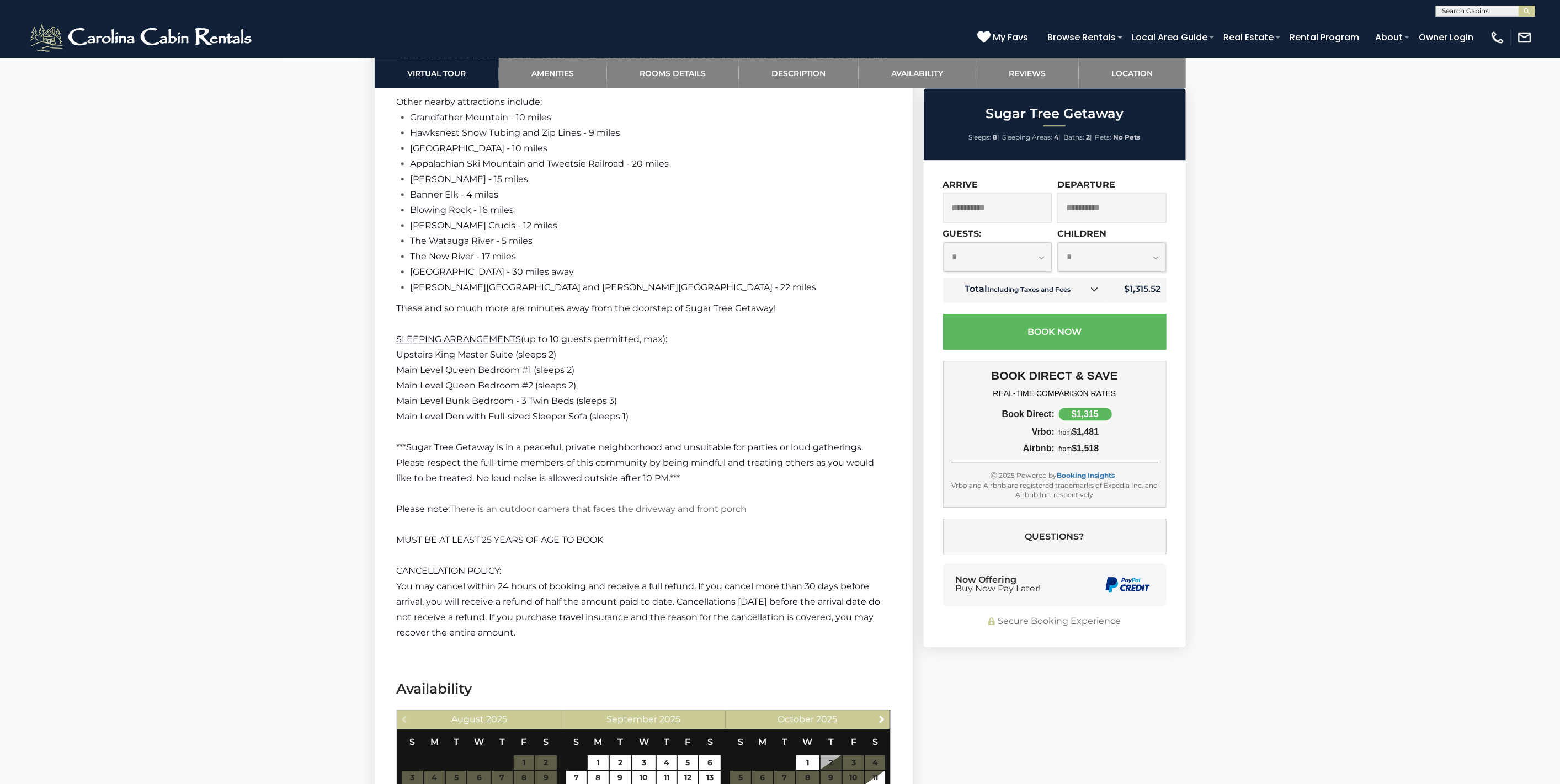
scroll to position [2898, 0]
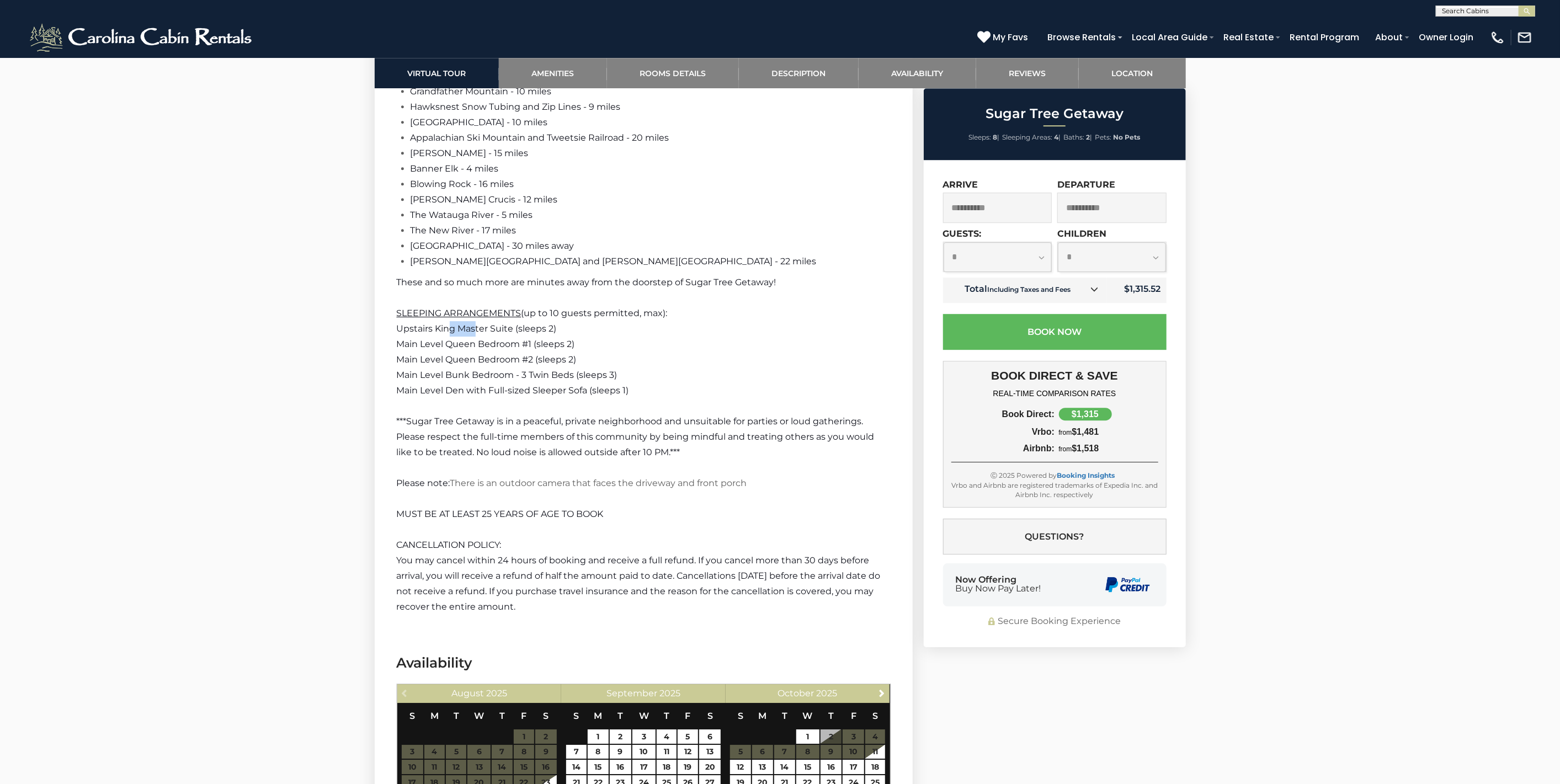
drag, startPoint x: 448, startPoint y: 361, endPoint x: 475, endPoint y: 356, distance: 27.5
click at [475, 334] on span "Upstairs King Master Suite (sleeps 2)" at bounding box center [476, 328] width 160 height 11
drag, startPoint x: 488, startPoint y: 372, endPoint x: 515, endPoint y: 372, distance: 27.0
click at [515, 349] on span "Main Level Queen Bedroom #1 (sleeps 2)" at bounding box center [485, 344] width 178 height 11
drag, startPoint x: 514, startPoint y: 396, endPoint x: 525, endPoint y: 392, distance: 11.7
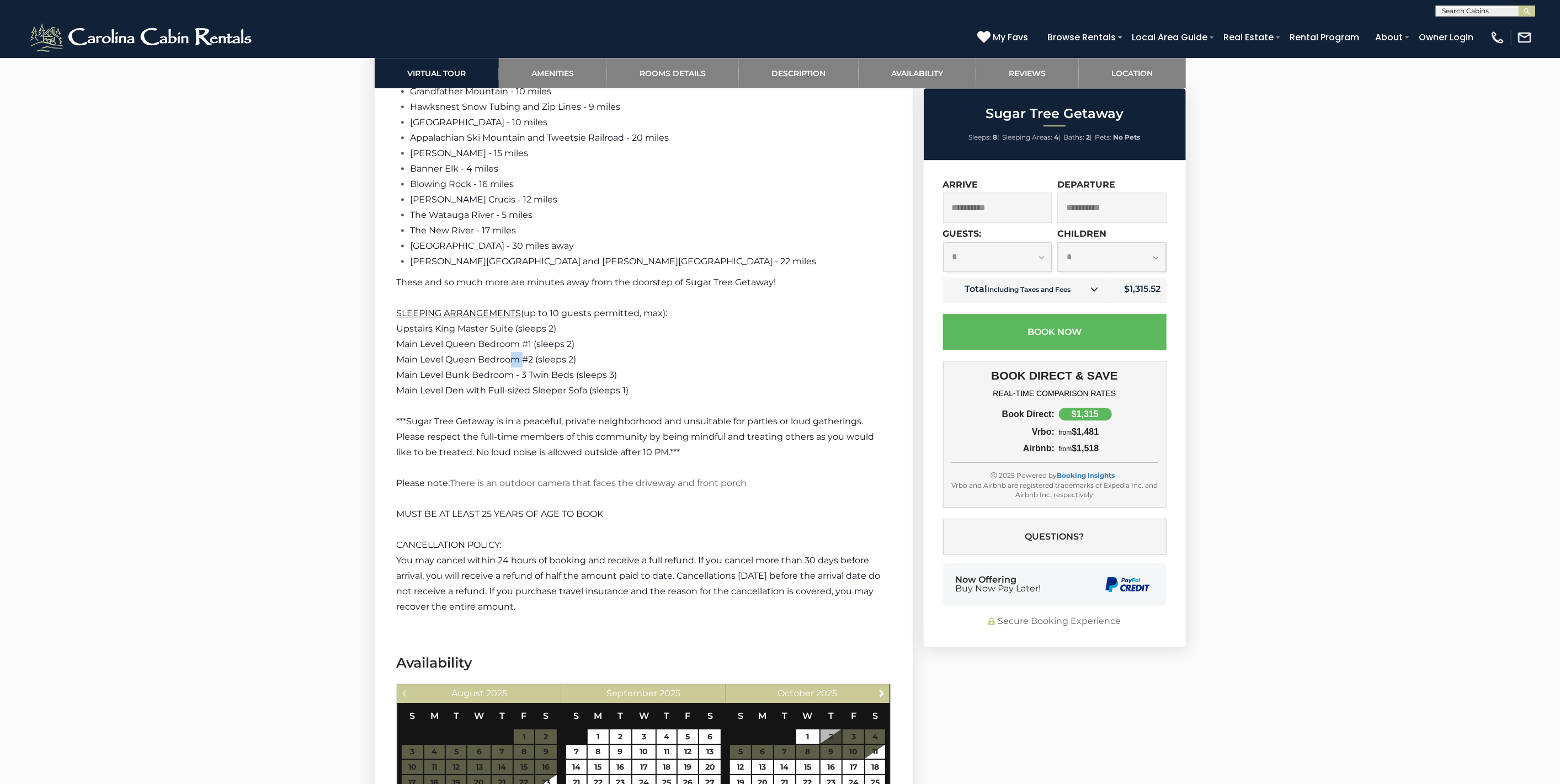
click at [525, 367] on p "Main Level Queen Bedroom #2 (sleeps 2)" at bounding box center [644, 360] width 494 height 15
drag, startPoint x: 521, startPoint y: 407, endPoint x: 552, endPoint y: 406, distance: 31.0
click at [552, 380] on span "Main Level Bunk Bedroom - 3 Twin Beds (sleeps 3)" at bounding box center [507, 375] width 221 height 11
drag, startPoint x: 561, startPoint y: 417, endPoint x: 572, endPoint y: 418, distance: 11.0
click at [572, 398] on p "Main Level Den with Full-sized Sleeper Sofa (sleeps 1)" at bounding box center [644, 391] width 494 height 15
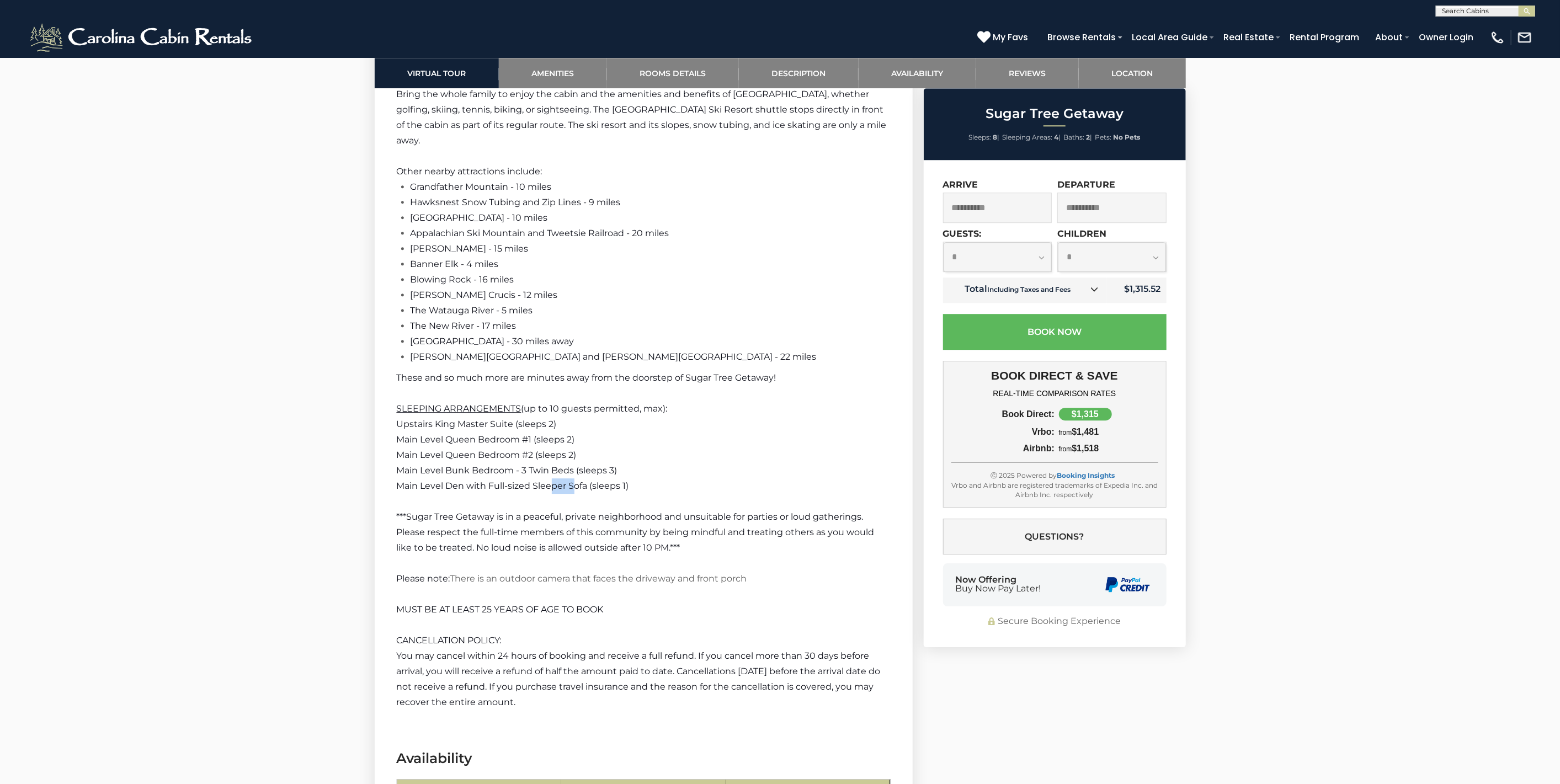
scroll to position [2820, 0]
